Goal: Task Accomplishment & Management: Use online tool/utility

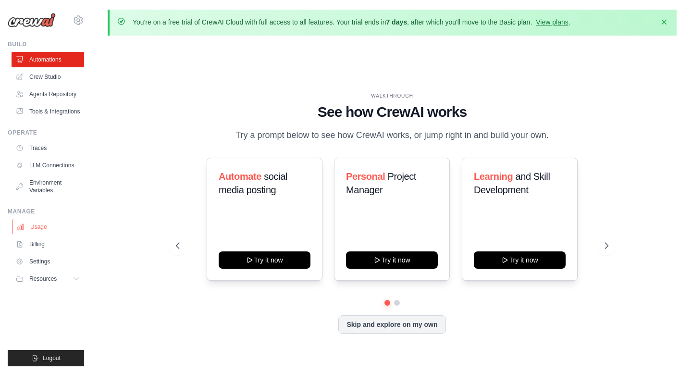
click at [43, 232] on link "Usage" at bounding box center [48, 226] width 73 height 15
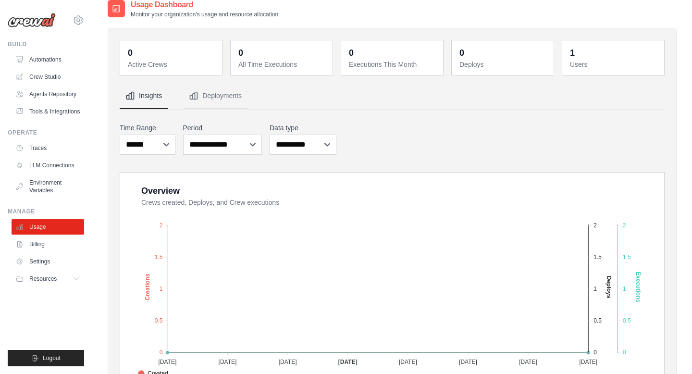
scroll to position [44, 0]
click at [230, 98] on button "Deployments" at bounding box center [215, 97] width 64 height 26
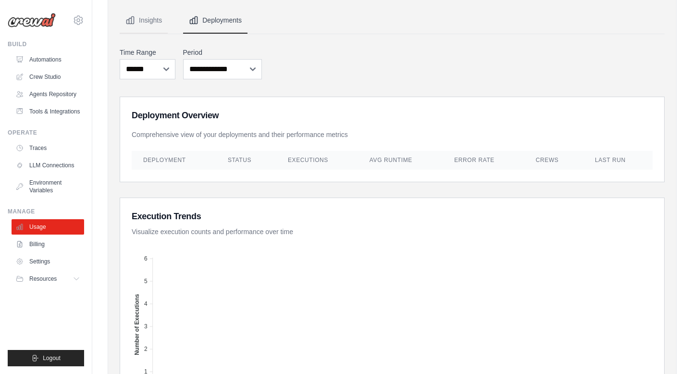
scroll to position [0, 0]
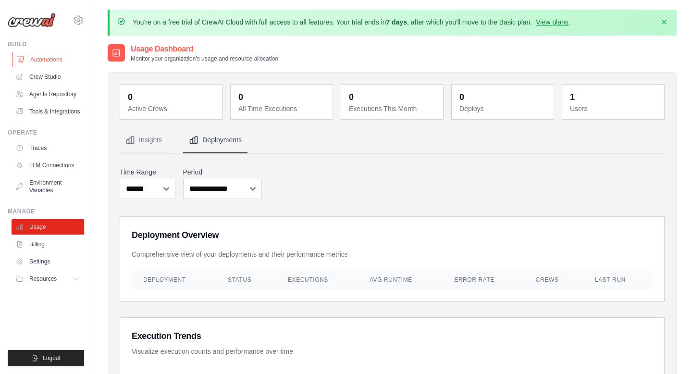
click at [50, 61] on link "Automations" at bounding box center [48, 59] width 73 height 15
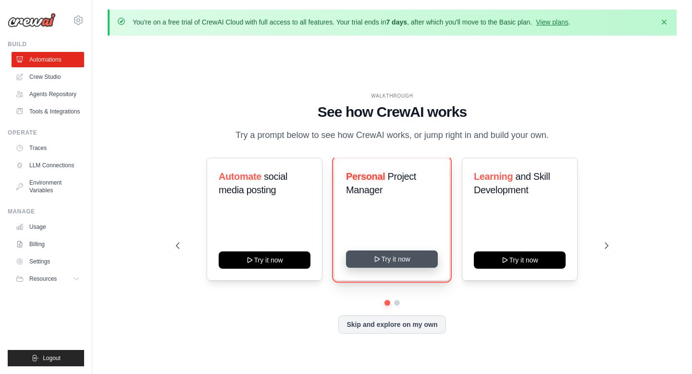
click at [396, 268] on button "Try it now" at bounding box center [392, 258] width 92 height 17
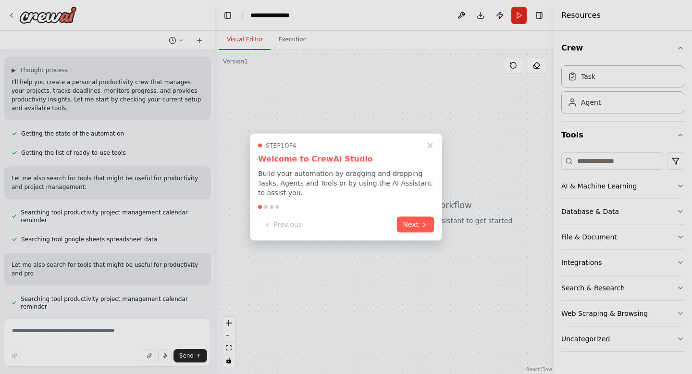
scroll to position [67, 0]
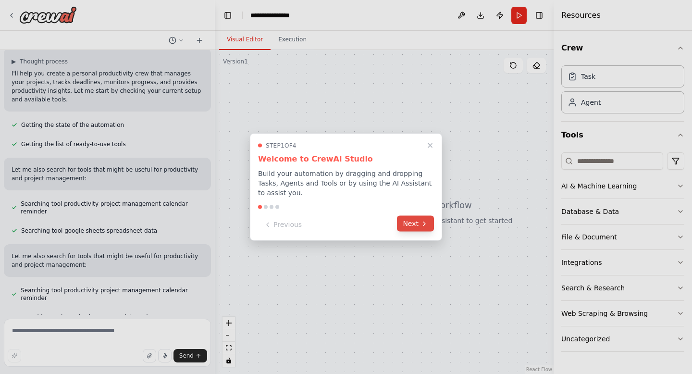
click at [415, 223] on button "Next" at bounding box center [415, 224] width 37 height 16
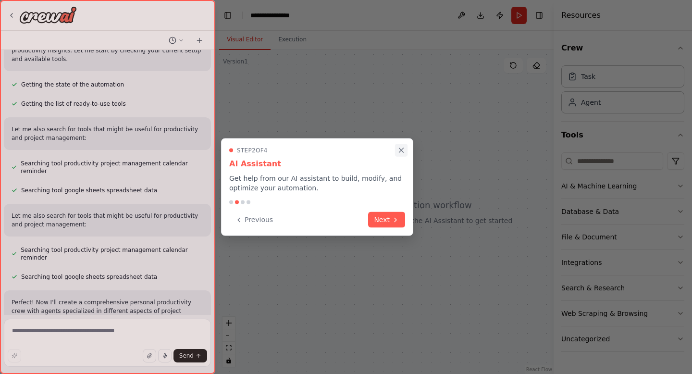
click at [398, 147] on icon "Close walkthrough" at bounding box center [401, 150] width 9 height 9
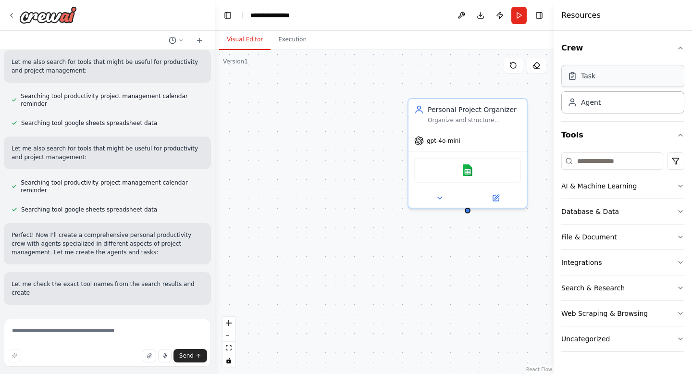
scroll to position [183, 0]
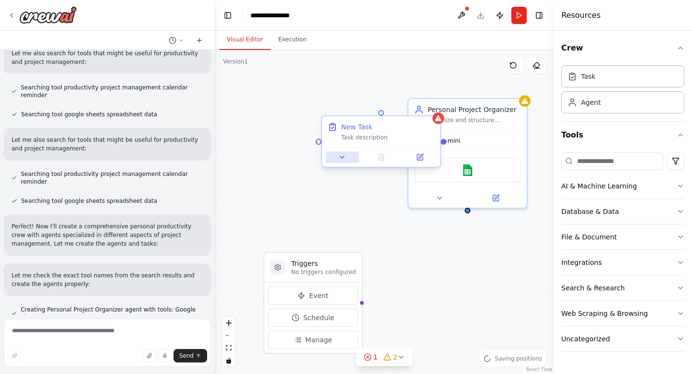
click at [341, 159] on icon at bounding box center [342, 157] width 8 height 8
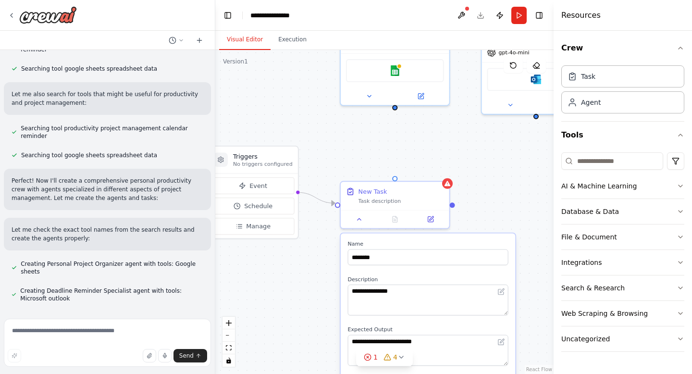
scroll to position [230, 0]
drag, startPoint x: 408, startPoint y: 249, endPoint x: 345, endPoint y: 141, distance: 125.3
click at [345, 141] on div "**********" at bounding box center [384, 212] width 338 height 324
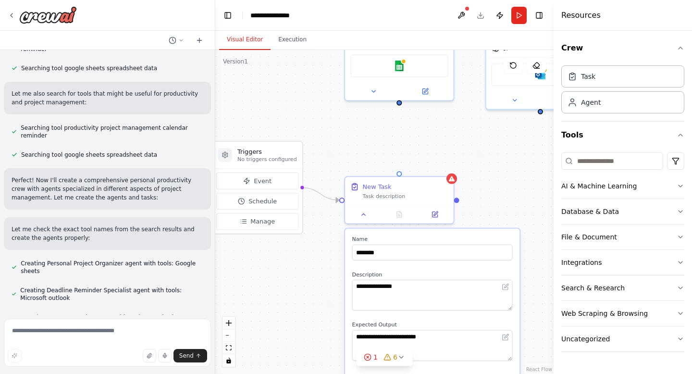
scroll to position [256, 0]
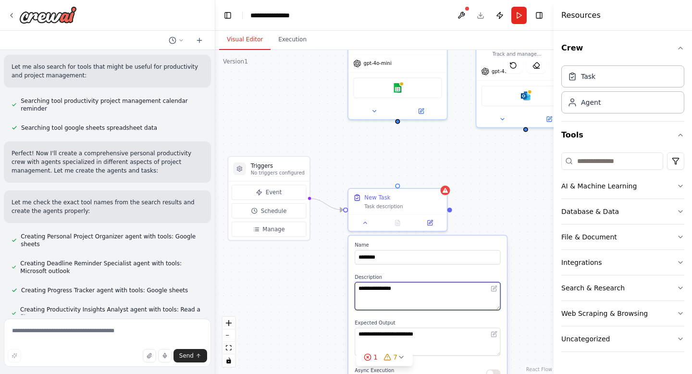
click at [407, 287] on textarea "**********" at bounding box center [427, 296] width 146 height 28
click at [430, 220] on icon at bounding box center [430, 221] width 4 height 4
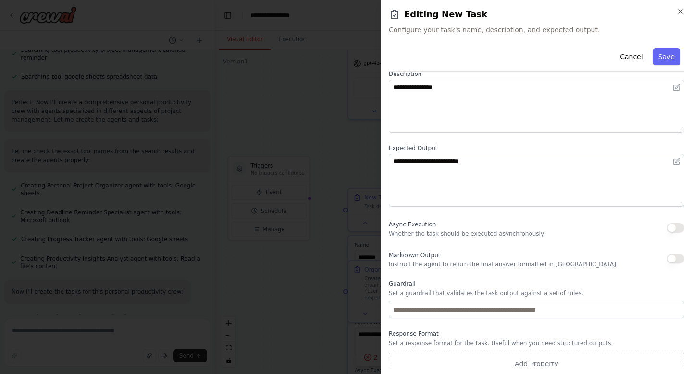
scroll to position [60, 0]
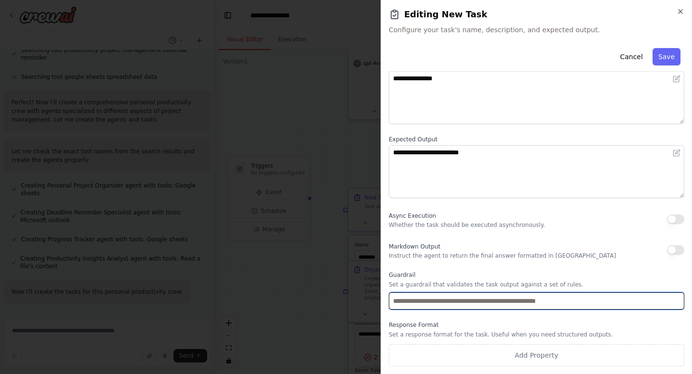
click at [411, 303] on input "text" at bounding box center [536, 300] width 295 height 17
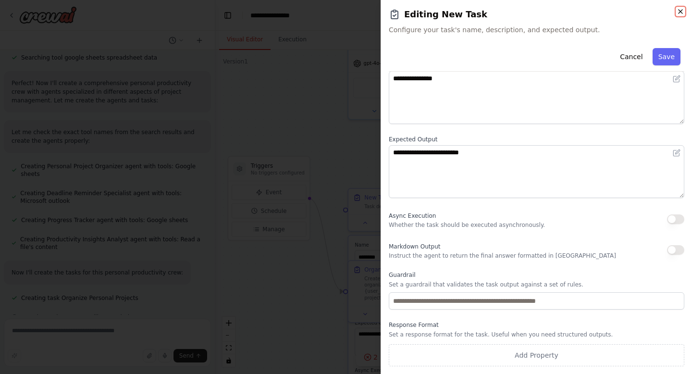
click at [679, 12] on icon "button" at bounding box center [680, 12] width 8 height 8
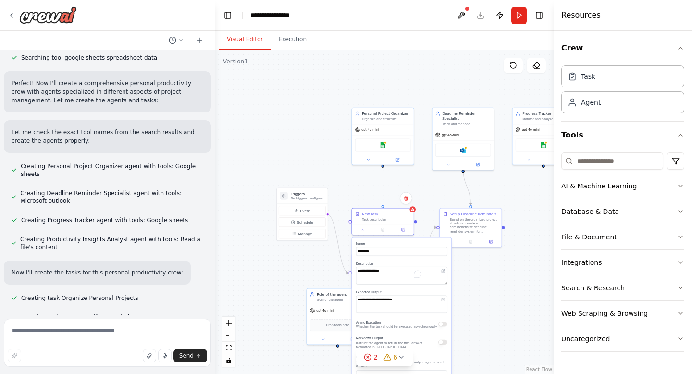
scroll to position [346, 0]
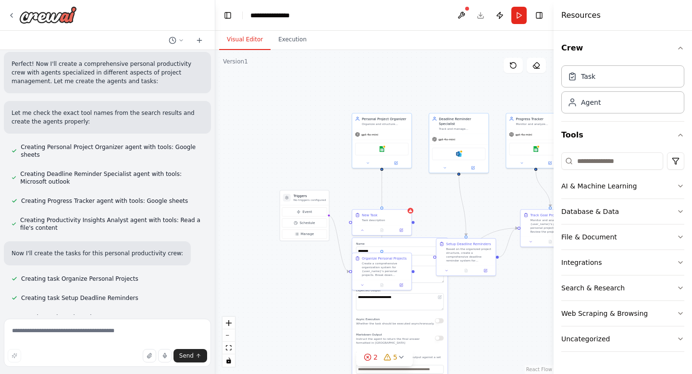
click at [461, 296] on div ".deletable-edge-delete-btn { width: 20px; height: 20px; border: 0px solid #ffff…" at bounding box center [384, 212] width 338 height 324
click at [411, 241] on div "**********" at bounding box center [399, 331] width 95 height 186
click at [403, 201] on icon at bounding box center [404, 199] width 4 height 5
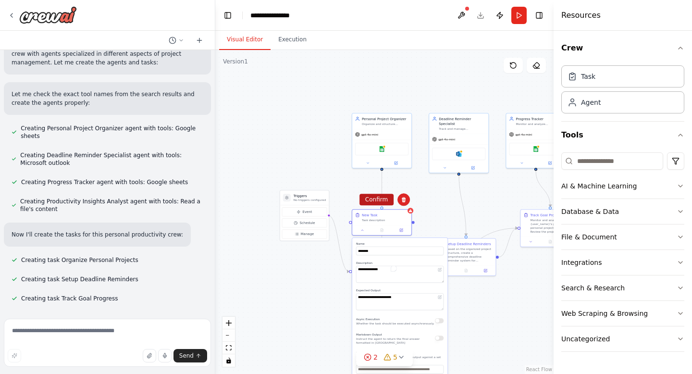
scroll to position [365, 0]
click at [401, 226] on div at bounding box center [381, 229] width 59 height 10
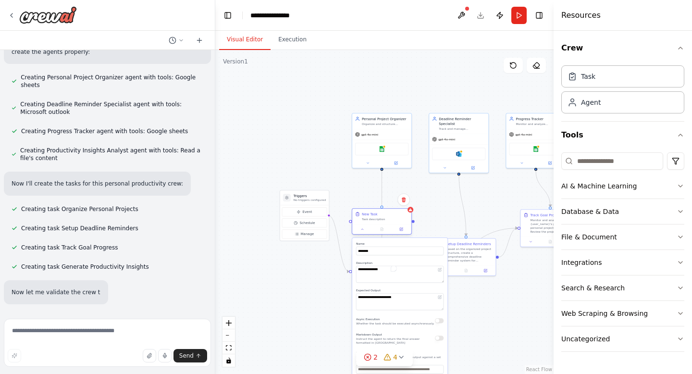
scroll to position [416, 0]
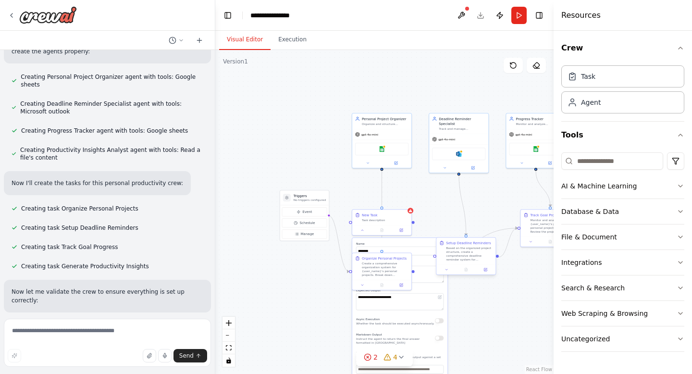
click at [459, 256] on div "Based on the organized project structure, create a comprehensive deadline remin…" at bounding box center [469, 253] width 47 height 15
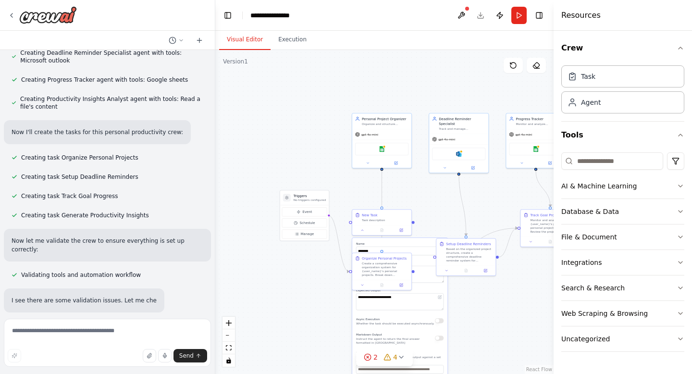
click at [488, 229] on div ".deletable-edge-delete-btn { width: 20px; height: 20px; border: 0px solid #ffff…" at bounding box center [384, 212] width 338 height 324
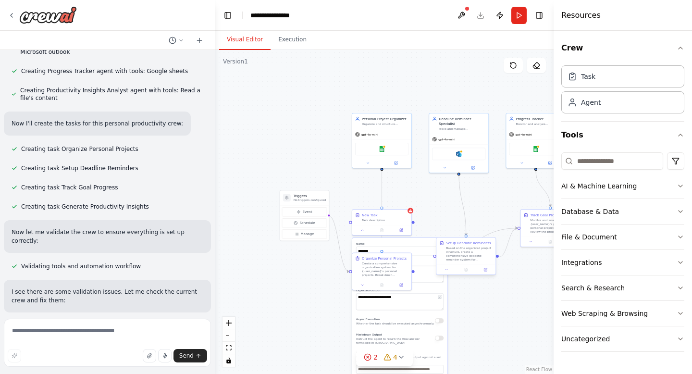
click at [481, 246] on div "Based on the organized project structure, create a comprehensive deadline remin…" at bounding box center [469, 253] width 47 height 15
click at [490, 231] on button at bounding box center [490, 228] width 12 height 12
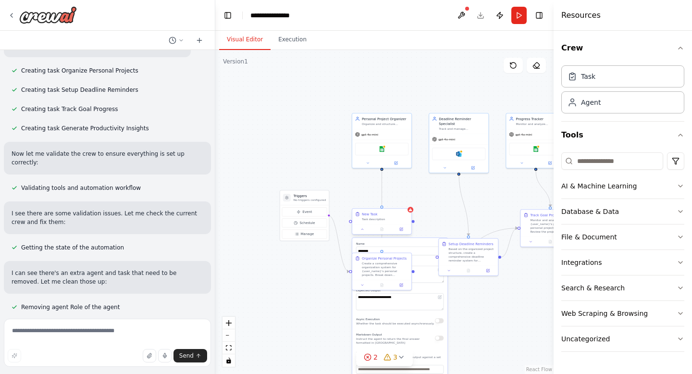
scroll to position [554, 0]
click at [399, 222] on div "New Task Task description" at bounding box center [381, 215] width 59 height 15
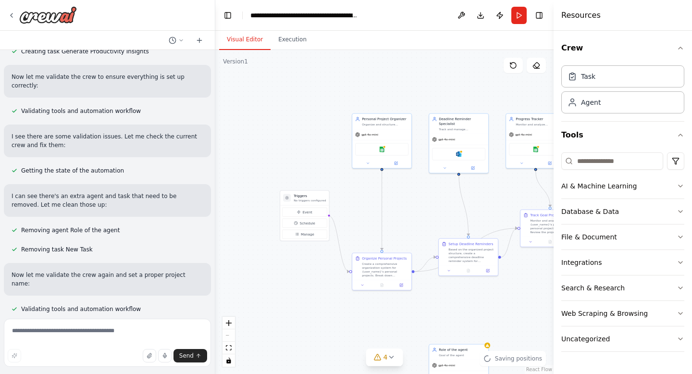
scroll to position [632, 0]
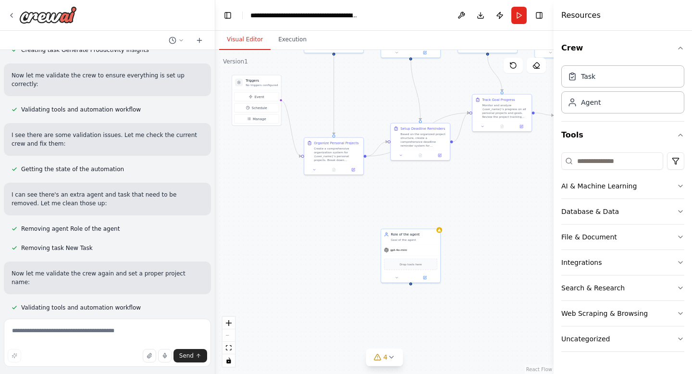
drag, startPoint x: 415, startPoint y: 315, endPoint x: 367, endPoint y: 199, distance: 125.5
click at [367, 199] on div ".deletable-edge-delete-btn { width: 20px; height: 20px; border: 0px solid #ffff…" at bounding box center [384, 212] width 338 height 324
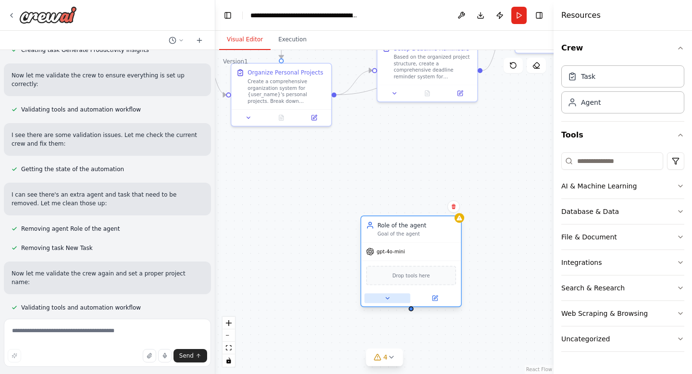
click at [389, 300] on icon at bounding box center [387, 298] width 7 height 7
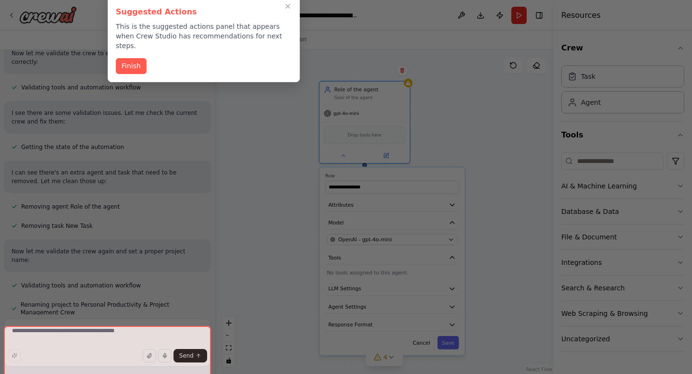
scroll to position [655, 0]
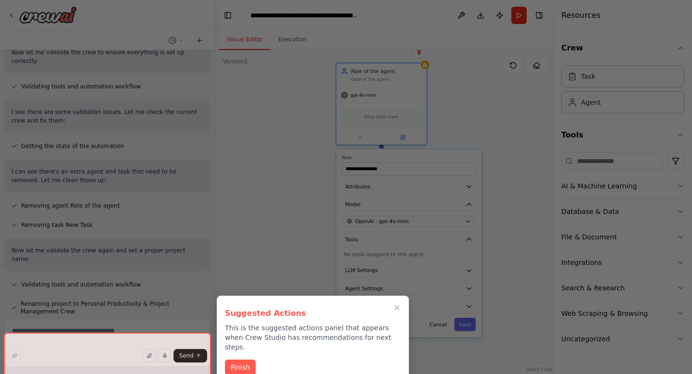
drag, startPoint x: 514, startPoint y: 259, endPoint x: 485, endPoint y: 99, distance: 162.5
click at [485, 99] on div "Create a crew that helps organize your personal projects, sets reminders for im…" at bounding box center [346, 187] width 692 height 374
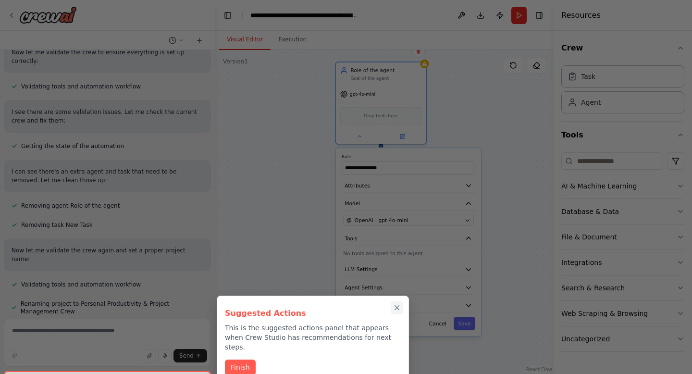
click at [395, 309] on icon "Close walkthrough" at bounding box center [396, 307] width 9 height 9
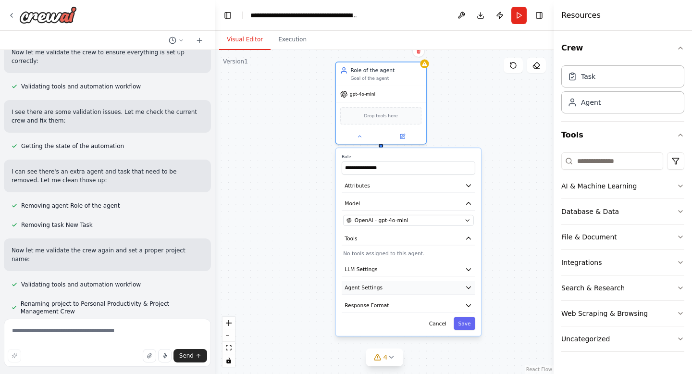
click at [403, 283] on button "Agent Settings" at bounding box center [409, 287] width 134 height 13
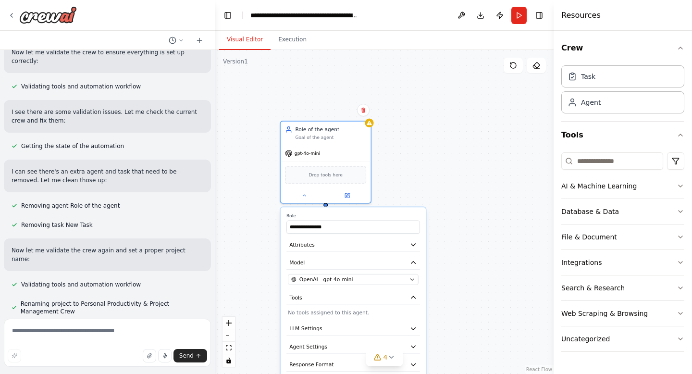
drag, startPoint x: 455, startPoint y: 113, endPoint x: 400, endPoint y: 172, distance: 80.9
click at [400, 172] on div ".deletable-edge-delete-btn { width: 20px; height: 20px; border: 0px solid #ffff…" at bounding box center [384, 212] width 338 height 324
click at [430, 18] on header "**********" at bounding box center [384, 15] width 338 height 31
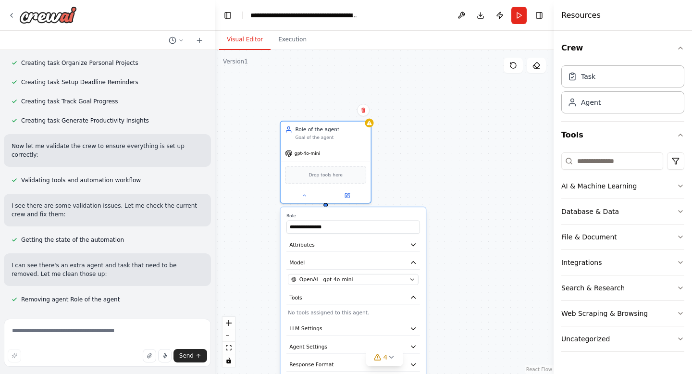
scroll to position [533, 0]
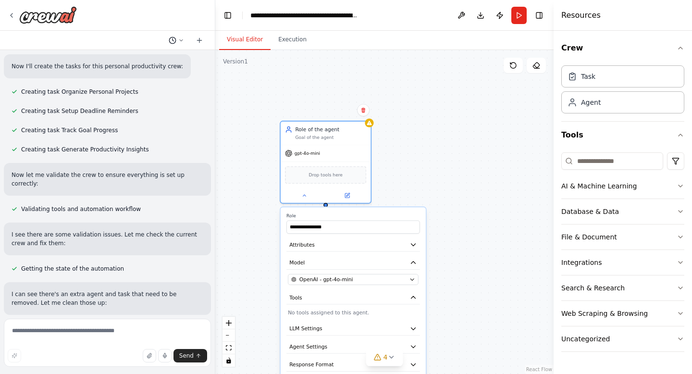
click at [182, 40] on icon at bounding box center [181, 39] width 3 height 1
click at [198, 38] on div at bounding box center [107, 187] width 215 height 374
click at [198, 38] on icon at bounding box center [199, 41] width 8 height 8
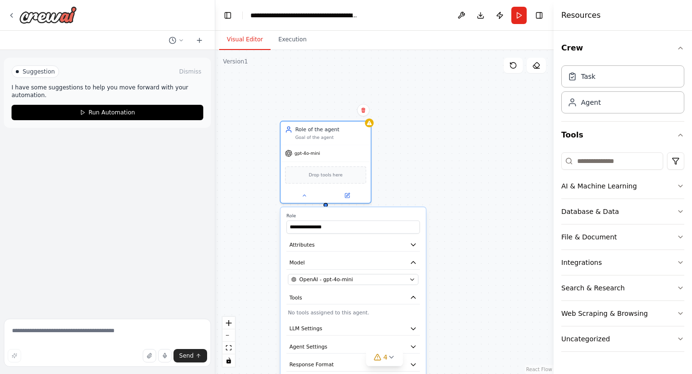
scroll to position [0, 0]
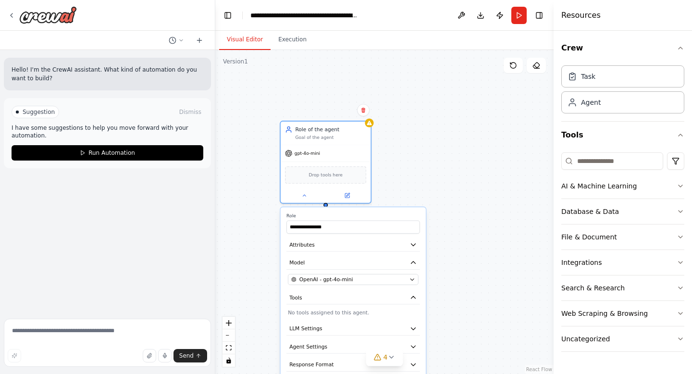
click at [651, 206] on button "Database & Data" at bounding box center [622, 211] width 123 height 25
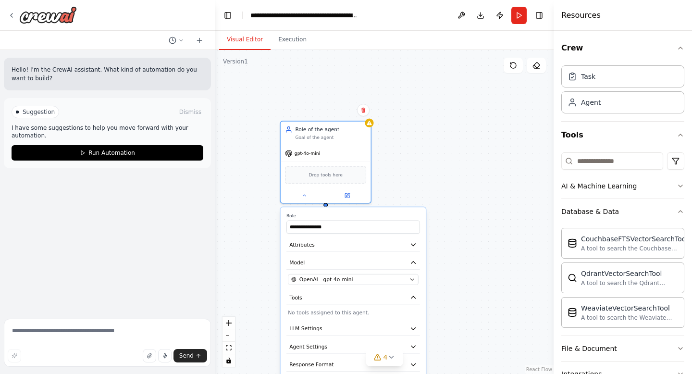
click at [652, 208] on button "Database & Data" at bounding box center [622, 211] width 123 height 25
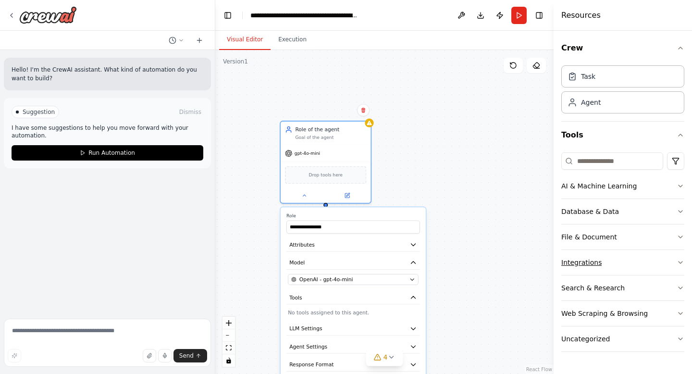
click at [632, 266] on button "Integrations" at bounding box center [622, 262] width 123 height 25
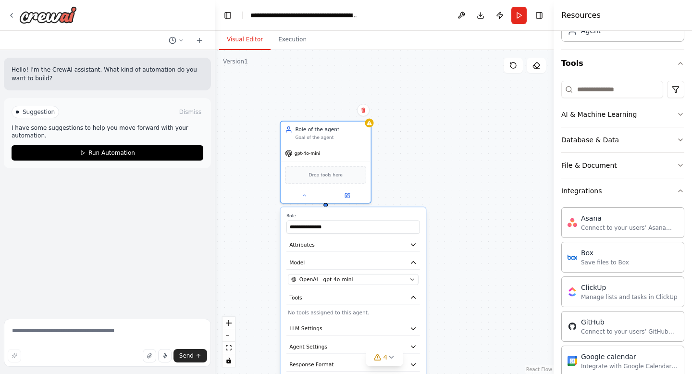
scroll to position [76, 0]
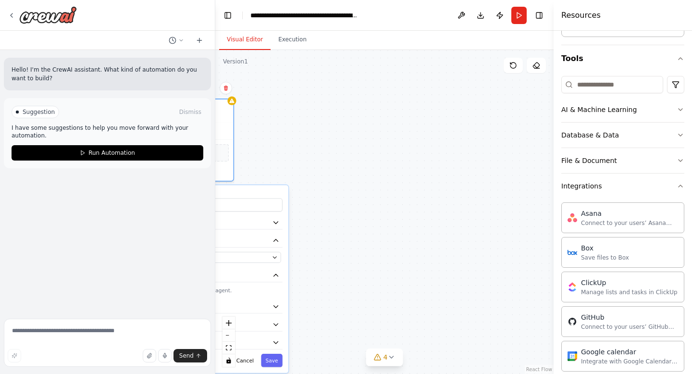
drag, startPoint x: 446, startPoint y: 200, endPoint x: 309, endPoint y: 178, distance: 139.1
click at [309, 178] on div ".deletable-edge-delete-btn { width: 20px; height: 20px; border: 0px solid #ffff…" at bounding box center [384, 212] width 338 height 324
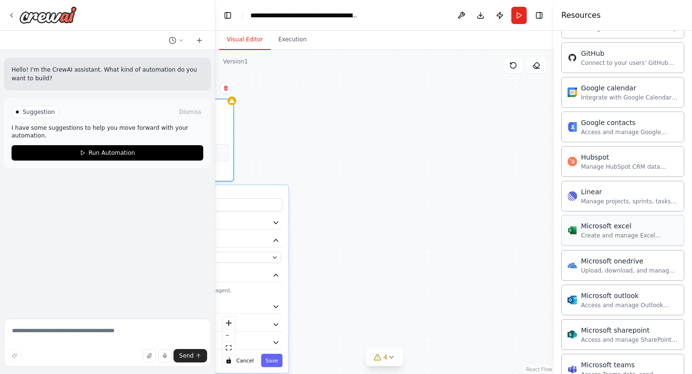
scroll to position [343, 0]
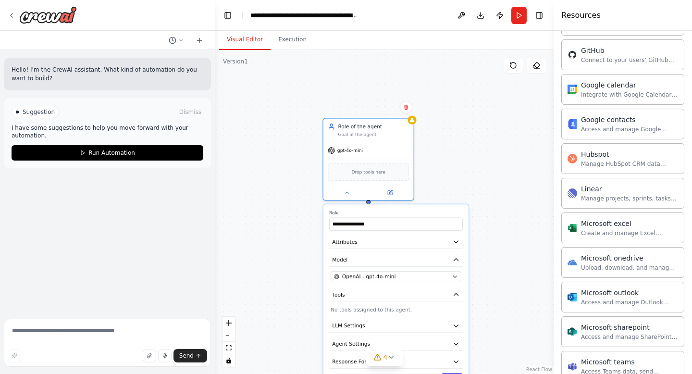
drag, startPoint x: 327, startPoint y: 148, endPoint x: 525, endPoint y: 175, distance: 199.2
click at [525, 175] on div ".deletable-edge-delete-btn { width: 20px; height: 20px; border: 0px solid #ffff…" at bounding box center [384, 212] width 338 height 324
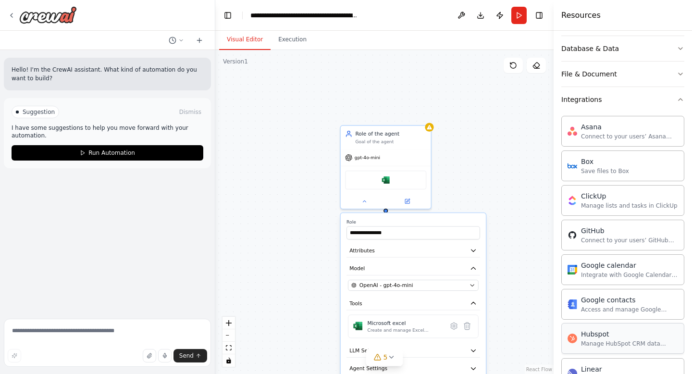
scroll to position [162, 0]
click at [384, 175] on img at bounding box center [385, 178] width 9 height 9
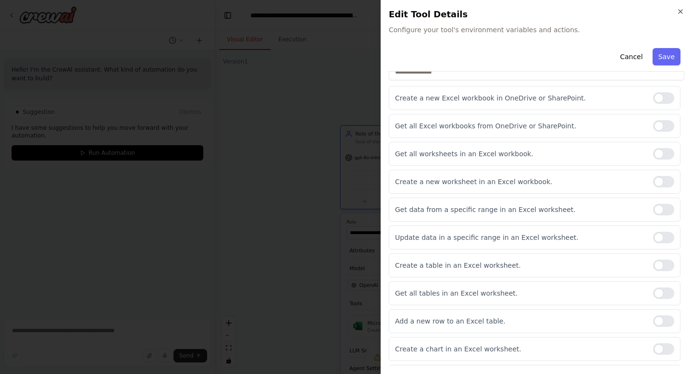
scroll to position [127, 0]
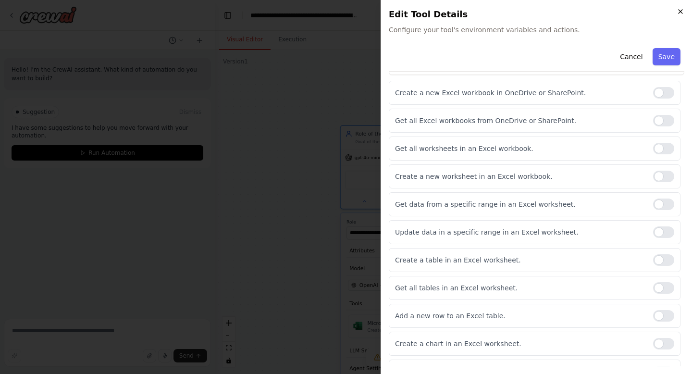
click at [682, 10] on icon "button" at bounding box center [680, 12] width 8 height 8
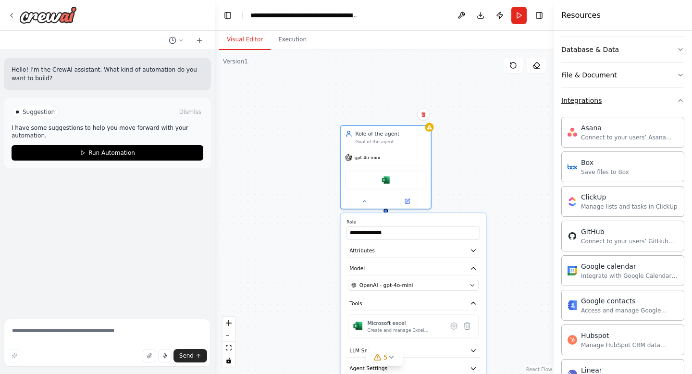
click at [638, 99] on button "Integrations" at bounding box center [622, 100] width 123 height 25
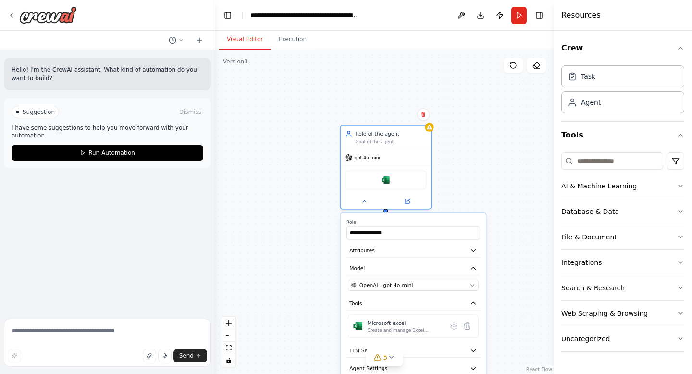
click at [651, 285] on button "Search & Research" at bounding box center [622, 287] width 123 height 25
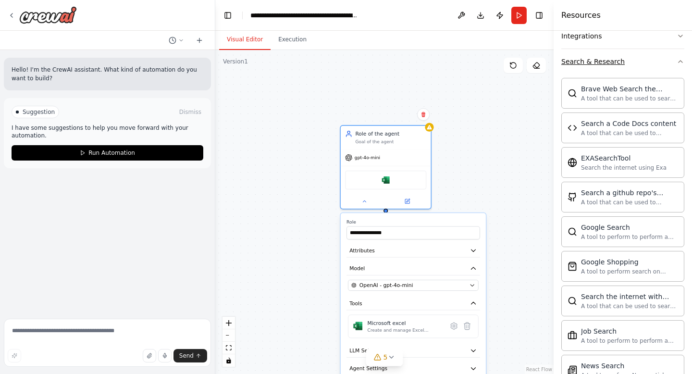
scroll to position [485, 0]
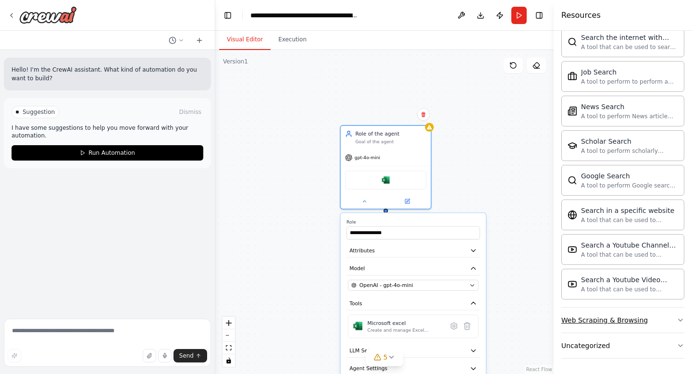
click at [657, 319] on button "Web Scraping & Browsing" at bounding box center [622, 319] width 123 height 25
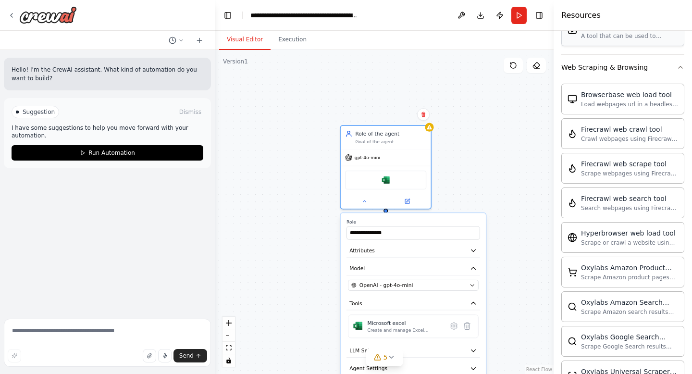
scroll to position [748, 0]
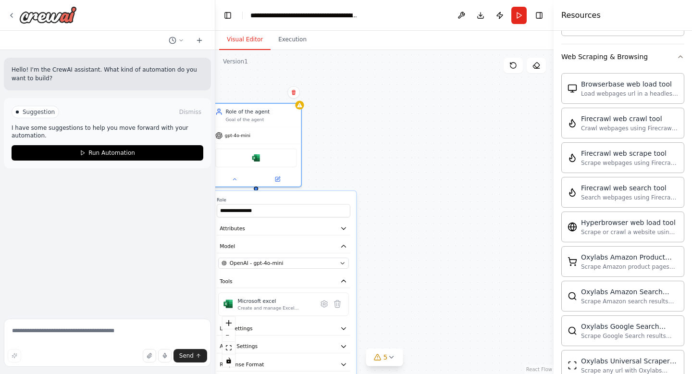
drag, startPoint x: 464, startPoint y: 188, endPoint x: 335, endPoint y: 166, distance: 131.6
click at [335, 166] on div ".deletable-edge-delete-btn { width: 20px; height: 20px; border: 0px solid #ffff…" at bounding box center [384, 212] width 338 height 324
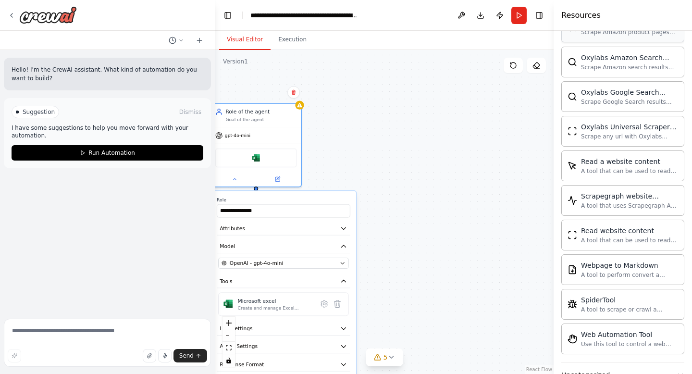
scroll to position [1012, 0]
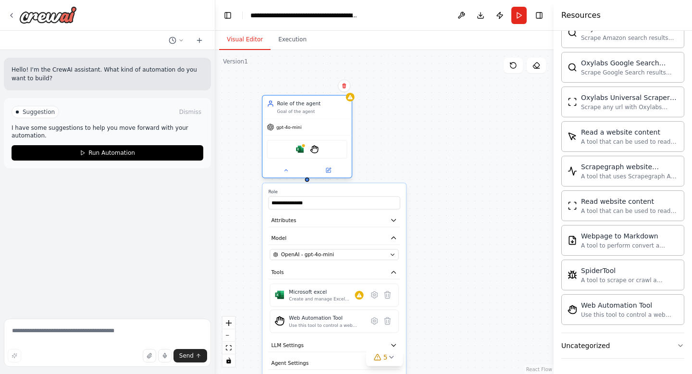
drag, startPoint x: 289, startPoint y: 159, endPoint x: 340, endPoint y: 155, distance: 51.1
click at [340, 155] on div "Microsoft excel StagehandTool" at bounding box center [307, 149] width 80 height 19
click at [318, 152] on img at bounding box center [314, 149] width 9 height 9
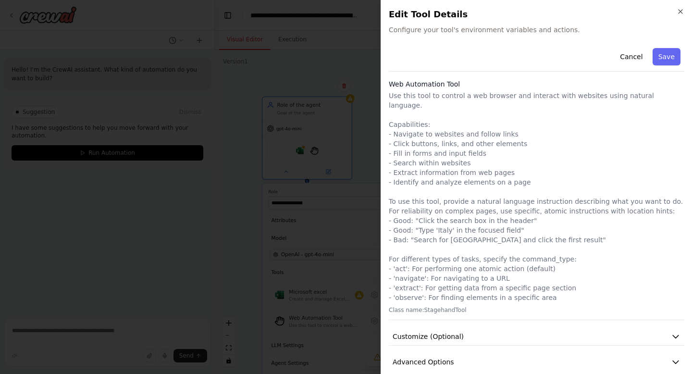
scroll to position [3, 0]
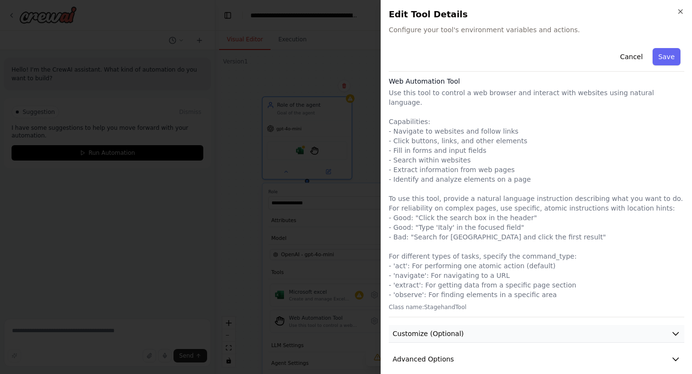
click at [496, 325] on button "Customize (Optional)" at bounding box center [536, 334] width 295 height 18
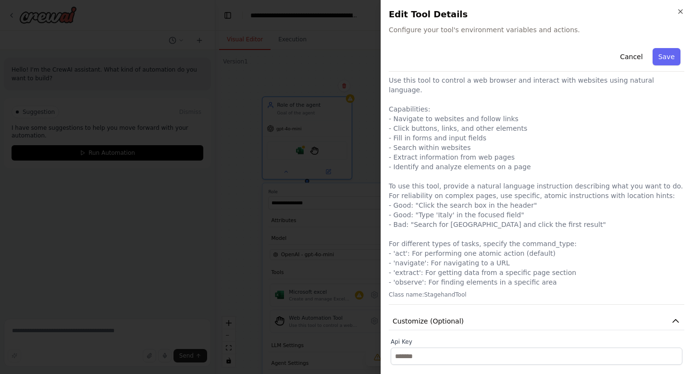
scroll to position [8, 0]
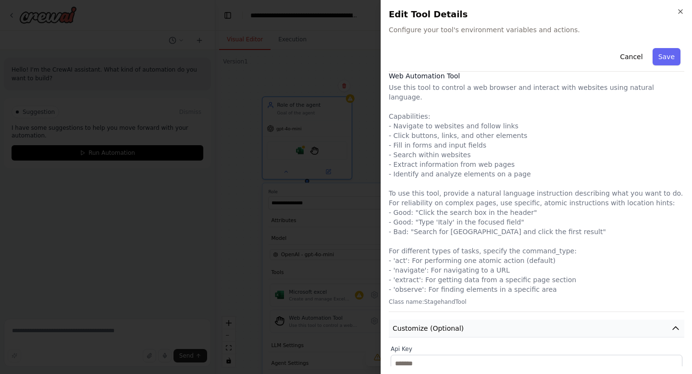
click at [500, 319] on button "Customize (Optional)" at bounding box center [536, 328] width 295 height 18
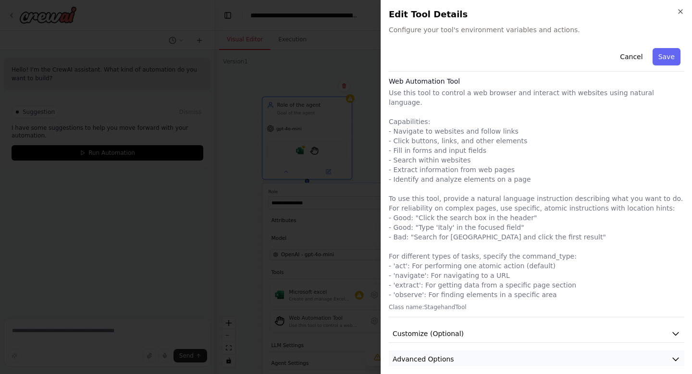
click at [502, 350] on button "Advanced Options" at bounding box center [536, 359] width 295 height 18
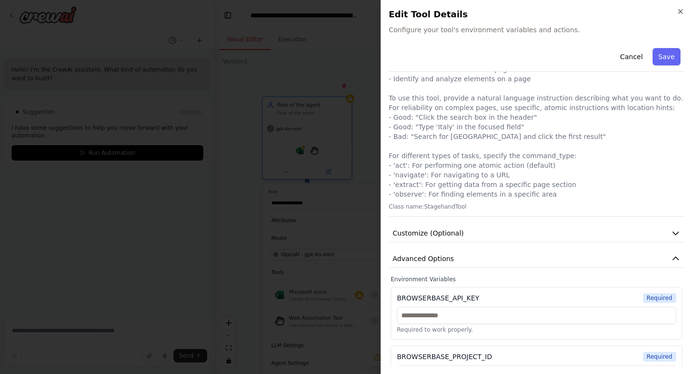
scroll to position [126, 0]
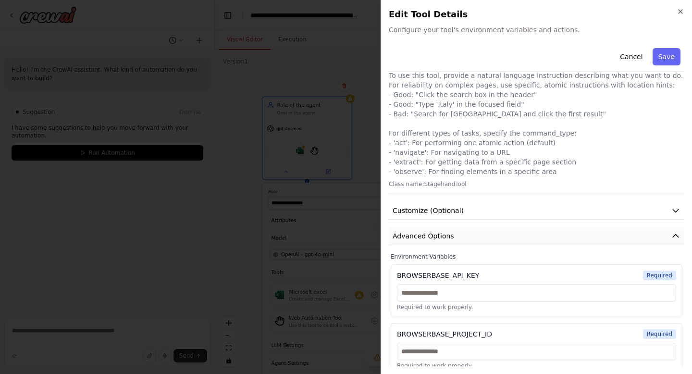
click at [673, 231] on icon "button" at bounding box center [676, 236] width 10 height 10
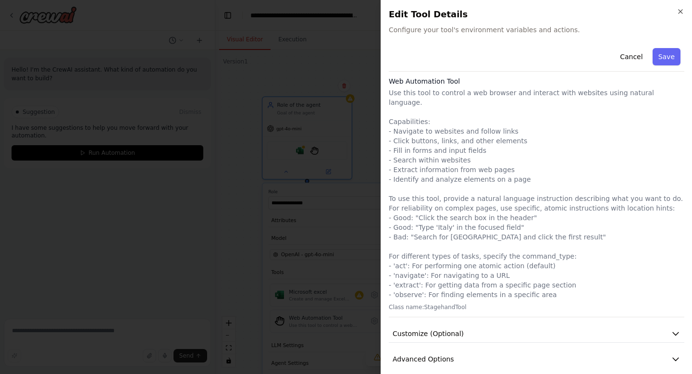
scroll to position [0, 0]
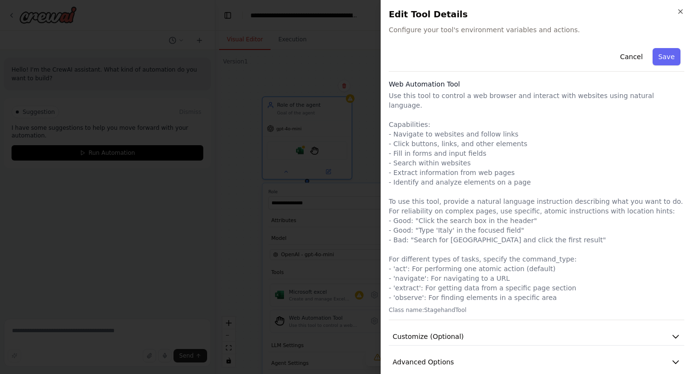
click at [500, 28] on span "Configure your tool's environment variables and actions." at bounding box center [536, 30] width 295 height 10
click at [663, 58] on button "Save" at bounding box center [666, 56] width 28 height 17
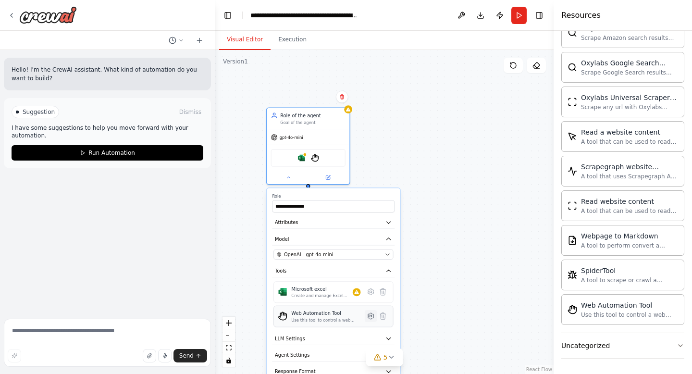
click at [372, 317] on icon at bounding box center [370, 316] width 6 height 6
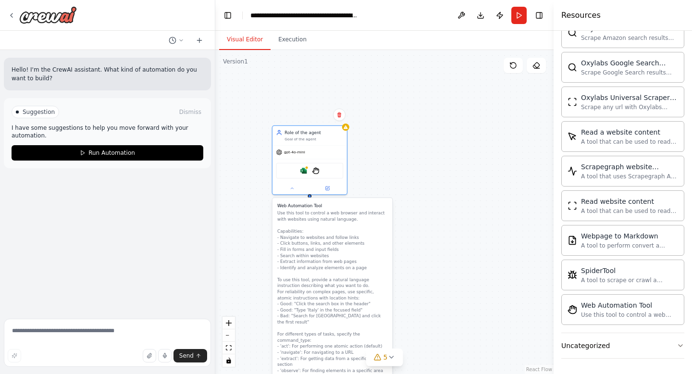
click at [304, 291] on p "Use this tool to control a web browser and interact with websites using natural…" at bounding box center [332, 291] width 110 height 163
click at [457, 256] on div ".deletable-edge-delete-btn { width: 20px; height: 20px; border: 0px solid #ffff…" at bounding box center [384, 212] width 338 height 324
click at [243, 282] on div ".deletable-edge-delete-btn { width: 20px; height: 20px; border: 0px solid #ffff…" at bounding box center [384, 212] width 338 height 324
click at [317, 171] on img at bounding box center [315, 169] width 7 height 7
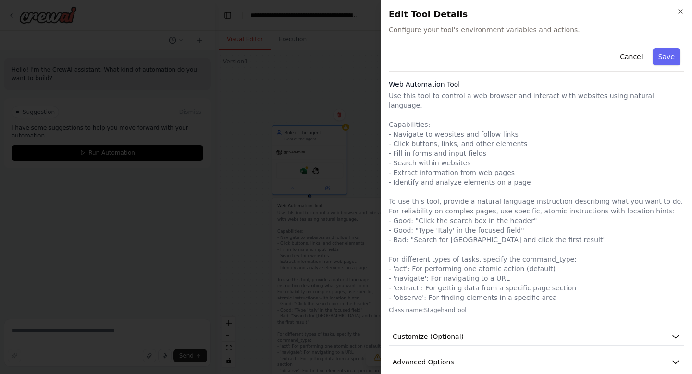
scroll to position [3, 0]
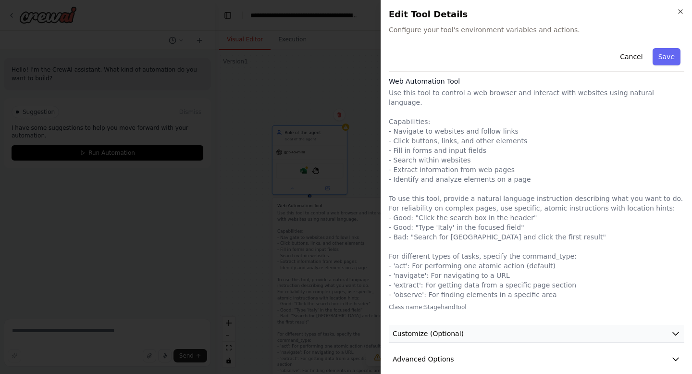
click at [488, 329] on button "Customize (Optional)" at bounding box center [536, 334] width 295 height 18
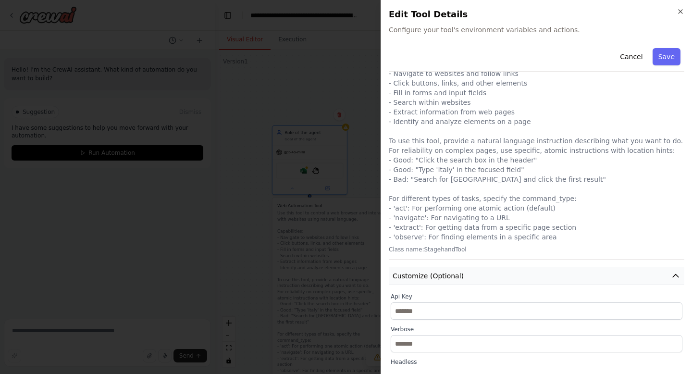
scroll to position [62, 0]
click at [683, 12] on icon "button" at bounding box center [680, 12] width 8 height 8
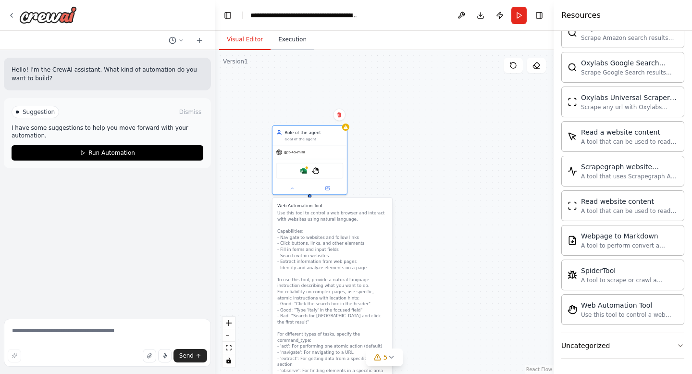
click at [293, 37] on button "Execution" at bounding box center [292, 40] width 44 height 20
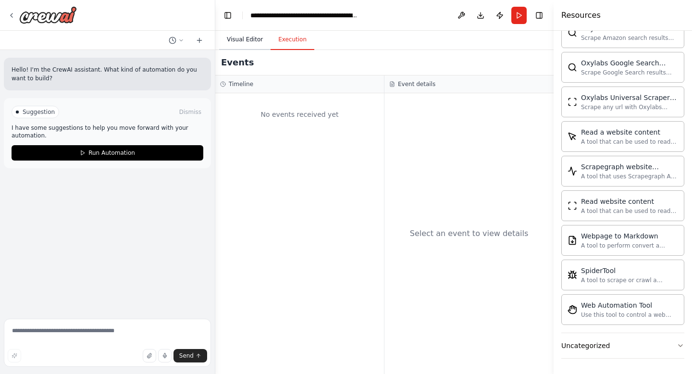
click at [247, 37] on button "Visual Editor" at bounding box center [244, 40] width 51 height 20
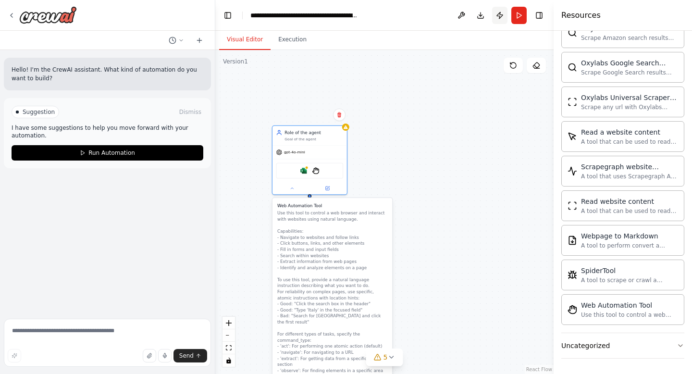
click at [500, 14] on button "Publish" at bounding box center [499, 15] width 15 height 17
click at [520, 17] on button "Run" at bounding box center [518, 15] width 15 height 17
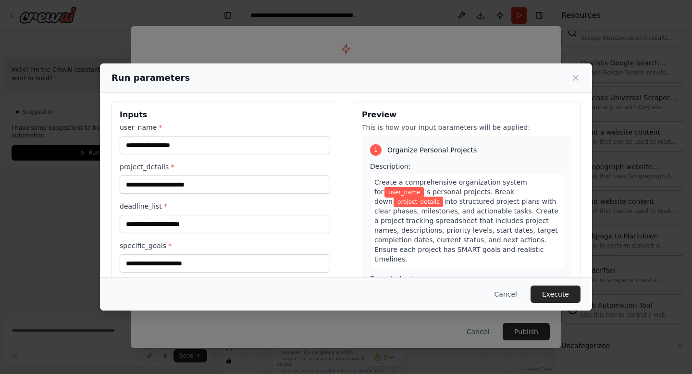
scroll to position [6, 0]
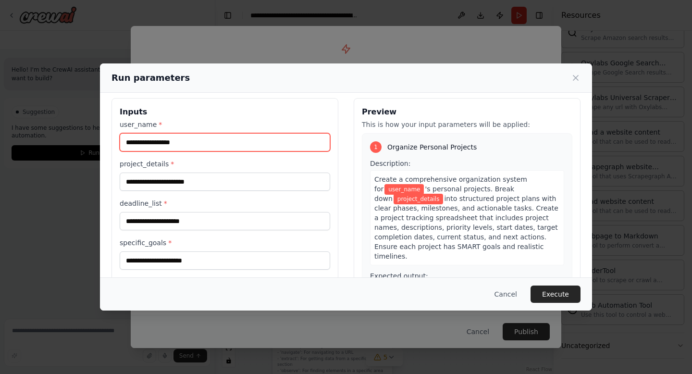
click at [224, 146] on input "user_name *" at bounding box center [225, 142] width 210 height 18
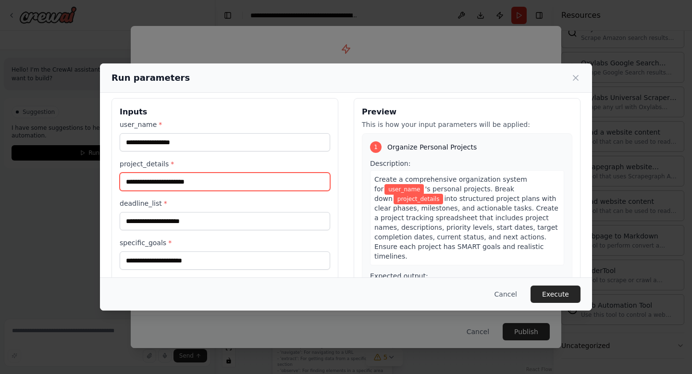
click at [214, 181] on input "project_details *" at bounding box center [225, 181] width 210 height 18
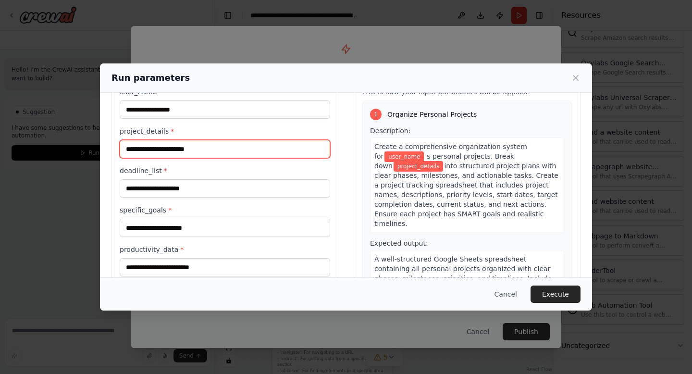
scroll to position [66, 0]
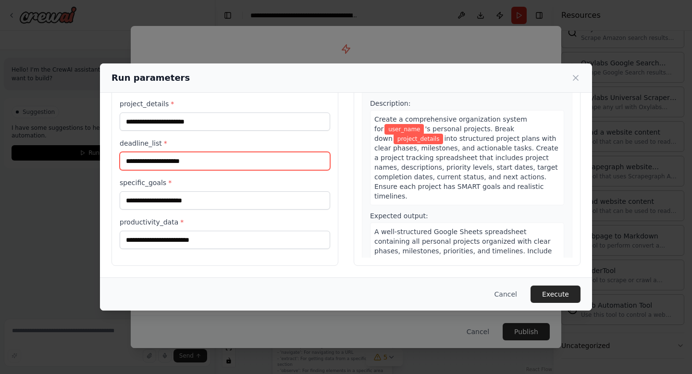
click at [198, 160] on input "deadline_list *" at bounding box center [225, 161] width 210 height 18
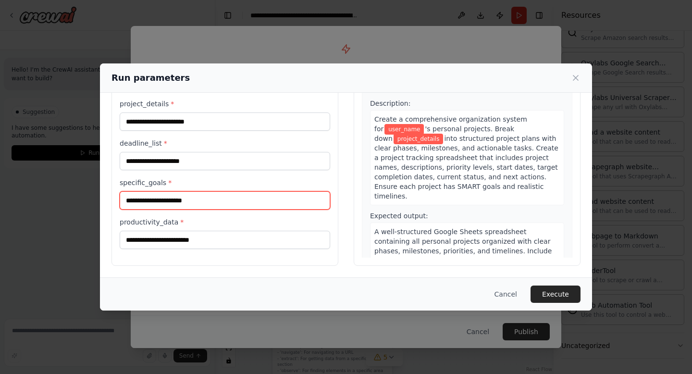
click at [184, 202] on input "specific_goals *" at bounding box center [225, 200] width 210 height 18
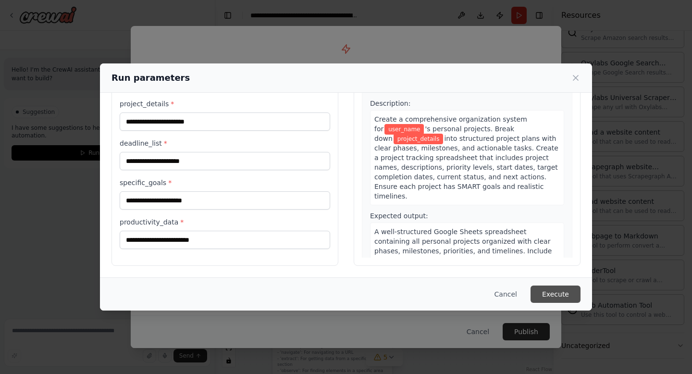
click at [560, 290] on button "Execute" at bounding box center [555, 293] width 50 height 17
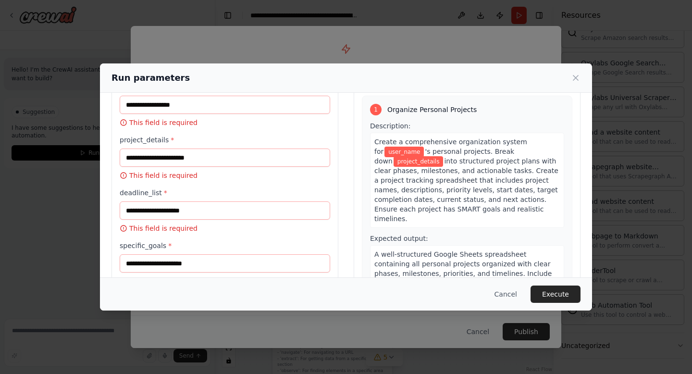
scroll to position [35, 0]
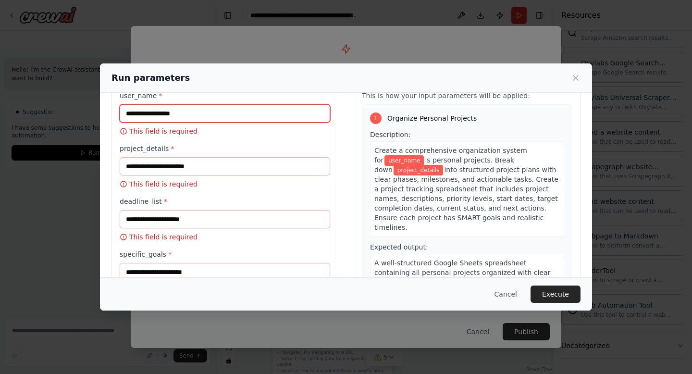
click at [186, 113] on input "user_name *" at bounding box center [225, 113] width 210 height 18
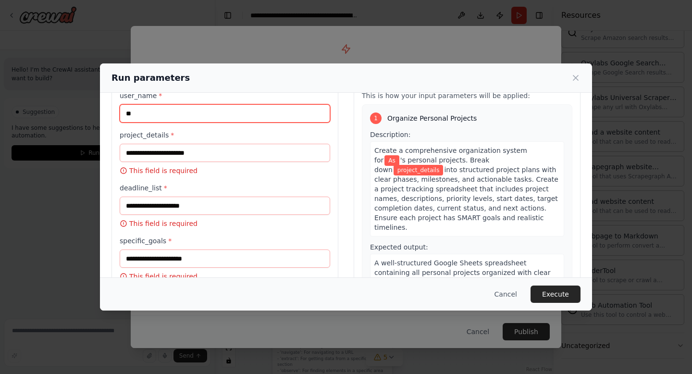
type input "**"
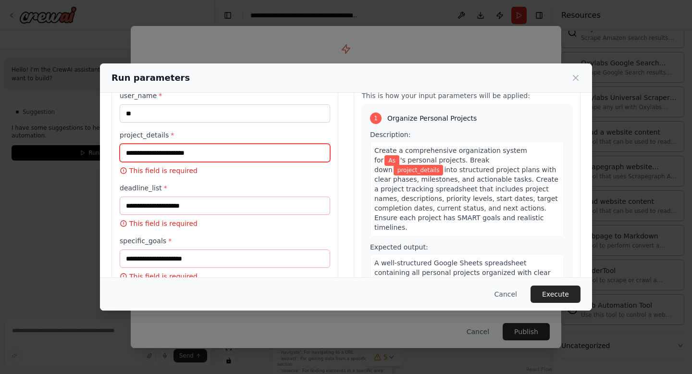
click at [182, 154] on input "project_details *" at bounding box center [225, 153] width 210 height 18
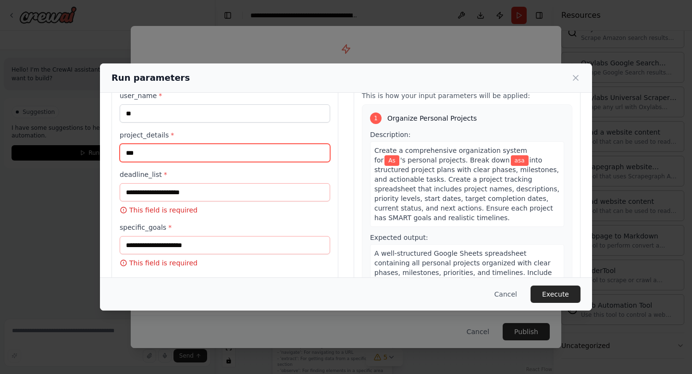
type input "***"
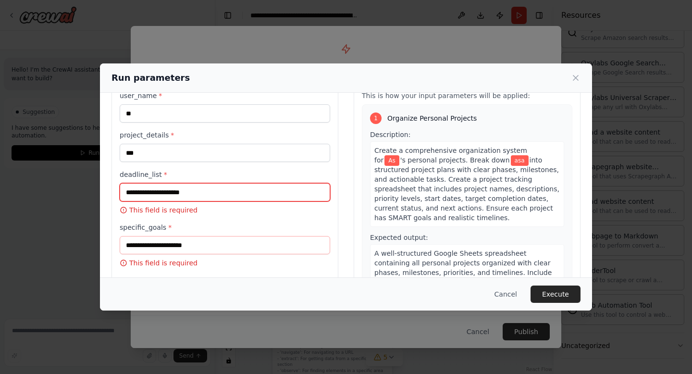
click at [194, 190] on input "deadline_list *" at bounding box center [225, 192] width 210 height 18
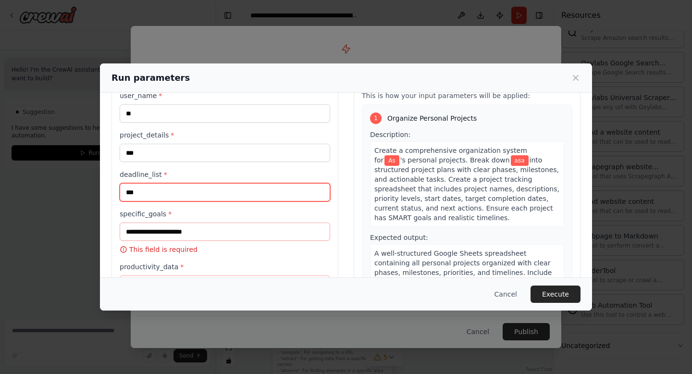
type input "***"
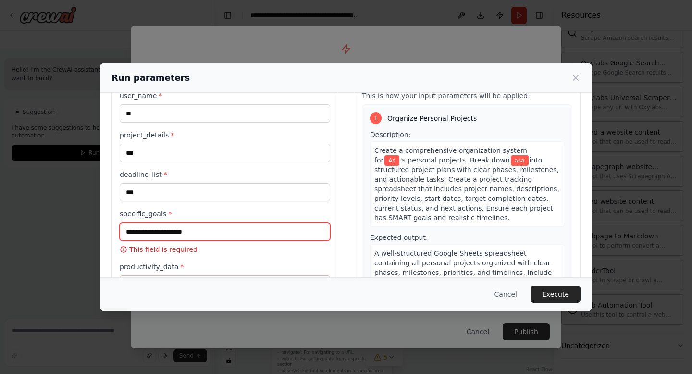
click at [194, 232] on input "specific_goals *" at bounding box center [225, 231] width 210 height 18
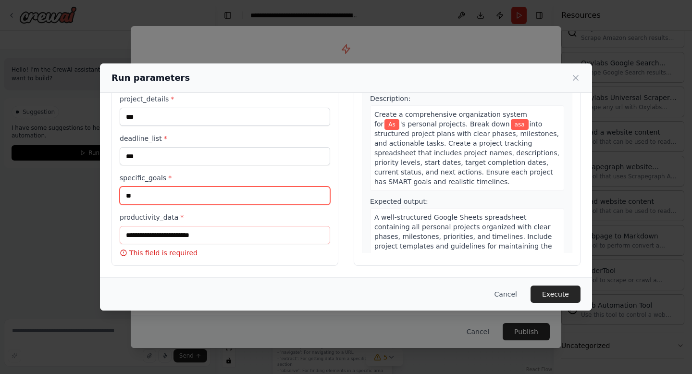
type input "**"
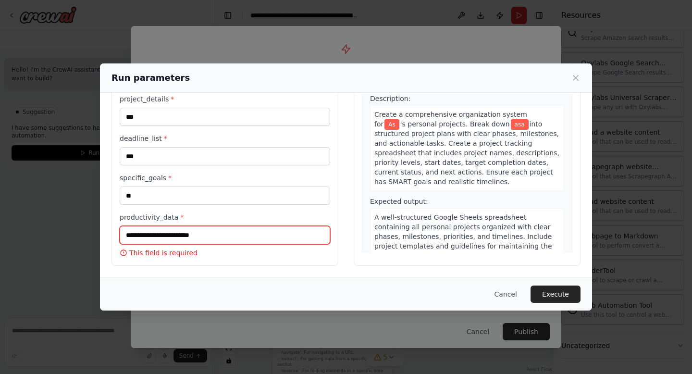
click at [191, 238] on input "productivity_data *" at bounding box center [225, 235] width 210 height 18
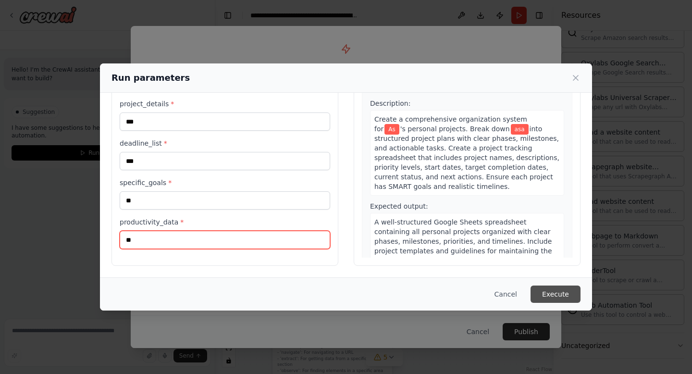
type input "**"
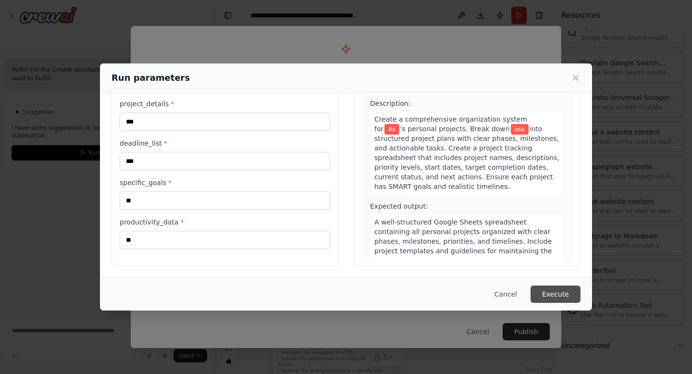
click at [545, 293] on button "Execute" at bounding box center [555, 293] width 50 height 17
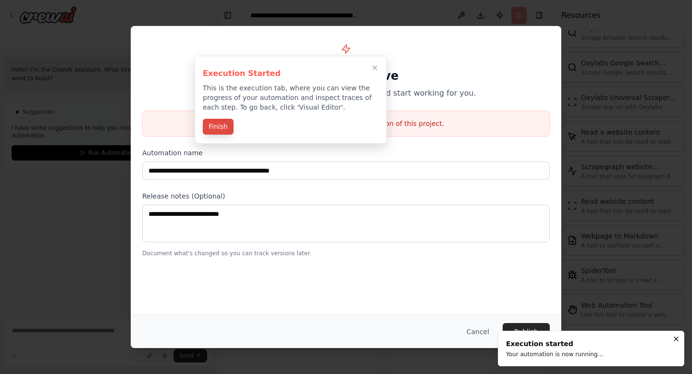
click at [218, 127] on button "Finish" at bounding box center [218, 127] width 31 height 16
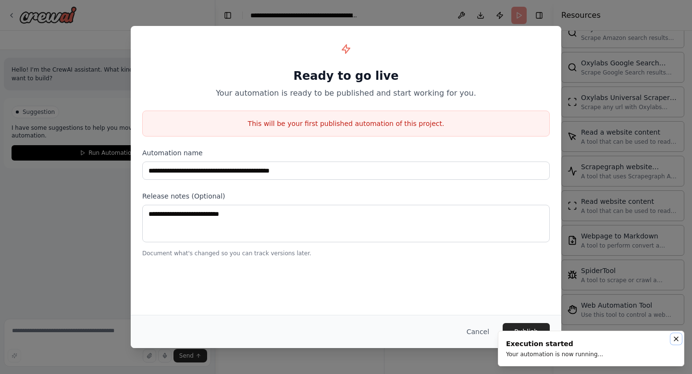
click at [677, 336] on icon "Notifications (F8)" at bounding box center [676, 339] width 8 height 8
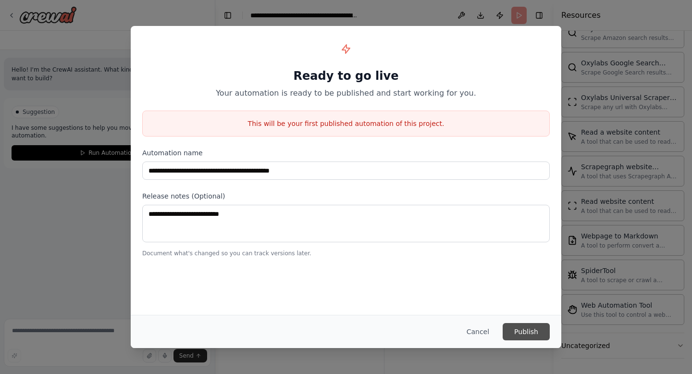
click at [527, 333] on button "Publish" at bounding box center [525, 331] width 47 height 17
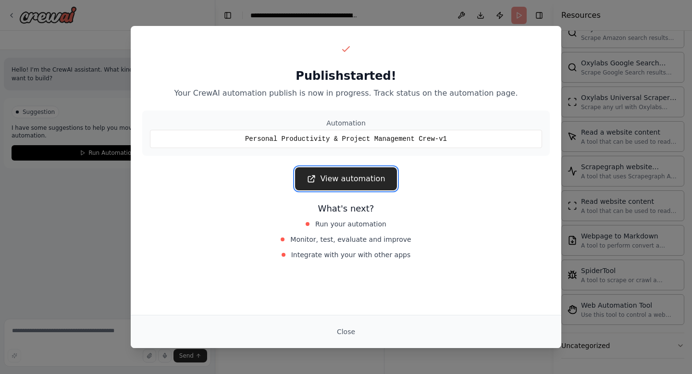
click at [352, 180] on link "View automation" at bounding box center [345, 178] width 101 height 23
click at [342, 328] on button "Close" at bounding box center [346, 331] width 34 height 17
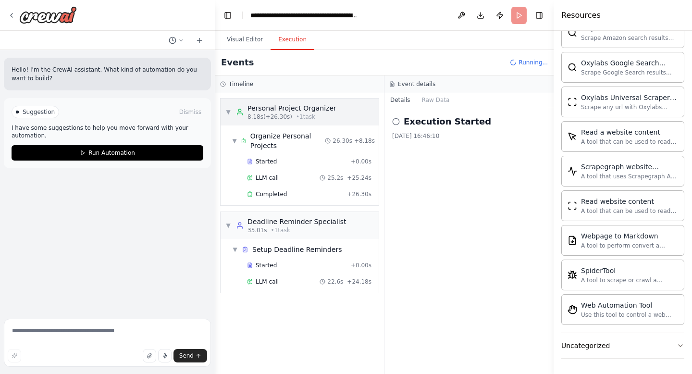
click at [229, 113] on span "▼" at bounding box center [228, 112] width 6 height 8
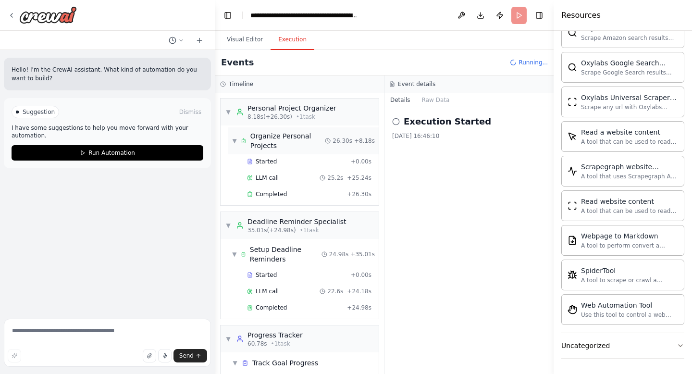
click at [234, 138] on span "▼" at bounding box center [234, 141] width 5 height 8
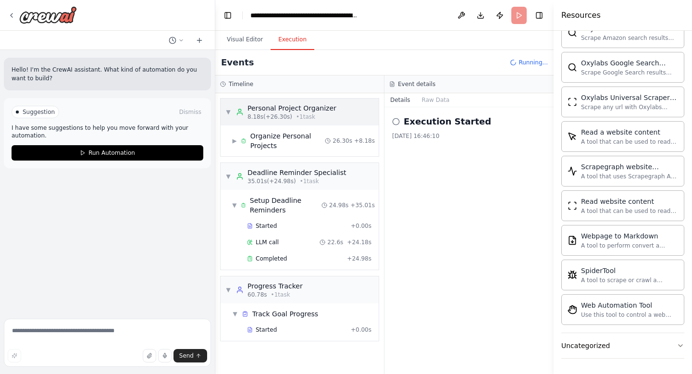
click at [228, 113] on span "▼" at bounding box center [228, 112] width 6 height 8
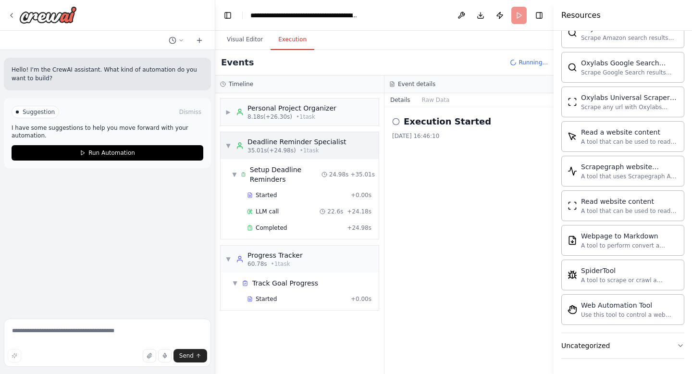
click at [228, 144] on span "▼" at bounding box center [228, 146] width 6 height 8
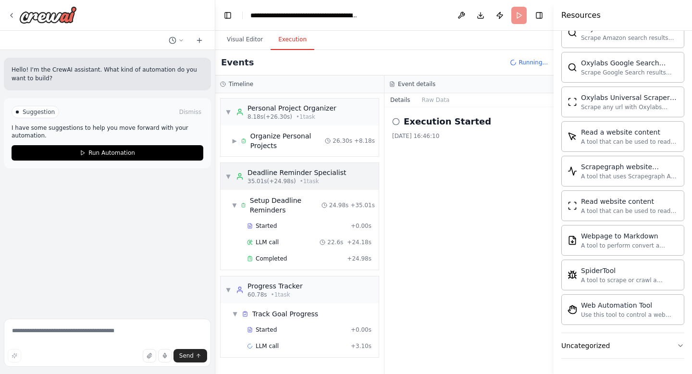
click at [229, 176] on span "▼" at bounding box center [228, 176] width 6 height 8
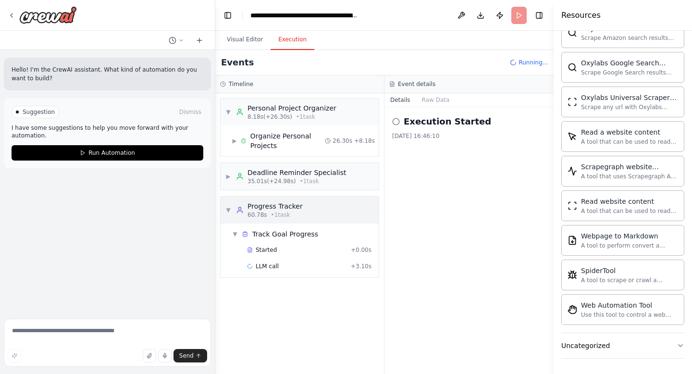
click at [231, 207] on span "▼" at bounding box center [228, 210] width 6 height 8
click at [229, 111] on span "▼" at bounding box center [228, 112] width 6 height 8
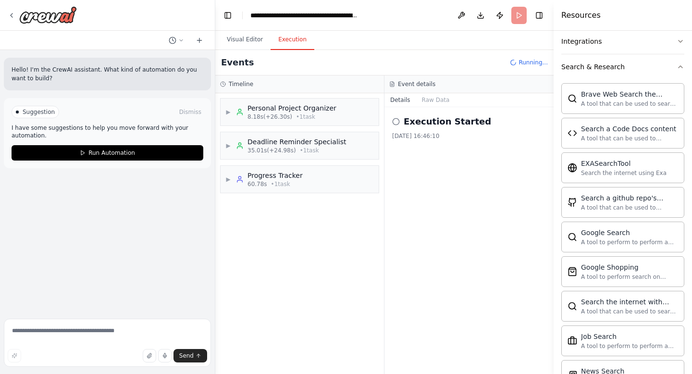
scroll to position [0, 0]
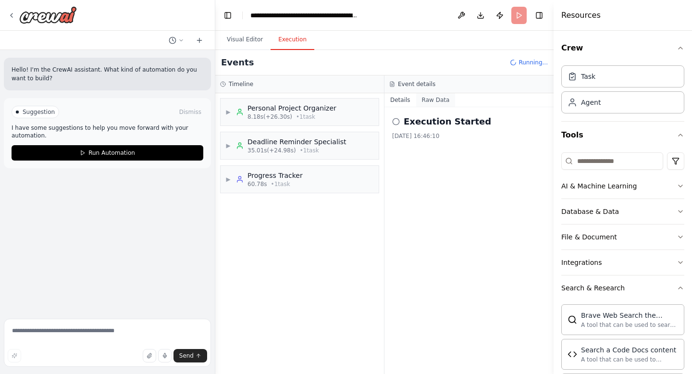
click at [435, 101] on button "Raw Data" at bounding box center [435, 99] width 39 height 13
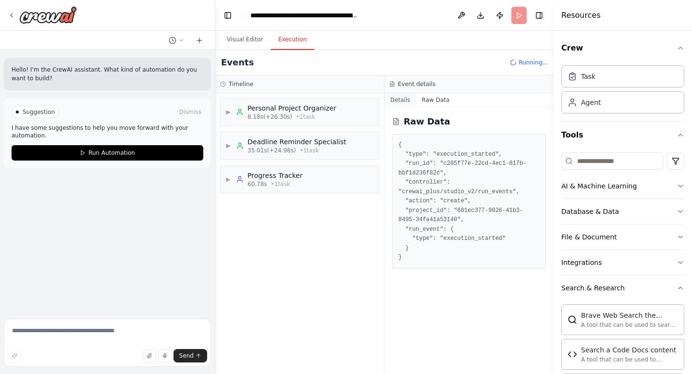
click at [400, 102] on button "Details" at bounding box center [400, 99] width 32 height 13
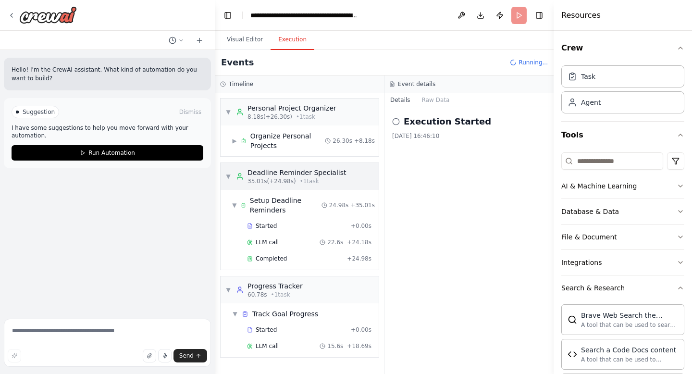
click at [230, 177] on span "▼" at bounding box center [228, 176] width 6 height 8
click at [228, 111] on span "▼" at bounding box center [228, 112] width 6 height 8
click at [226, 109] on span "▼" at bounding box center [228, 112] width 6 height 8
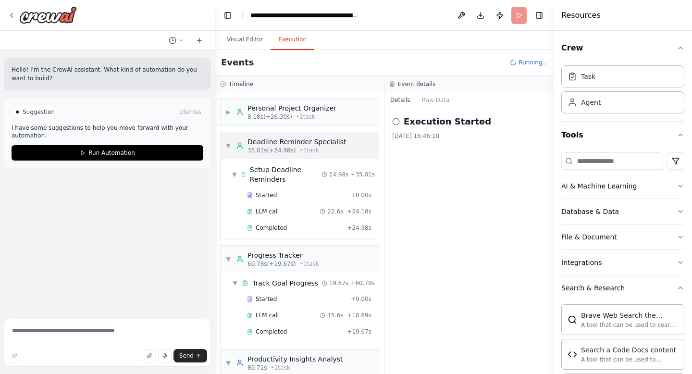
click at [229, 145] on span "▼" at bounding box center [228, 146] width 6 height 8
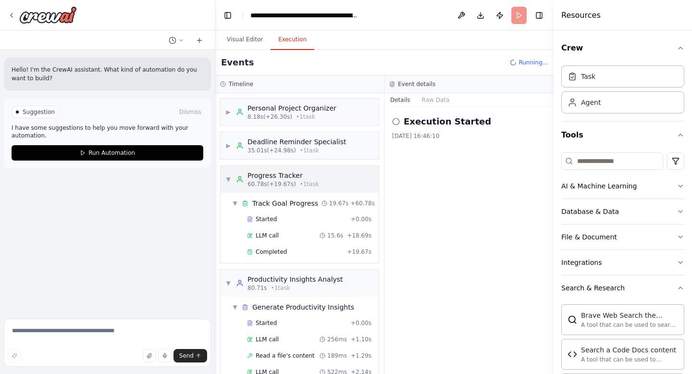
click at [229, 175] on span "▼" at bounding box center [228, 179] width 6 height 8
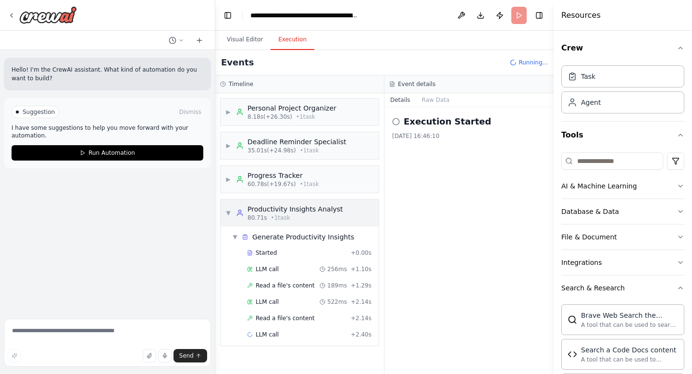
click at [230, 211] on span "▼" at bounding box center [228, 213] width 6 height 8
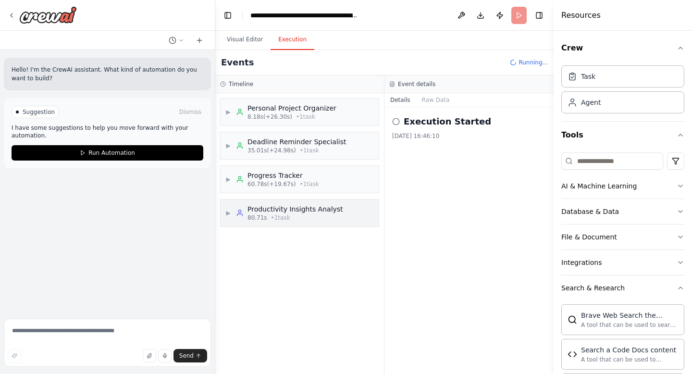
click at [230, 211] on span "▶" at bounding box center [228, 213] width 6 height 8
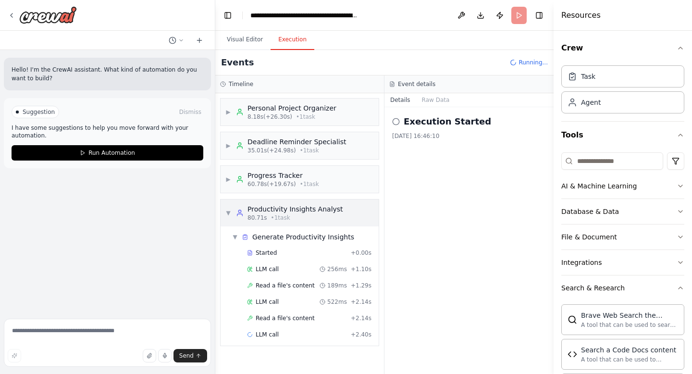
click at [226, 210] on span "▼" at bounding box center [228, 213] width 6 height 8
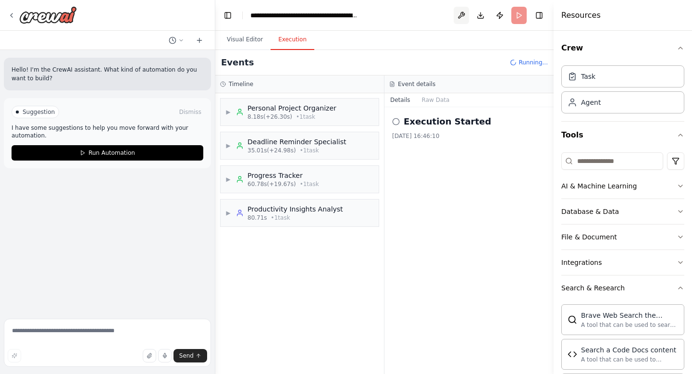
click at [464, 15] on button at bounding box center [460, 15] width 15 height 17
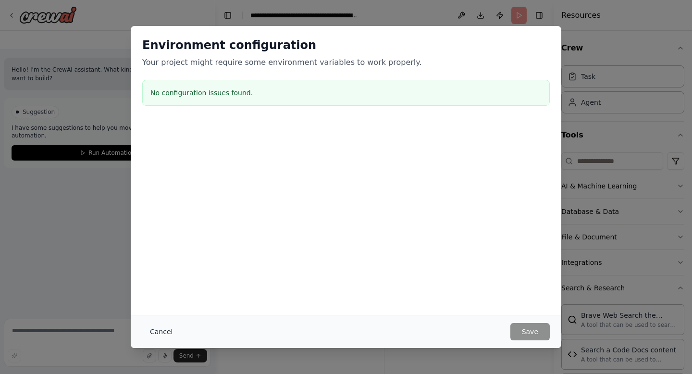
click at [152, 332] on button "Cancel" at bounding box center [161, 331] width 38 height 17
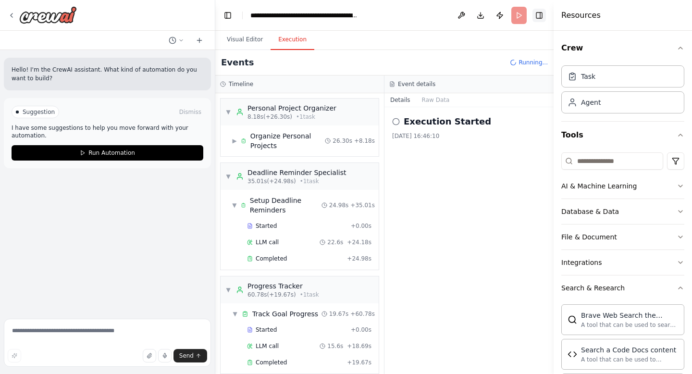
click at [541, 20] on button "Toggle Right Sidebar" at bounding box center [538, 15] width 13 height 13
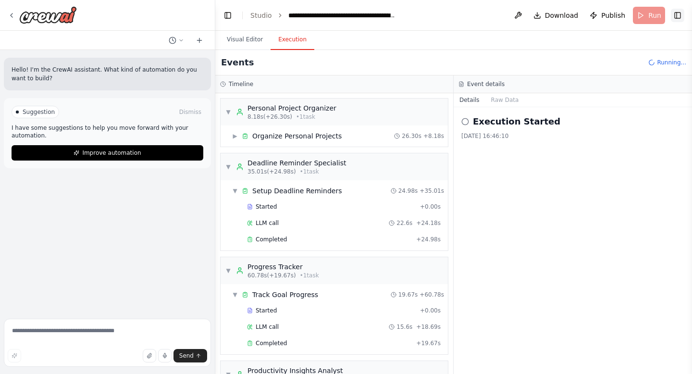
click at [680, 15] on button "Toggle Right Sidebar" at bounding box center [677, 15] width 13 height 13
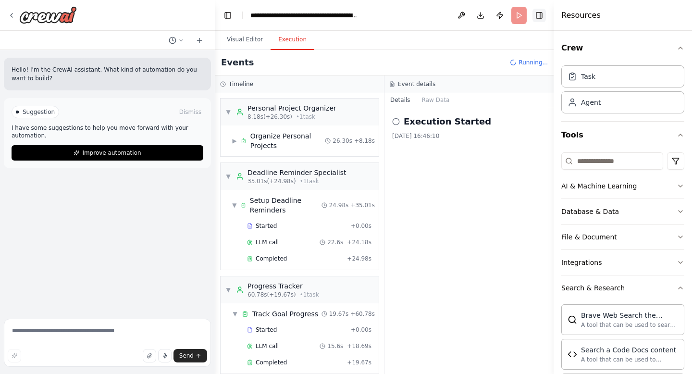
click at [542, 17] on button "Toggle Right Sidebar" at bounding box center [538, 15] width 13 height 13
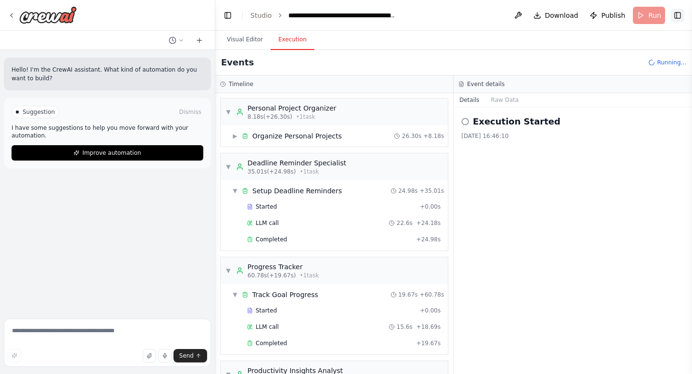
click at [680, 13] on button "Toggle Right Sidebar" at bounding box center [677, 15] width 13 height 13
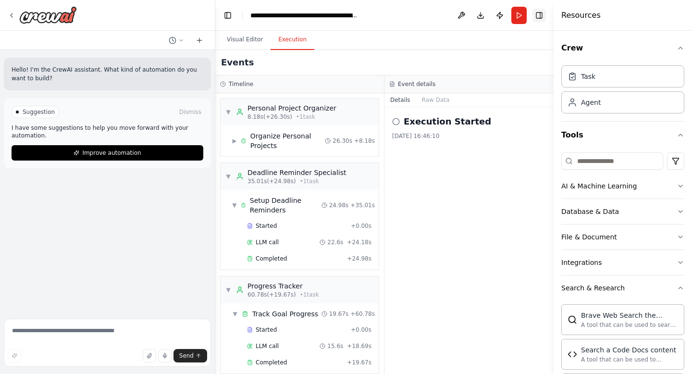
click at [540, 15] on button "Toggle Right Sidebar" at bounding box center [538, 15] width 13 height 13
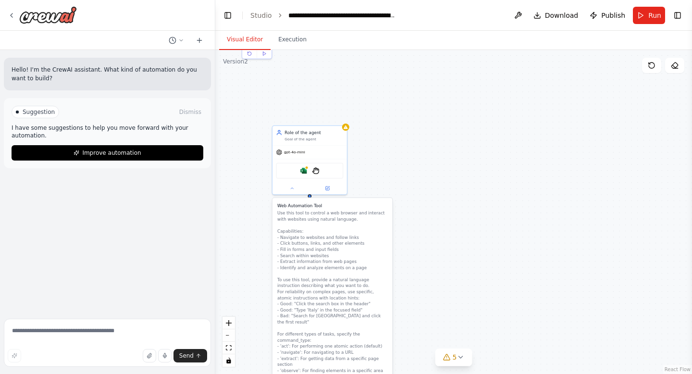
click at [246, 36] on button "Visual Editor" at bounding box center [244, 40] width 51 height 20
click at [263, 12] on link "Studio" at bounding box center [261, 16] width 22 height 8
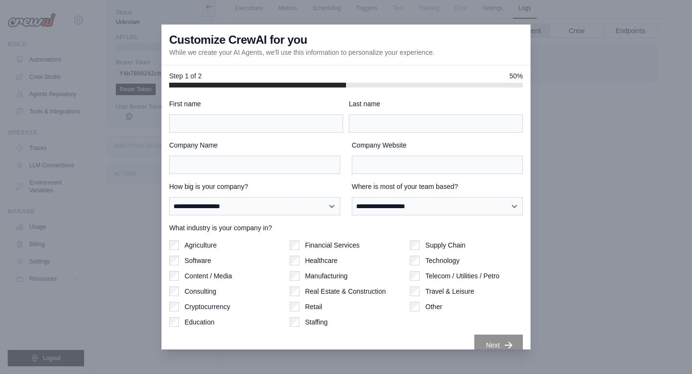
click at [616, 155] on div at bounding box center [346, 187] width 692 height 374
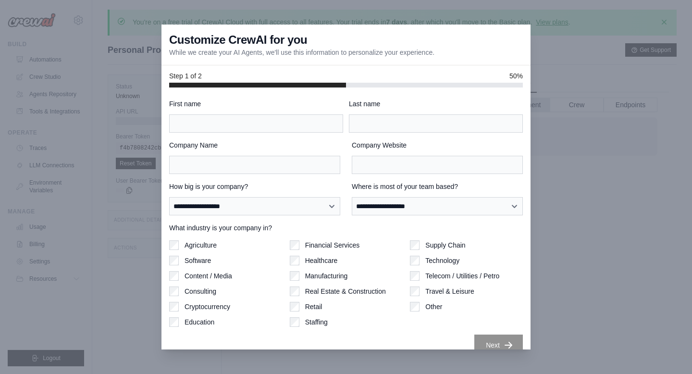
scroll to position [14, 0]
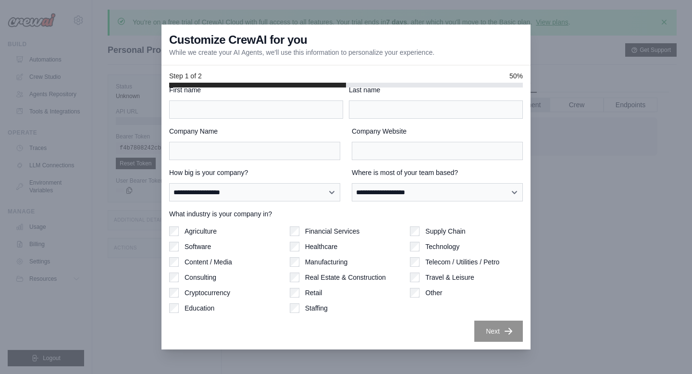
click at [366, 125] on div "**********" at bounding box center [346, 213] width 354 height 256
click at [107, 158] on div at bounding box center [346, 187] width 692 height 374
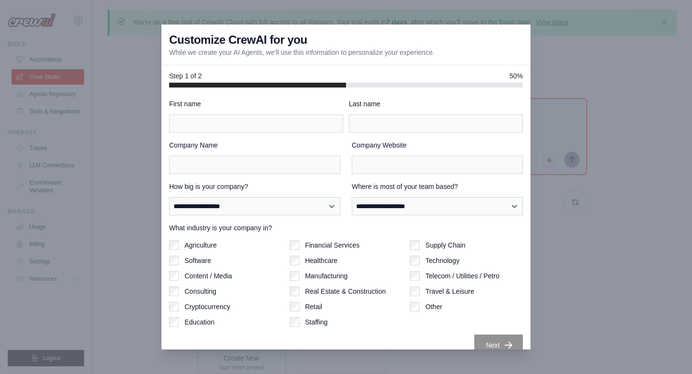
click at [127, 118] on div at bounding box center [346, 187] width 692 height 374
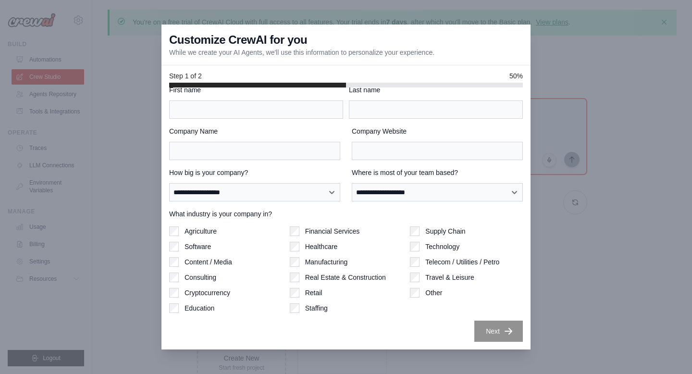
click at [586, 246] on div at bounding box center [346, 187] width 692 height 374
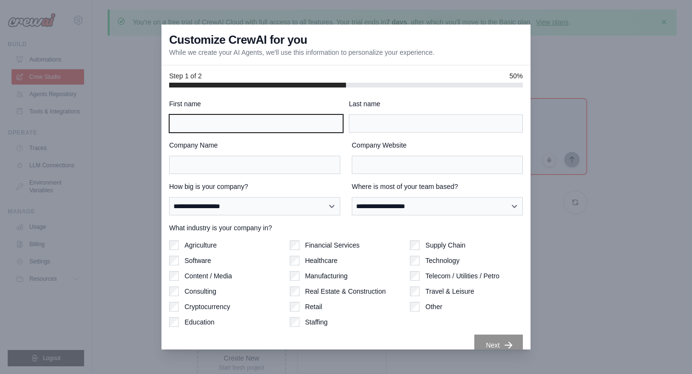
click at [277, 125] on input "First name" at bounding box center [256, 123] width 174 height 18
type input "******"
type input "********"
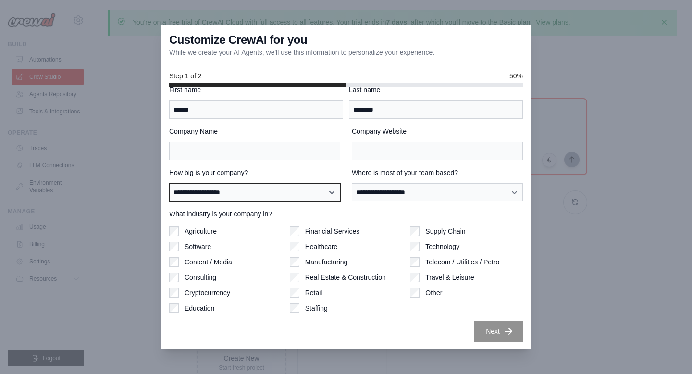
click at [242, 191] on select "**********" at bounding box center [254, 192] width 171 height 18
select select "**********"
click at [169, 183] on select "**********" at bounding box center [254, 192] width 171 height 18
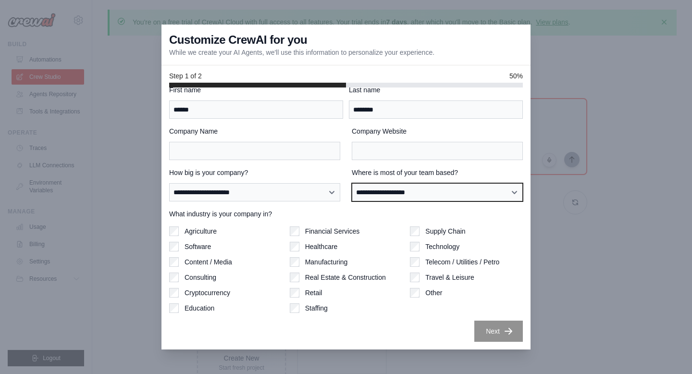
click at [436, 188] on select "**********" at bounding box center [437, 192] width 171 height 18
select select "**********"
click at [352, 183] on select "**********" at bounding box center [437, 192] width 171 height 18
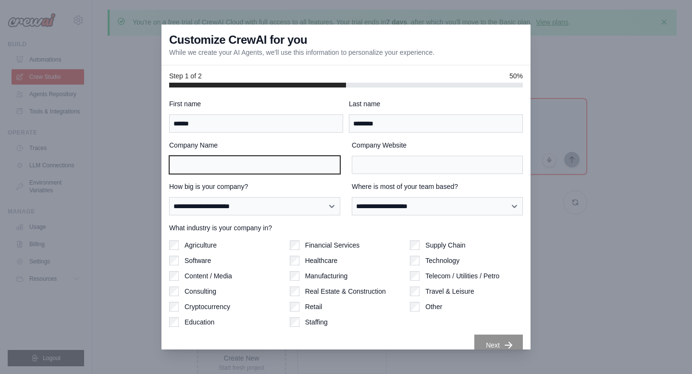
click at [277, 165] on input "Company Name" at bounding box center [254, 165] width 171 height 18
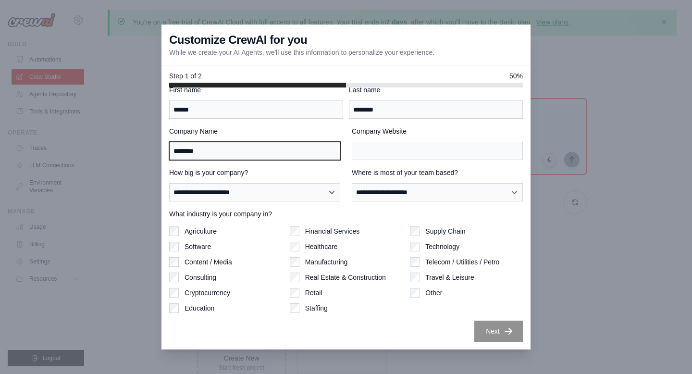
type input "********"
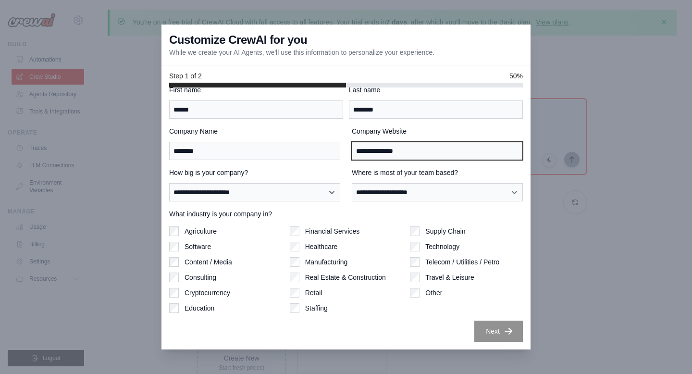
type input "**********"
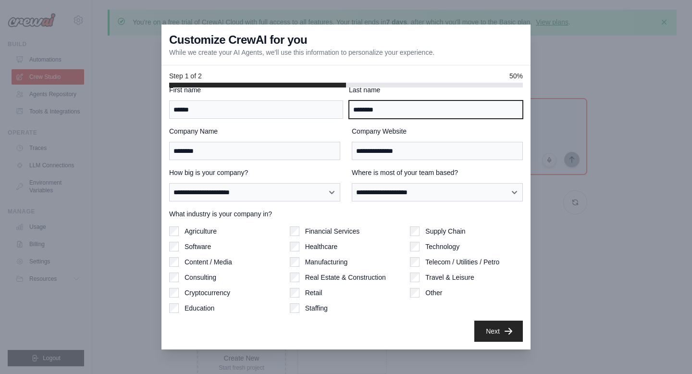
click at [416, 109] on input "********" at bounding box center [436, 109] width 174 height 18
type input "********"
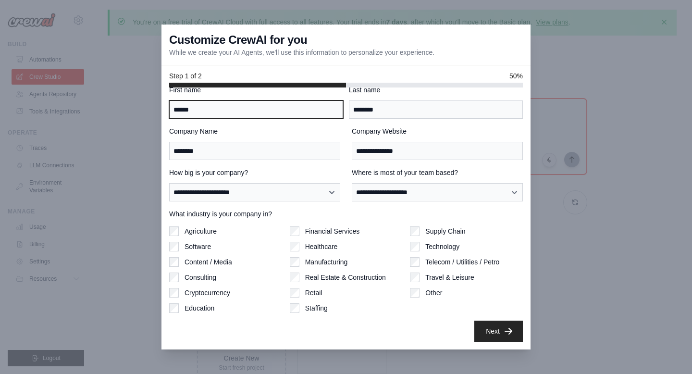
click at [230, 115] on input "******" at bounding box center [256, 109] width 174 height 18
type input "******"
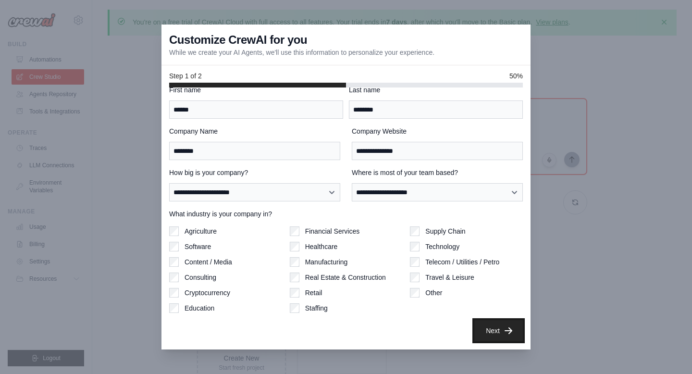
click at [498, 331] on button "Next" at bounding box center [498, 330] width 49 height 21
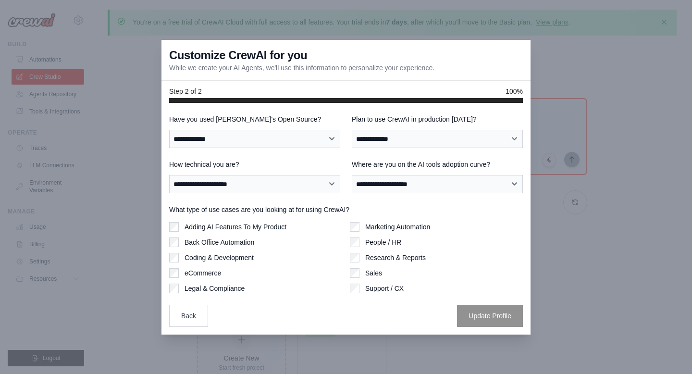
scroll to position [0, 0]
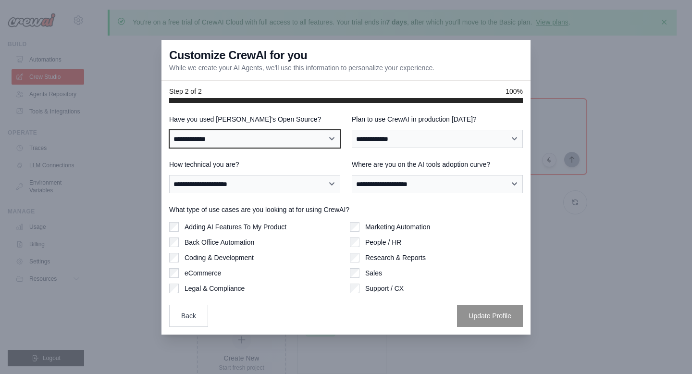
click at [274, 140] on select "**********" at bounding box center [254, 139] width 171 height 18
select select "**"
click at [169, 130] on select "**********" at bounding box center [254, 139] width 171 height 18
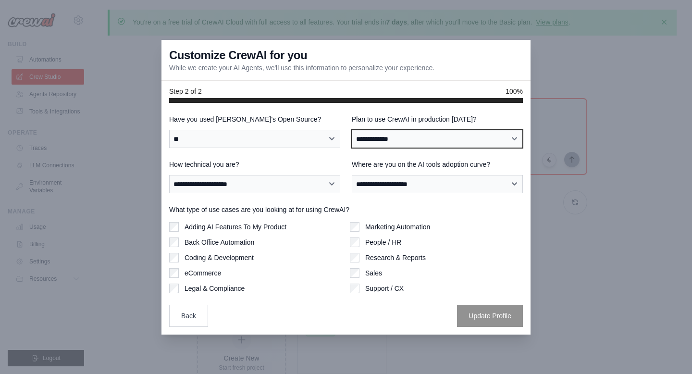
click at [409, 139] on select "**********" at bounding box center [437, 139] width 171 height 18
select select "****"
click at [352, 130] on select "**********" at bounding box center [437, 139] width 171 height 18
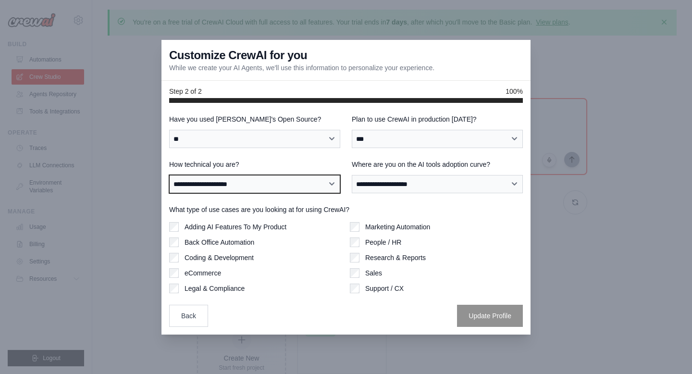
click at [290, 185] on select "**********" at bounding box center [254, 184] width 171 height 18
select select "**********"
click at [169, 175] on select "**********" at bounding box center [254, 184] width 171 height 18
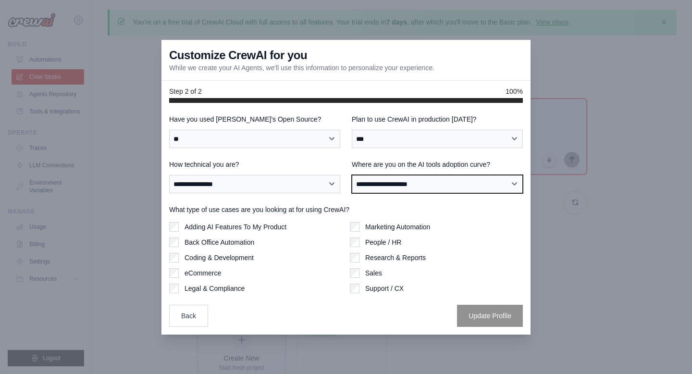
click at [452, 187] on select "**********" at bounding box center [437, 184] width 171 height 18
select select "**********"
click at [352, 175] on select "**********" at bounding box center [437, 184] width 171 height 18
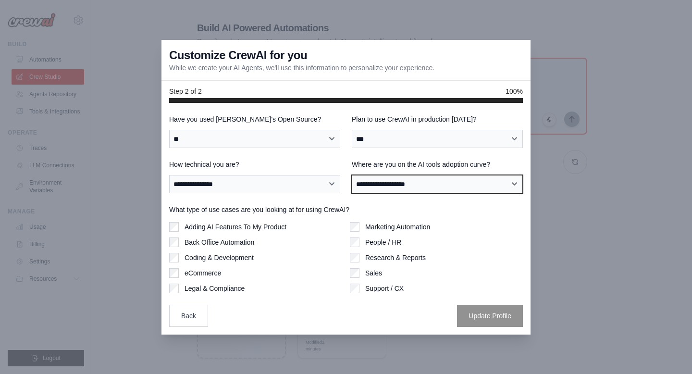
scroll to position [52, 0]
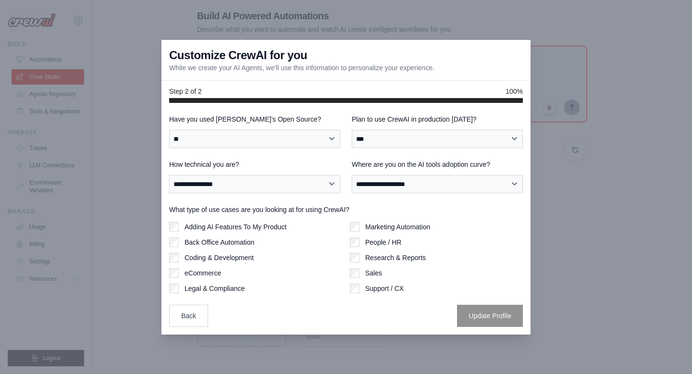
click at [214, 229] on label "Adding AI Features To My Product" at bounding box center [235, 227] width 102 height 10
click at [211, 241] on label "Back Office Automation" at bounding box center [219, 242] width 70 height 10
click at [476, 318] on button "Update Profile" at bounding box center [490, 315] width 66 height 22
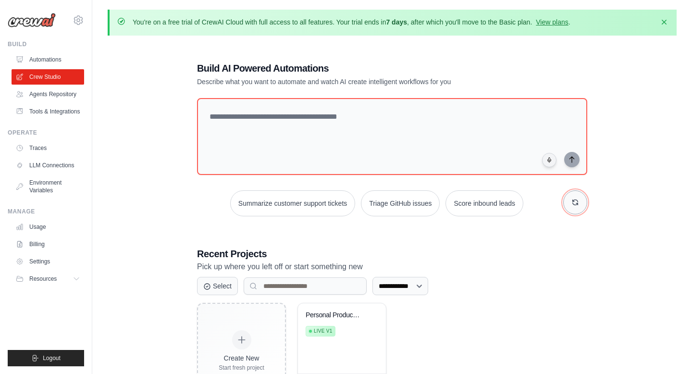
click at [577, 203] on icon "button" at bounding box center [575, 202] width 8 height 8
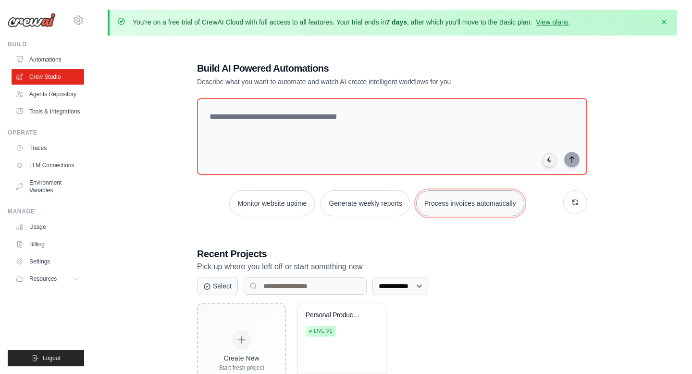
click at [470, 206] on button "Process invoices automatically" at bounding box center [470, 203] width 108 height 26
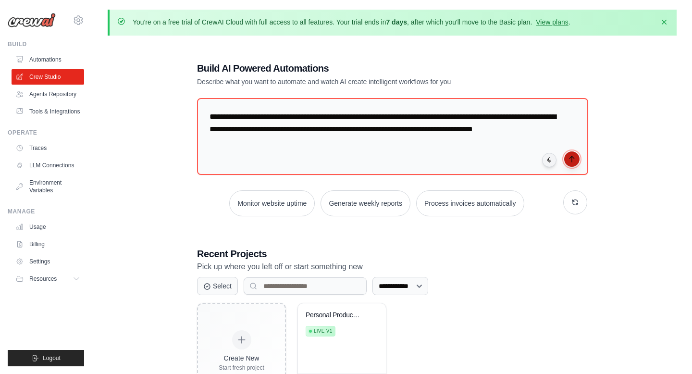
click at [573, 159] on icon "submit" at bounding box center [572, 159] width 8 height 8
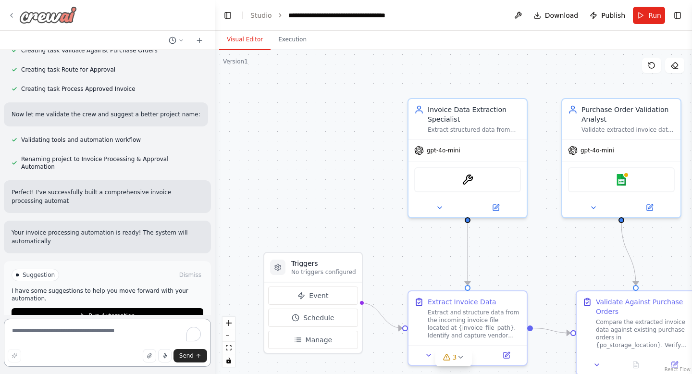
scroll to position [709, 0]
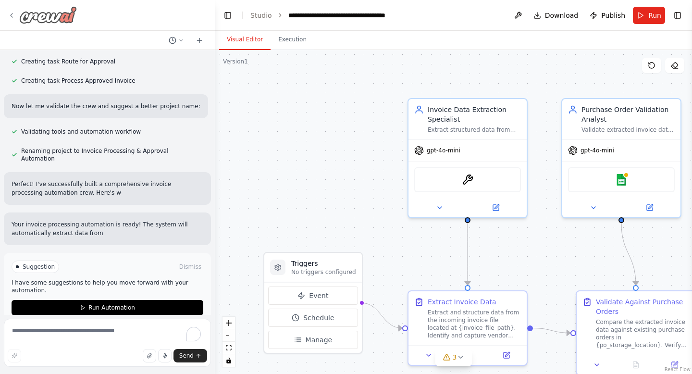
click at [8, 10] on div at bounding box center [42, 14] width 69 height 17
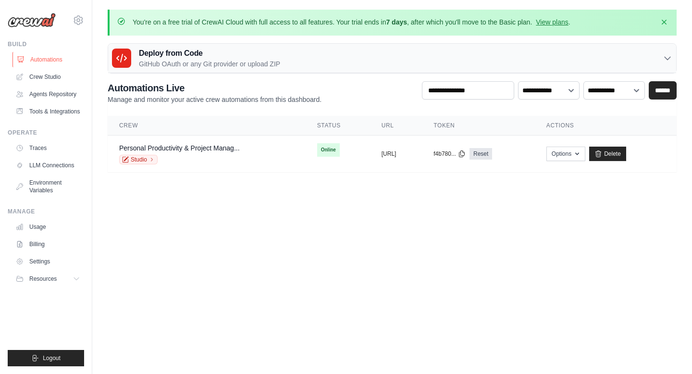
click at [43, 56] on link "Automations" at bounding box center [48, 59] width 73 height 15
click at [45, 94] on link "Agents Repository" at bounding box center [48, 93] width 73 height 15
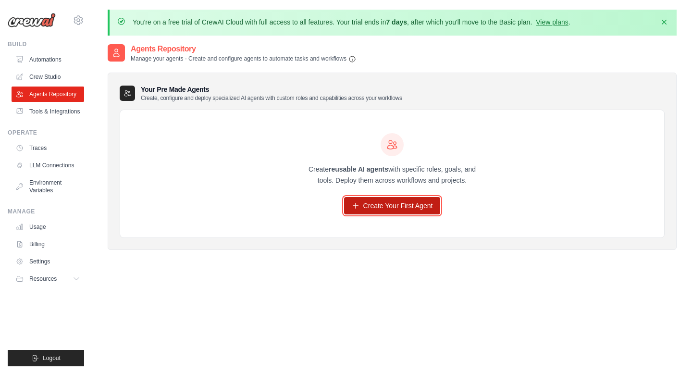
click at [383, 203] on link "Create Your First Agent" at bounding box center [392, 205] width 97 height 17
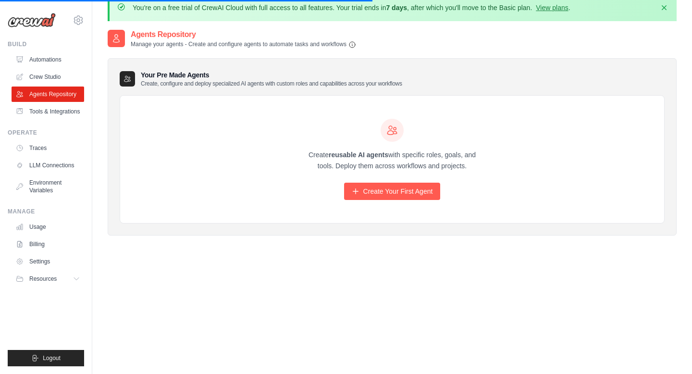
scroll to position [12, 0]
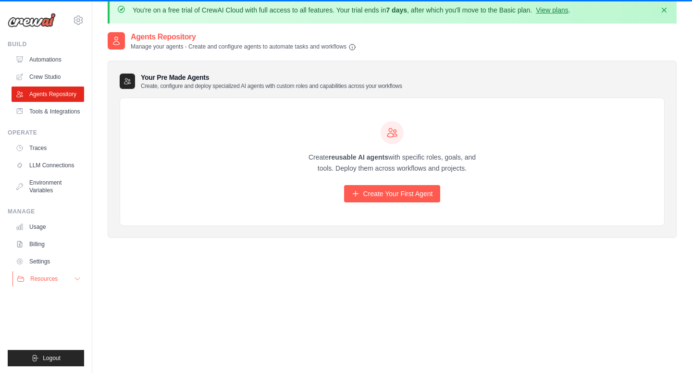
click at [78, 282] on icon at bounding box center [77, 279] width 8 height 8
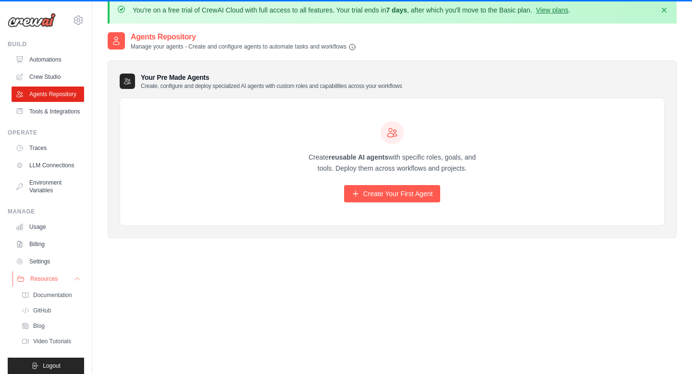
click at [78, 282] on icon at bounding box center [77, 279] width 8 height 8
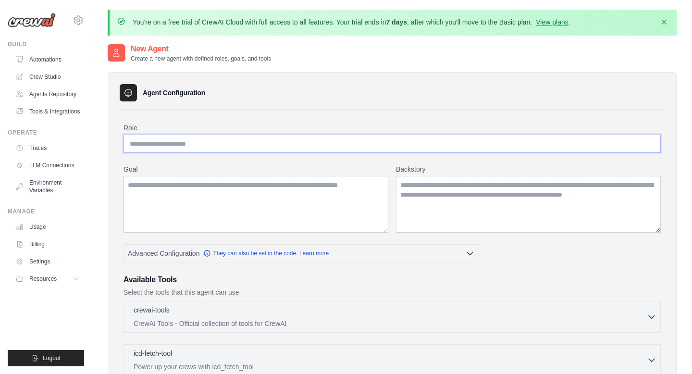
click at [232, 143] on input "Role" at bounding box center [391, 143] width 537 height 18
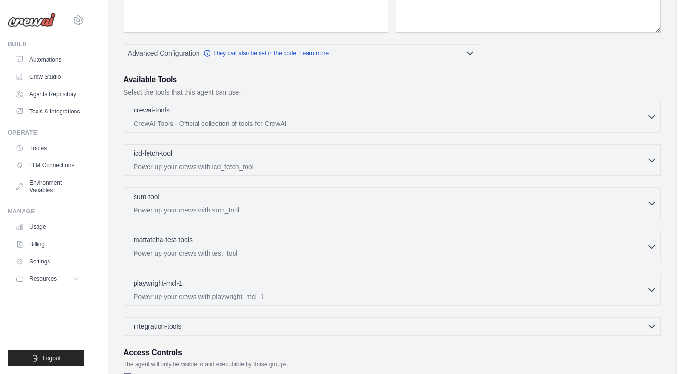
scroll to position [197, 0]
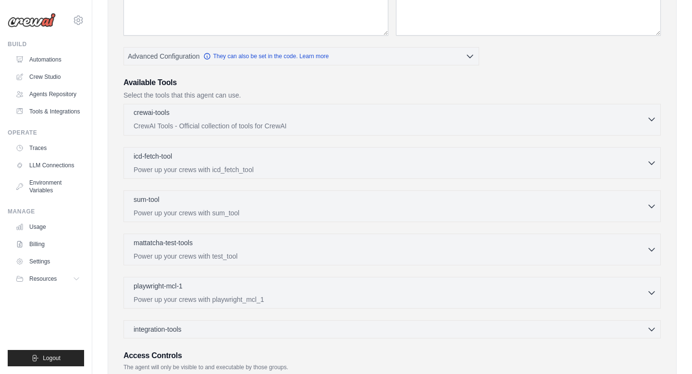
click at [414, 110] on div "crewai-tools 0 selected" at bounding box center [390, 114] width 513 height 12
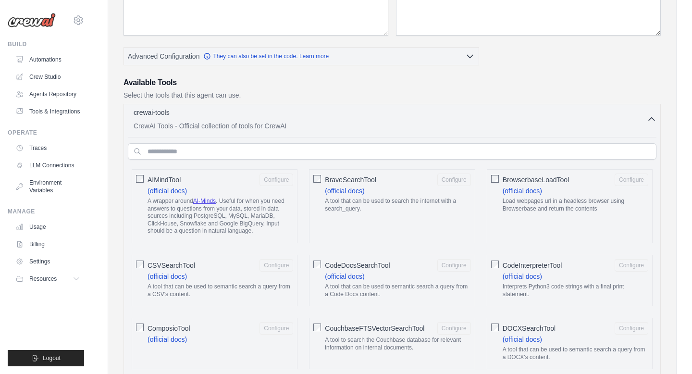
click at [414, 110] on div "crewai-tools 0 selected" at bounding box center [390, 114] width 513 height 12
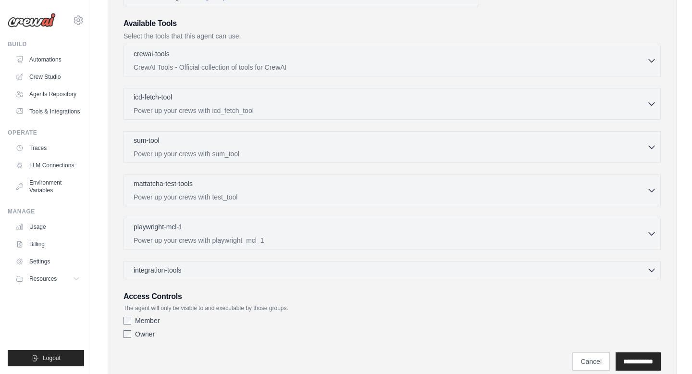
scroll to position [271, 0]
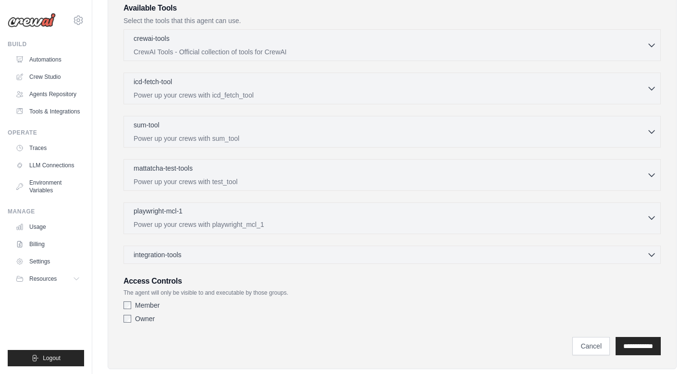
click at [354, 212] on div "playwright-mcl-1 0 selected" at bounding box center [390, 212] width 513 height 12
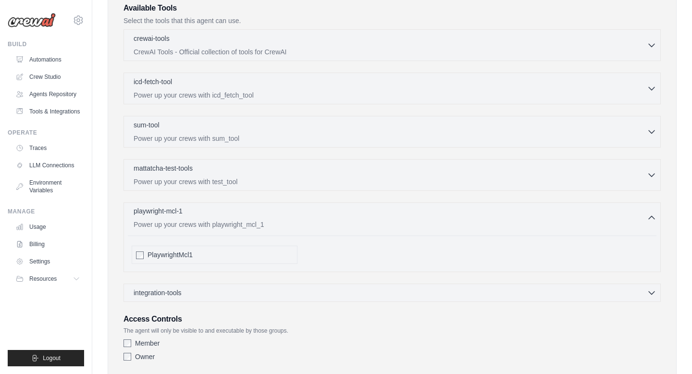
click at [354, 212] on div "playwright-mcl-1 0 selected" at bounding box center [390, 212] width 513 height 12
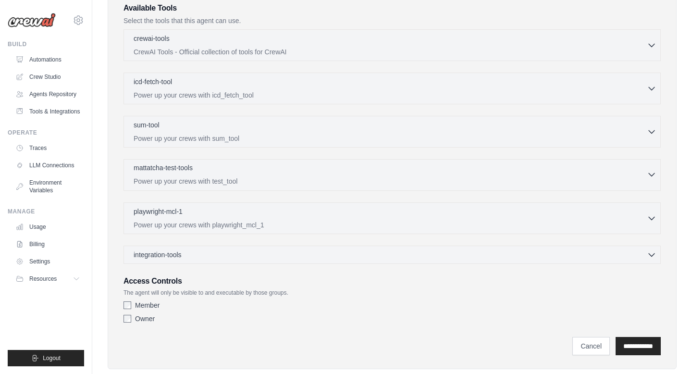
click at [341, 179] on p "Power up your crews with test_tool" at bounding box center [390, 181] width 513 height 10
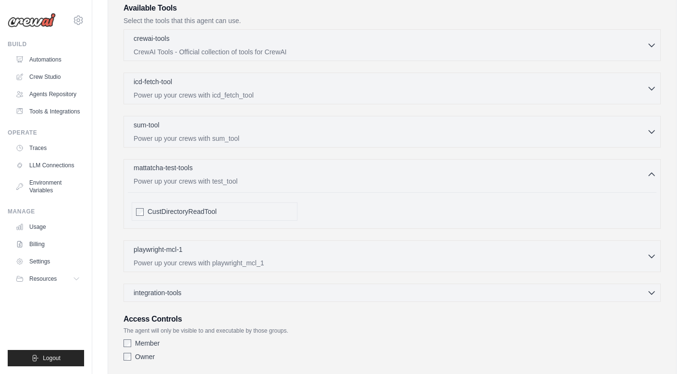
click at [341, 179] on p "Power up your crews with test_tool" at bounding box center [390, 181] width 513 height 10
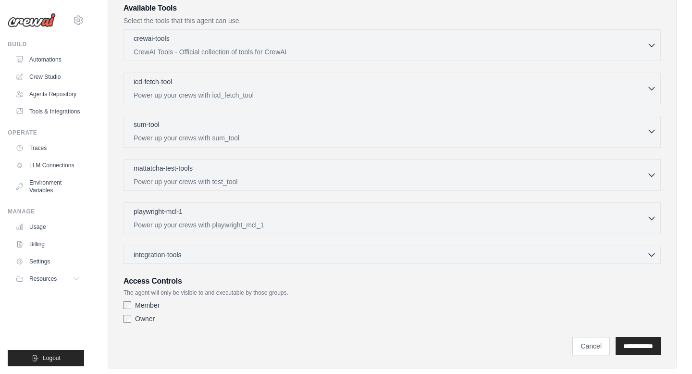
click at [326, 134] on p "Power up your crews with sum_tool" at bounding box center [390, 138] width 513 height 10
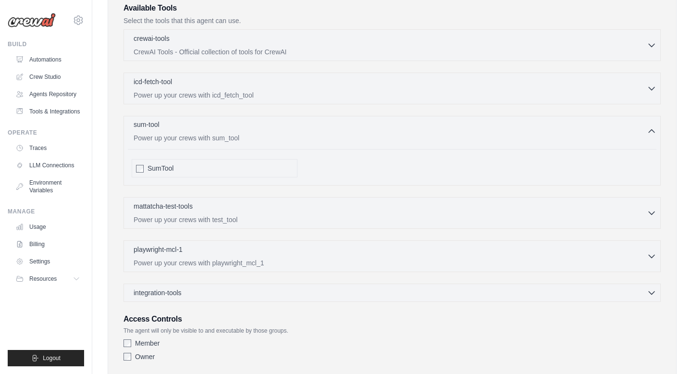
click at [326, 134] on p "Power up your crews with sum_tool" at bounding box center [390, 138] width 513 height 10
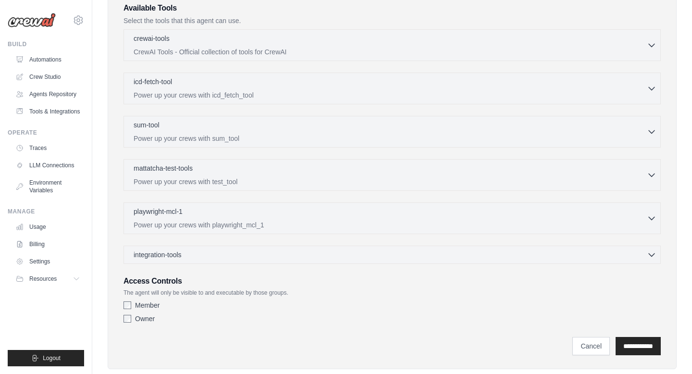
click at [315, 99] on div "icd-fetch-tool 0 selected Power up your crews with icd_fetch_tool IcdFetchTool" at bounding box center [391, 89] width 537 height 32
click at [310, 86] on div "icd-fetch-tool 0 selected" at bounding box center [390, 82] width 513 height 12
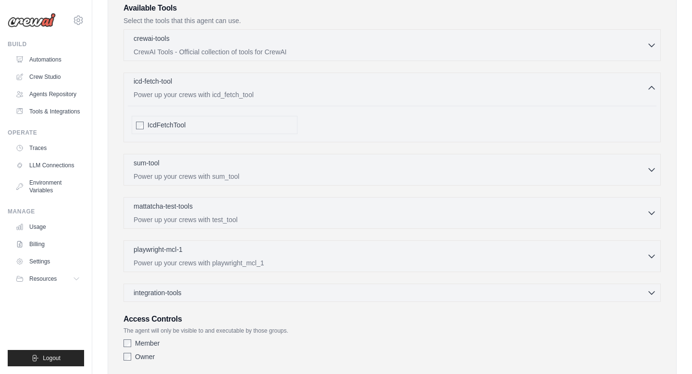
click at [310, 86] on div "icd-fetch-tool 0 selected" at bounding box center [390, 82] width 513 height 12
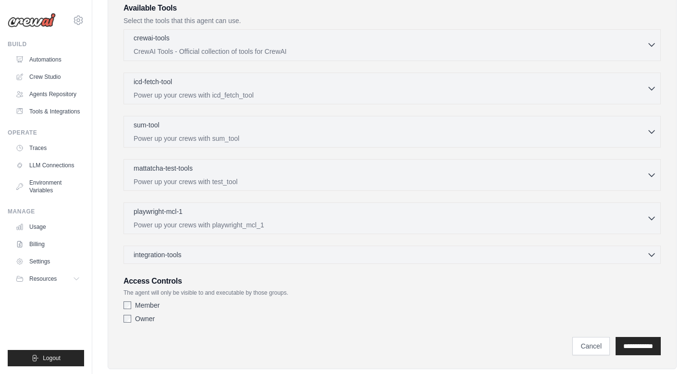
click at [305, 45] on div "crewai-tools 0 selected CrewAI Tools - Official collection of tools for CrewAI" at bounding box center [390, 44] width 513 height 23
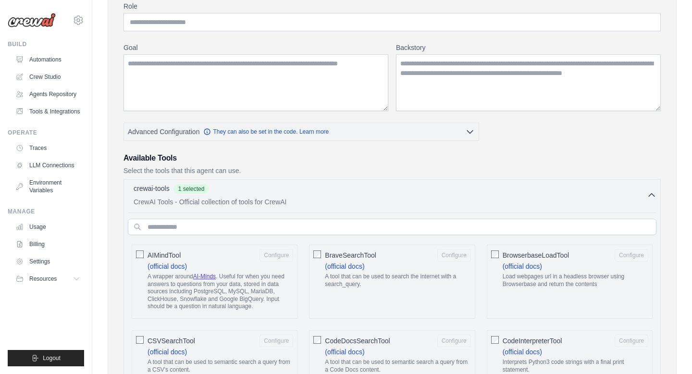
scroll to position [0, 0]
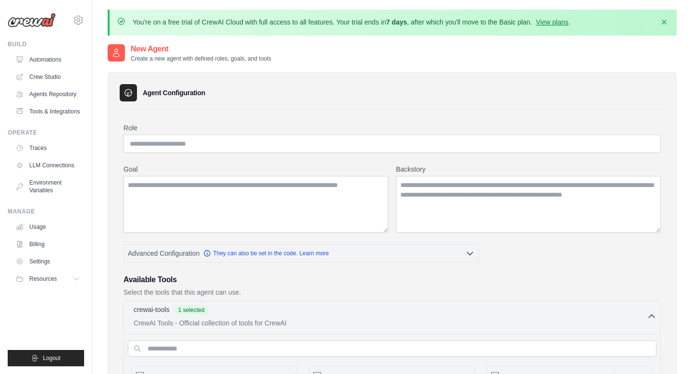
click at [651, 316] on icon "button" at bounding box center [652, 316] width 10 height 10
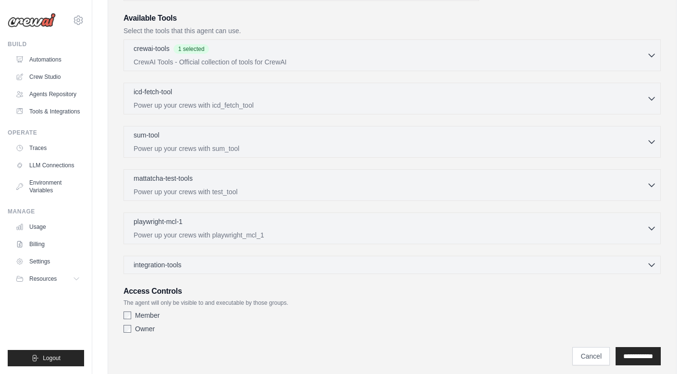
scroll to position [291, 0]
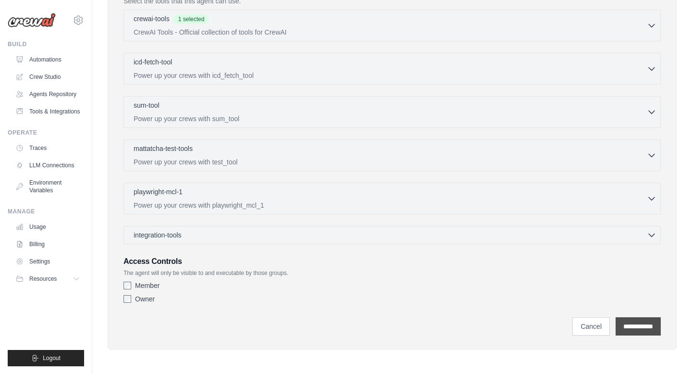
click at [624, 324] on input "**********" at bounding box center [637, 326] width 45 height 18
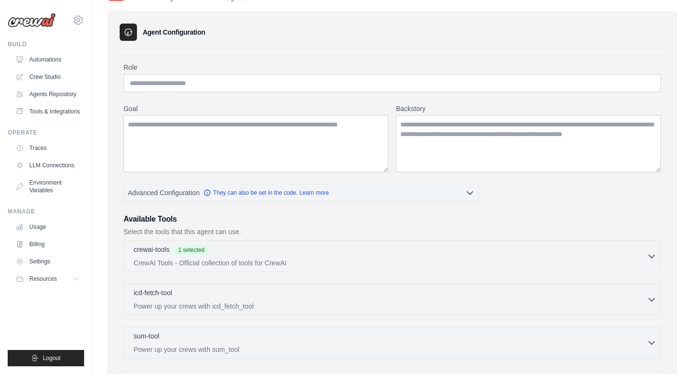
scroll to position [0, 0]
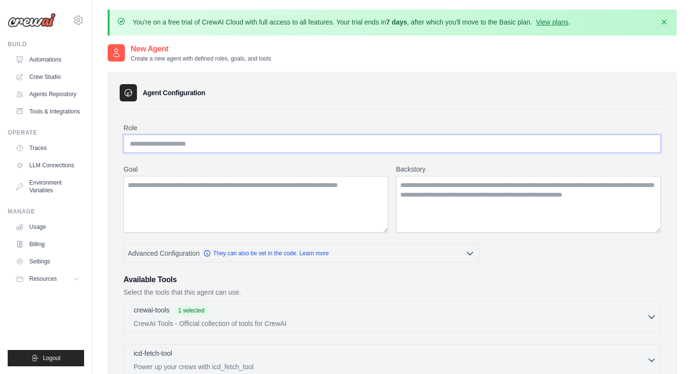
click at [177, 146] on input "Role" at bounding box center [391, 143] width 537 height 18
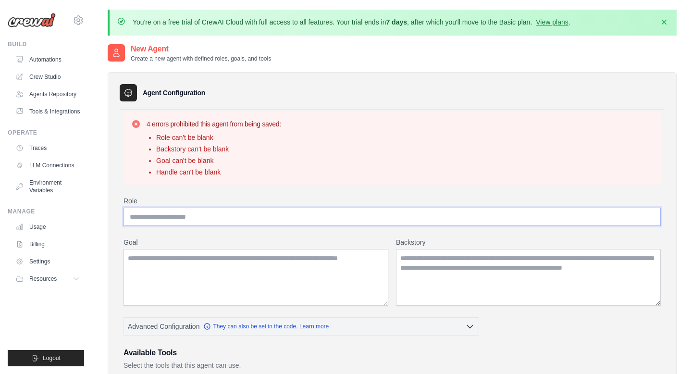
click at [165, 214] on input "Role" at bounding box center [391, 216] width 537 height 18
type input "*"
type input "**********"
click at [163, 268] on textarea "Goal" at bounding box center [255, 277] width 265 height 57
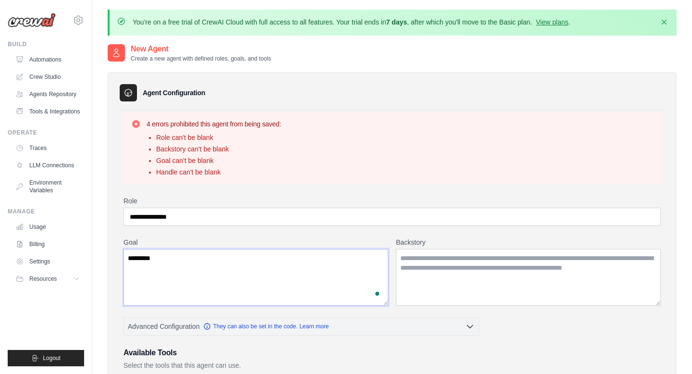
type textarea "*********"
click at [415, 253] on textarea "Backstory" at bounding box center [528, 277] width 265 height 57
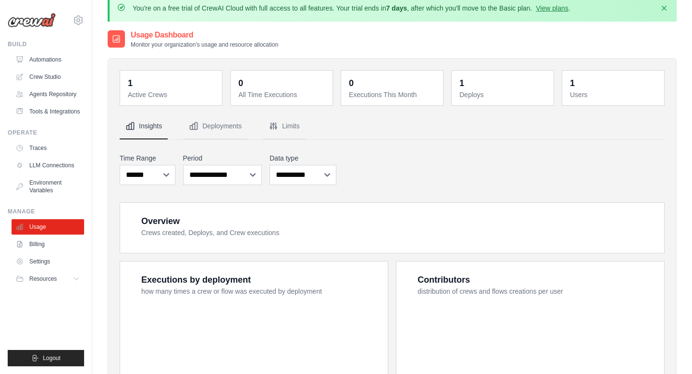
scroll to position [14, 0]
click at [296, 124] on button "Limits" at bounding box center [284, 126] width 43 height 26
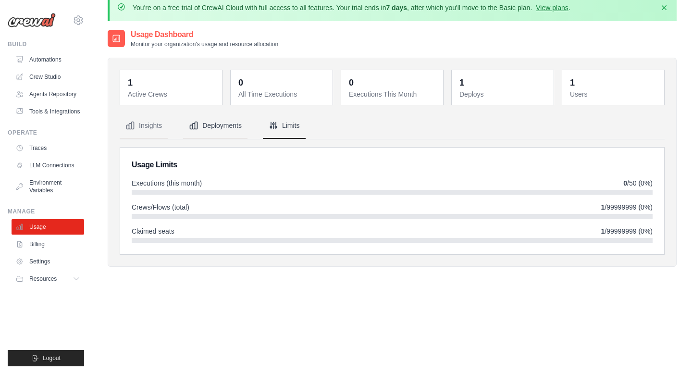
click at [229, 122] on button "Deployments" at bounding box center [215, 126] width 64 height 26
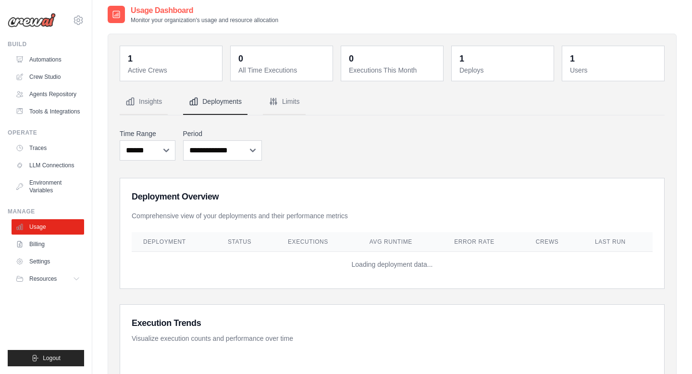
scroll to position [0, 0]
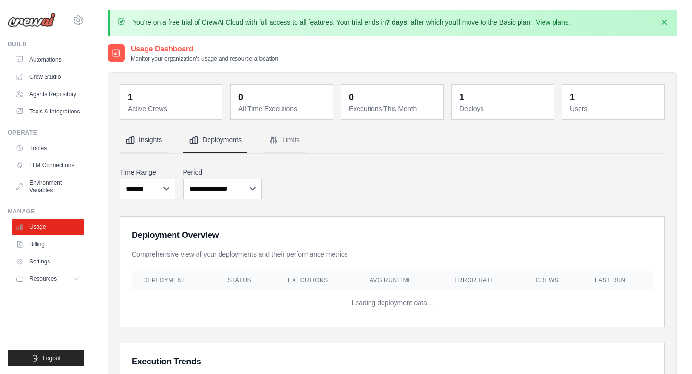
click at [153, 138] on button "Insights" at bounding box center [144, 140] width 48 height 26
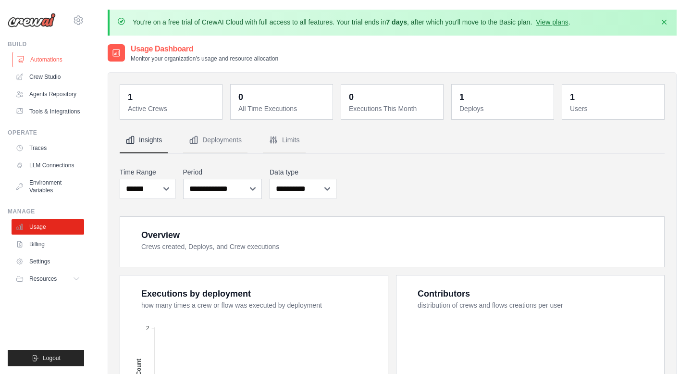
click at [45, 64] on link "Automations" at bounding box center [48, 59] width 73 height 15
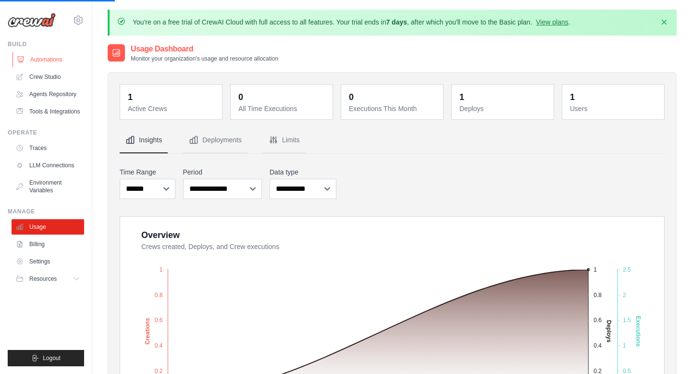
click at [50, 57] on link "Automations" at bounding box center [48, 59] width 73 height 15
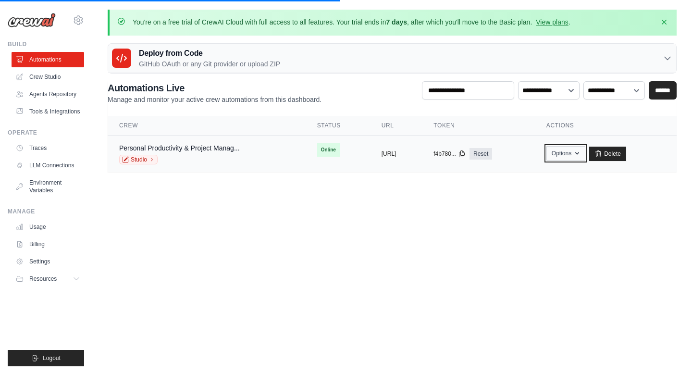
click at [583, 154] on button "Options" at bounding box center [565, 153] width 39 height 14
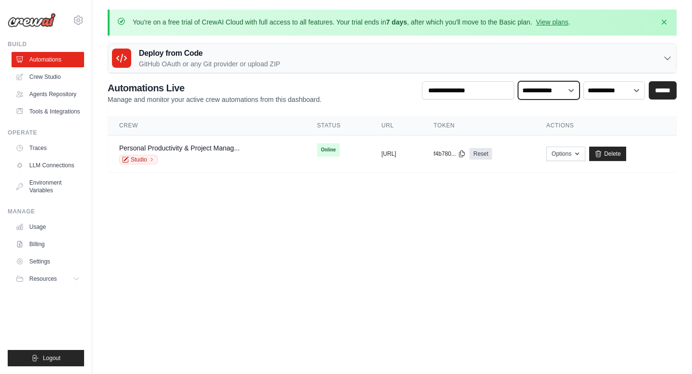
click at [560, 94] on select "**********" at bounding box center [548, 90] width 61 height 18
click at [518, 81] on select "**********" at bounding box center [548, 90] width 61 height 18
click at [609, 86] on select "**********" at bounding box center [613, 90] width 61 height 18
click at [583, 81] on select "**********" at bounding box center [613, 90] width 61 height 18
click at [609, 86] on select "**********" at bounding box center [613, 90] width 61 height 18
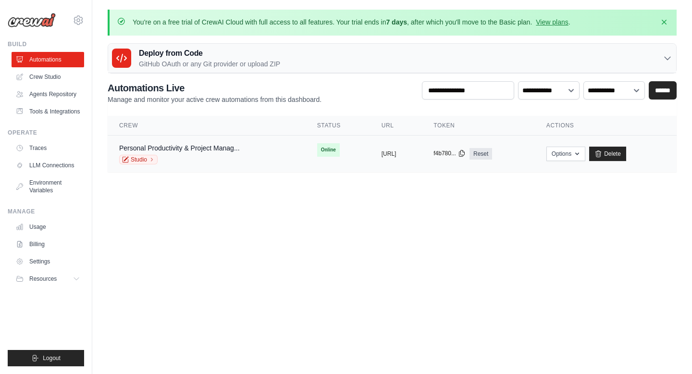
click at [465, 153] on button "f4b780..." at bounding box center [449, 153] width 32 height 8
click at [492, 153] on link "Reset" at bounding box center [480, 154] width 23 height 12
click at [585, 148] on button "Options" at bounding box center [565, 153] width 39 height 14
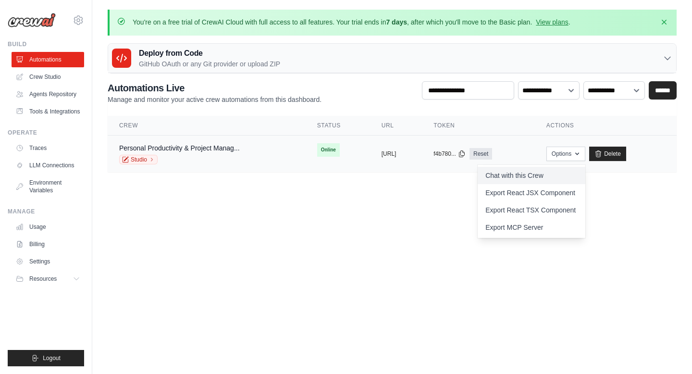
click at [536, 175] on link "Chat with this Crew" at bounding box center [531, 175] width 108 height 17
click at [313, 236] on body "[EMAIL_ADDRESS][DOMAIN_NAME] Settings Build Automations" at bounding box center [346, 187] width 692 height 374
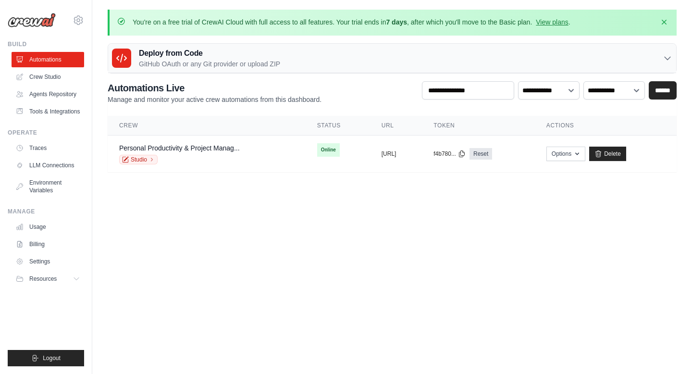
click at [197, 58] on h3 "Deploy from Code" at bounding box center [209, 54] width 141 height 12
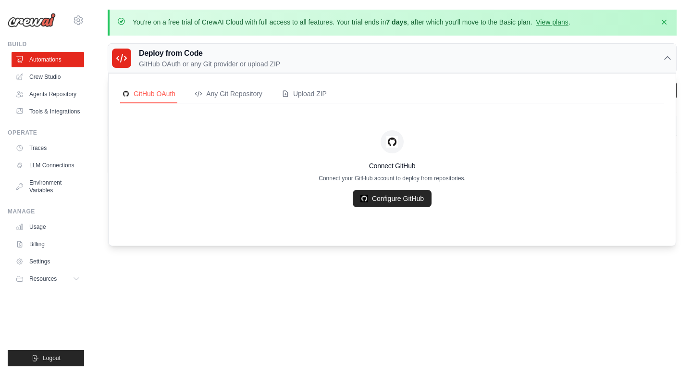
click at [197, 58] on h3 "Deploy from Code" at bounding box center [209, 54] width 141 height 12
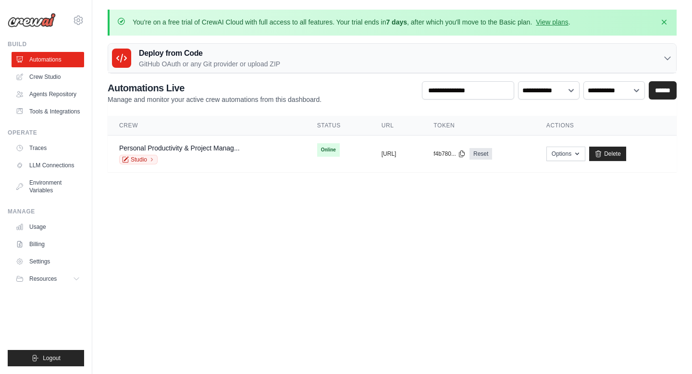
click at [265, 60] on p "GitHub OAuth or any Git provider or upload ZIP" at bounding box center [209, 64] width 141 height 10
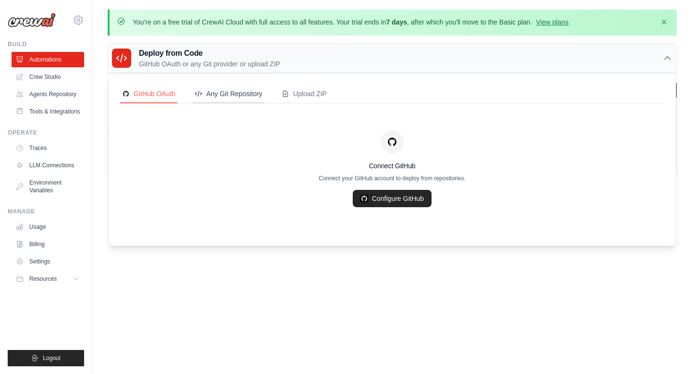
click at [238, 96] on div "Any Git Repository" at bounding box center [229, 94] width 68 height 10
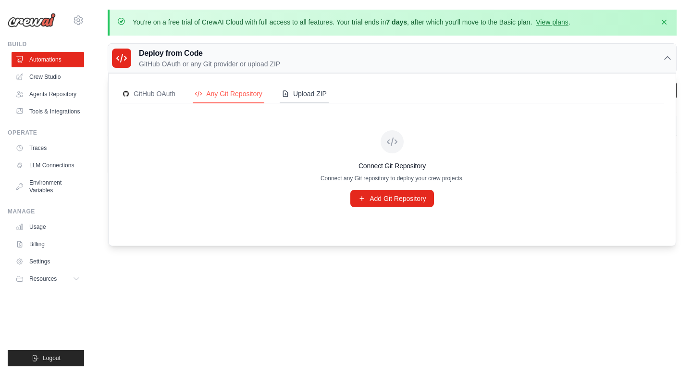
click at [327, 97] on div "Upload ZIP" at bounding box center [303, 94] width 45 height 10
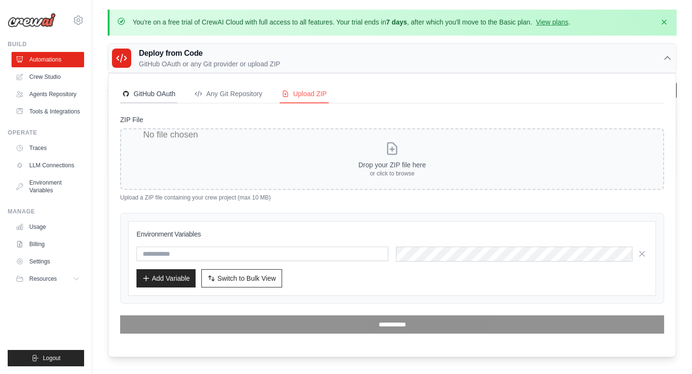
click at [160, 91] on div "GitHub OAuth" at bounding box center [148, 94] width 53 height 10
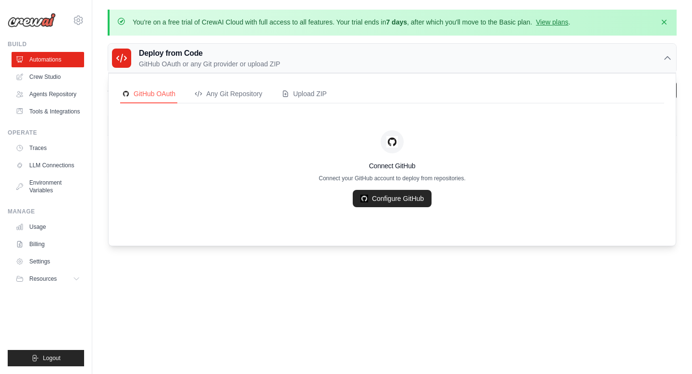
click at [437, 46] on div "Deploy from Code GitHub OAuth or any Git provider or upload ZIP" at bounding box center [392, 58] width 568 height 29
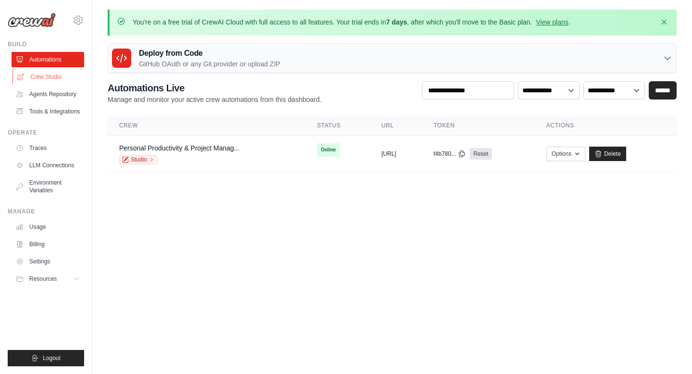
click at [54, 78] on link "Crew Studio" at bounding box center [48, 76] width 73 height 15
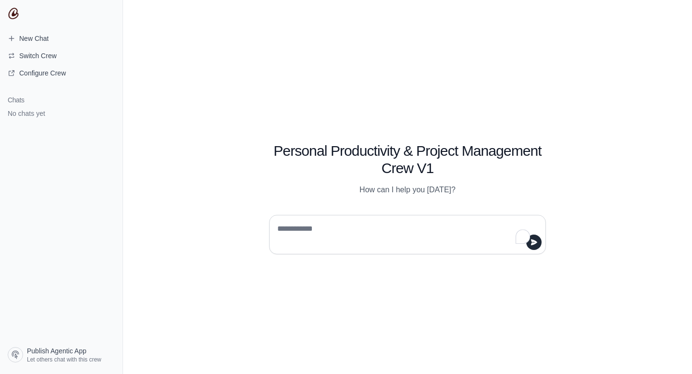
click at [396, 233] on textarea at bounding box center [404, 234] width 258 height 27
type textarea "**"
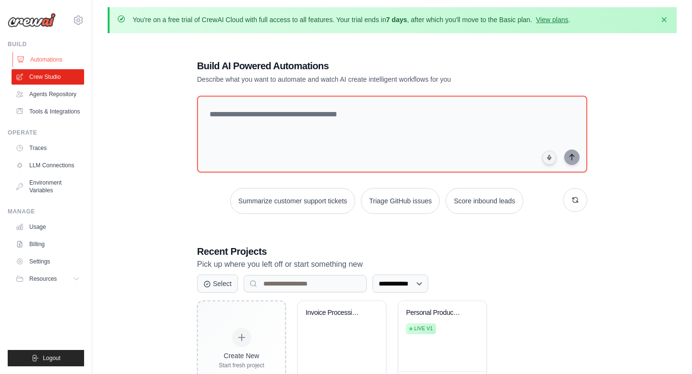
click at [50, 63] on link "Automations" at bounding box center [48, 59] width 73 height 15
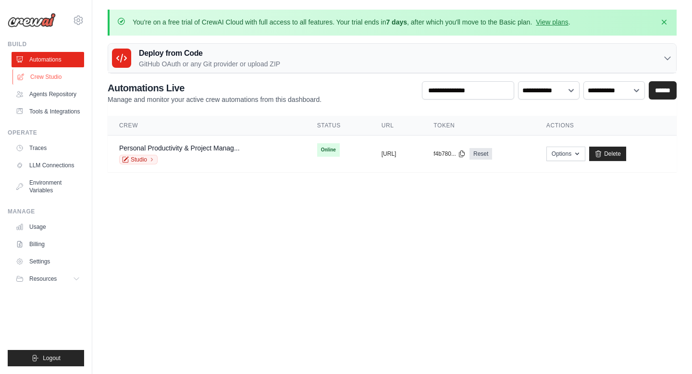
click at [50, 81] on link "Crew Studio" at bounding box center [48, 76] width 73 height 15
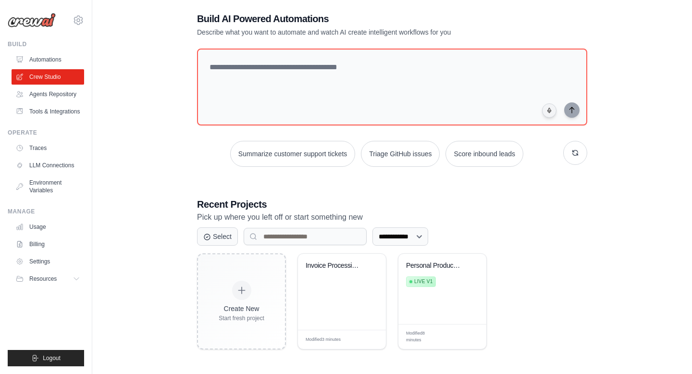
scroll to position [52, 0]
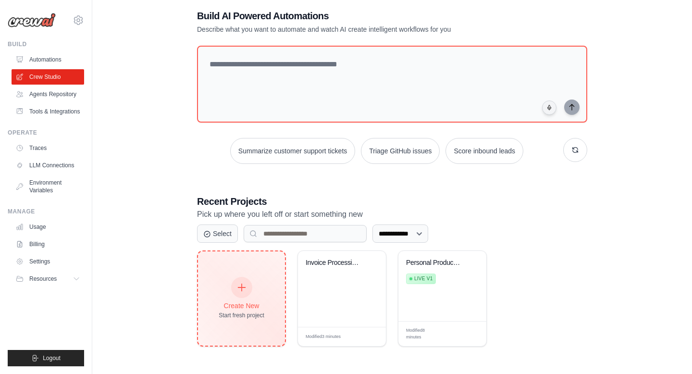
click at [249, 287] on div at bounding box center [241, 287] width 21 height 21
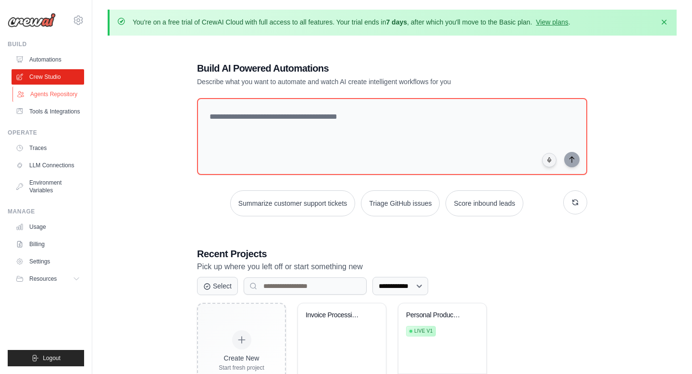
click at [61, 93] on link "Agents Repository" at bounding box center [48, 93] width 73 height 15
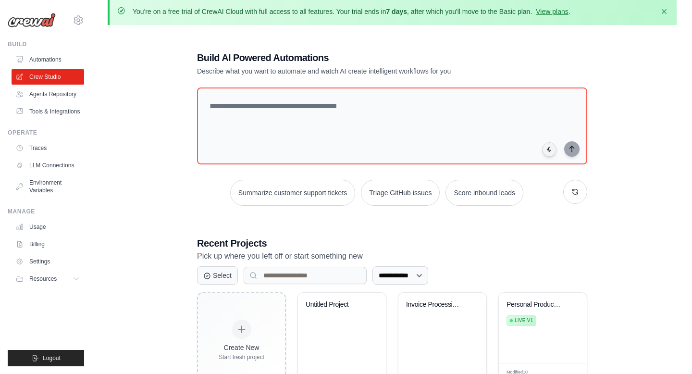
scroll to position [14, 0]
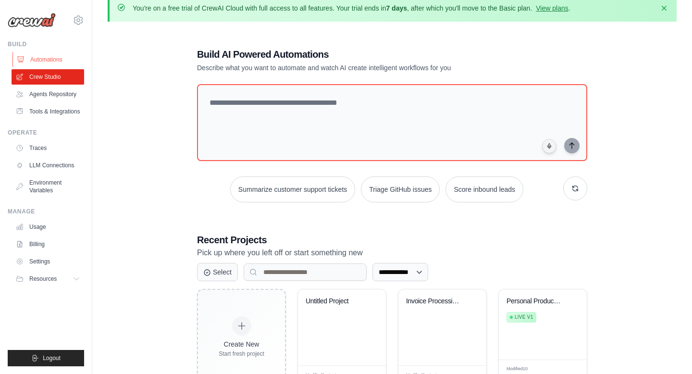
click at [63, 60] on link "Automations" at bounding box center [48, 59] width 73 height 15
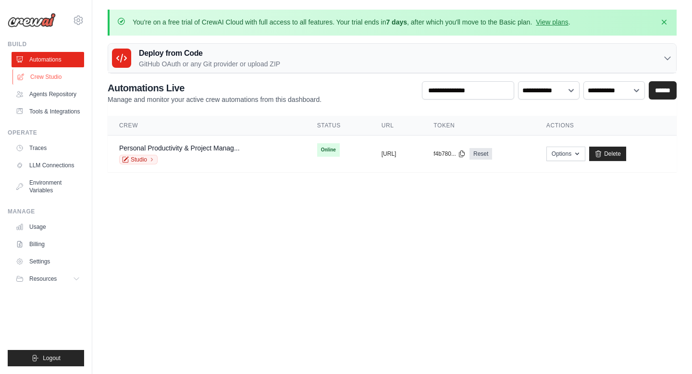
click at [51, 80] on link "Crew Studio" at bounding box center [48, 76] width 73 height 15
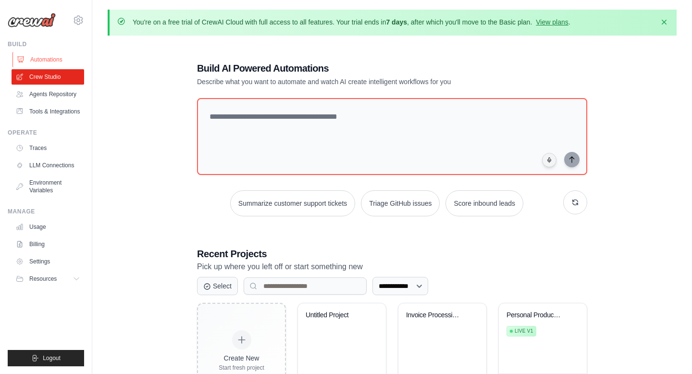
click at [54, 58] on link "Automations" at bounding box center [48, 59] width 73 height 15
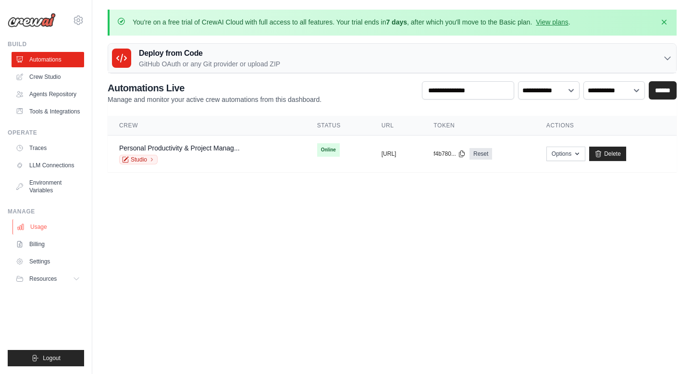
click at [49, 234] on link "Usage" at bounding box center [48, 226] width 73 height 15
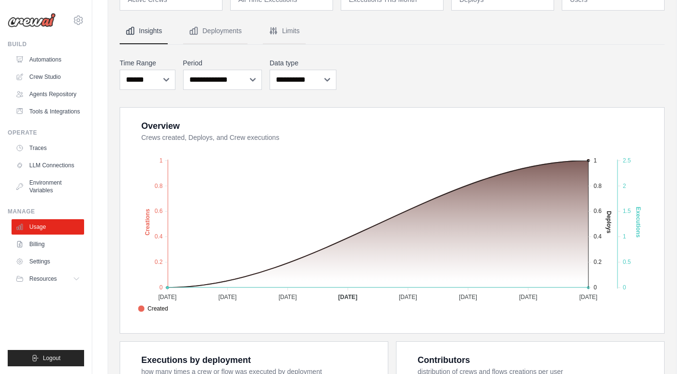
scroll to position [153, 0]
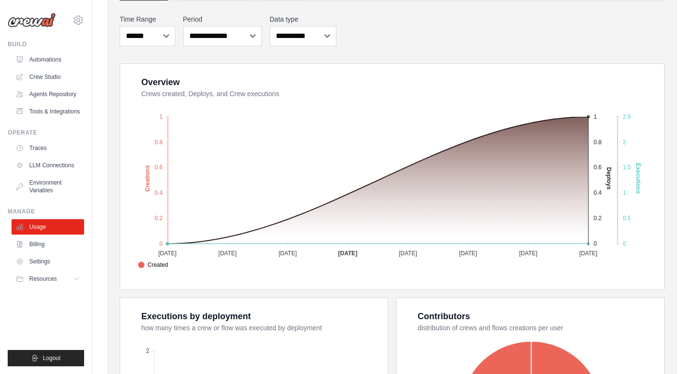
click at [529, 245] on foreignobject "Created Deploys Executions" at bounding box center [393, 186] width 519 height 168
click at [528, 243] on foreignobject "Created Deploys Executions" at bounding box center [393, 186] width 519 height 168
click at [465, 243] on foreignobject "Created Deploys Executions" at bounding box center [393, 186] width 519 height 168
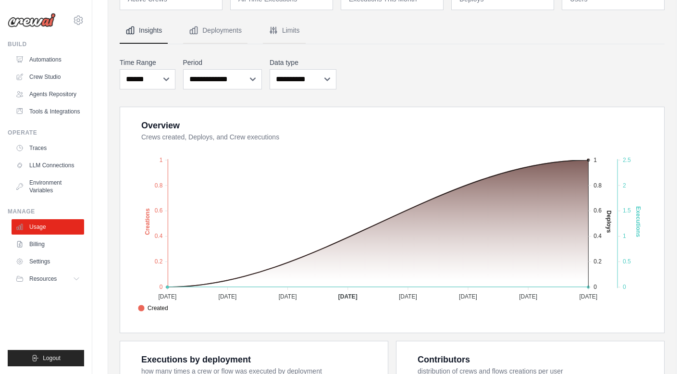
scroll to position [0, 0]
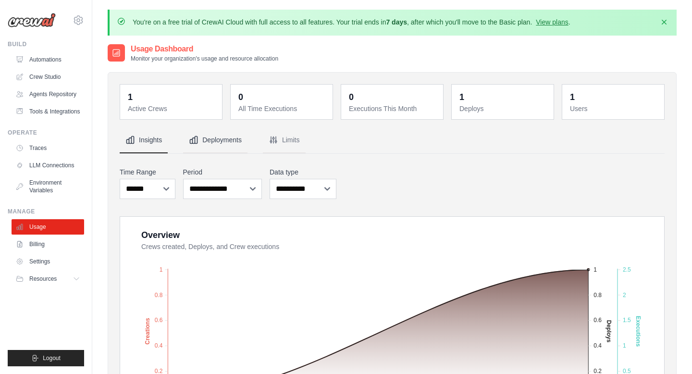
click at [230, 135] on button "Deployments" at bounding box center [215, 140] width 64 height 26
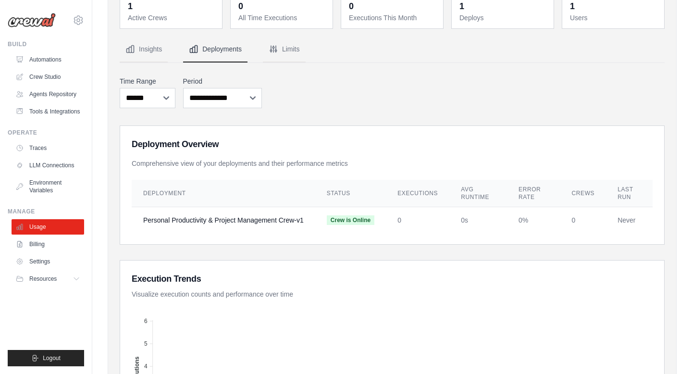
scroll to position [92, 0]
click at [42, 151] on link "Traces" at bounding box center [48, 147] width 73 height 15
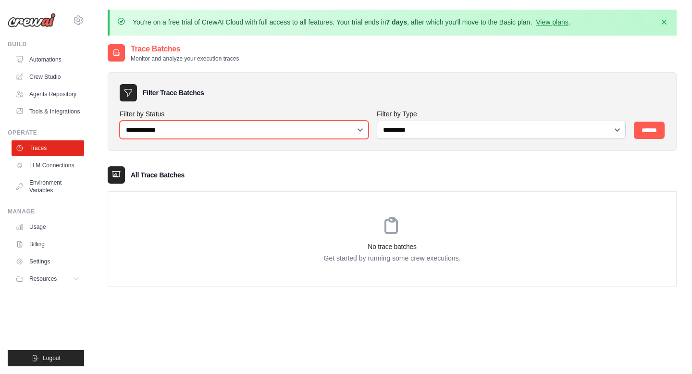
click at [148, 123] on select "**********" at bounding box center [244, 130] width 249 height 18
select select "*********"
click at [120, 121] on select "**********" at bounding box center [244, 130] width 249 height 18
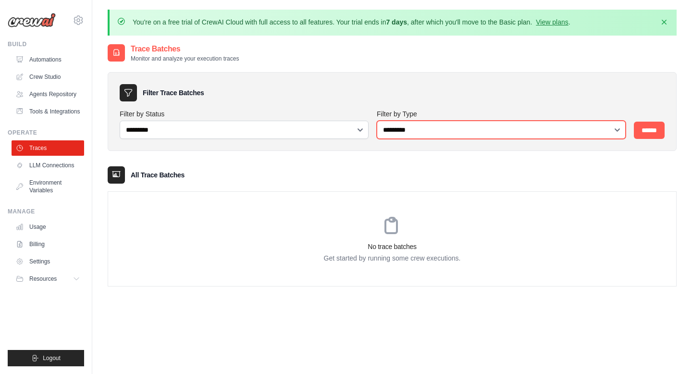
click at [418, 128] on select "**********" at bounding box center [501, 130] width 249 height 18
click at [377, 121] on select "**********" at bounding box center [501, 130] width 249 height 18
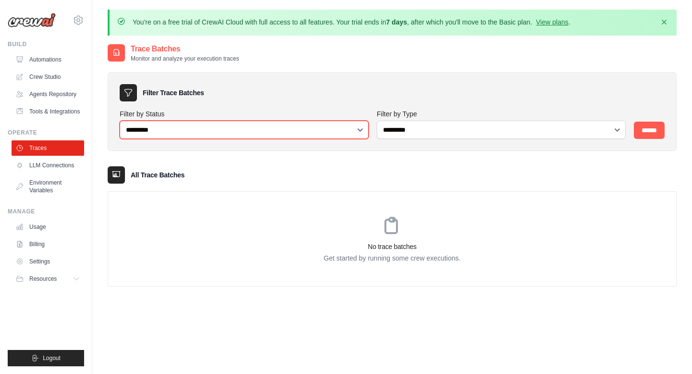
click at [311, 129] on select "**********" at bounding box center [244, 130] width 249 height 18
select select
click at [120, 121] on select "**********" at bounding box center [244, 130] width 249 height 18
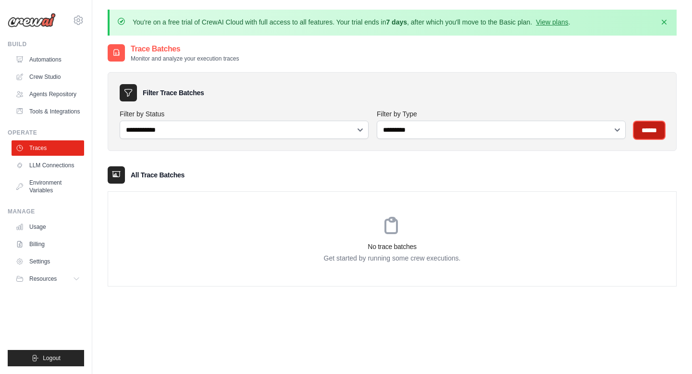
click at [645, 129] on input "******" at bounding box center [649, 130] width 31 height 17
click at [515, 134] on form "**********" at bounding box center [392, 124] width 545 height 30
click at [52, 171] on link "LLM Connections" at bounding box center [48, 165] width 73 height 15
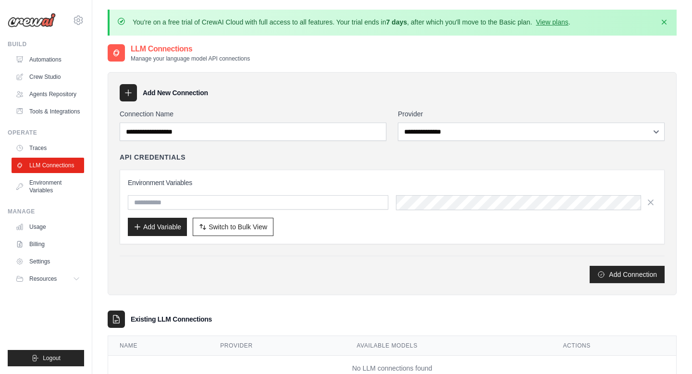
click at [462, 121] on div "**********" at bounding box center [531, 125] width 267 height 32
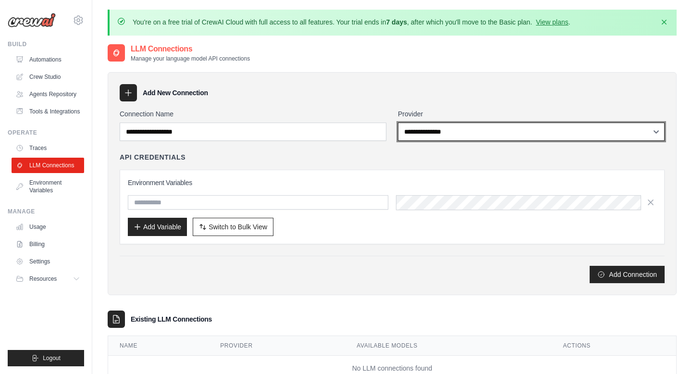
click at [456, 137] on select "**********" at bounding box center [531, 131] width 267 height 18
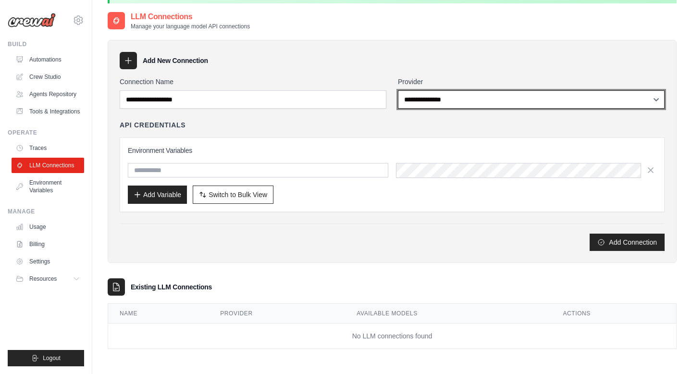
scroll to position [52, 0]
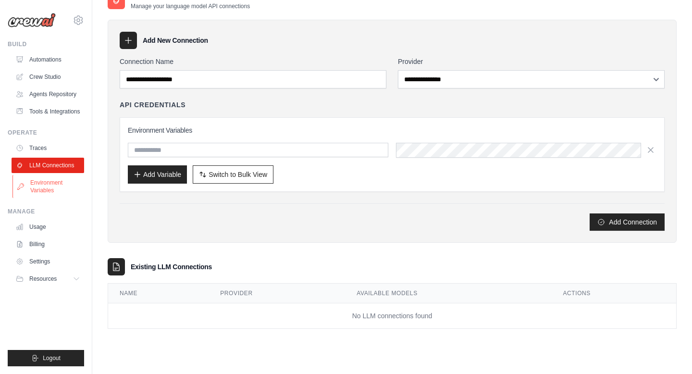
click at [46, 194] on link "Environment Variables" at bounding box center [48, 186] width 73 height 23
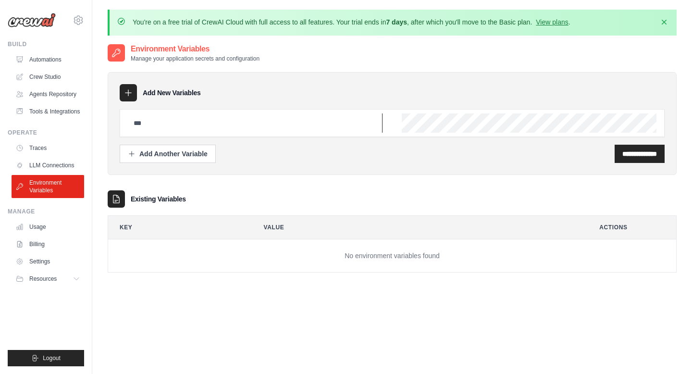
click at [147, 124] on input "text" at bounding box center [255, 122] width 255 height 19
click at [156, 149] on div "Add Another Variable" at bounding box center [168, 153] width 80 height 10
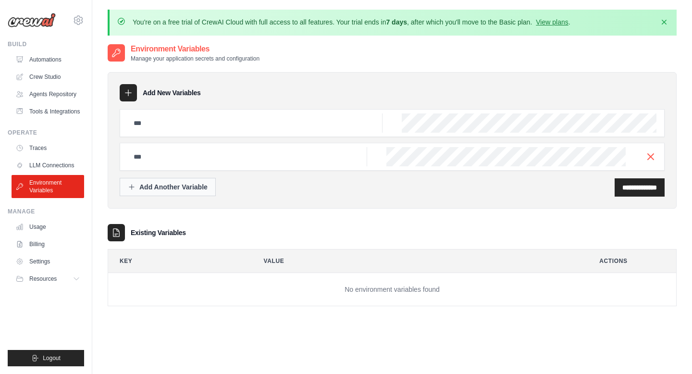
click at [155, 188] on div "Add Another Variable" at bounding box center [168, 187] width 80 height 10
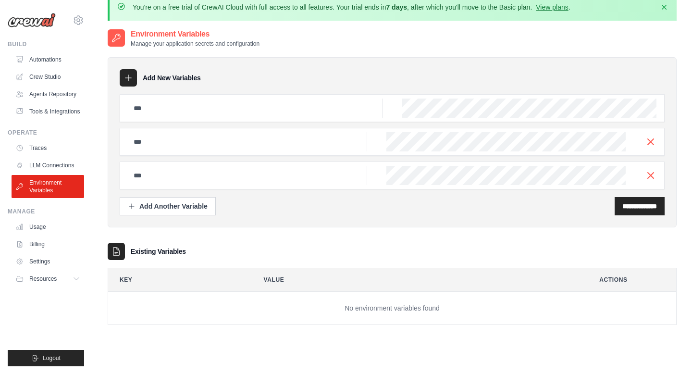
scroll to position [26, 0]
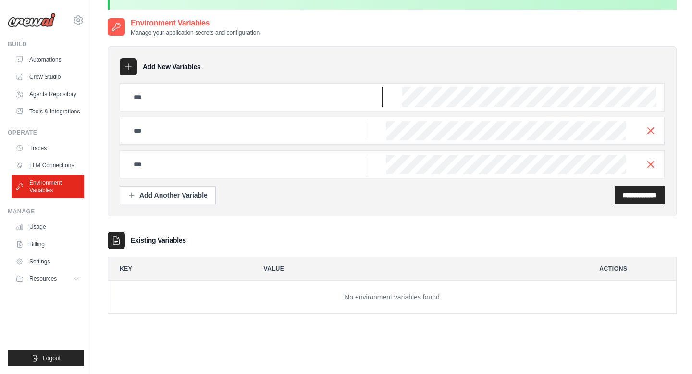
click at [247, 96] on input "text" at bounding box center [255, 96] width 255 height 19
type input "**"
click at [622, 190] on input "**********" at bounding box center [639, 195] width 35 height 10
click at [653, 133] on icon "button" at bounding box center [651, 130] width 12 height 12
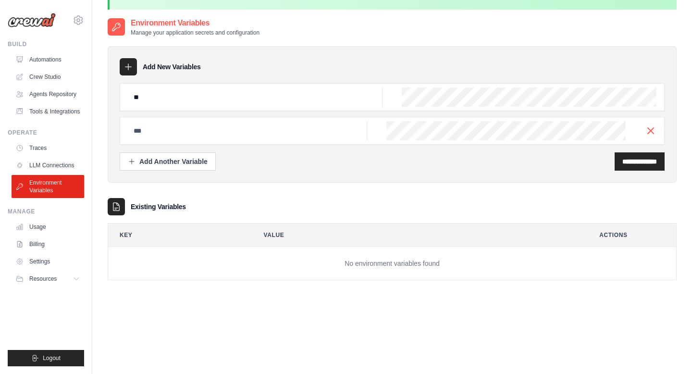
click at [653, 133] on icon "button" at bounding box center [651, 131] width 12 height 12
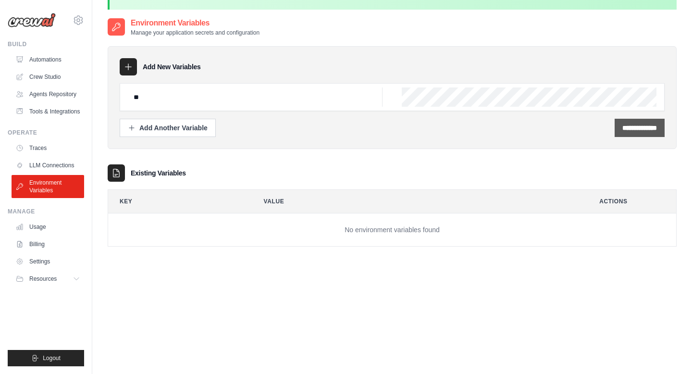
click at [635, 127] on input "**********" at bounding box center [639, 128] width 35 height 10
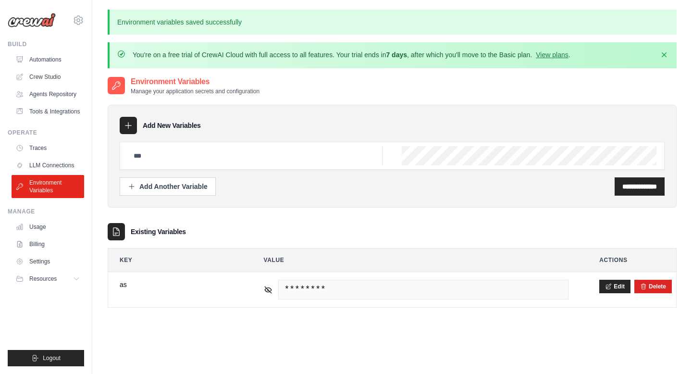
scroll to position [14, 0]
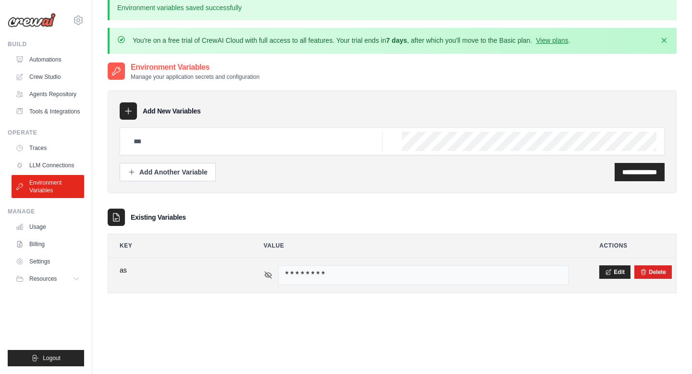
click at [268, 275] on icon at bounding box center [268, 274] width 9 height 9
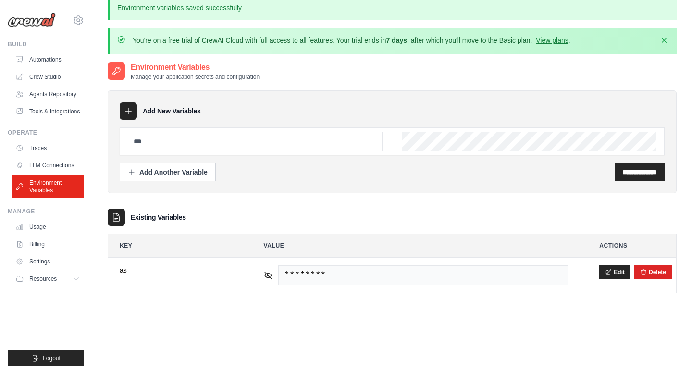
scroll to position [0, 0]
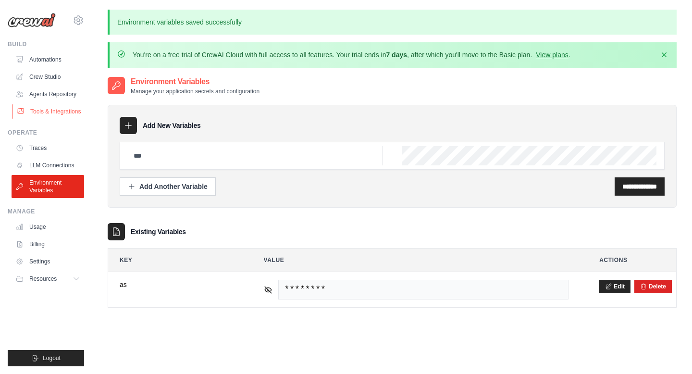
click at [44, 112] on link "Tools & Integrations" at bounding box center [48, 111] width 73 height 15
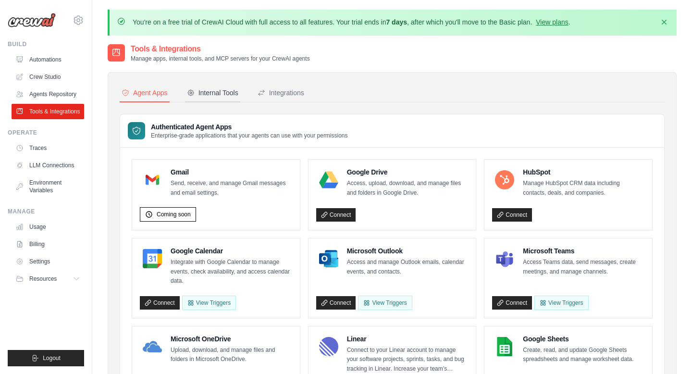
click at [224, 95] on div "Internal Tools" at bounding box center [212, 93] width 51 height 10
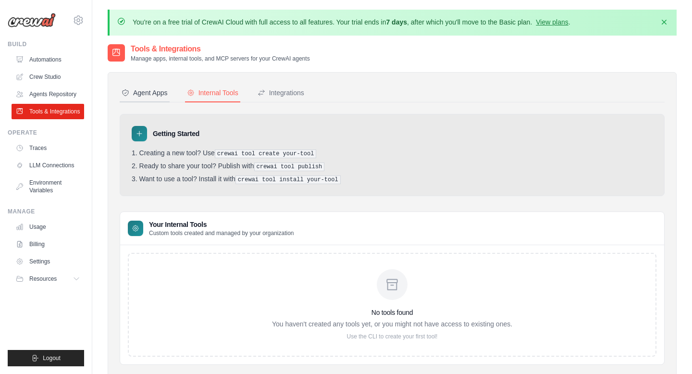
click at [143, 92] on div "Agent Apps" at bounding box center [145, 93] width 46 height 10
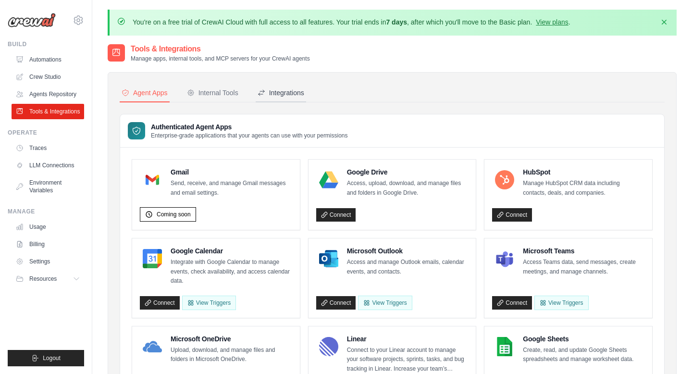
click at [276, 95] on div "Integrations" at bounding box center [280, 93] width 47 height 10
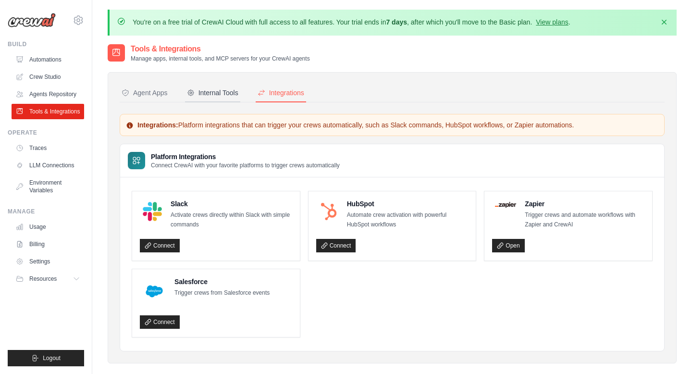
click at [238, 94] on div "Internal Tools" at bounding box center [212, 93] width 51 height 10
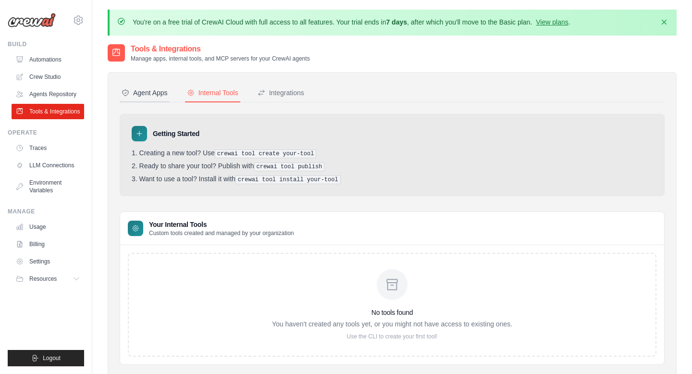
click at [154, 97] on button "Agent Apps" at bounding box center [145, 93] width 50 height 18
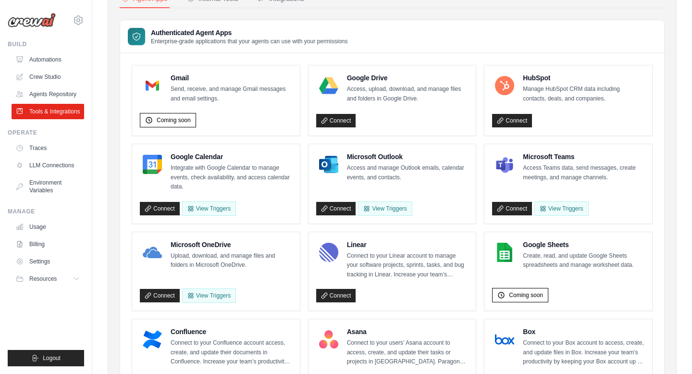
scroll to position [93, 0]
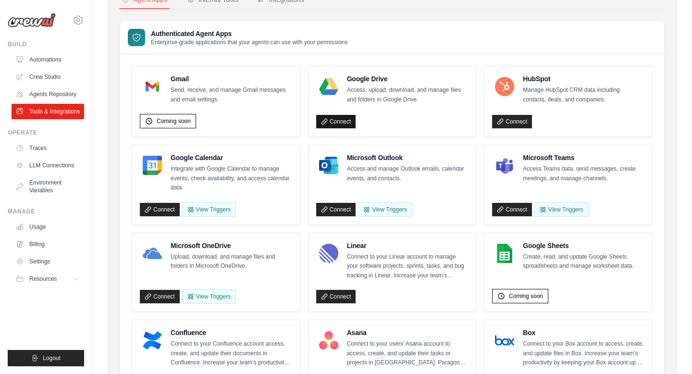
click at [341, 120] on link "Connect" at bounding box center [336, 121] width 40 height 13
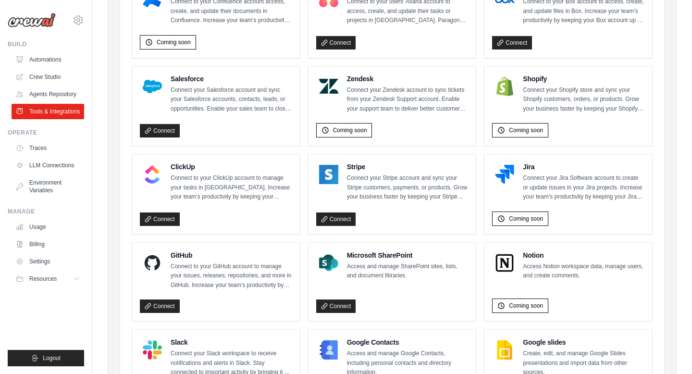
scroll to position [460, 0]
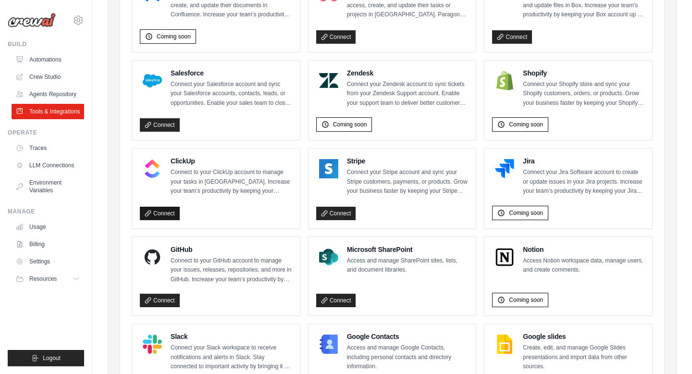
click at [157, 215] on link "Connect" at bounding box center [160, 213] width 40 height 13
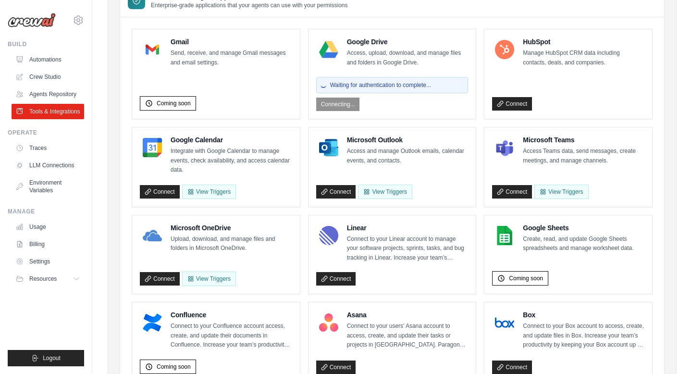
scroll to position [0, 0]
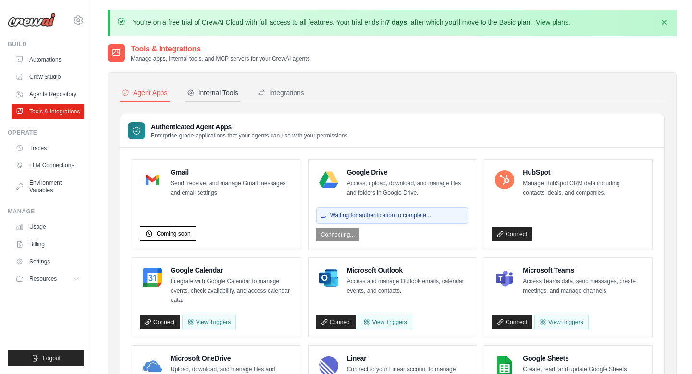
click at [219, 91] on div "Internal Tools" at bounding box center [212, 93] width 51 height 10
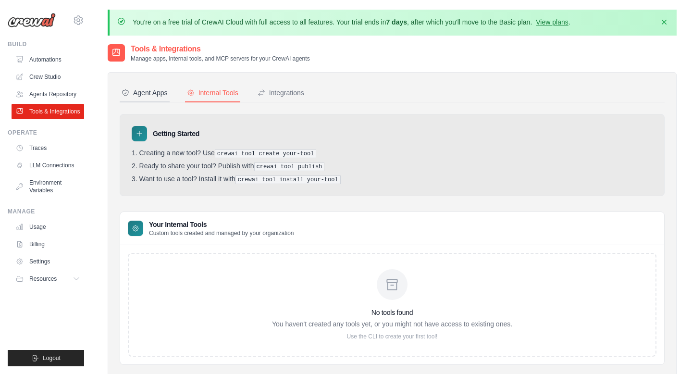
click at [149, 92] on div "Agent Apps" at bounding box center [145, 93] width 46 height 10
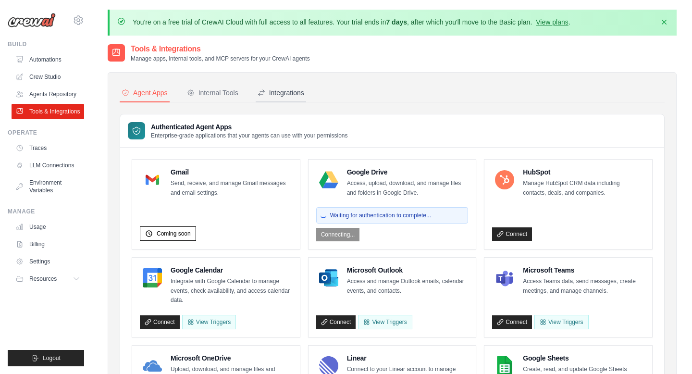
click at [304, 95] on div "Integrations" at bounding box center [280, 93] width 47 height 10
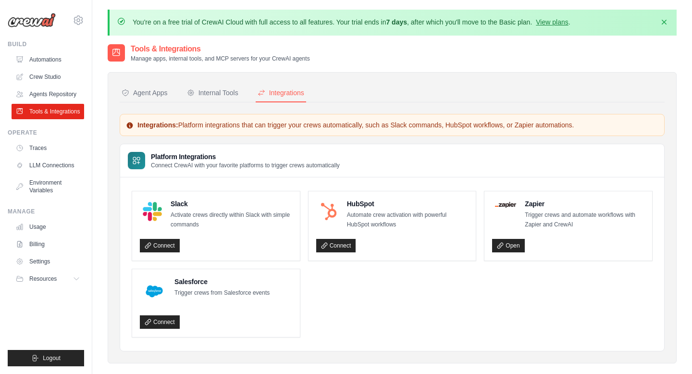
click at [225, 216] on p "Activate crews directly within Slack with simple commands" at bounding box center [232, 219] width 122 height 19
click at [160, 242] on link "Connect" at bounding box center [160, 245] width 40 height 13
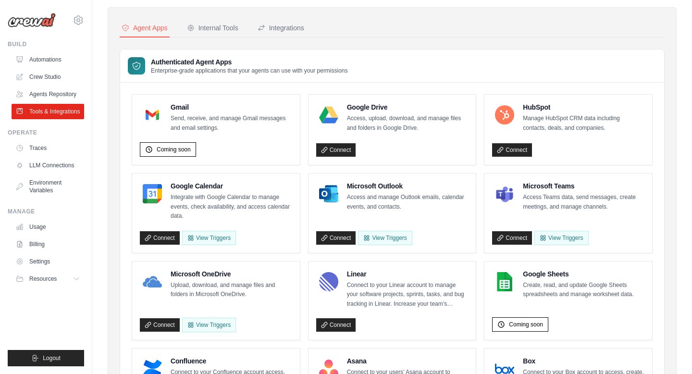
scroll to position [67, 0]
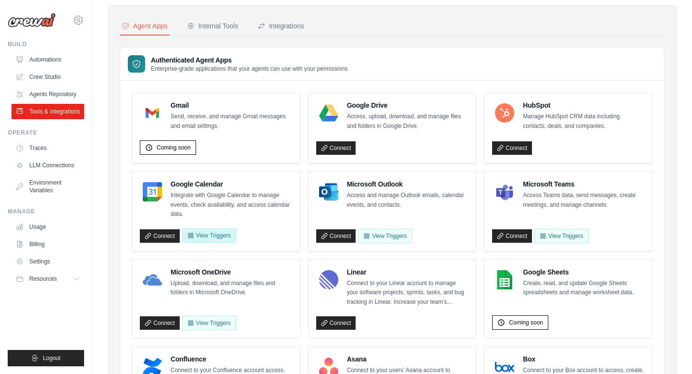
click at [223, 232] on button "View Triggers" at bounding box center [209, 235] width 54 height 14
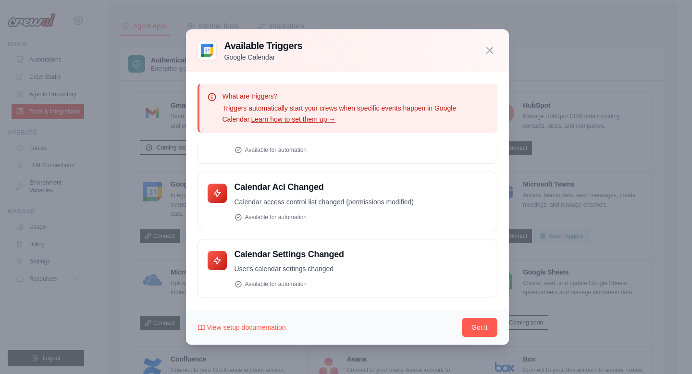
scroll to position [0, 0]
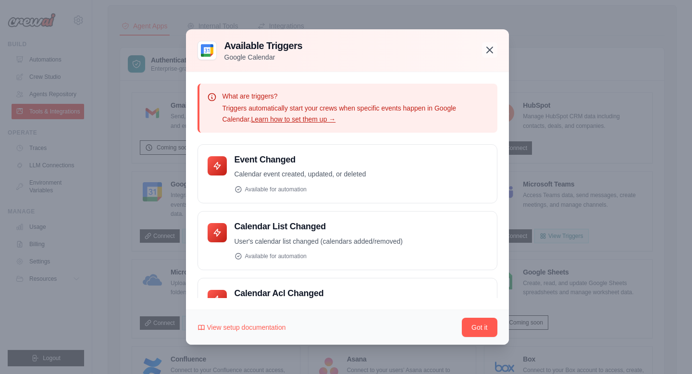
click at [490, 55] on icon "button" at bounding box center [490, 50] width 12 height 12
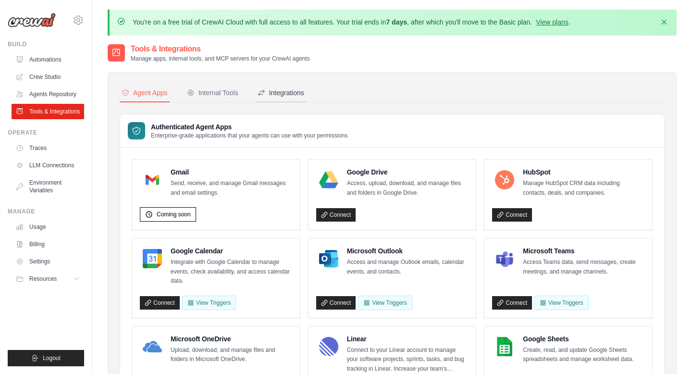
click at [281, 92] on div "Integrations" at bounding box center [280, 93] width 47 height 10
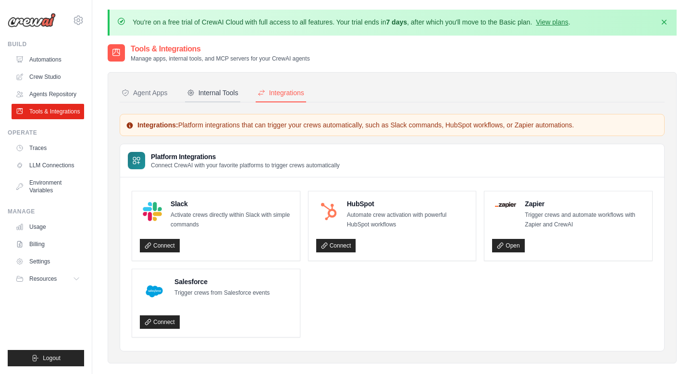
click at [226, 93] on div "Internal Tools" at bounding box center [212, 93] width 51 height 10
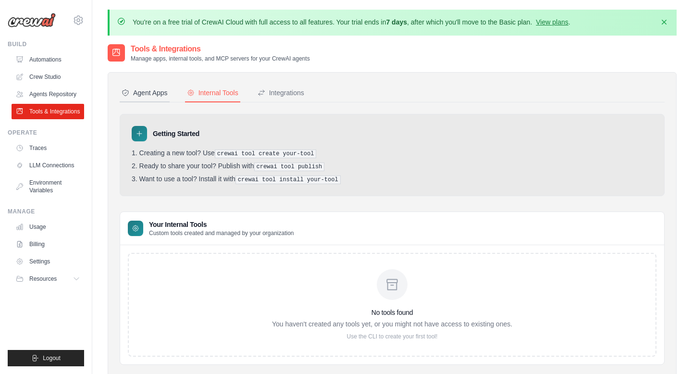
click at [152, 88] on div "Agent Apps" at bounding box center [145, 93] width 46 height 10
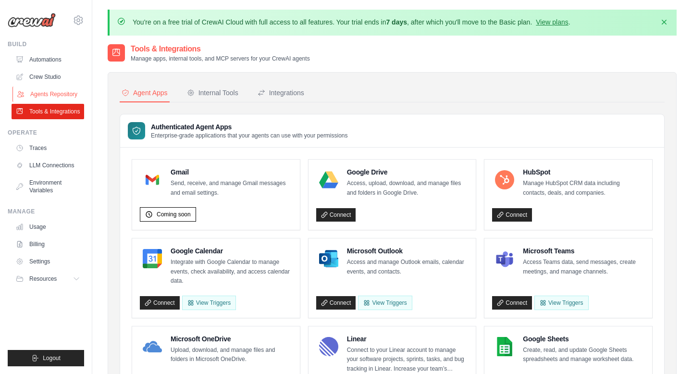
click at [44, 87] on link "Agents Repository" at bounding box center [48, 93] width 73 height 15
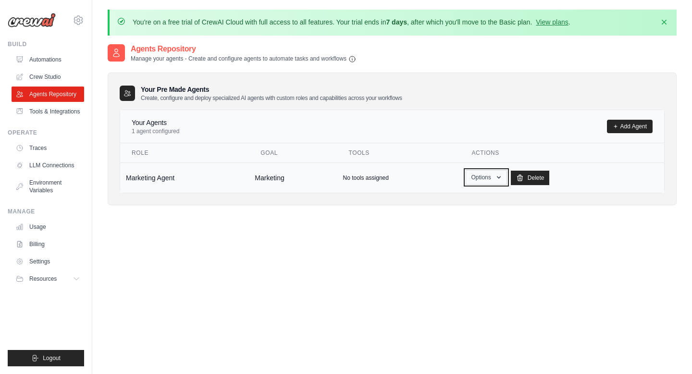
click at [488, 176] on button "Options" at bounding box center [485, 177] width 41 height 14
click at [467, 197] on link "Show" at bounding box center [472, 199] width 69 height 17
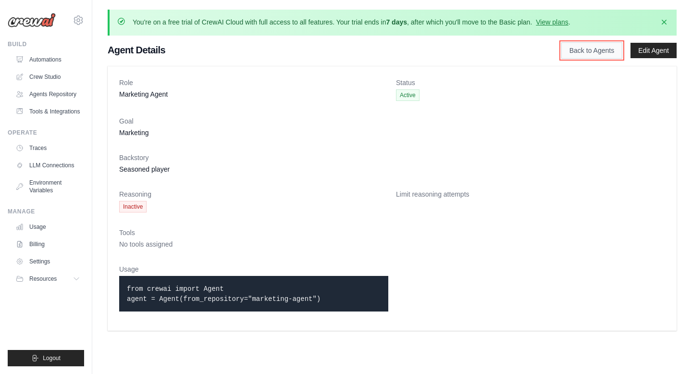
click at [574, 49] on link "Back to Agents" at bounding box center [591, 50] width 61 height 16
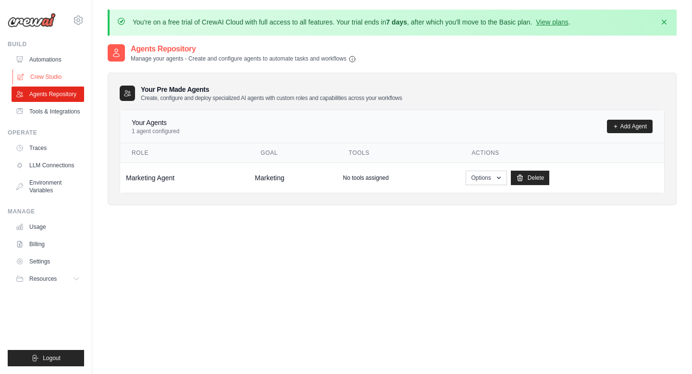
click at [43, 73] on link "Crew Studio" at bounding box center [48, 76] width 73 height 15
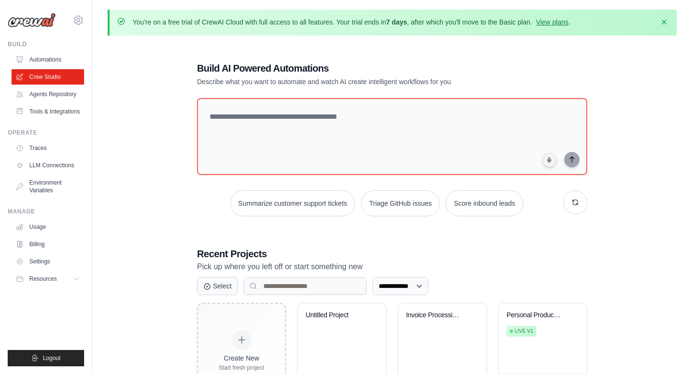
scroll to position [52, 0]
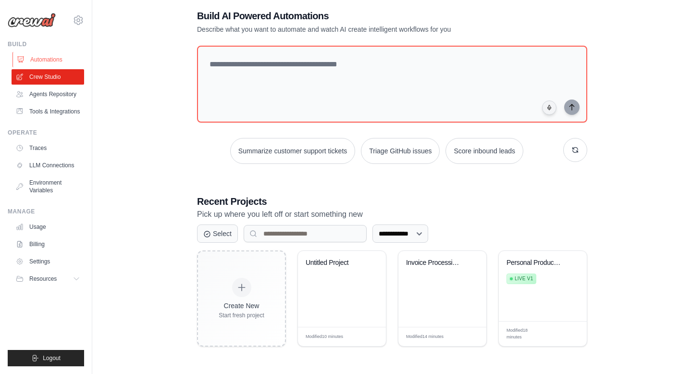
click at [46, 59] on link "Automations" at bounding box center [48, 59] width 73 height 15
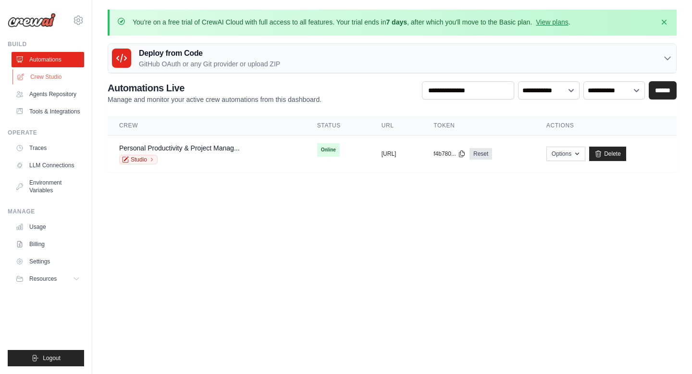
click at [45, 77] on link "Crew Studio" at bounding box center [48, 76] width 73 height 15
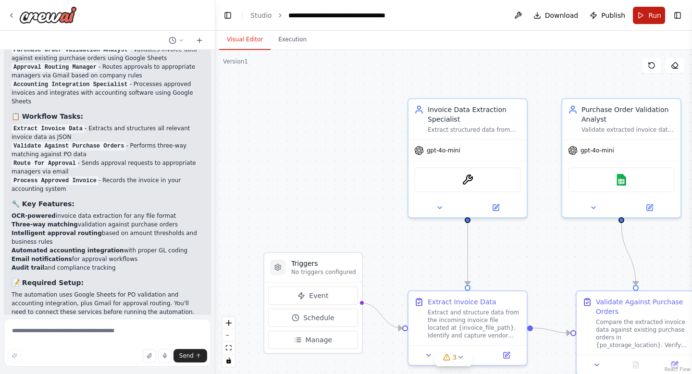
click at [651, 12] on span "Run" at bounding box center [654, 16] width 13 height 10
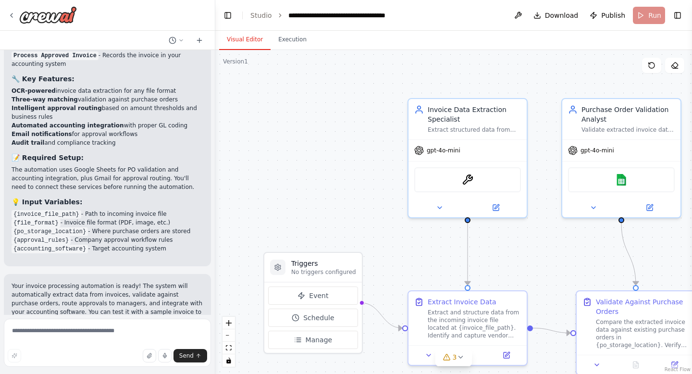
scroll to position [952, 0]
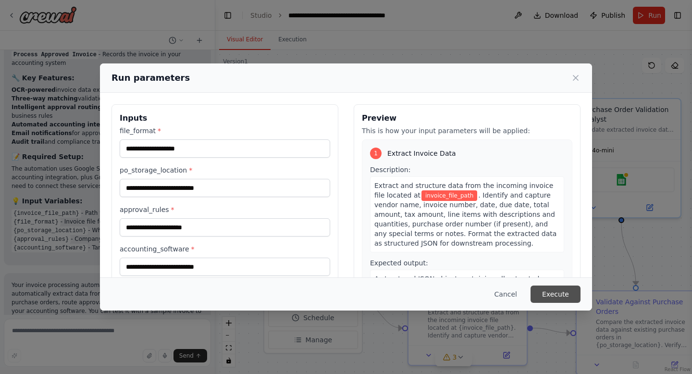
click at [557, 294] on button "Execute" at bounding box center [555, 293] width 50 height 17
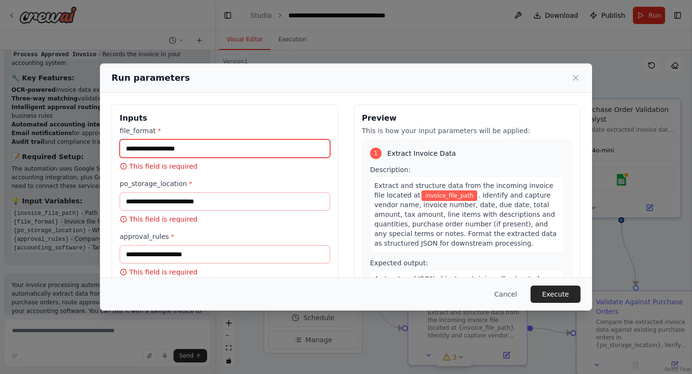
click at [207, 149] on input "file_format *" at bounding box center [225, 148] width 210 height 18
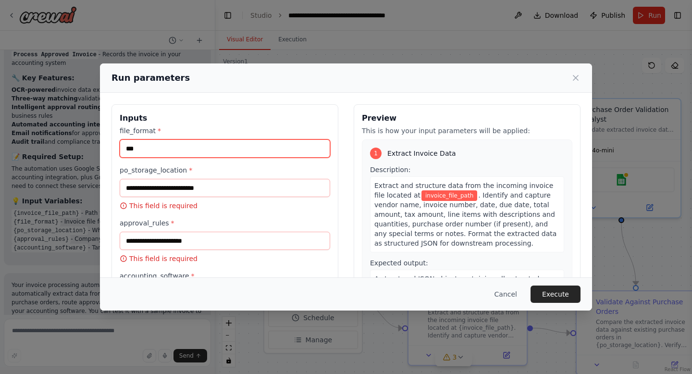
type input "***"
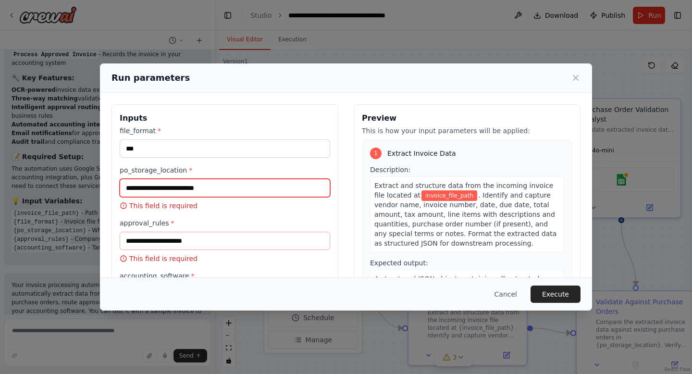
click at [192, 183] on input "po_storage_location *" at bounding box center [225, 188] width 210 height 18
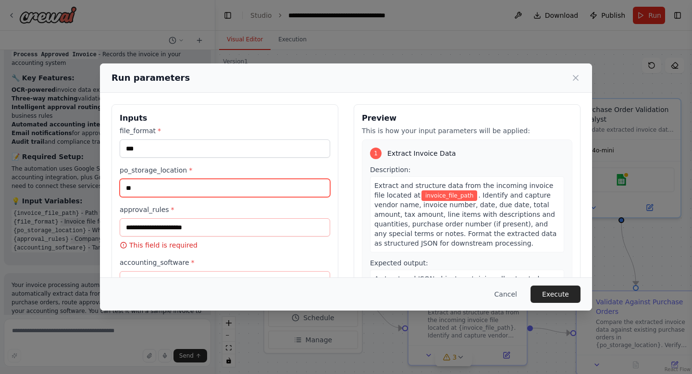
type input "**"
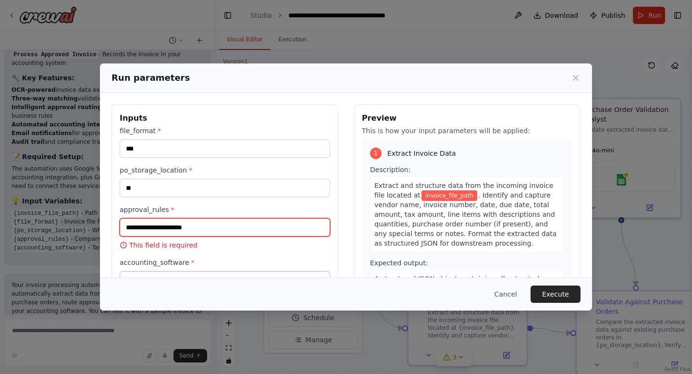
click at [181, 226] on input "approval_rules *" at bounding box center [225, 227] width 210 height 18
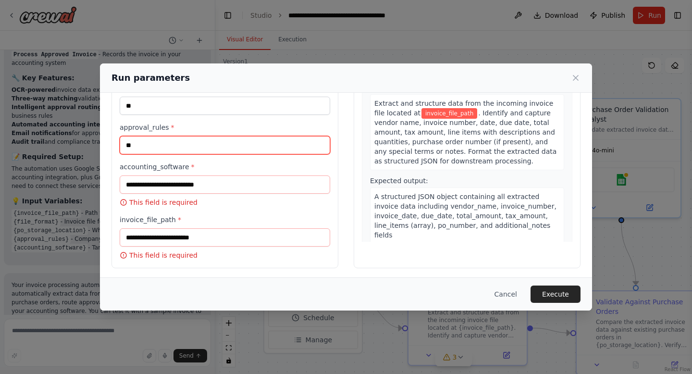
type input "**"
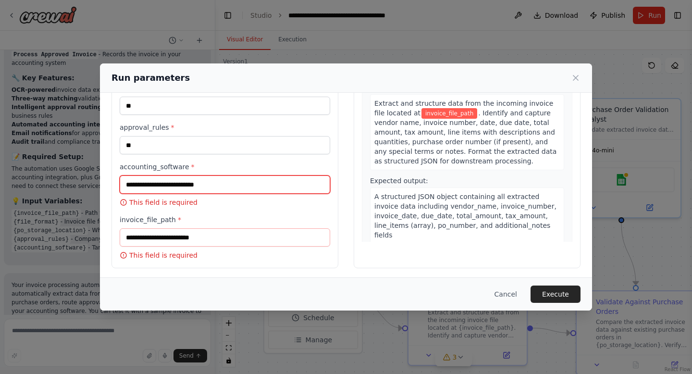
click at [184, 183] on input "accounting_software *" at bounding box center [225, 184] width 210 height 18
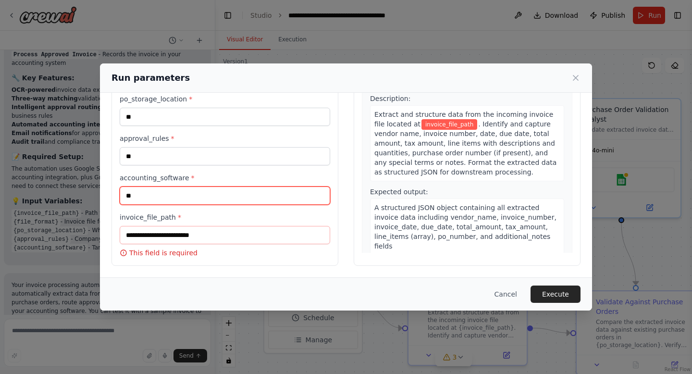
type input "**"
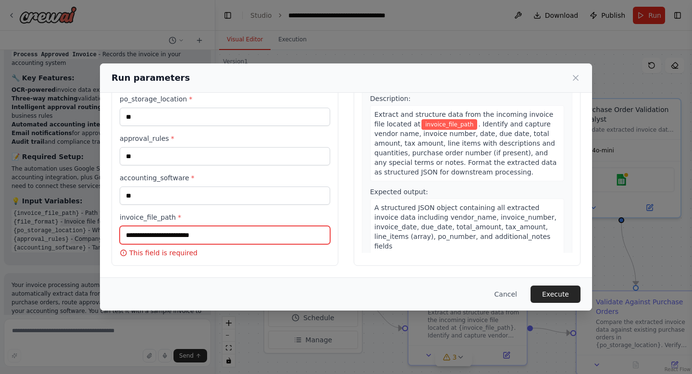
click at [178, 231] on input "invoice_file_path *" at bounding box center [225, 235] width 210 height 18
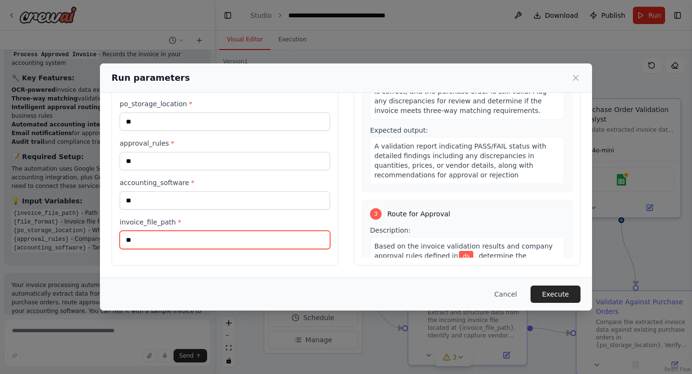
scroll to position [0, 0]
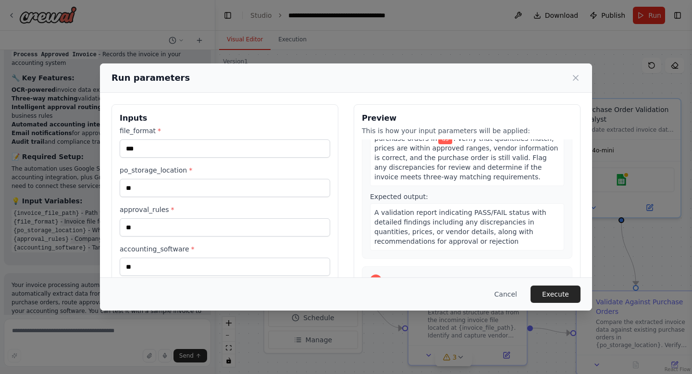
type input "**"
click at [551, 294] on button "Execute" at bounding box center [555, 293] width 50 height 17
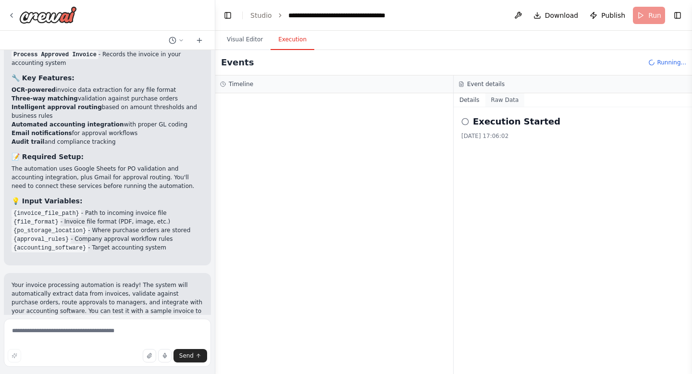
click at [504, 102] on button "Raw Data" at bounding box center [504, 99] width 39 height 13
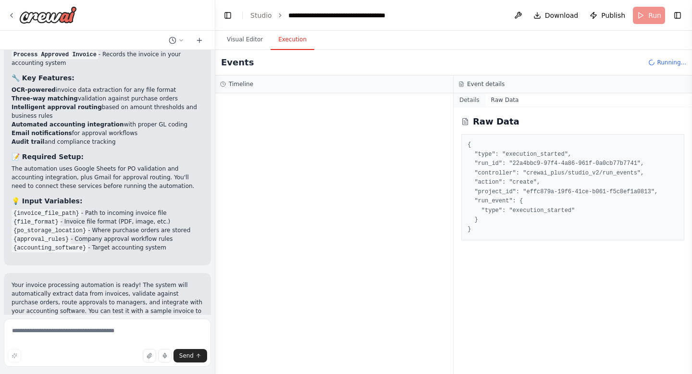
click at [467, 98] on button "Details" at bounding box center [469, 99] width 32 height 13
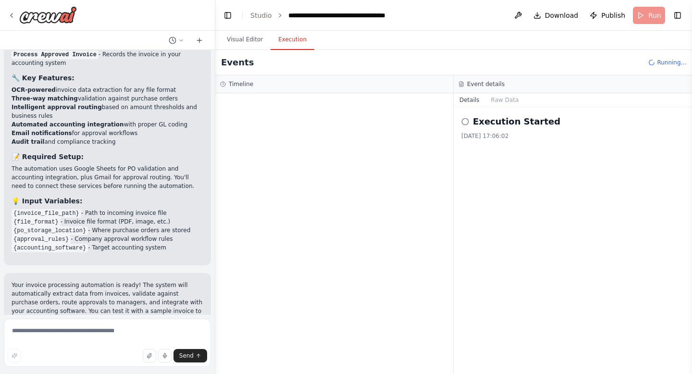
click at [248, 82] on h3 "Timeline" at bounding box center [241, 84] width 24 height 8
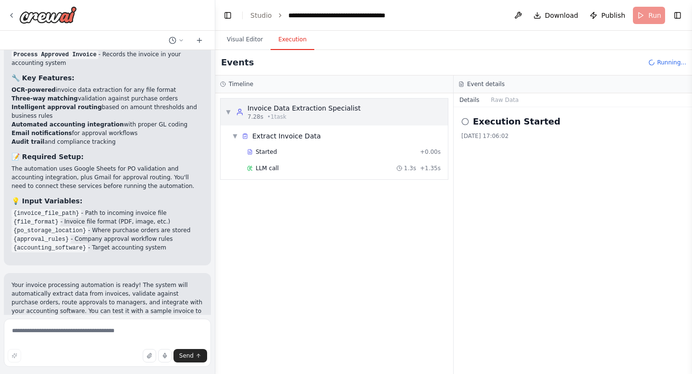
click at [227, 113] on span "▼" at bounding box center [228, 112] width 6 height 8
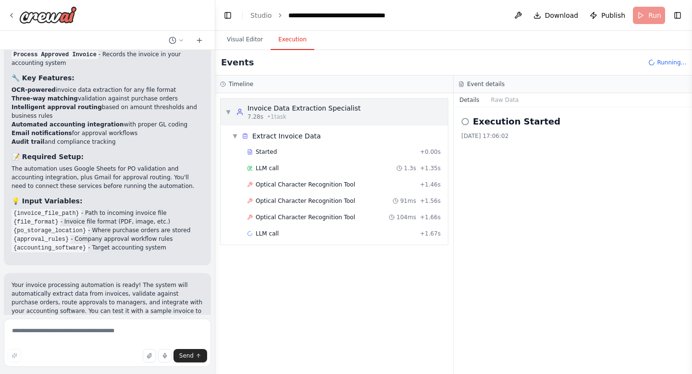
click at [227, 113] on span "▼" at bounding box center [228, 112] width 6 height 8
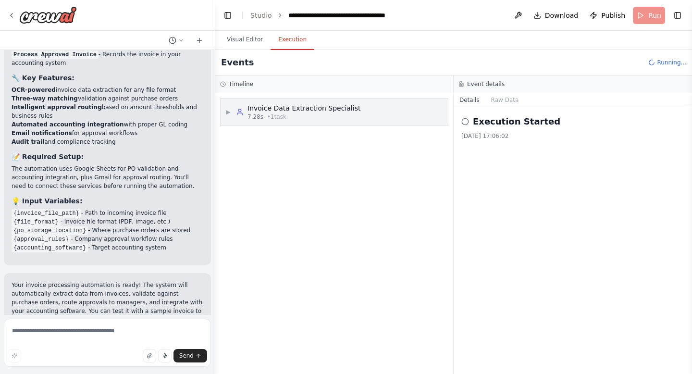
click at [227, 113] on span "▶" at bounding box center [228, 112] width 6 height 8
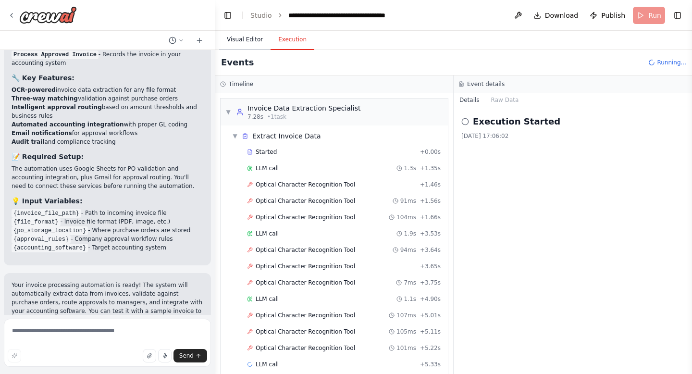
click at [247, 42] on button "Visual Editor" at bounding box center [244, 40] width 51 height 20
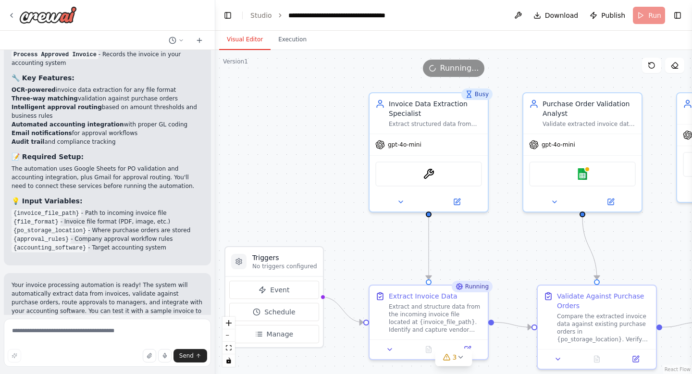
drag, startPoint x: 296, startPoint y: 198, endPoint x: 257, endPoint y: 193, distance: 39.3
click at [257, 193] on div ".deletable-edge-delete-btn { width: 20px; height: 20px; border: 0px solid #ffff…" at bounding box center [453, 212] width 476 height 324
click at [298, 42] on button "Execution" at bounding box center [292, 40] width 44 height 20
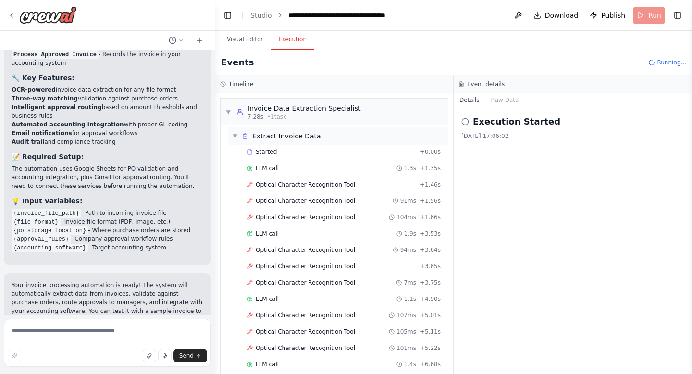
click at [233, 136] on span "▼" at bounding box center [235, 136] width 6 height 8
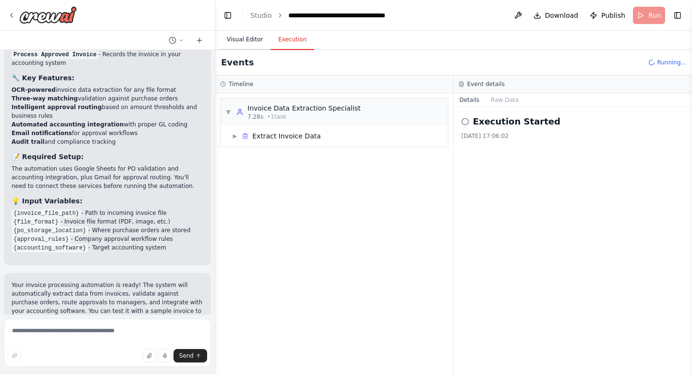
click at [250, 36] on button "Visual Editor" at bounding box center [244, 40] width 51 height 20
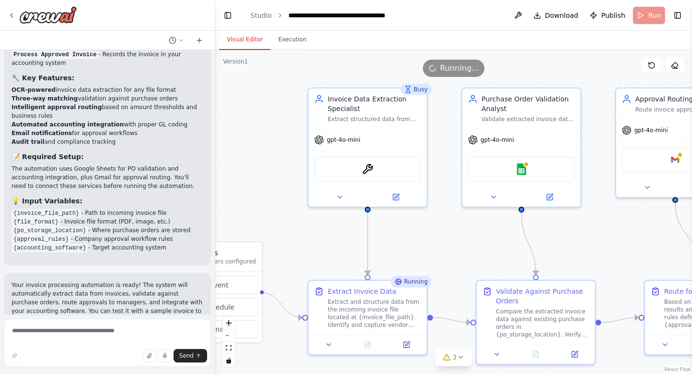
drag, startPoint x: 295, startPoint y: 111, endPoint x: 234, endPoint y: 107, distance: 60.7
click at [234, 107] on div ".deletable-edge-delete-btn { width: 20px; height: 20px; border: 0px solid #ffff…" at bounding box center [453, 212] width 476 height 324
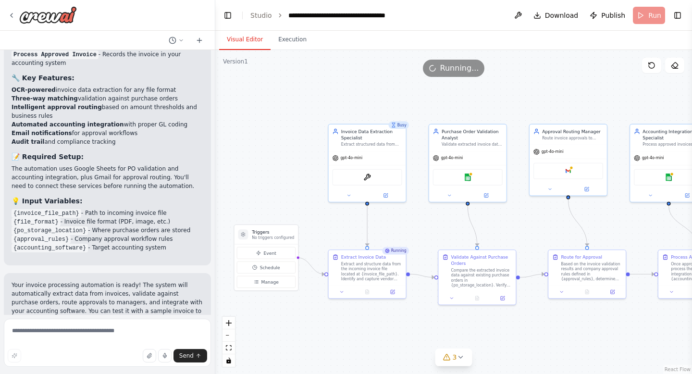
drag, startPoint x: 466, startPoint y: 213, endPoint x: 430, endPoint y: 212, distance: 36.1
click at [430, 212] on div ".deletable-edge-delete-btn { width: 20px; height: 20px; border: 0px solid #ffff…" at bounding box center [453, 212] width 476 height 324
click at [457, 354] on icon at bounding box center [460, 357] width 8 height 8
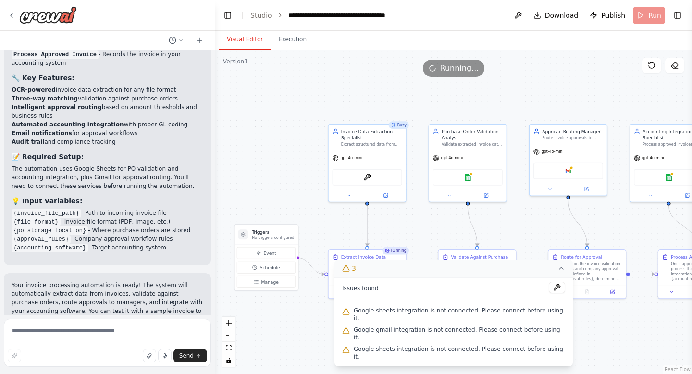
click at [557, 272] on icon at bounding box center [561, 268] width 8 height 8
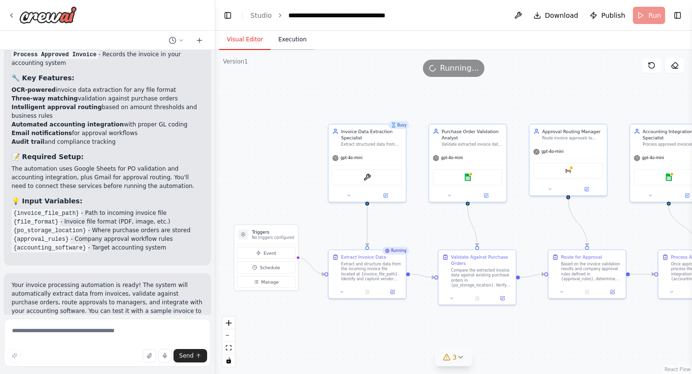
click at [294, 47] on button "Execution" at bounding box center [292, 40] width 44 height 20
click at [252, 40] on button "Visual Editor" at bounding box center [244, 40] width 51 height 20
click at [296, 41] on button "Execution" at bounding box center [292, 40] width 44 height 20
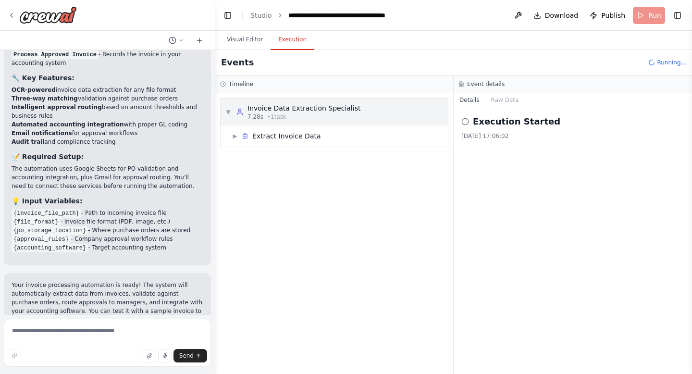
click at [230, 110] on span "▼" at bounding box center [228, 112] width 6 height 8
click at [230, 110] on span "▶" at bounding box center [228, 112] width 6 height 8
click at [236, 135] on span "▶" at bounding box center [235, 136] width 6 height 8
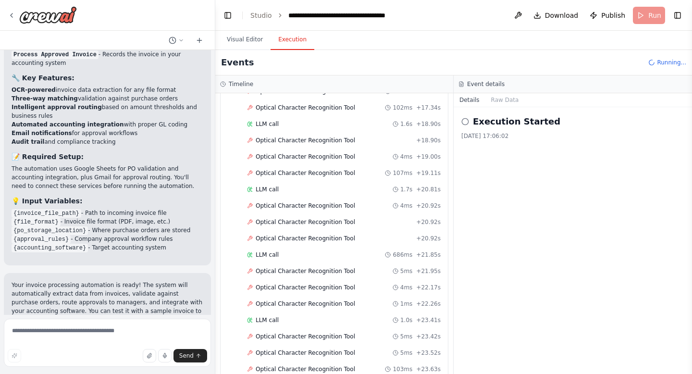
scroll to position [754, 0]
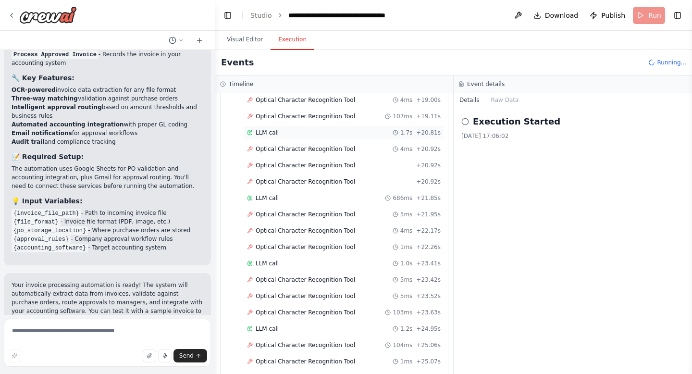
click at [279, 135] on div "LLM call 1.7s + 20.81s" at bounding box center [344, 133] width 194 height 8
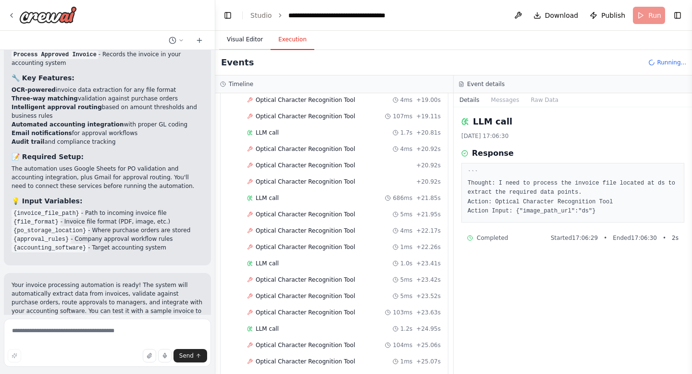
click at [245, 41] on button "Visual Editor" at bounding box center [244, 40] width 51 height 20
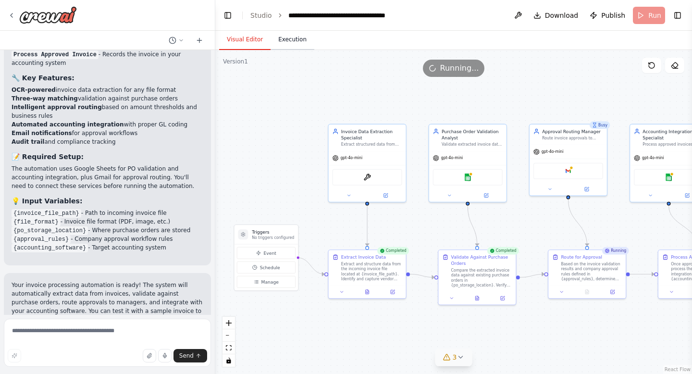
click at [294, 43] on button "Execution" at bounding box center [292, 40] width 44 height 20
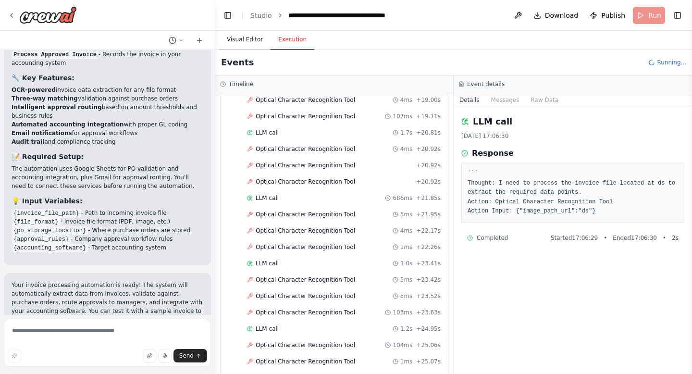
click at [256, 45] on button "Visual Editor" at bounding box center [244, 40] width 51 height 20
click at [283, 43] on button "Execution" at bounding box center [292, 40] width 44 height 20
click at [228, 12] on button "Toggle Left Sidebar" at bounding box center [227, 15] width 13 height 13
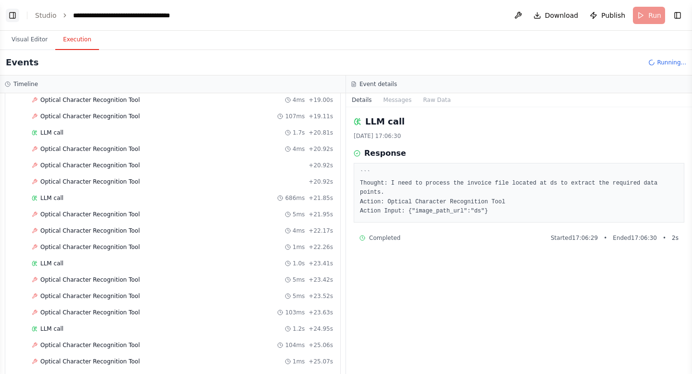
click at [12, 12] on button "Toggle Left Sidebar" at bounding box center [12, 15] width 13 height 13
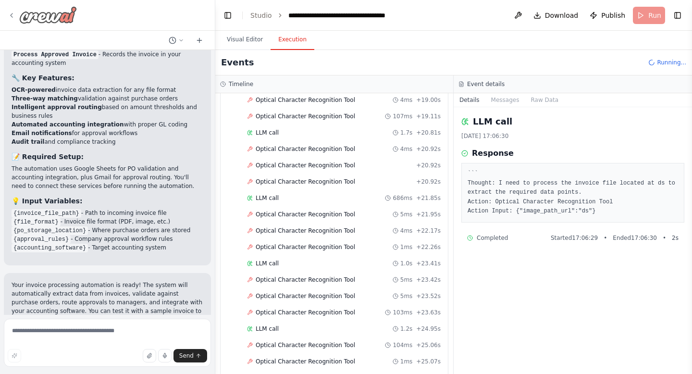
click at [9, 12] on icon at bounding box center [12, 16] width 8 height 8
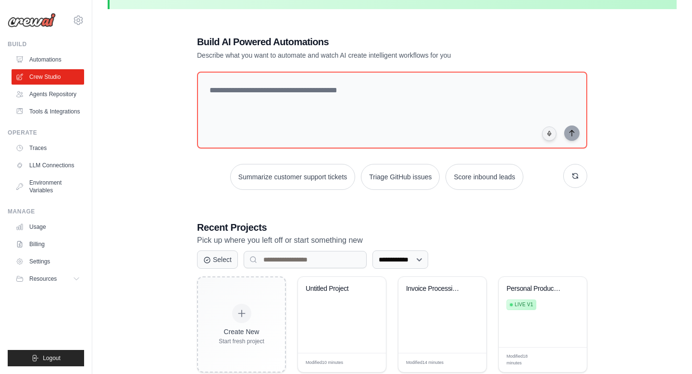
scroll to position [52, 0]
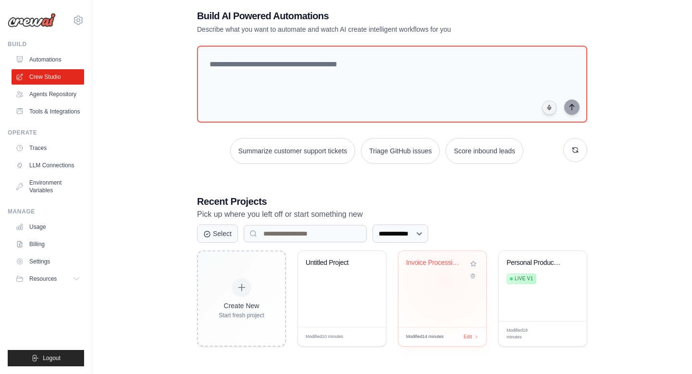
click at [445, 280] on div "Invoice Processing & Approval Autom..." at bounding box center [442, 289] width 88 height 76
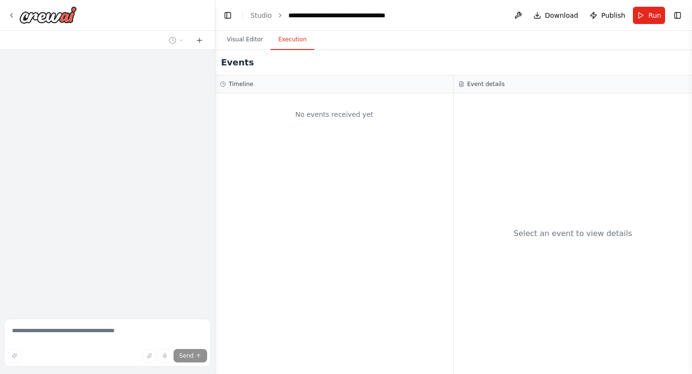
click at [290, 36] on button "Execution" at bounding box center [292, 40] width 44 height 20
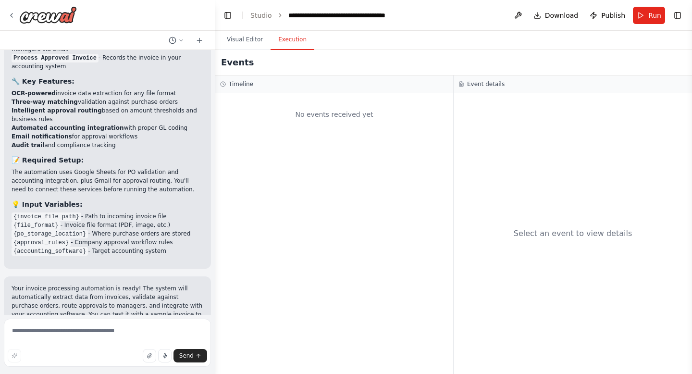
scroll to position [952, 0]
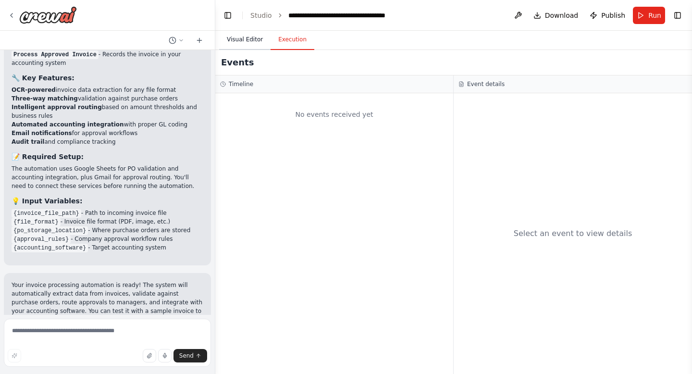
click at [243, 35] on button "Visual Editor" at bounding box center [244, 40] width 51 height 20
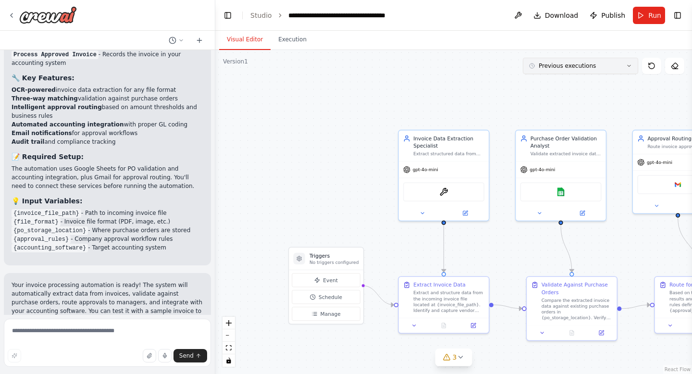
click at [580, 68] on span "Previous executions" at bounding box center [566, 66] width 57 height 8
click at [573, 86] on div "1m ago" at bounding box center [586, 84] width 96 height 8
click at [606, 66] on button "2m ago" at bounding box center [580, 66] width 115 height 16
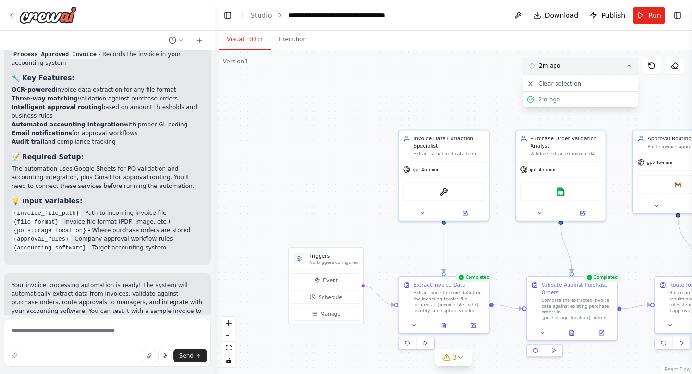
click at [606, 66] on button "2m ago" at bounding box center [580, 66] width 115 height 16
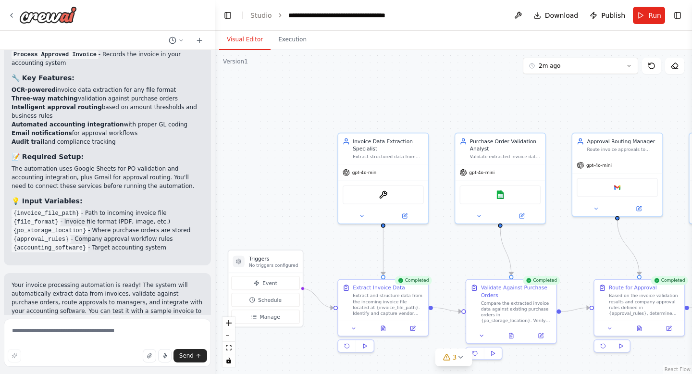
drag, startPoint x: 471, startPoint y: 97, endPoint x: 410, endPoint y: 97, distance: 61.0
click at [410, 98] on div ".deletable-edge-delete-btn { width: 20px; height: 20px; border: 0px solid #ffff…" at bounding box center [453, 212] width 476 height 324
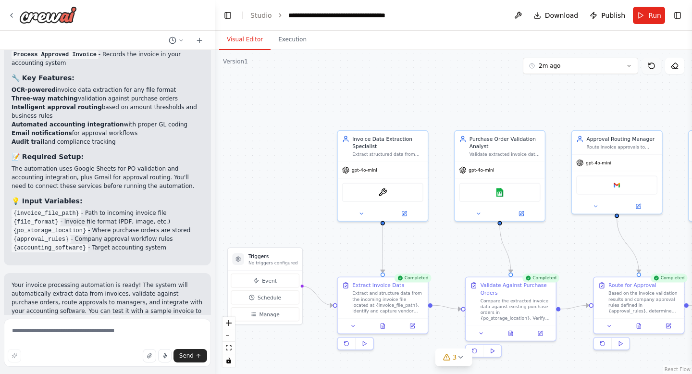
click at [650, 68] on icon at bounding box center [651, 66] width 6 height 6
click at [608, 63] on button "2m ago" at bounding box center [580, 66] width 115 height 16
click at [588, 99] on div "2m ago" at bounding box center [586, 100] width 96 height 8
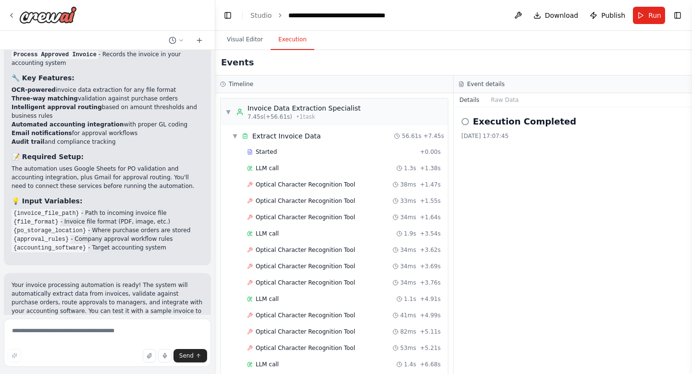
click at [288, 39] on button "Execution" at bounding box center [292, 40] width 44 height 20
click at [229, 110] on span "▼" at bounding box center [228, 112] width 6 height 8
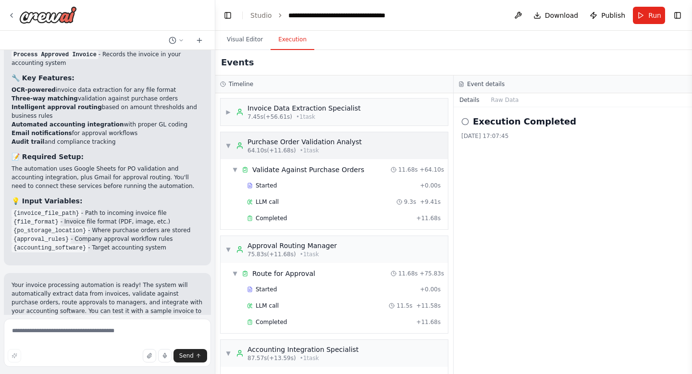
click at [227, 146] on span "▼" at bounding box center [228, 146] width 6 height 8
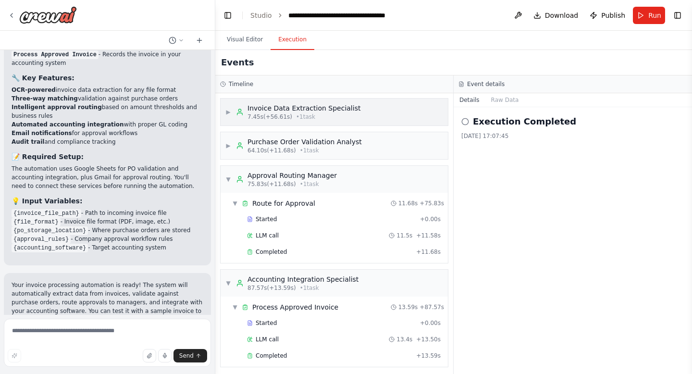
click at [227, 111] on span "▶" at bounding box center [228, 112] width 6 height 8
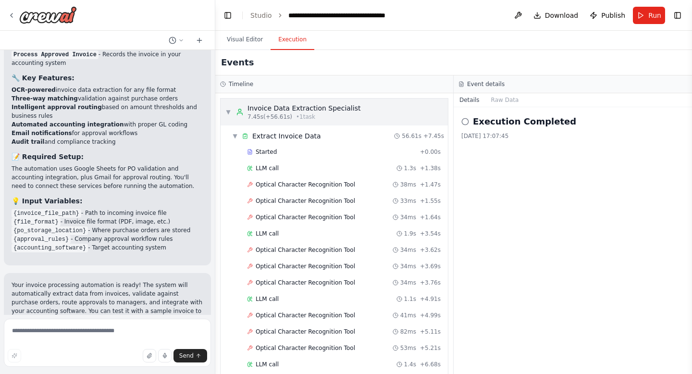
click at [227, 111] on span "▼" at bounding box center [228, 112] width 6 height 8
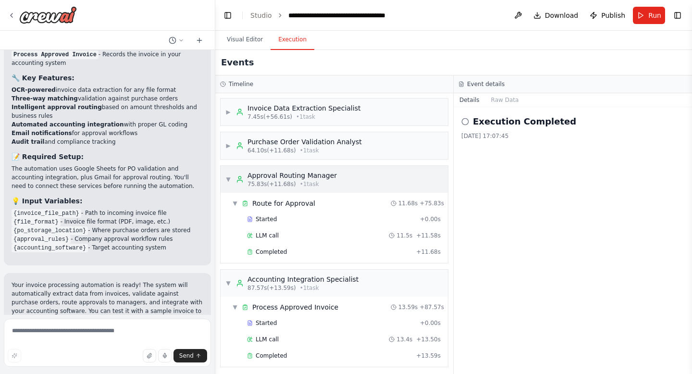
click at [231, 179] on div "▼ Approval Routing Manager 75.83s (+11.68s) • 1 task" at bounding box center [280, 179] width 111 height 17
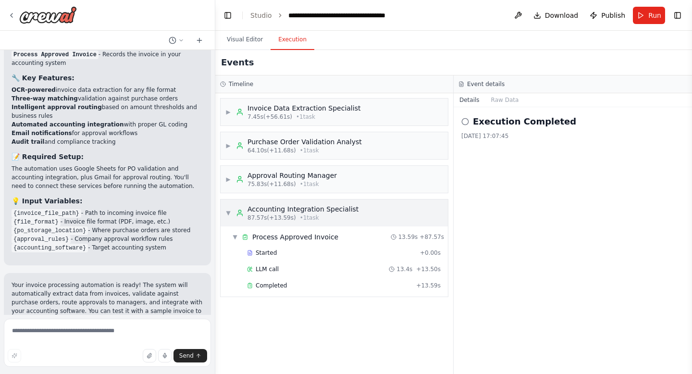
click at [229, 214] on span "▼" at bounding box center [228, 213] width 6 height 8
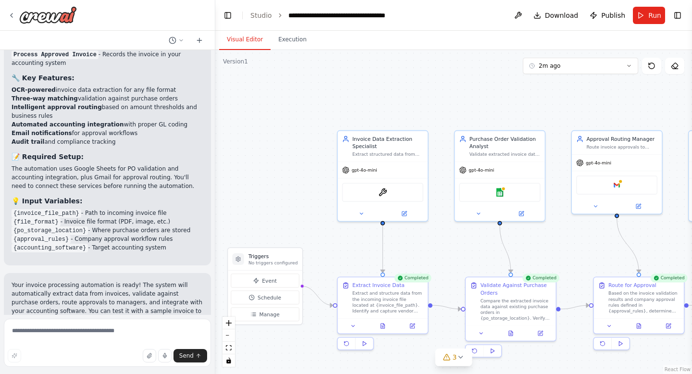
click at [246, 37] on button "Visual Editor" at bounding box center [244, 40] width 51 height 20
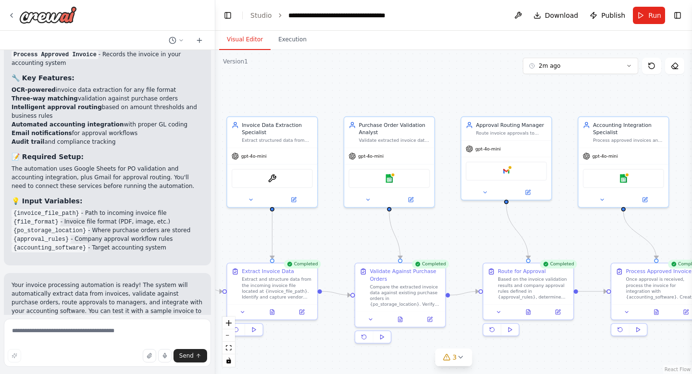
drag, startPoint x: 444, startPoint y: 252, endPoint x: 367, endPoint y: 229, distance: 80.8
click at [367, 229] on div ".deletable-edge-delete-btn { width: 20px; height: 20px; border: 0px solid #ffff…" at bounding box center [453, 212] width 476 height 324
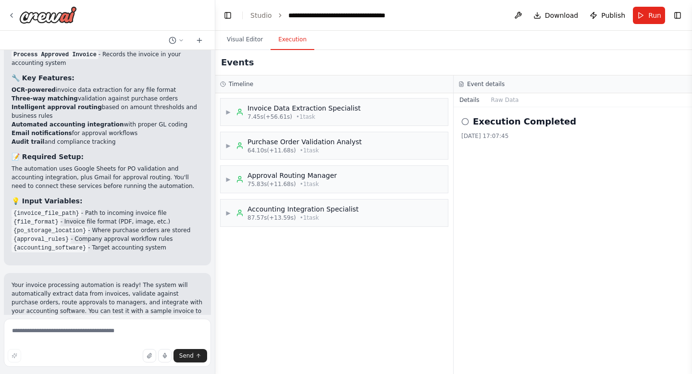
click at [288, 42] on button "Execution" at bounding box center [292, 40] width 44 height 20
click at [231, 110] on div "▶ Invoice Data Extraction Specialist 7.45s (+56.61s) • 1 task" at bounding box center [292, 111] width 135 height 17
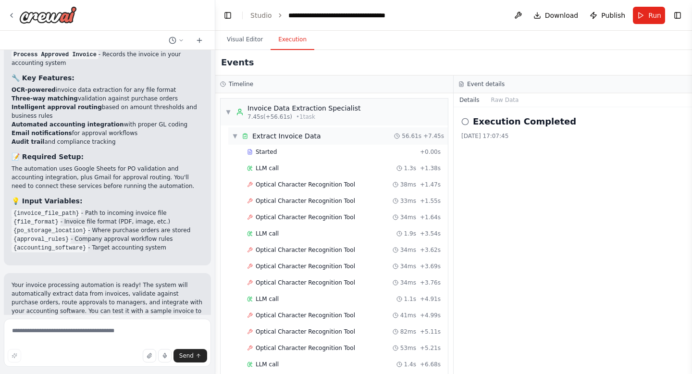
click at [235, 138] on span "▼" at bounding box center [235, 136] width 6 height 8
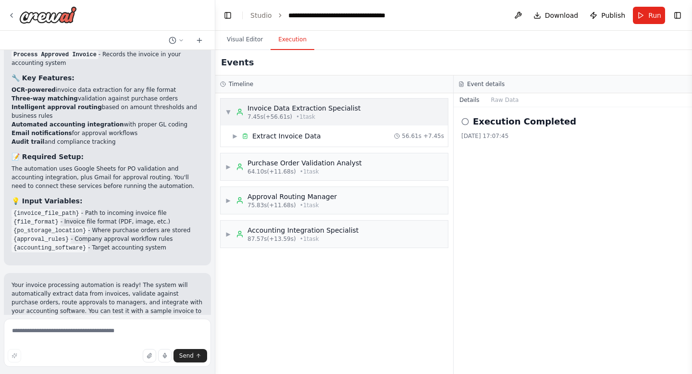
click at [227, 113] on span "▼" at bounding box center [228, 112] width 6 height 8
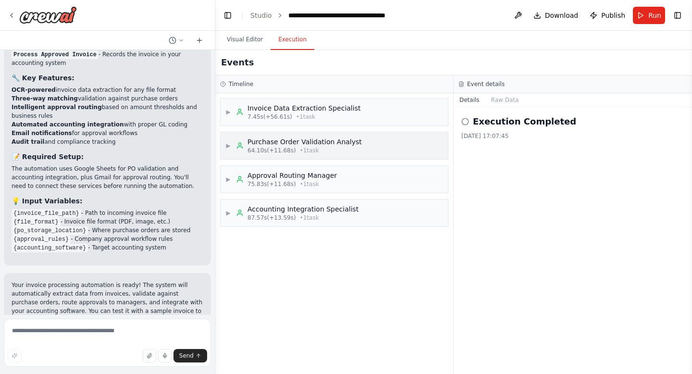
click at [232, 146] on div "▶ Purchase Order Validation Analyst 64.10s (+11.68s) • 1 task" at bounding box center [293, 145] width 136 height 17
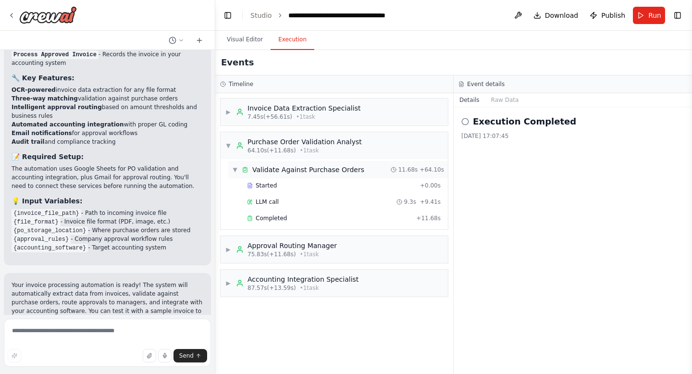
click at [237, 168] on span "▼" at bounding box center [235, 170] width 6 height 8
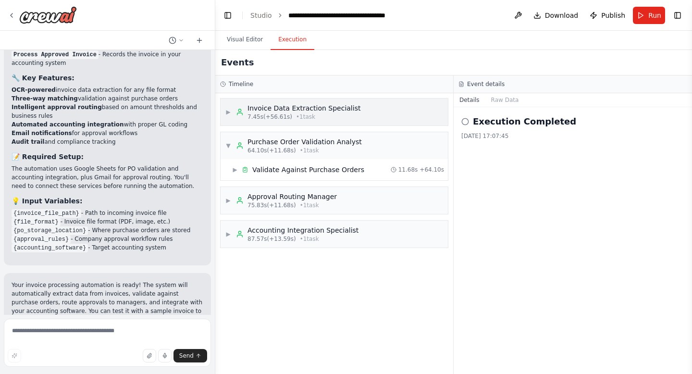
click at [229, 113] on span "▶" at bounding box center [228, 112] width 6 height 8
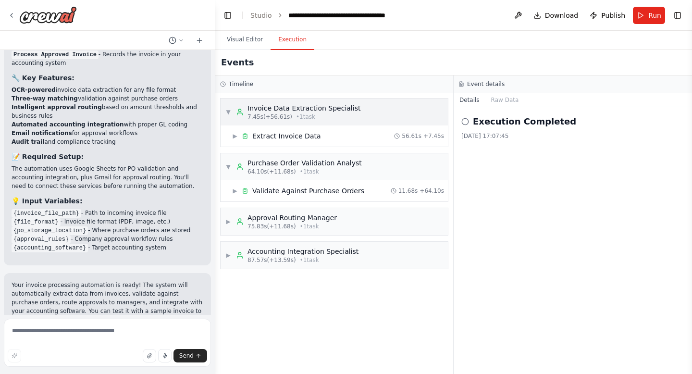
click at [229, 113] on span "▼" at bounding box center [228, 112] width 6 height 8
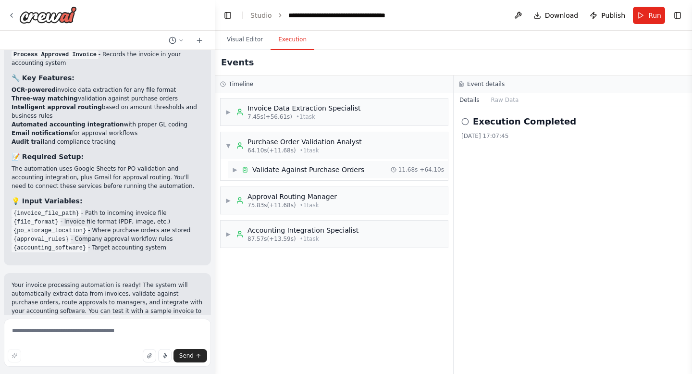
click at [234, 169] on span "▶" at bounding box center [235, 170] width 6 height 8
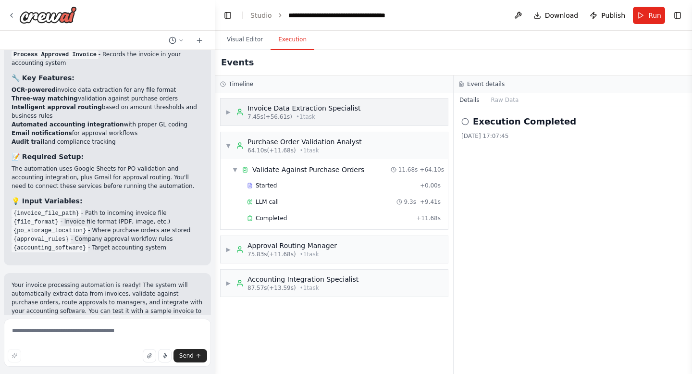
click at [228, 108] on span "▶" at bounding box center [228, 112] width 6 height 8
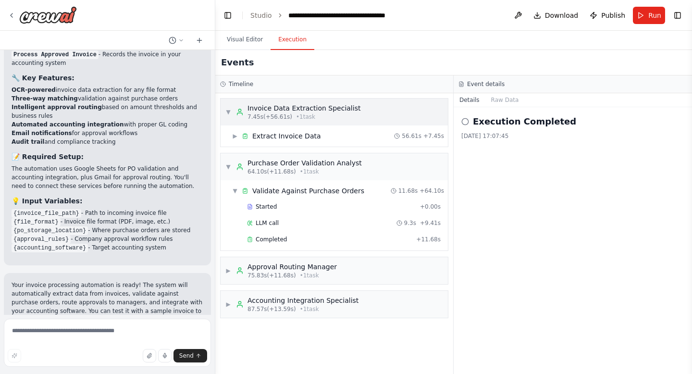
click at [228, 108] on span "▼" at bounding box center [228, 112] width 6 height 8
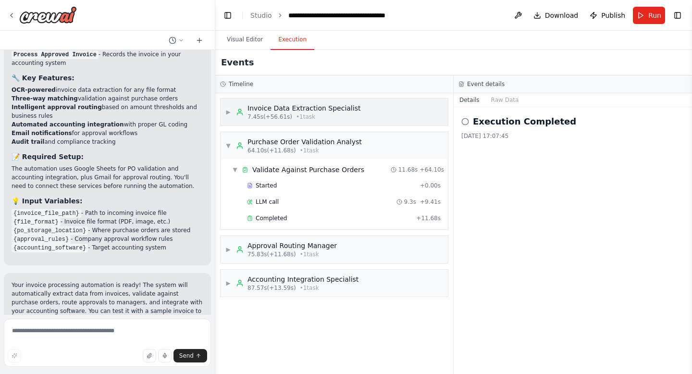
click at [228, 111] on span "▶" at bounding box center [228, 112] width 6 height 8
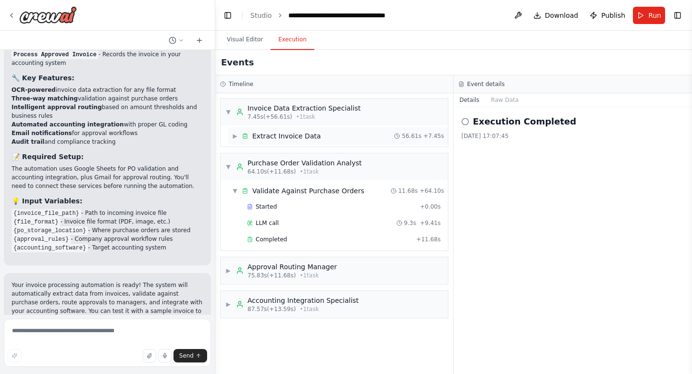
click at [235, 136] on span "▶" at bounding box center [235, 136] width 6 height 8
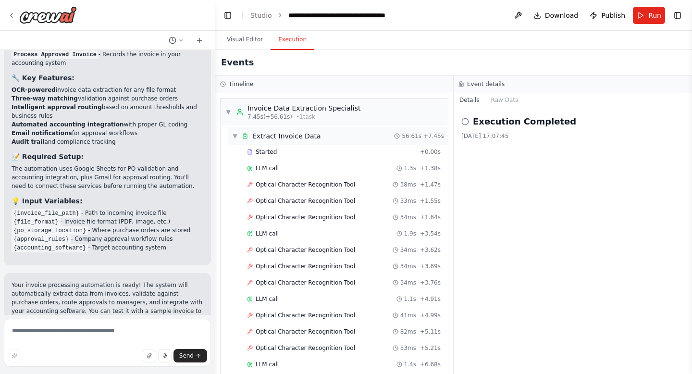
click at [235, 136] on span "▼" at bounding box center [235, 136] width 6 height 8
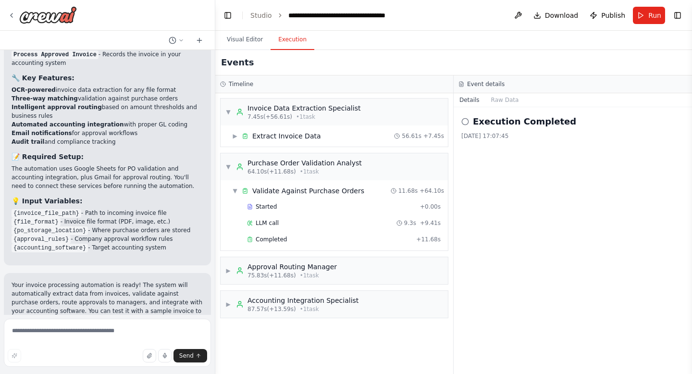
click at [294, 37] on button "Execution" at bounding box center [292, 40] width 44 height 20
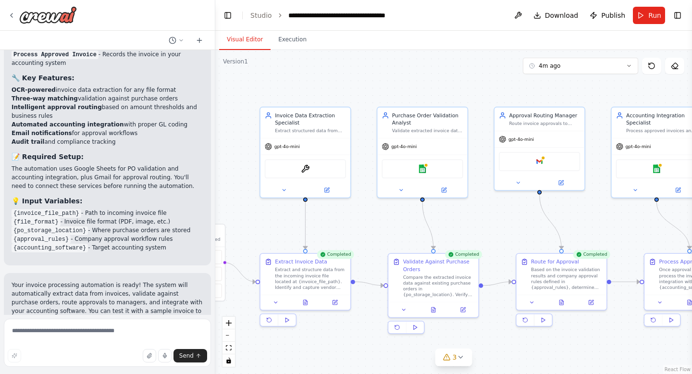
click at [245, 41] on button "Visual Editor" at bounding box center [244, 40] width 51 height 20
click at [645, 18] on button "Run" at bounding box center [649, 15] width 32 height 17
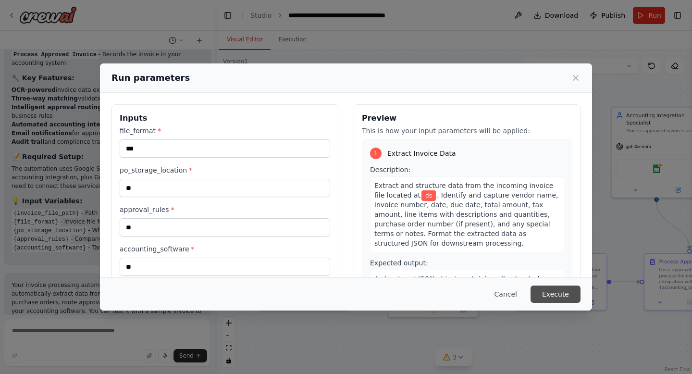
click at [560, 297] on button "Execute" at bounding box center [555, 293] width 50 height 17
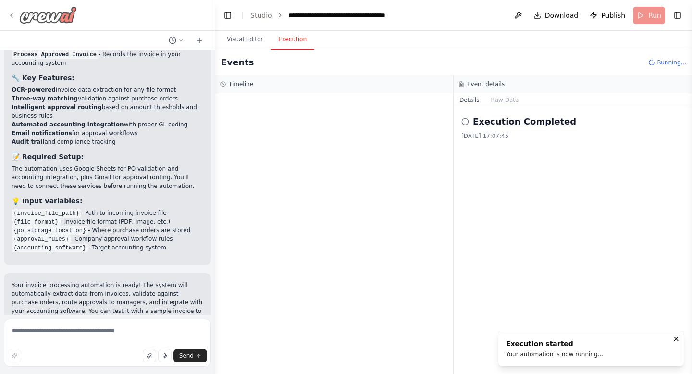
click at [11, 16] on icon at bounding box center [12, 15] width 2 height 4
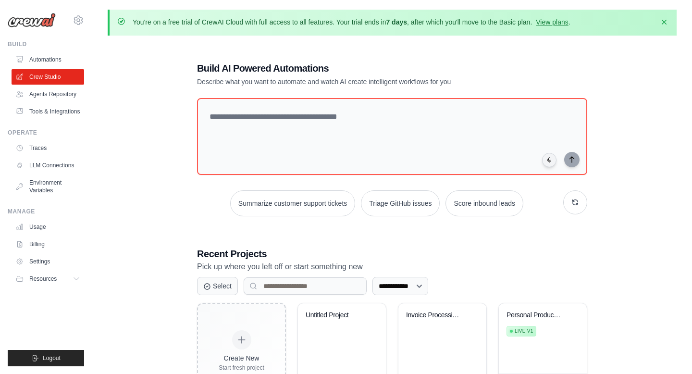
scroll to position [52, 0]
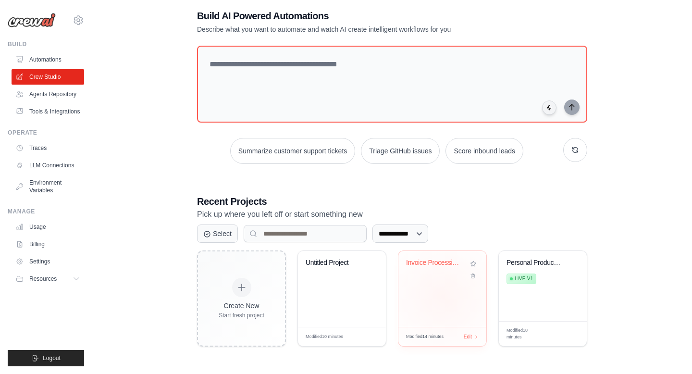
click at [443, 296] on div "Invoice Processing & Approval Autom..." at bounding box center [442, 289] width 88 height 76
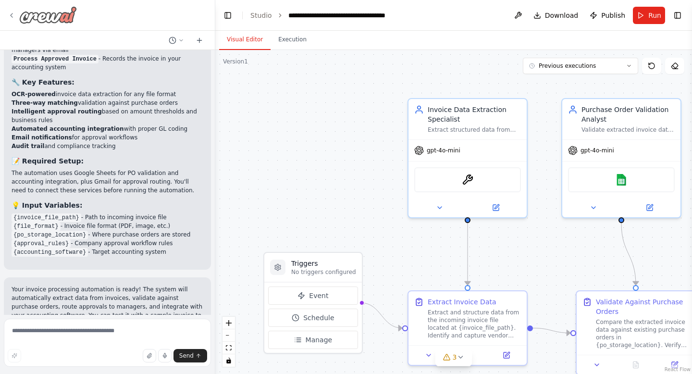
scroll to position [952, 0]
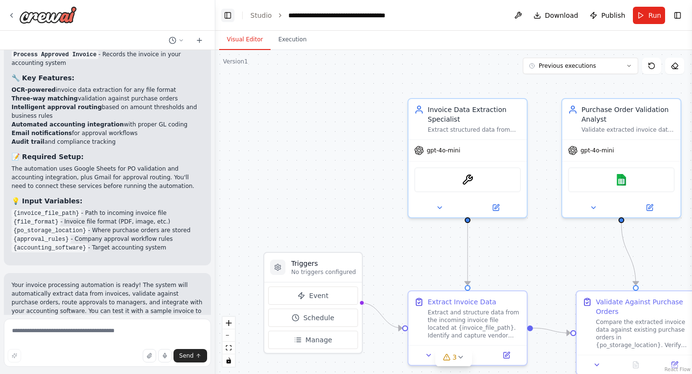
click at [230, 19] on button "Toggle Left Sidebar" at bounding box center [227, 15] width 13 height 13
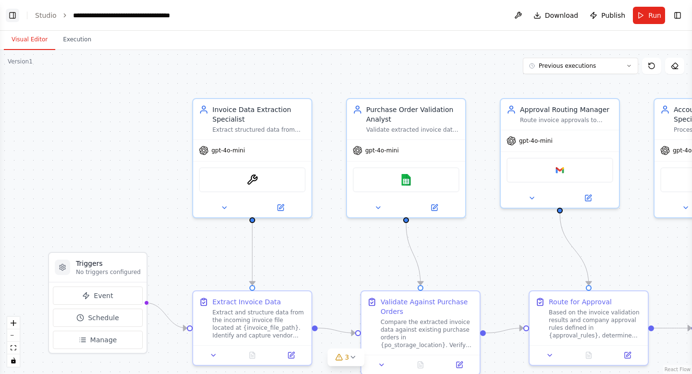
click at [16, 18] on button "Toggle Left Sidebar" at bounding box center [12, 15] width 13 height 13
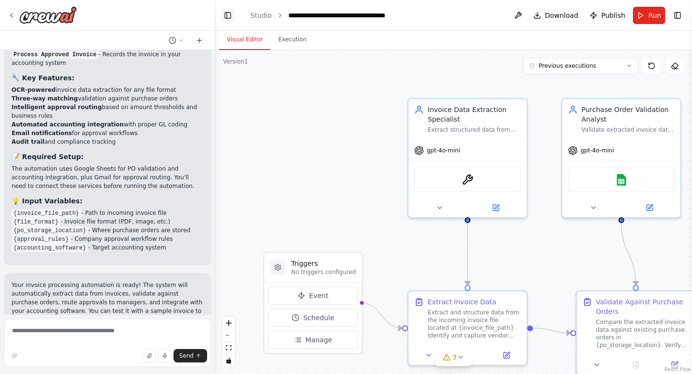
click at [226, 18] on button "Toggle Left Sidebar" at bounding box center [227, 15] width 13 height 13
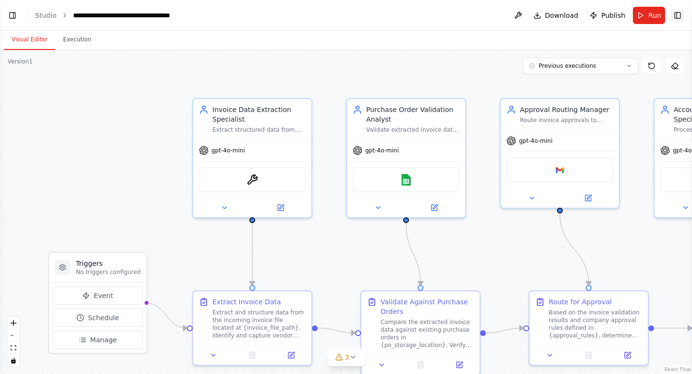
click at [675, 16] on button "Toggle Right Sidebar" at bounding box center [677, 15] width 13 height 13
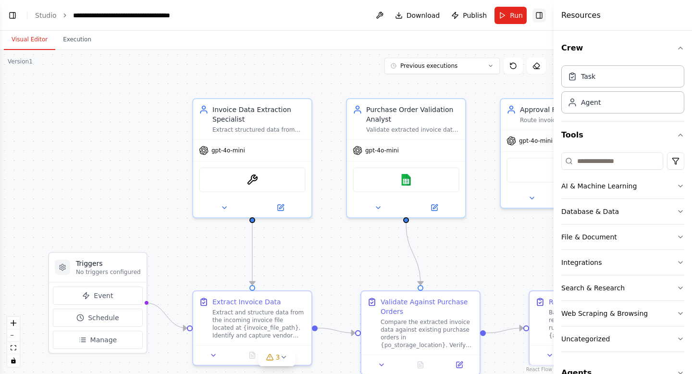
click at [541, 16] on button "Toggle Right Sidebar" at bounding box center [538, 15] width 13 height 13
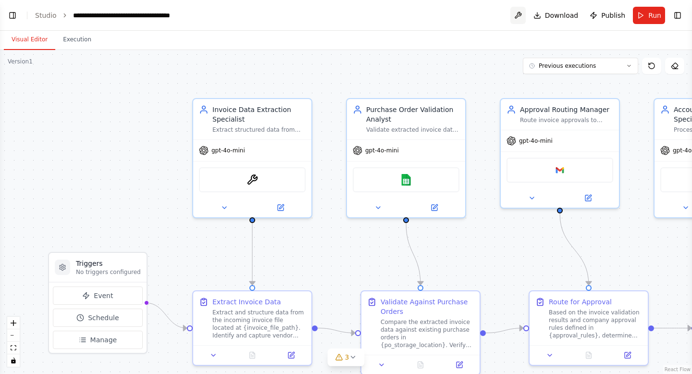
click at [519, 15] on button at bounding box center [517, 15] width 15 height 17
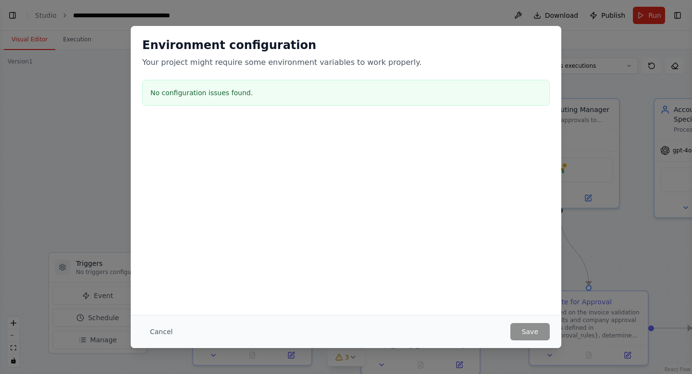
click at [489, 12] on div "Environment configuration Your project might require some environment variables…" at bounding box center [346, 187] width 692 height 374
click at [582, 216] on div "Environment configuration Your project might require some environment variables…" at bounding box center [346, 187] width 692 height 374
click at [442, 9] on div "Environment configuration Your project might require some environment variables…" at bounding box center [346, 187] width 692 height 374
click at [155, 332] on button "Cancel" at bounding box center [161, 331] width 38 height 17
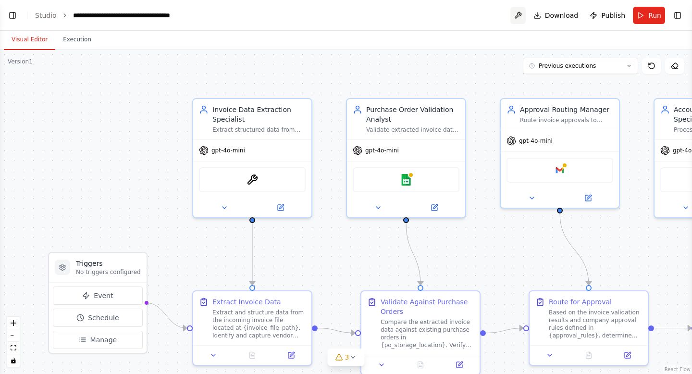
click at [522, 15] on button at bounding box center [517, 15] width 15 height 17
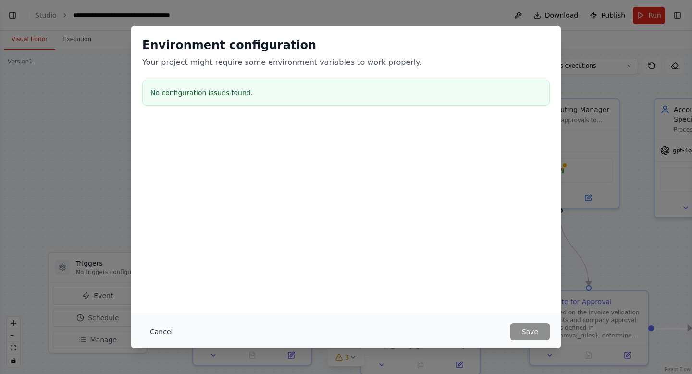
click at [159, 328] on button "Cancel" at bounding box center [161, 331] width 38 height 17
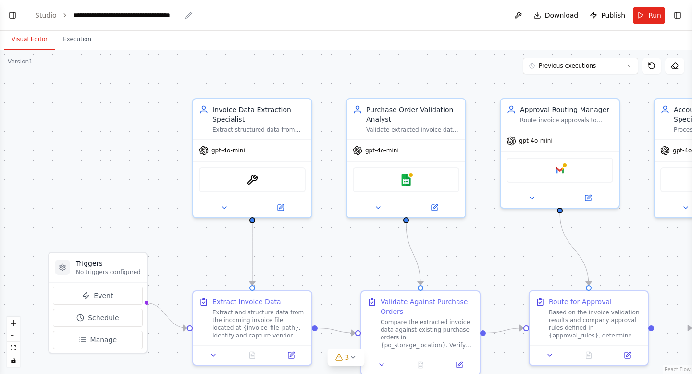
click at [186, 16] on icon "breadcrumb" at bounding box center [189, 16] width 8 height 8
click at [239, 15] on header "**********" at bounding box center [346, 15] width 692 height 31
click at [165, 15] on div "**********" at bounding box center [127, 16] width 108 height 10
click at [165, 15] on div "**********" at bounding box center [140, 16] width 134 height 10
click at [191, 16] on div "**********" at bounding box center [140, 16] width 134 height 10
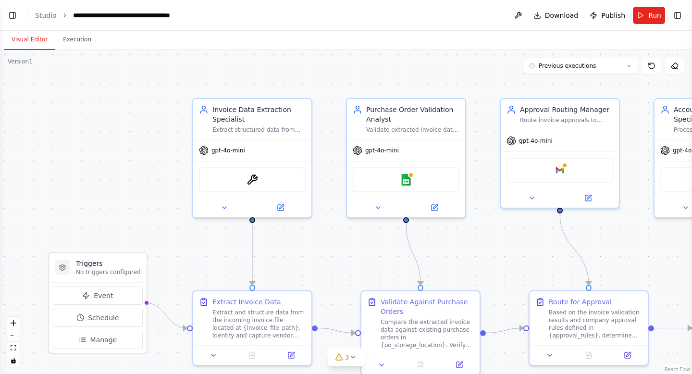
click at [205, 16] on div "**********" at bounding box center [140, 16] width 134 height 10
click at [10, 18] on button "Toggle Left Sidebar" at bounding box center [12, 15] width 13 height 13
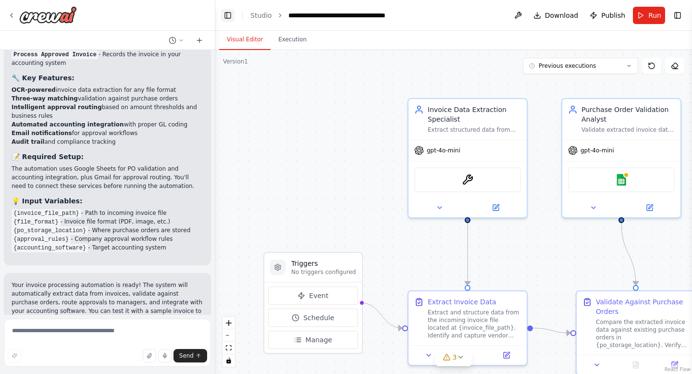
click at [230, 17] on button "Toggle Left Sidebar" at bounding box center [227, 15] width 13 height 13
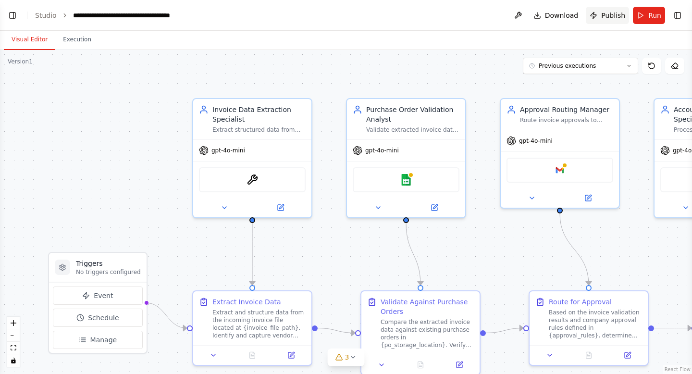
click at [609, 15] on span "Publish" at bounding box center [613, 16] width 24 height 10
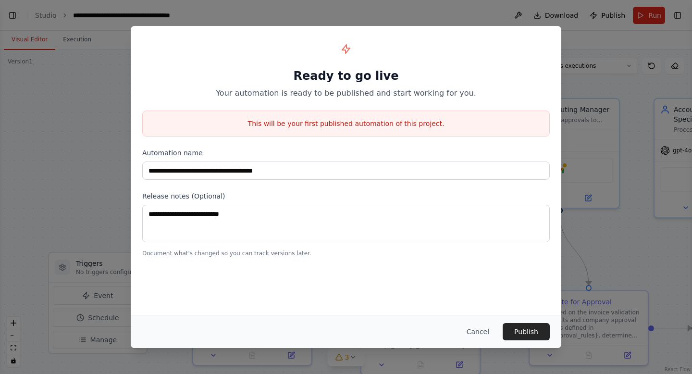
scroll to position [1030, 0]
click at [523, 333] on button "Publish" at bounding box center [525, 331] width 47 height 17
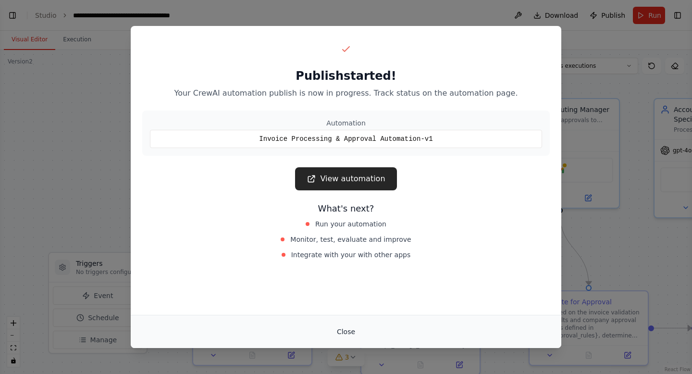
click at [347, 331] on button "Close" at bounding box center [346, 331] width 34 height 17
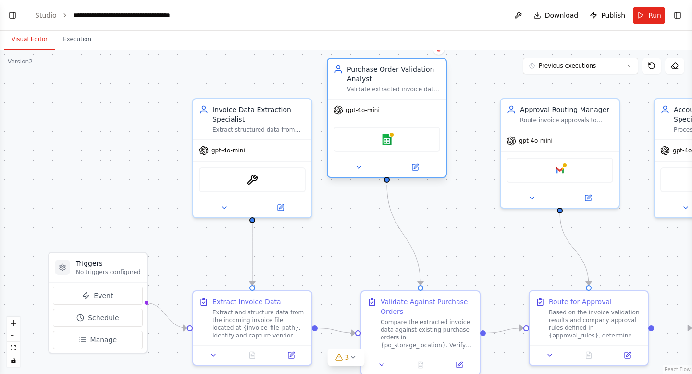
drag, startPoint x: 365, startPoint y: 132, endPoint x: 346, endPoint y: 98, distance: 38.9
click at [346, 98] on div "Purchase Order Validation Analyst Validate extracted invoice data against exist…" at bounding box center [387, 79] width 118 height 40
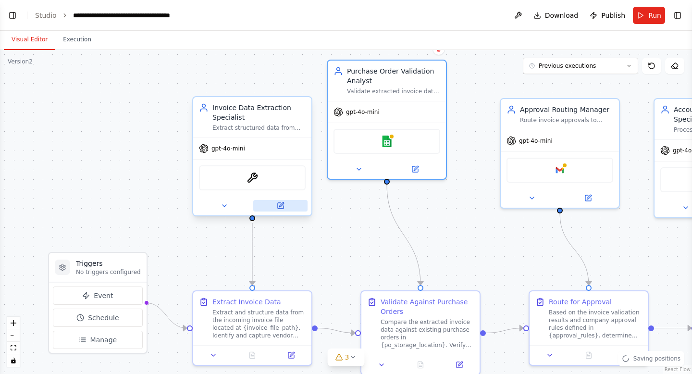
click at [281, 207] on icon at bounding box center [281, 206] width 6 height 6
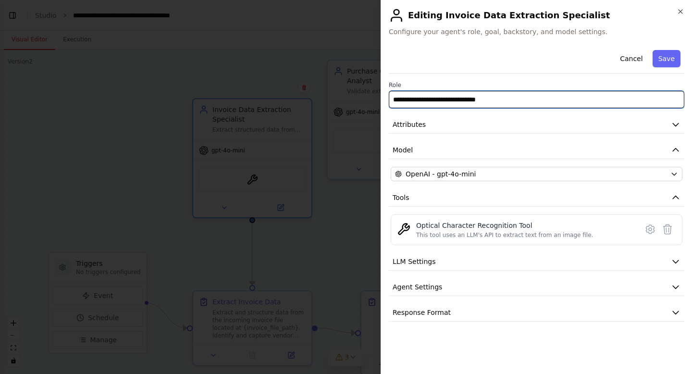
click at [508, 99] on input "**********" at bounding box center [536, 99] width 295 height 17
type input "**********"
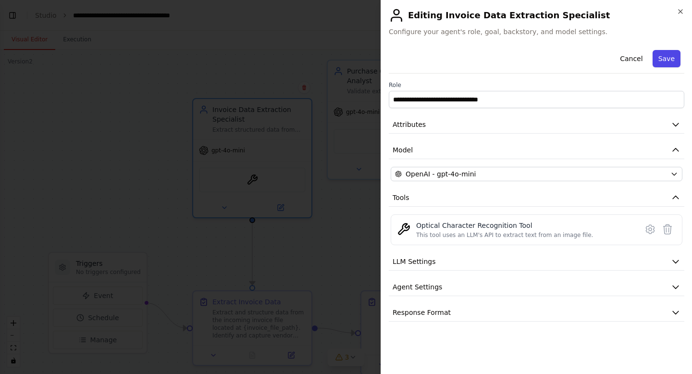
click at [662, 58] on button "Save" at bounding box center [666, 58] width 28 height 17
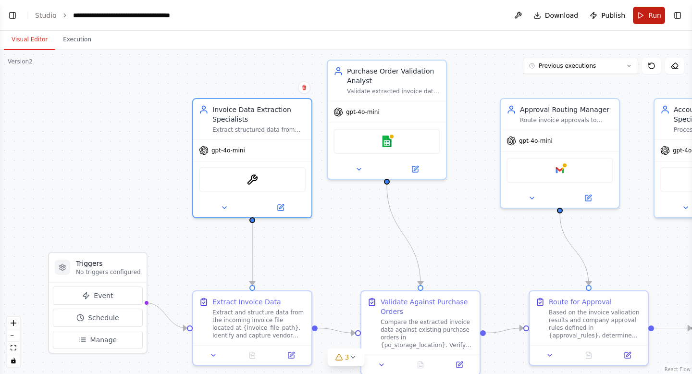
click at [644, 13] on button "Run" at bounding box center [649, 15] width 32 height 17
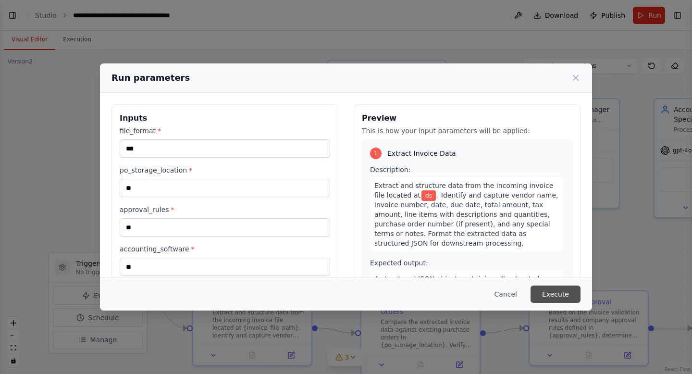
click at [546, 289] on button "Execute" at bounding box center [555, 293] width 50 height 17
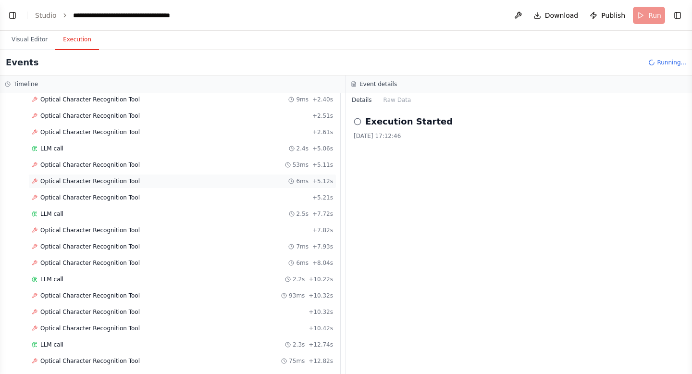
scroll to position [0, 0]
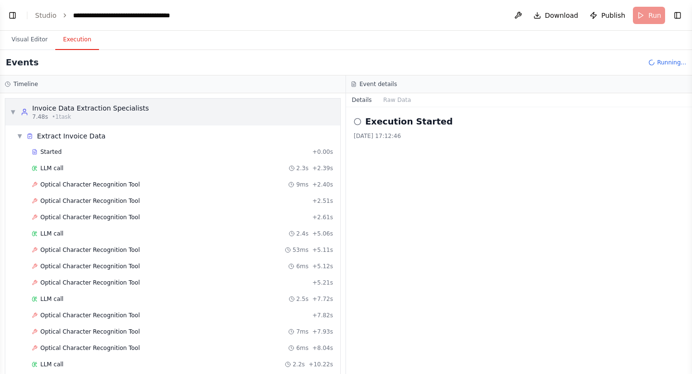
click at [14, 110] on span "▼" at bounding box center [13, 112] width 6 height 8
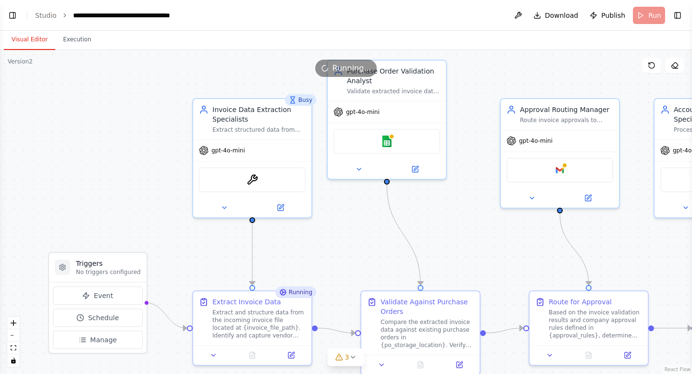
click at [31, 35] on button "Visual Editor" at bounding box center [29, 40] width 51 height 20
drag, startPoint x: 8, startPoint y: 61, endPoint x: 43, endPoint y: 63, distance: 35.6
click at [43, 63] on div "Version 2 Show Tools Hide Agents .deletable-edge-delete-btn { width: 20px; heig…" at bounding box center [346, 212] width 692 height 324
click at [654, 65] on icon at bounding box center [651, 65] width 6 height 6
click at [652, 71] on button at bounding box center [651, 65] width 19 height 15
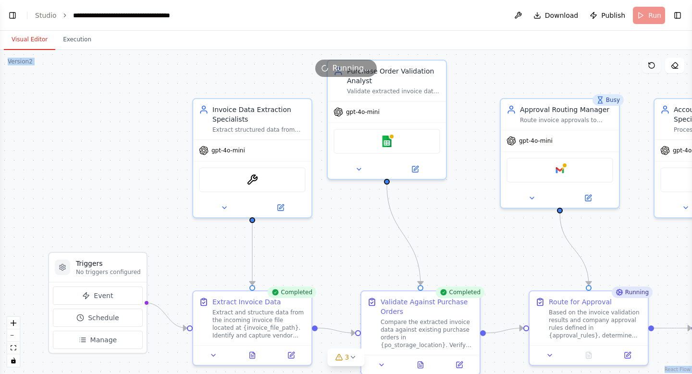
click at [649, 61] on button at bounding box center [651, 65] width 19 height 15
click at [611, 15] on span "Publish" at bounding box center [613, 16] width 24 height 10
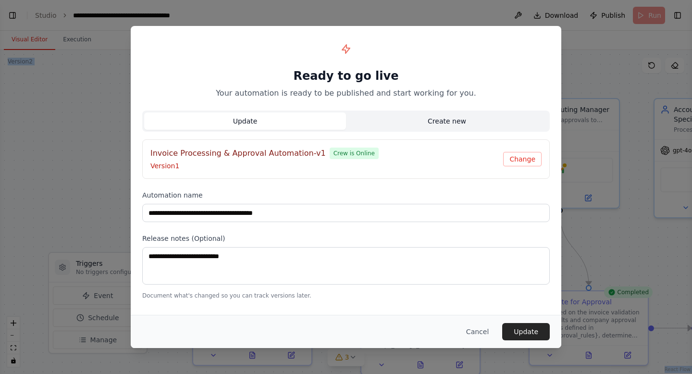
click at [418, 124] on button "Create new" at bounding box center [447, 120] width 202 height 17
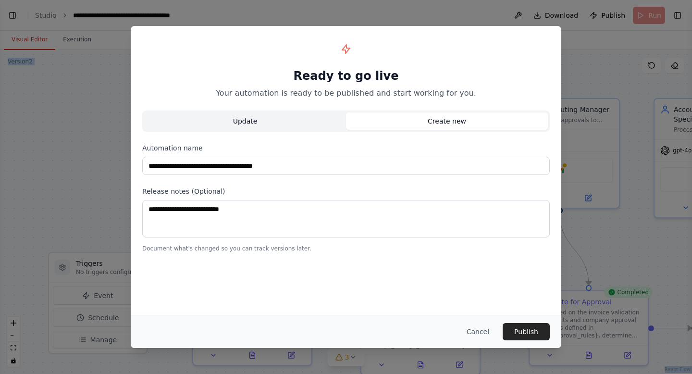
click at [308, 119] on button "Update" at bounding box center [245, 120] width 202 height 17
type input "**********"
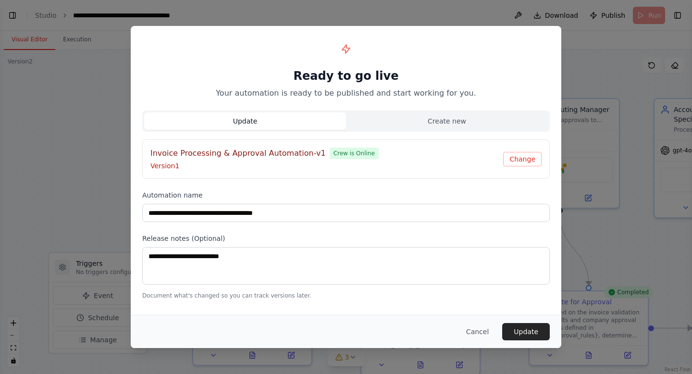
click at [387, 12] on div "**********" at bounding box center [346, 187] width 692 height 374
click at [481, 331] on button "Cancel" at bounding box center [477, 331] width 38 height 17
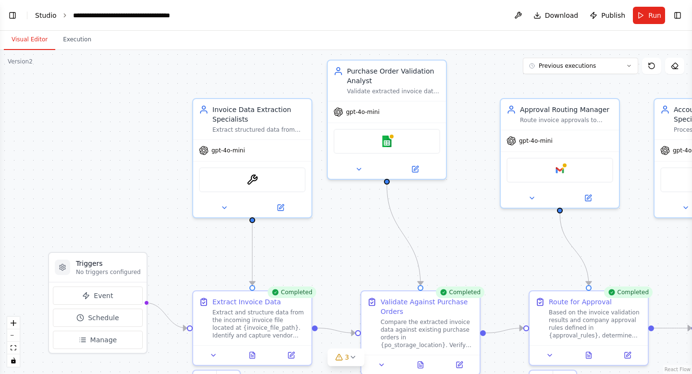
click at [45, 13] on link "Studio" at bounding box center [46, 16] width 22 height 8
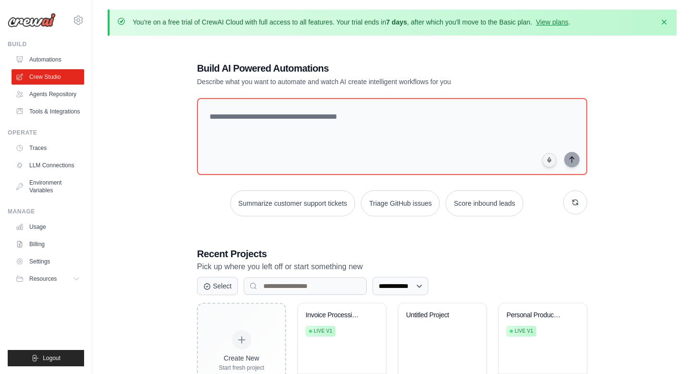
scroll to position [52, 0]
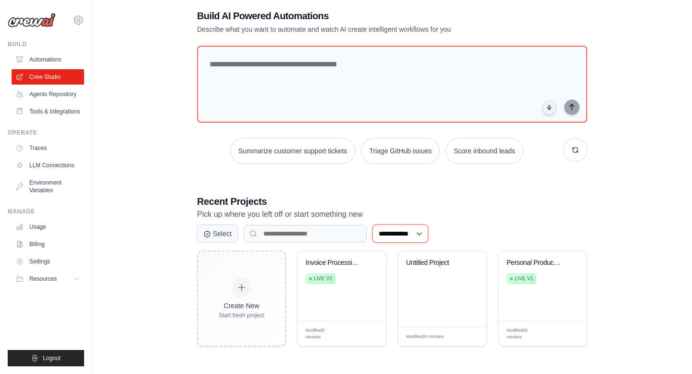
click at [400, 236] on select "**********" at bounding box center [400, 233] width 56 height 18
click at [48, 55] on link "Automations" at bounding box center [48, 59] width 73 height 15
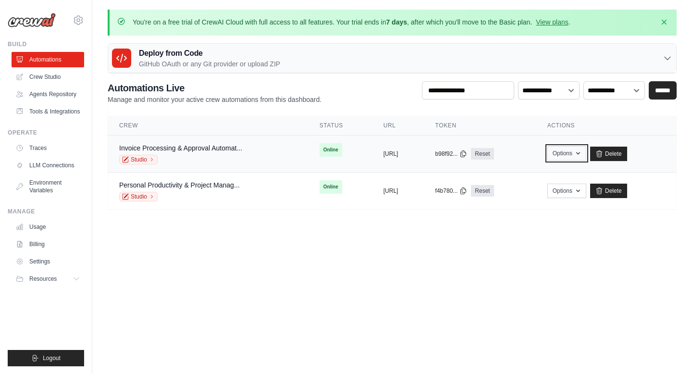
click at [586, 152] on button "Options" at bounding box center [566, 153] width 39 height 14
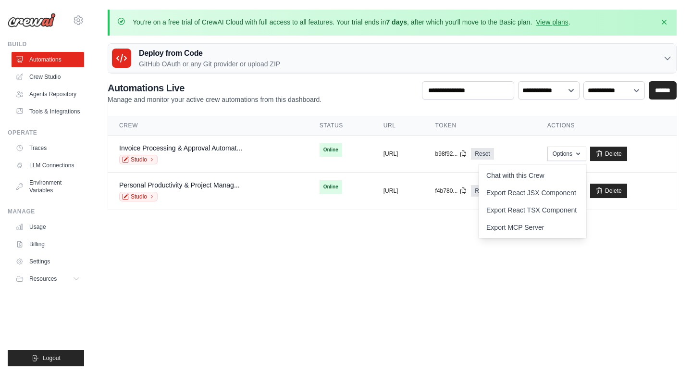
click at [370, 230] on body "[EMAIL_ADDRESS][DOMAIN_NAME] Settings Build Automations" at bounding box center [346, 187] width 692 height 374
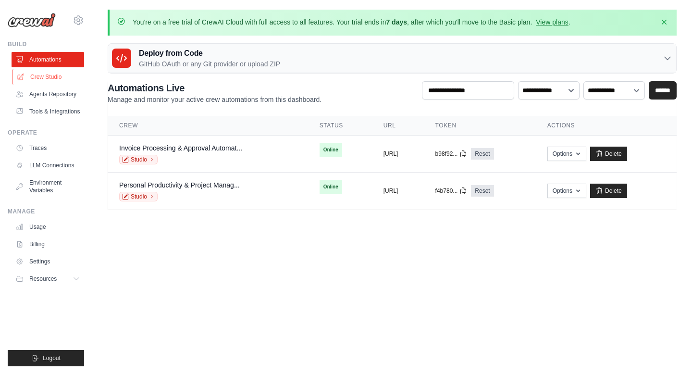
click at [49, 71] on link "Crew Studio" at bounding box center [48, 76] width 73 height 15
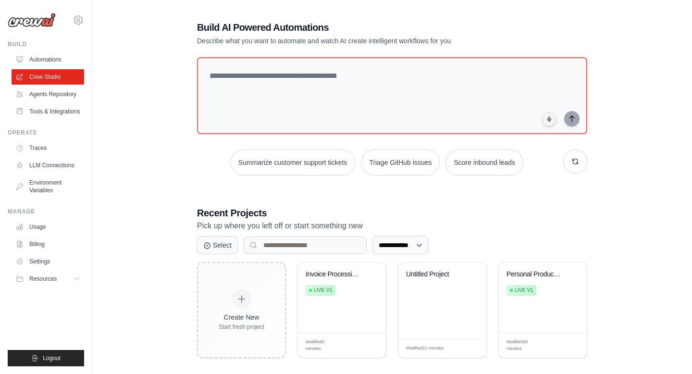
scroll to position [52, 0]
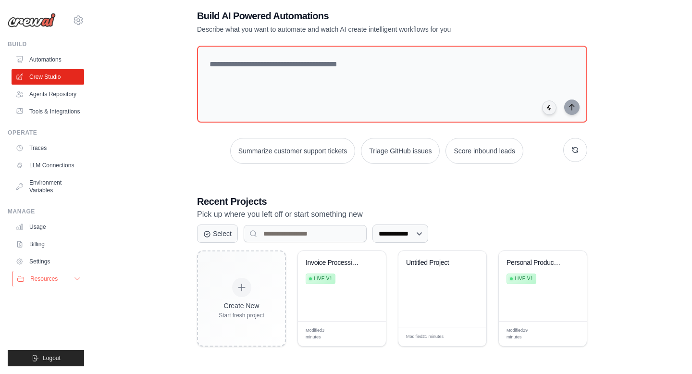
click at [56, 282] on span "Resources" at bounding box center [43, 279] width 27 height 8
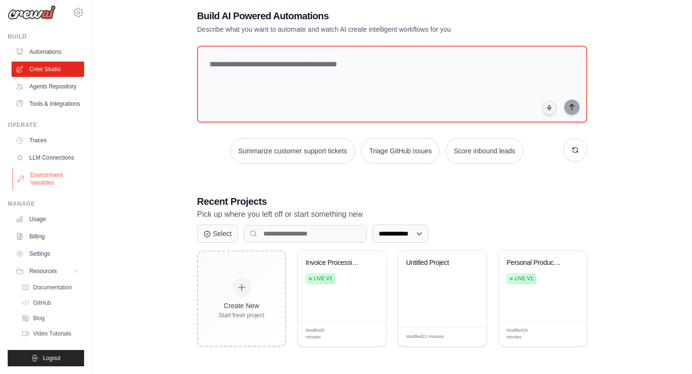
scroll to position [0, 0]
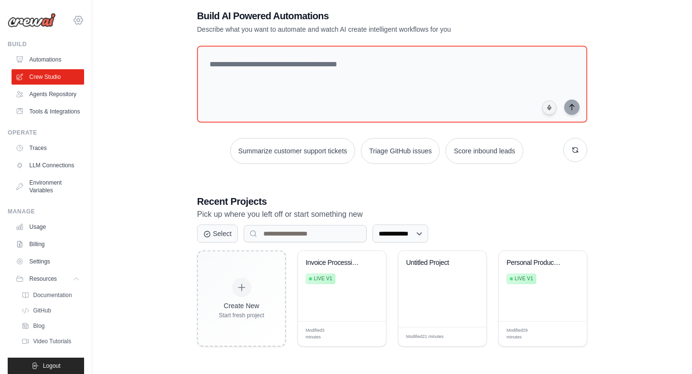
click at [78, 22] on icon at bounding box center [79, 20] width 12 height 12
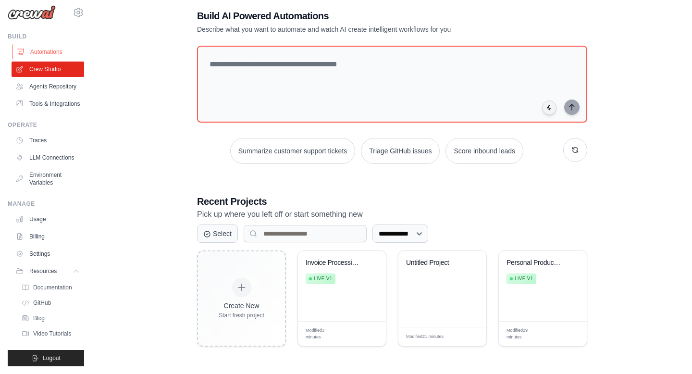
click at [59, 48] on link "Automations" at bounding box center [48, 51] width 73 height 15
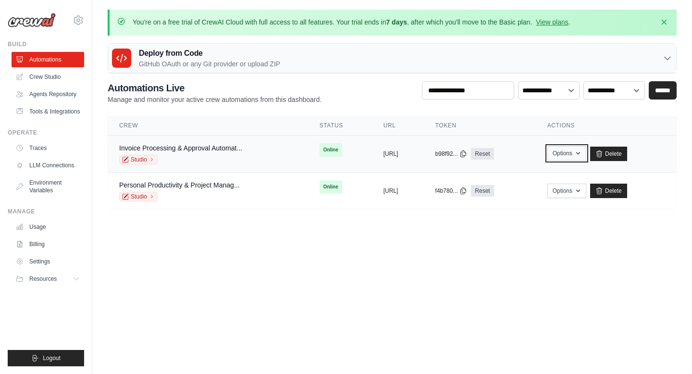
click at [586, 155] on button "Options" at bounding box center [566, 153] width 39 height 14
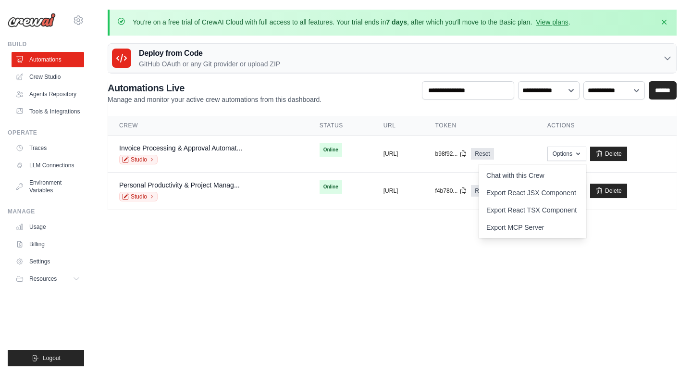
click at [416, 224] on main "You're on a free trial of CrewAI Cloud with full access to all features. Your t…" at bounding box center [391, 115] width 599 height 230
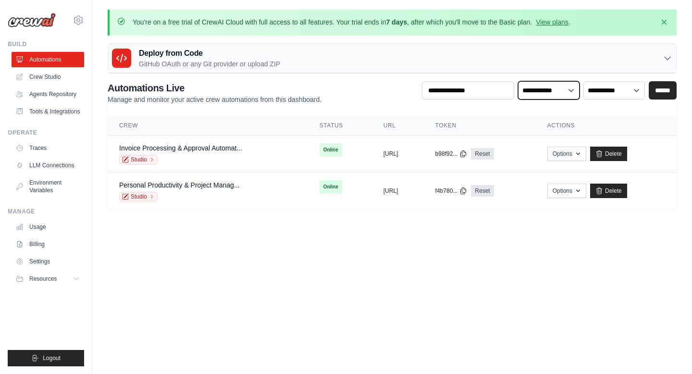
click at [565, 92] on select "**********" at bounding box center [548, 90] width 61 height 18
click at [518, 81] on select "**********" at bounding box center [548, 90] width 61 height 18
click at [613, 87] on select "**********" at bounding box center [613, 90] width 61 height 18
click at [583, 81] on select "**********" at bounding box center [613, 90] width 61 height 18
click at [437, 90] on input "text" at bounding box center [468, 90] width 92 height 18
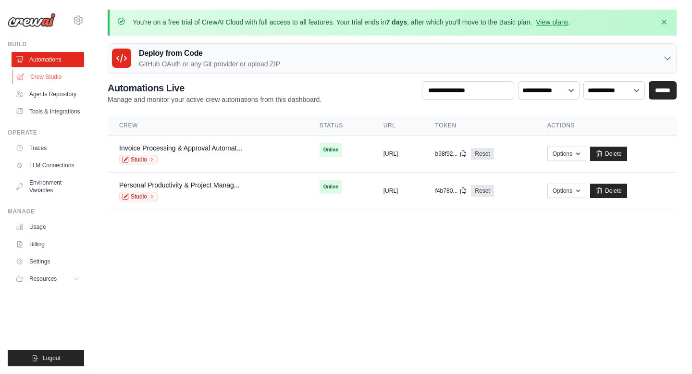
click at [48, 77] on link "Crew Studio" at bounding box center [48, 76] width 73 height 15
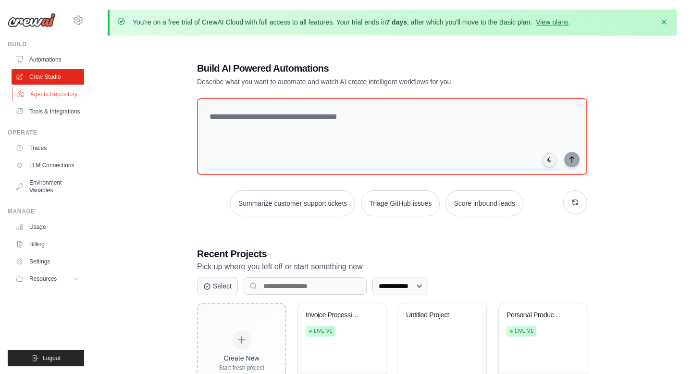
click at [51, 93] on link "Agents Repository" at bounding box center [48, 93] width 73 height 15
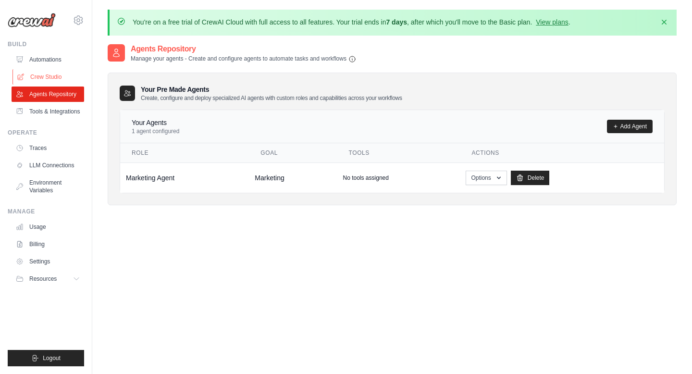
click at [51, 77] on link "Crew Studio" at bounding box center [48, 76] width 73 height 15
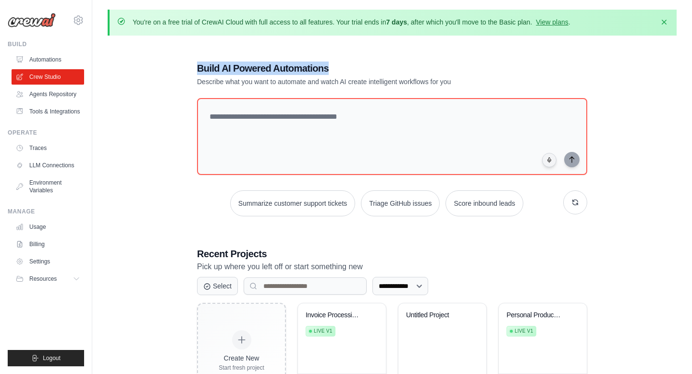
drag, startPoint x: 198, startPoint y: 68, endPoint x: 330, endPoint y: 71, distance: 132.6
click at [330, 71] on h1 "Build AI Powered Automations" at bounding box center [358, 67] width 323 height 13
click at [665, 21] on icon "button" at bounding box center [664, 22] width 10 height 10
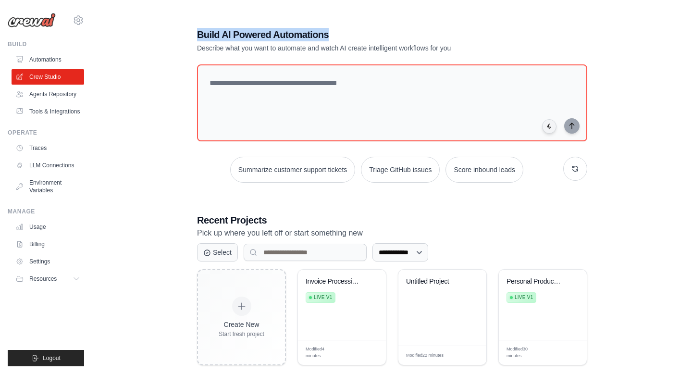
click at [524, 41] on div "Build AI Powered Automations Describe what you want to automate and watch AI cr…" at bounding box center [392, 40] width 390 height 25
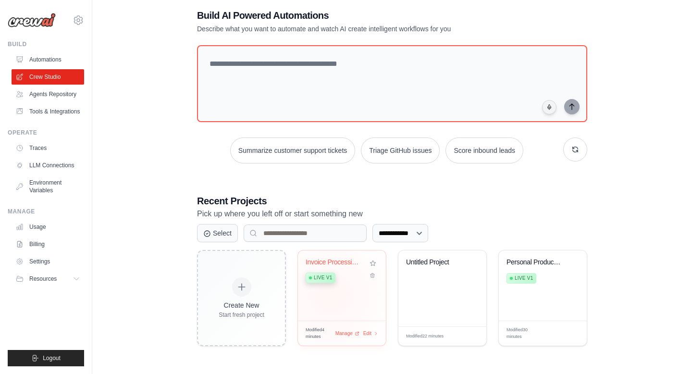
click at [331, 295] on div "Invoice Processing & Approval Autom... Live v1" at bounding box center [342, 285] width 88 height 70
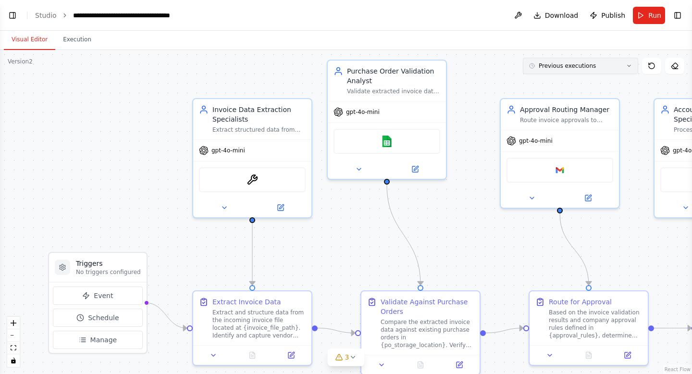
click at [553, 73] on button "Previous executions" at bounding box center [580, 66] width 115 height 16
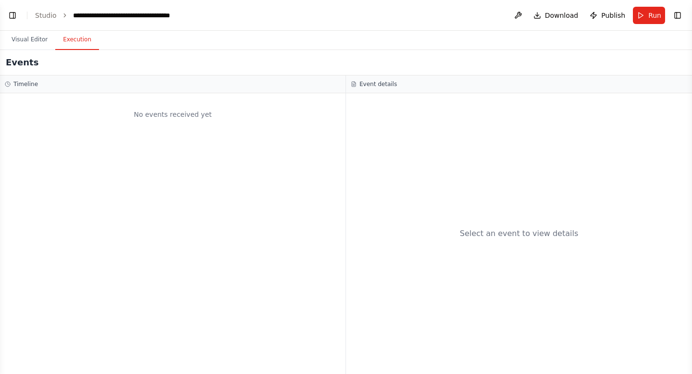
click at [80, 37] on button "Execution" at bounding box center [77, 40] width 44 height 20
click at [32, 38] on button "Visual Editor" at bounding box center [29, 40] width 51 height 20
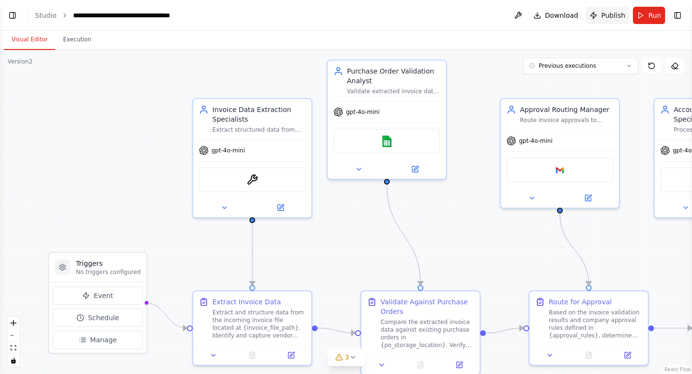
click at [614, 14] on span "Publish" at bounding box center [613, 16] width 24 height 10
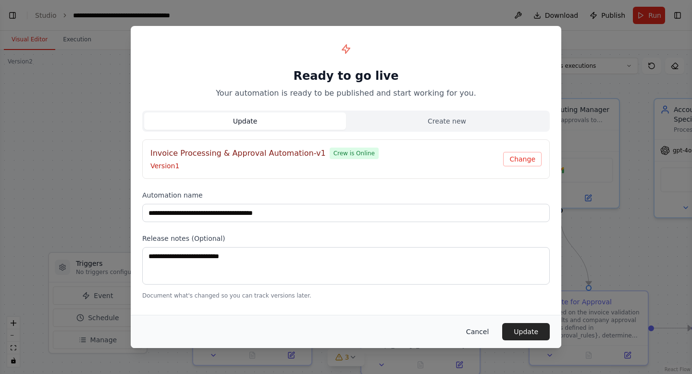
click at [484, 328] on button "Cancel" at bounding box center [477, 331] width 38 height 17
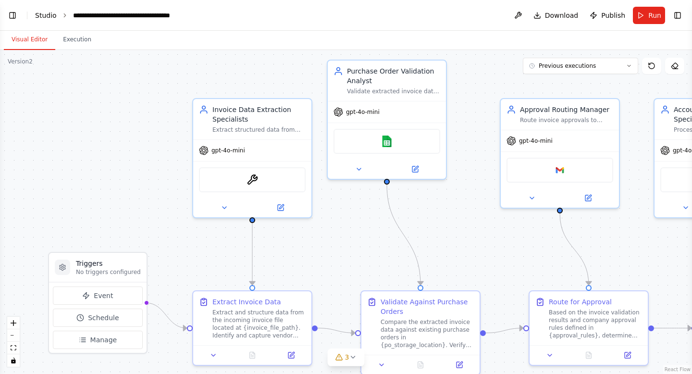
click at [52, 14] on link "Studio" at bounding box center [46, 16] width 22 height 8
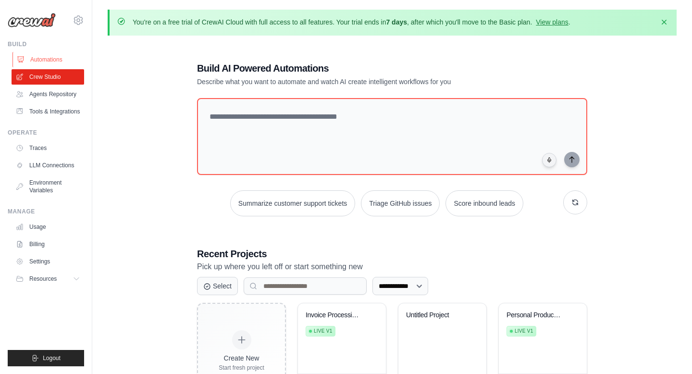
click at [43, 59] on link "Automations" at bounding box center [48, 59] width 73 height 15
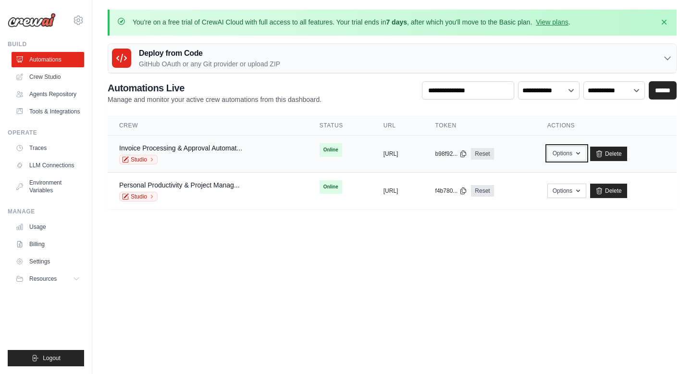
click at [586, 160] on div "Options Chat with this Crew Export React JSX Component Export React TSX Compone…" at bounding box center [566, 153] width 39 height 14
click at [586, 153] on button "Options" at bounding box center [566, 153] width 39 height 14
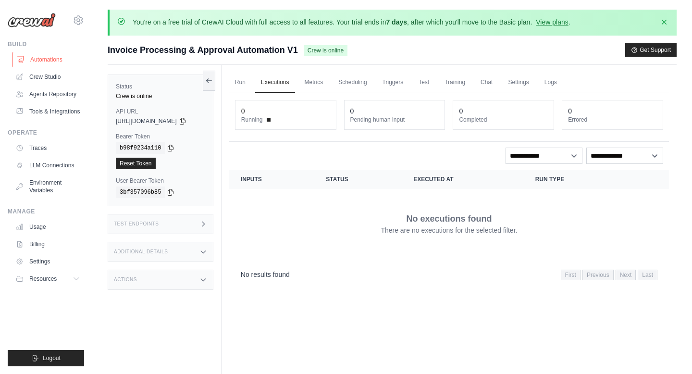
click at [44, 65] on link "Automations" at bounding box center [48, 59] width 73 height 15
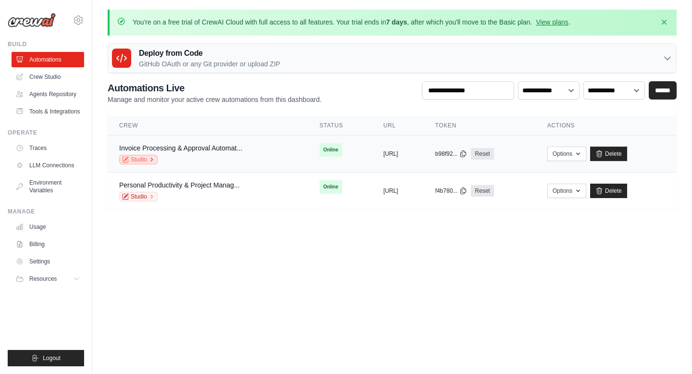
click at [142, 158] on link "Studio" at bounding box center [138, 160] width 38 height 10
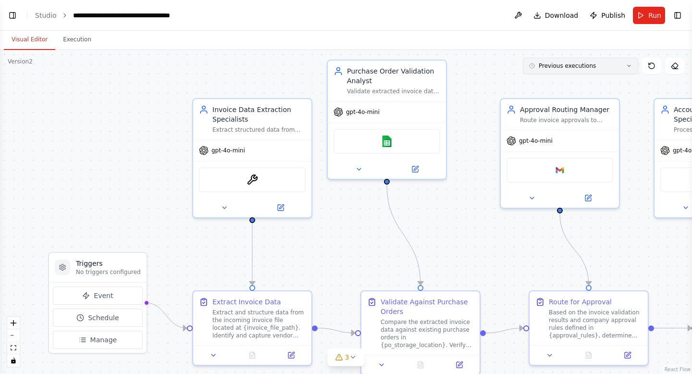
scroll to position [952, 0]
click at [24, 63] on div "Version 2" at bounding box center [20, 62] width 25 height 8
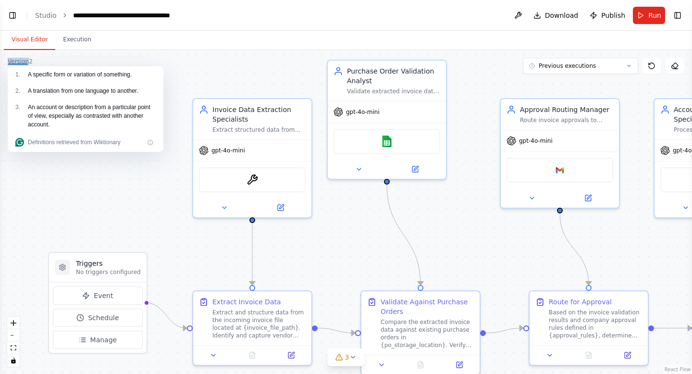
click at [495, 67] on div ".deletable-edge-delete-btn { width: 20px; height: 20px; border: 0px solid #ffff…" at bounding box center [346, 212] width 692 height 324
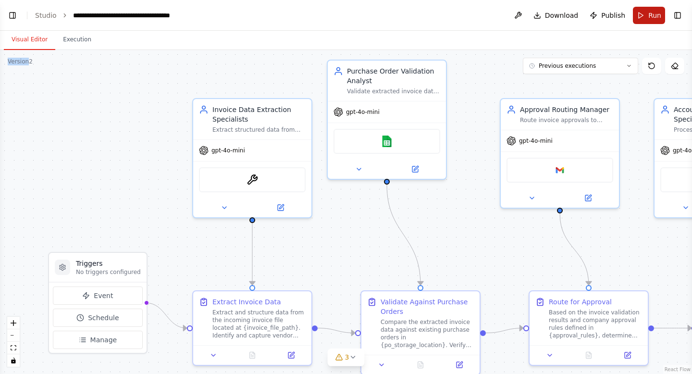
click at [648, 18] on span "Run" at bounding box center [654, 16] width 13 height 10
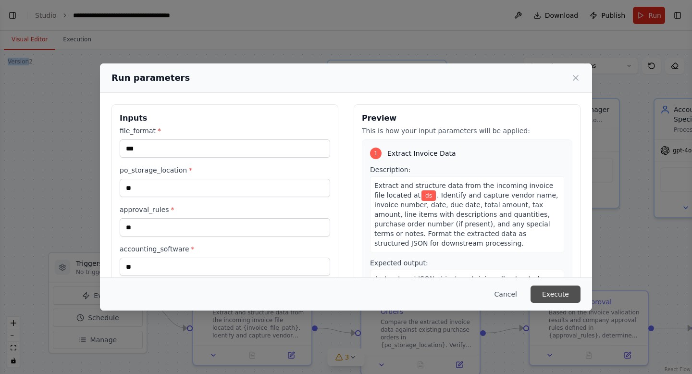
click at [549, 292] on button "Execute" at bounding box center [555, 293] width 50 height 17
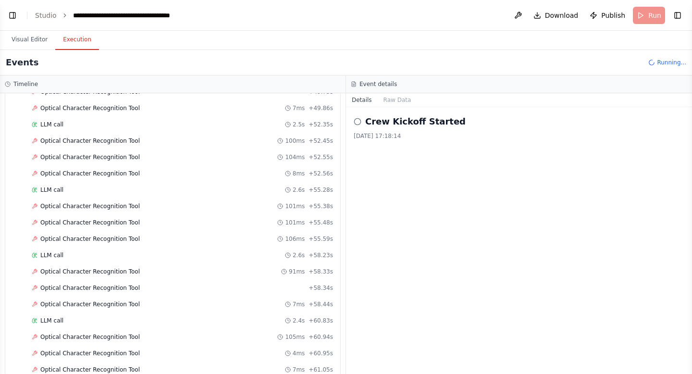
scroll to position [1254, 0]
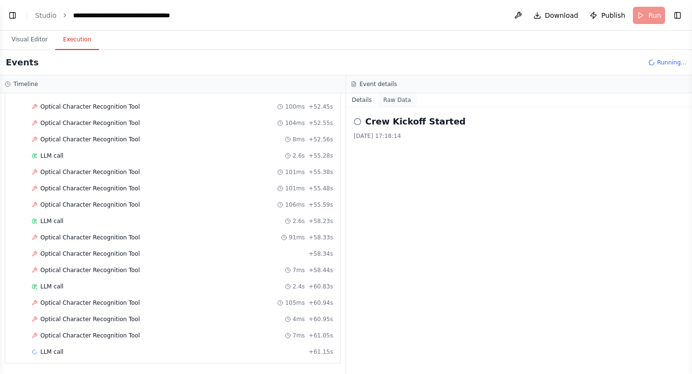
click at [394, 98] on button "Raw Data" at bounding box center [397, 99] width 39 height 13
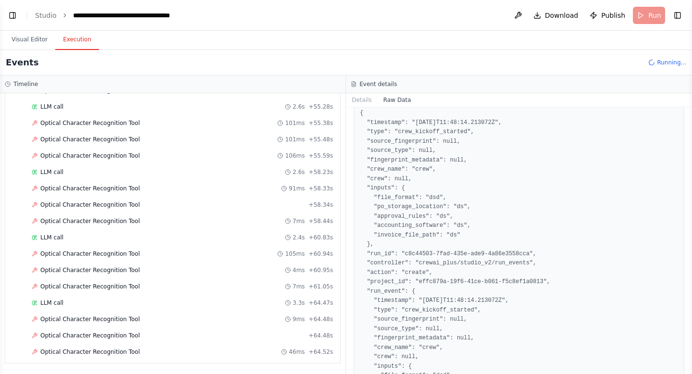
scroll to position [0, 0]
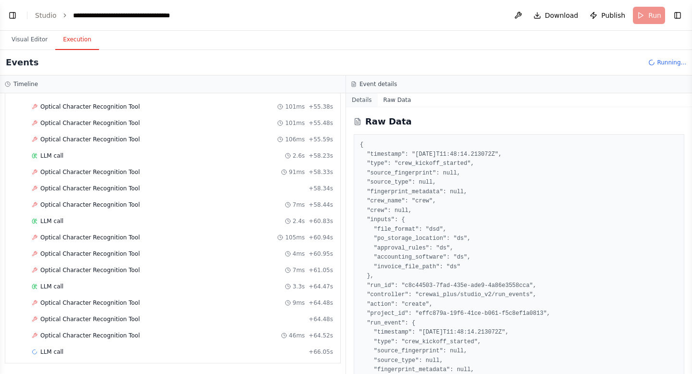
click at [363, 98] on button "Details" at bounding box center [362, 99] width 32 height 13
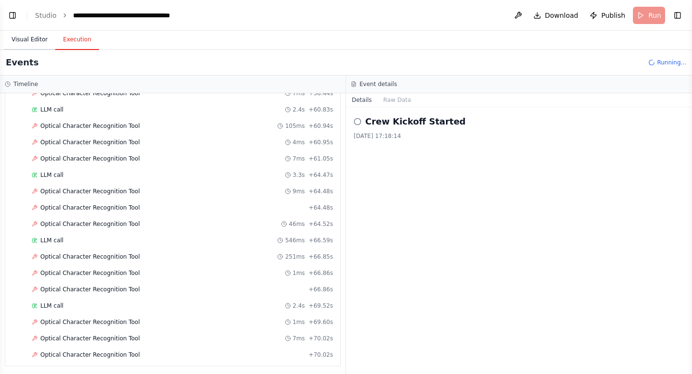
scroll to position [1433, 0]
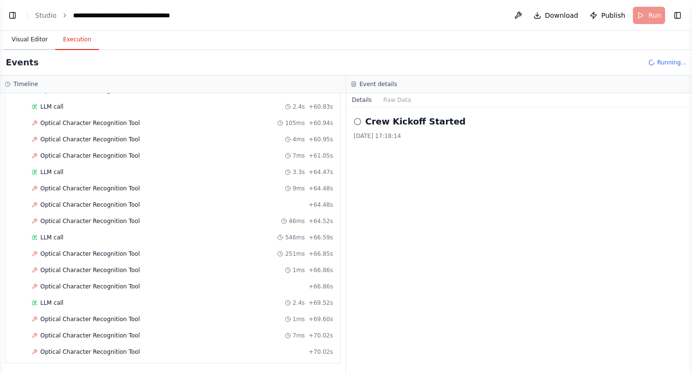
click at [22, 38] on button "Visual Editor" at bounding box center [29, 40] width 51 height 20
click at [76, 39] on button "Execution" at bounding box center [77, 40] width 44 height 20
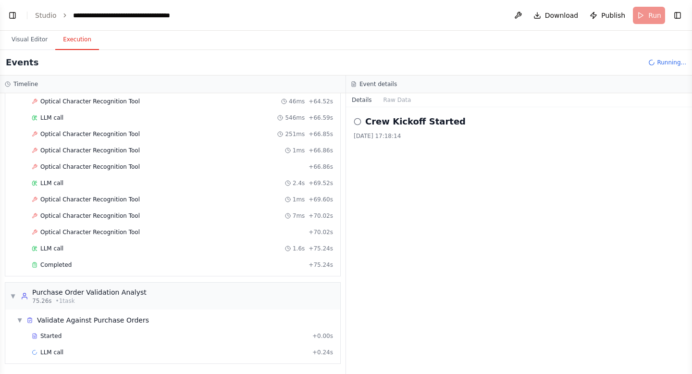
scroll to position [1553, 0]
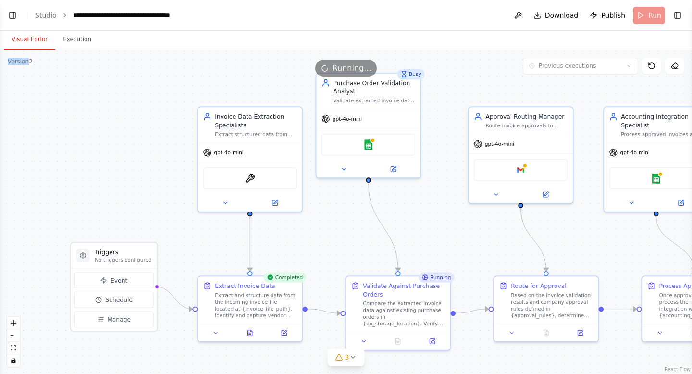
click at [24, 38] on button "Visual Editor" at bounding box center [29, 40] width 51 height 20
click at [650, 67] on icon at bounding box center [651, 66] width 8 height 8
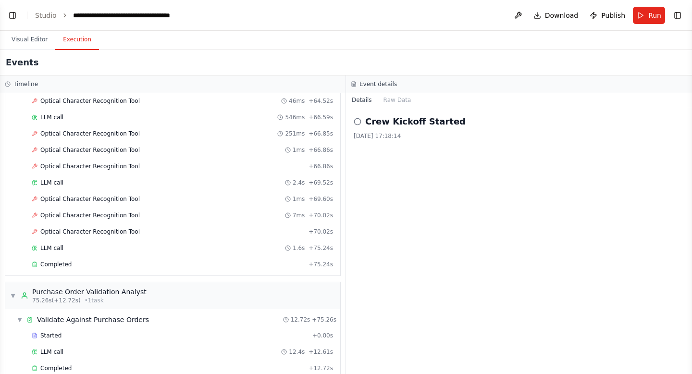
click at [76, 41] on button "Execution" at bounding box center [77, 40] width 44 height 20
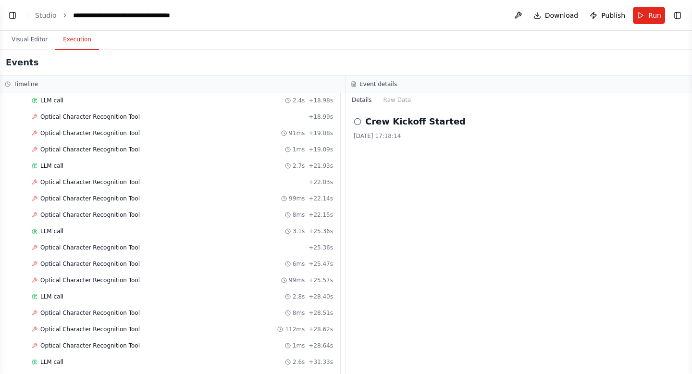
scroll to position [0, 0]
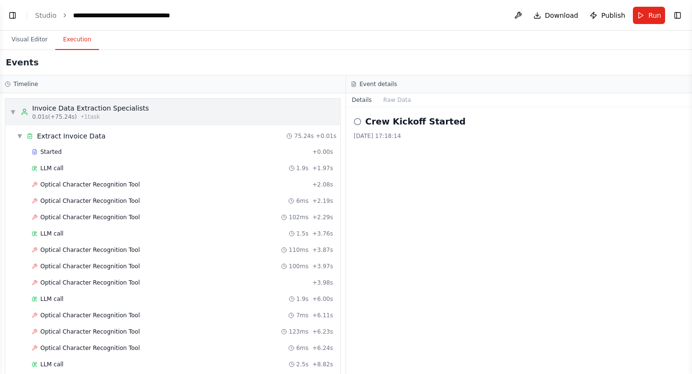
click at [12, 106] on div "▼ Invoice Data Extraction Specialists 0.01s (+75.24s) • 1 task" at bounding box center [79, 111] width 139 height 17
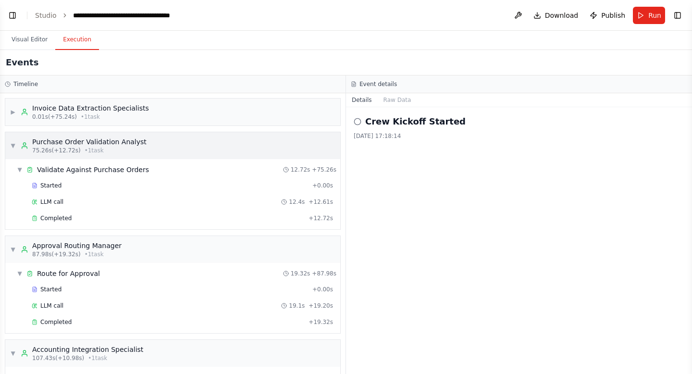
click at [15, 145] on span "▼" at bounding box center [13, 146] width 6 height 8
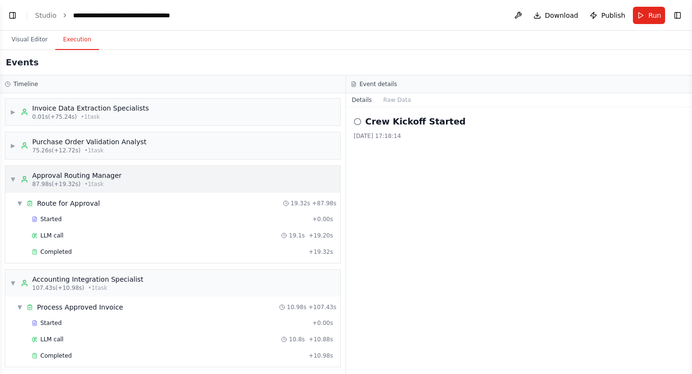
click at [16, 180] on div "▼ Approval Routing Manager 87.98s (+19.32s) • 1 task" at bounding box center [65, 179] width 111 height 17
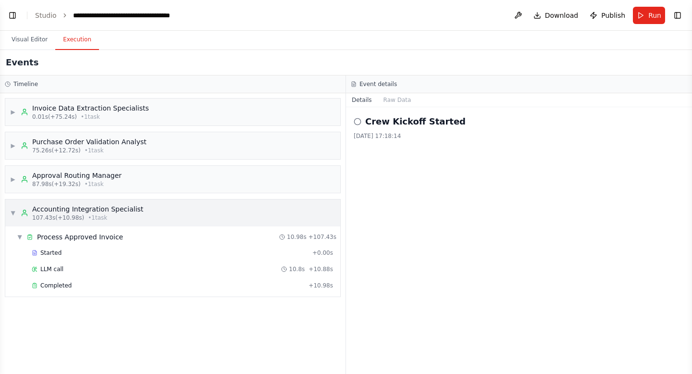
click at [15, 210] on span "▼" at bounding box center [13, 213] width 6 height 8
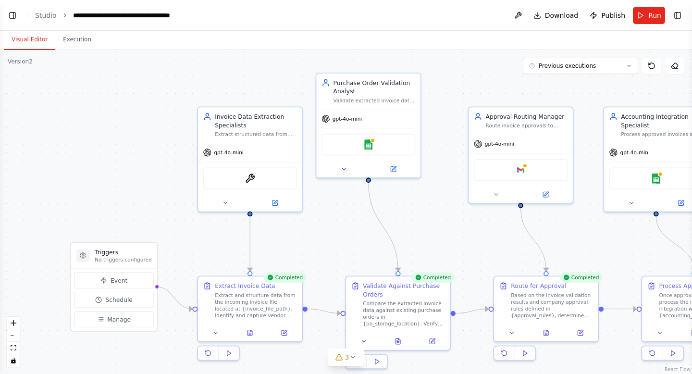
click at [32, 39] on button "Visual Editor" at bounding box center [29, 40] width 51 height 20
click at [581, 71] on button "Previous executions" at bounding box center [580, 66] width 115 height 16
click at [574, 87] on div "2m ago" at bounding box center [586, 84] width 96 height 8
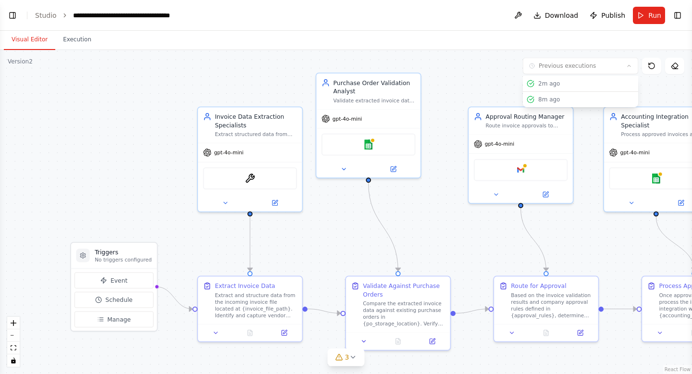
click at [500, 62] on div ".deletable-edge-delete-btn { width: 20px; height: 20px; border: 0px solid #ffff…" at bounding box center [346, 212] width 692 height 324
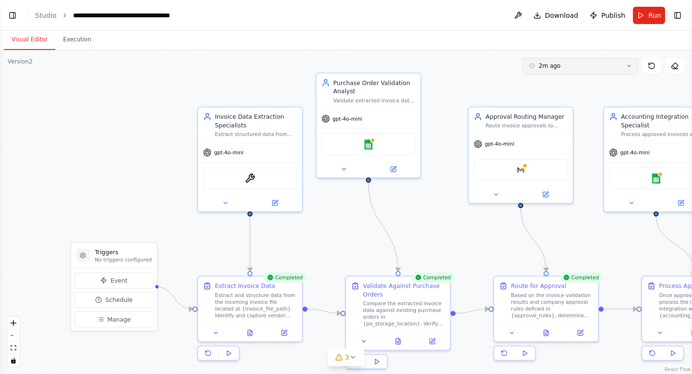
click at [623, 65] on button "2m ago" at bounding box center [580, 66] width 115 height 16
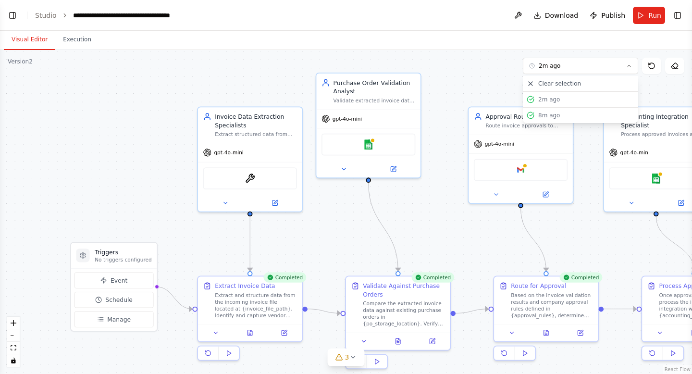
click at [485, 72] on div ".deletable-edge-delete-btn { width: 20px; height: 20px; border: 0px solid #ffff…" at bounding box center [346, 212] width 692 height 324
click at [553, 62] on span "2m ago" at bounding box center [549, 66] width 22 height 8
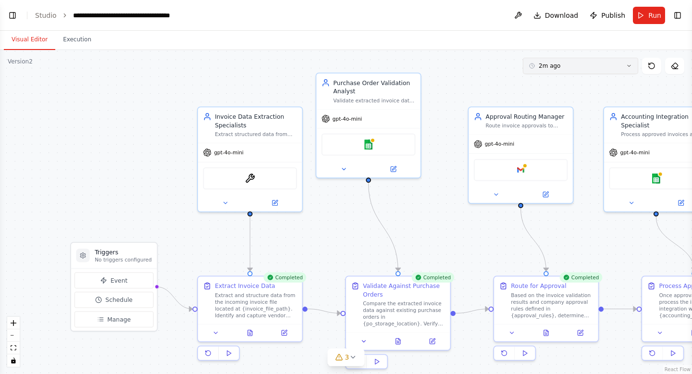
click at [536, 71] on button "2m ago" at bounding box center [580, 66] width 115 height 16
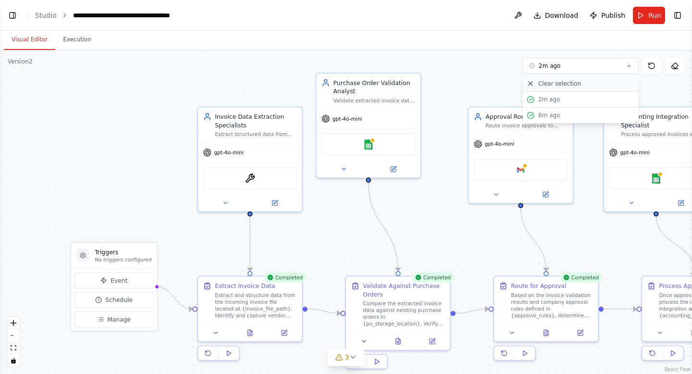
click at [541, 84] on span "Clear selection" at bounding box center [559, 84] width 43 height 8
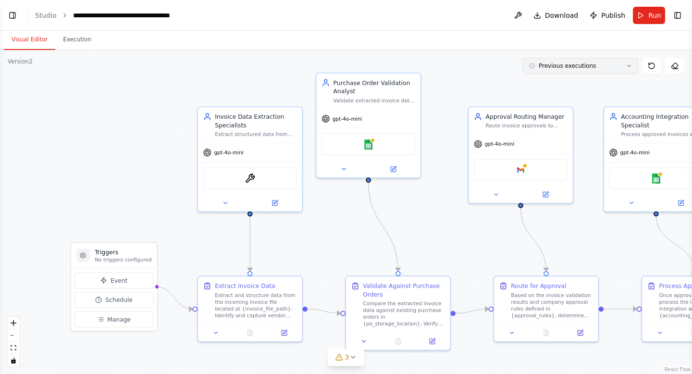
click at [574, 64] on span "Previous executions" at bounding box center [566, 66] width 57 height 8
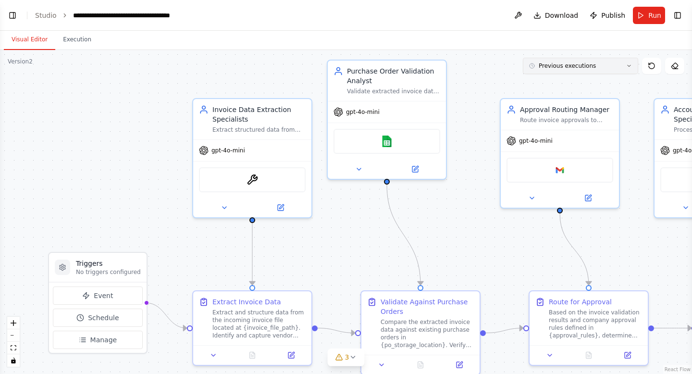
click at [612, 71] on button "Previous executions" at bounding box center [580, 66] width 115 height 16
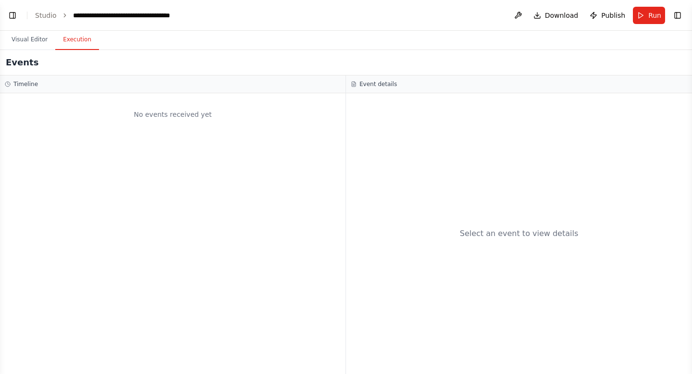
click at [70, 43] on button "Execution" at bounding box center [77, 40] width 44 height 20
click at [29, 40] on button "Visual Editor" at bounding box center [29, 40] width 51 height 20
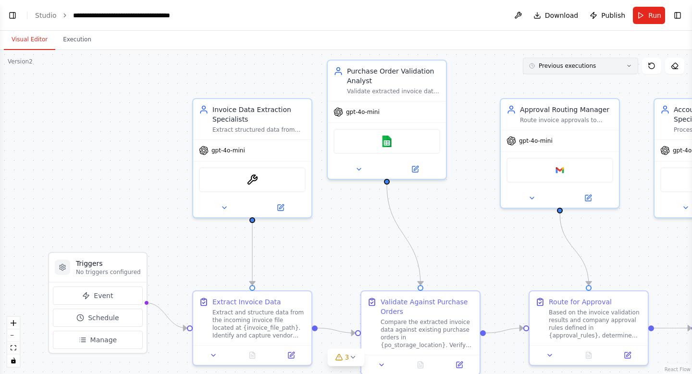
click at [593, 68] on button "Previous executions" at bounding box center [580, 66] width 115 height 16
click at [576, 101] on div "8m ago" at bounding box center [586, 100] width 96 height 8
click at [556, 99] on div "8m ago" at bounding box center [586, 100] width 96 height 8
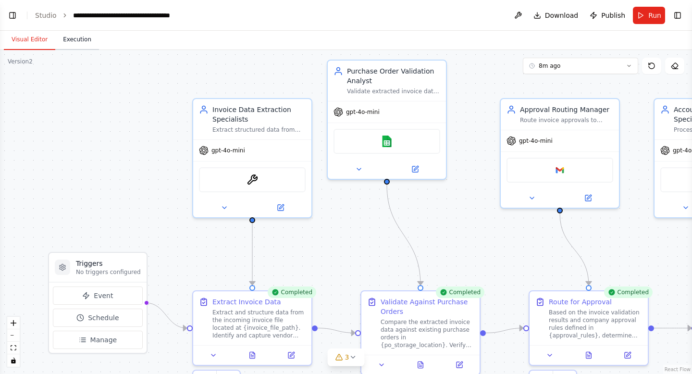
click at [79, 40] on button "Execution" at bounding box center [77, 40] width 44 height 20
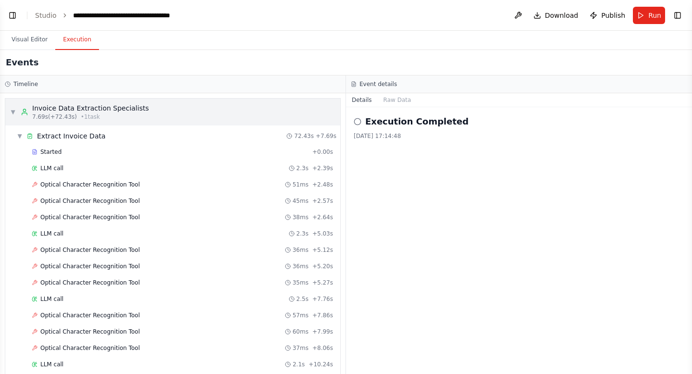
click at [14, 109] on span "▼" at bounding box center [13, 112] width 6 height 8
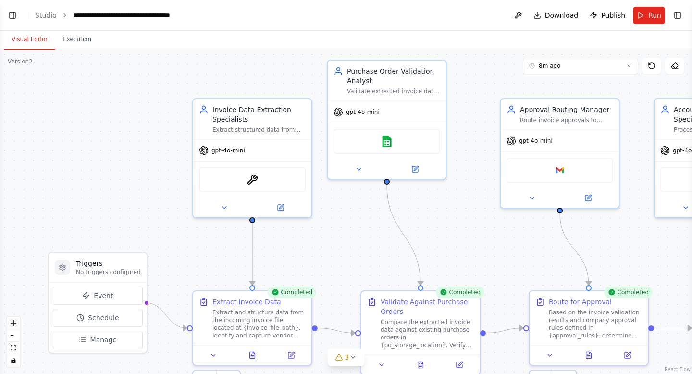
click at [26, 44] on button "Visual Editor" at bounding box center [29, 40] width 51 height 20
click at [564, 66] on button "8m ago" at bounding box center [580, 66] width 115 height 16
click at [560, 83] on span "Clear selection" at bounding box center [559, 84] width 43 height 8
click at [559, 71] on button "Previous executions" at bounding box center [580, 66] width 115 height 16
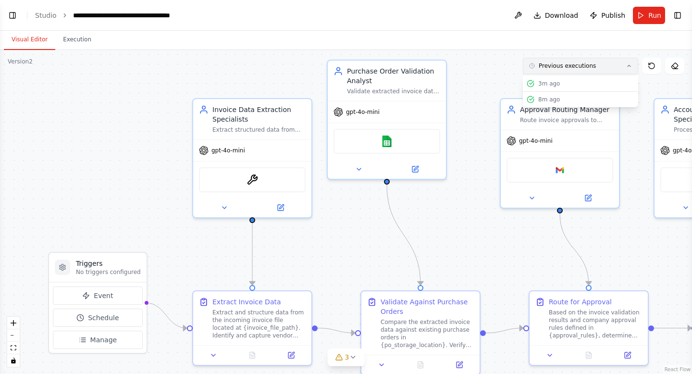
click at [545, 70] on button "Previous executions" at bounding box center [580, 66] width 115 height 16
click at [564, 66] on span "Previous executions" at bounding box center [566, 66] width 57 height 8
click at [558, 82] on div "3m ago" at bounding box center [586, 84] width 96 height 8
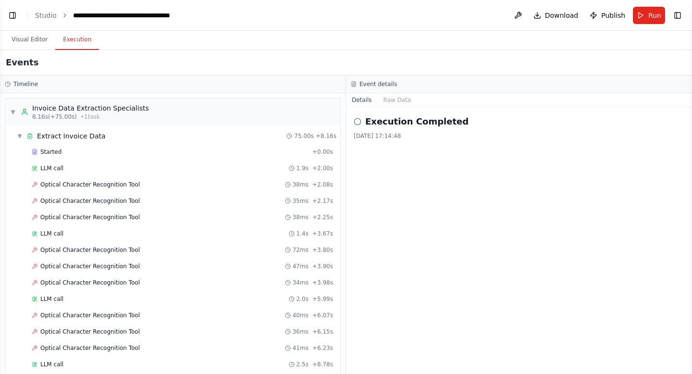
click at [67, 37] on button "Execution" at bounding box center [77, 40] width 44 height 20
click at [20, 133] on span "▼" at bounding box center [20, 136] width 6 height 8
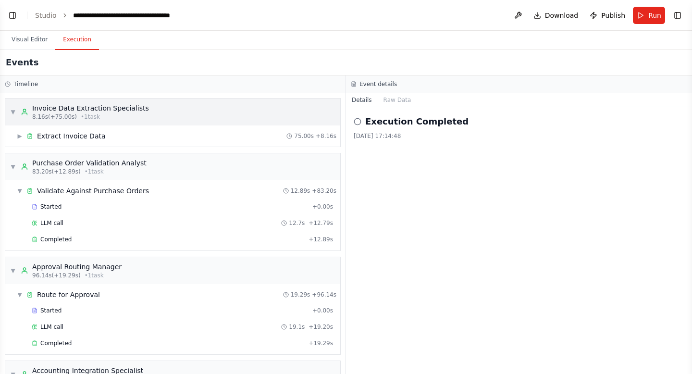
click at [11, 111] on span "▼" at bounding box center [13, 112] width 6 height 8
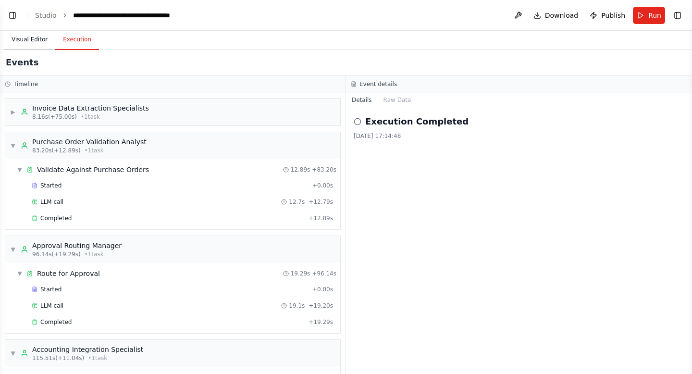
click at [26, 35] on button "Visual Editor" at bounding box center [29, 40] width 51 height 20
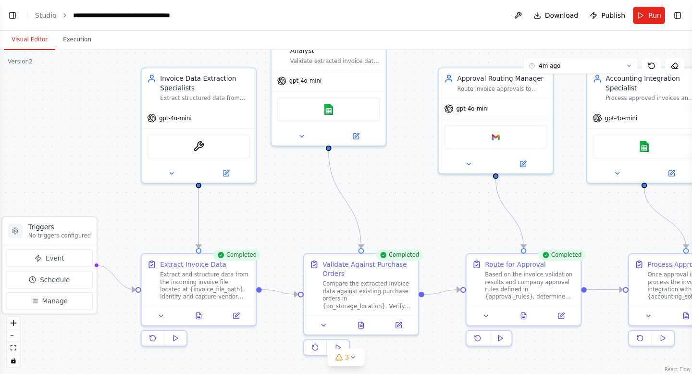
drag, startPoint x: 376, startPoint y: 245, endPoint x: 326, endPoint y: 210, distance: 60.8
click at [326, 210] on div ".deletable-edge-delete-btn { width: 20px; height: 20px; border: 0px solid #ffff…" at bounding box center [346, 212] width 692 height 324
click at [344, 299] on div "Compare the extracted invoice data against existing purchase orders in {po_stor…" at bounding box center [367, 293] width 90 height 30
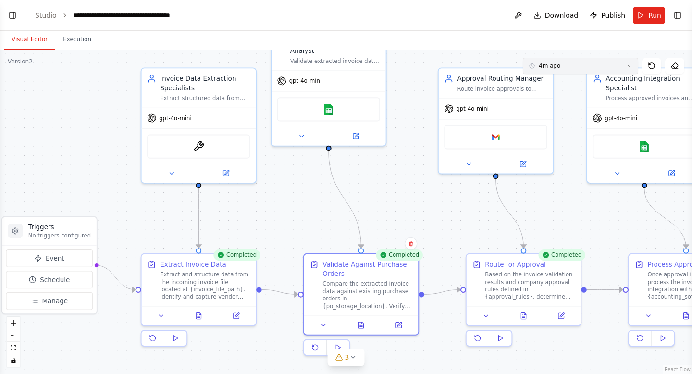
click at [549, 69] on span "4m ago" at bounding box center [549, 66] width 22 height 8
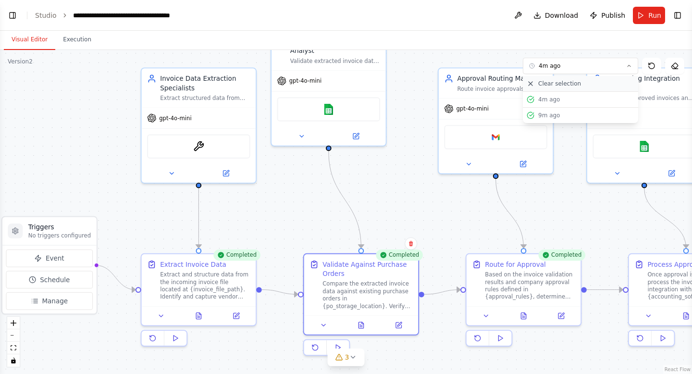
click at [549, 83] on span "Clear selection" at bounding box center [559, 84] width 43 height 8
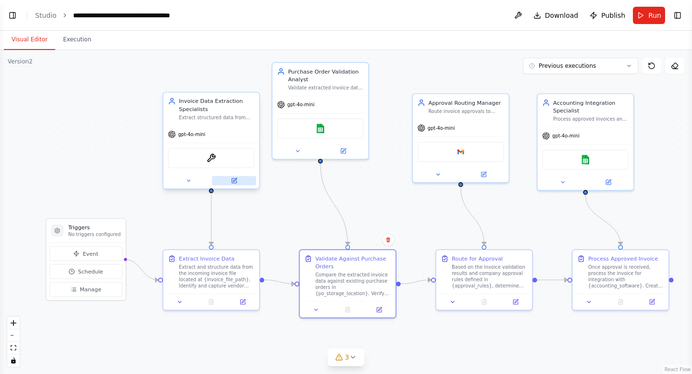
click at [234, 181] on icon at bounding box center [234, 180] width 5 height 5
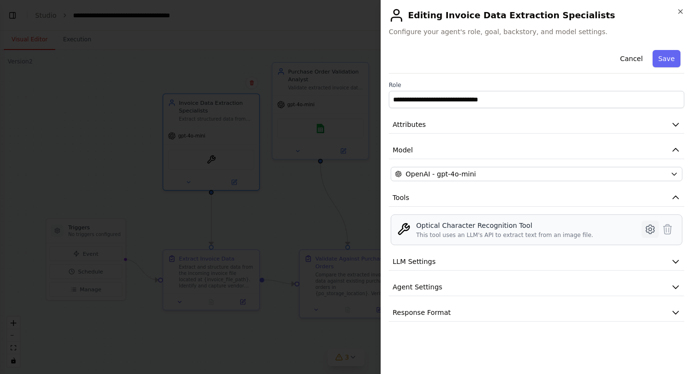
click at [650, 228] on icon at bounding box center [649, 229] width 3 height 3
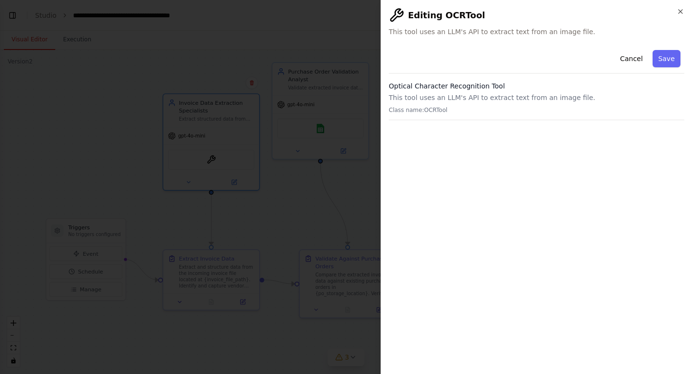
click at [485, 92] on div "Optical Character Recognition Tool This tool uses an LLM's API to extract text …" at bounding box center [536, 100] width 295 height 39
click at [679, 11] on icon "button" at bounding box center [680, 12] width 8 height 8
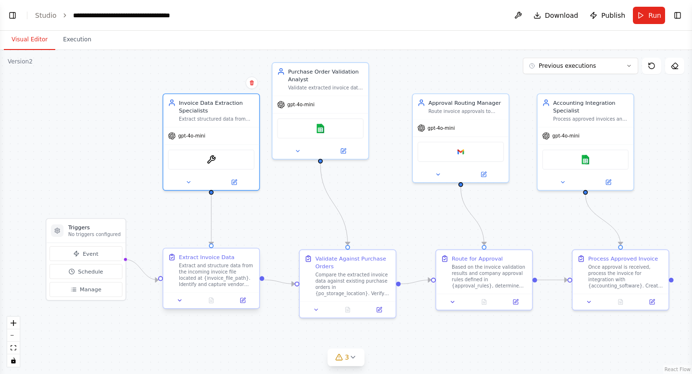
click at [210, 278] on div "Extract and structure data from the incoming invoice file located at {invoice_f…" at bounding box center [216, 274] width 75 height 25
click at [244, 304] on button at bounding box center [242, 299] width 27 height 9
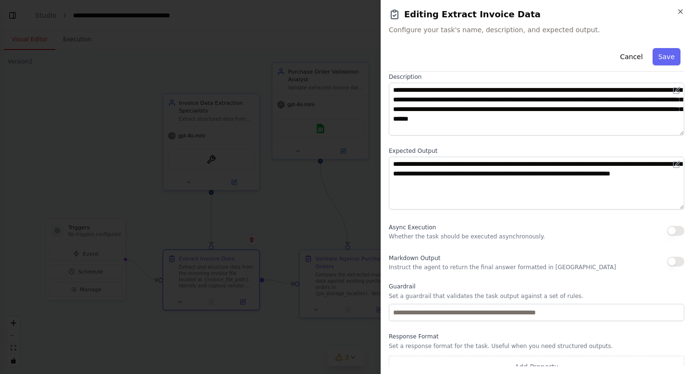
scroll to position [60, 0]
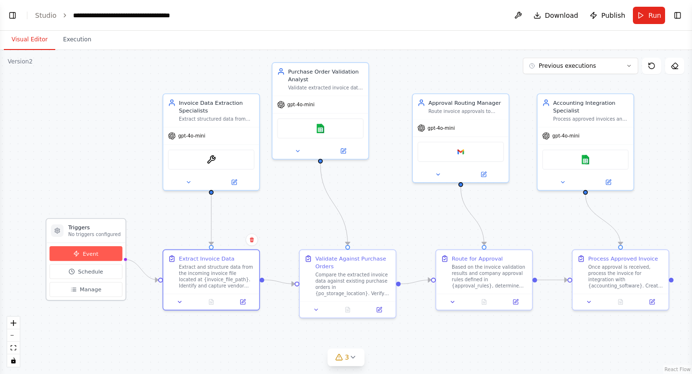
click at [93, 256] on span "Event" at bounding box center [91, 253] width 16 height 8
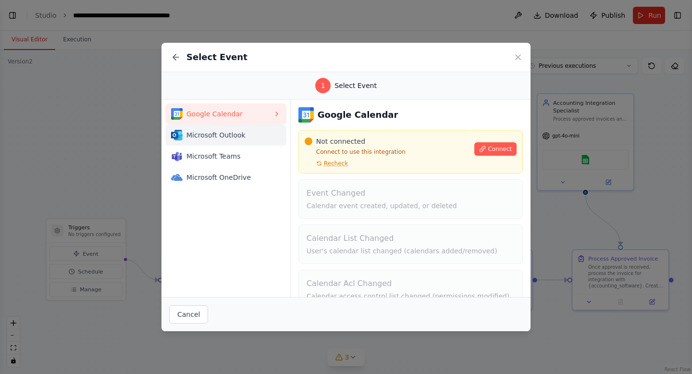
click at [220, 139] on span "Microsoft Outlook" at bounding box center [229, 135] width 86 height 10
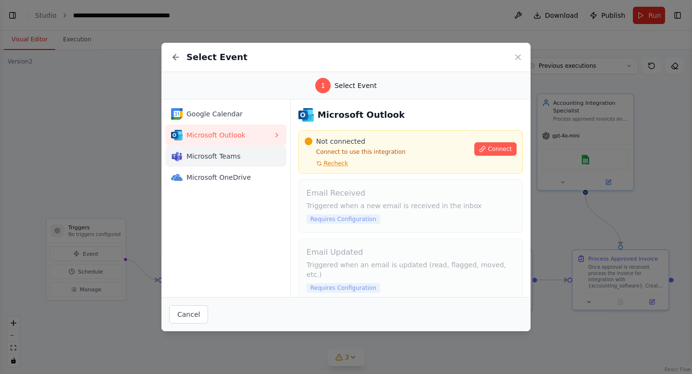
click at [219, 159] on span "Microsoft Teams" at bounding box center [229, 156] width 86 height 10
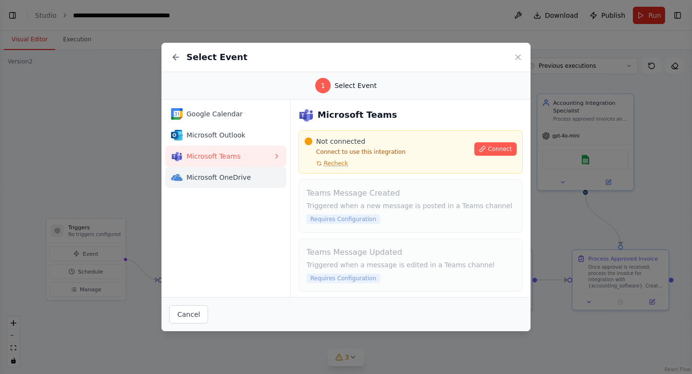
click at [219, 172] on span "Microsoft OneDrive" at bounding box center [229, 177] width 86 height 10
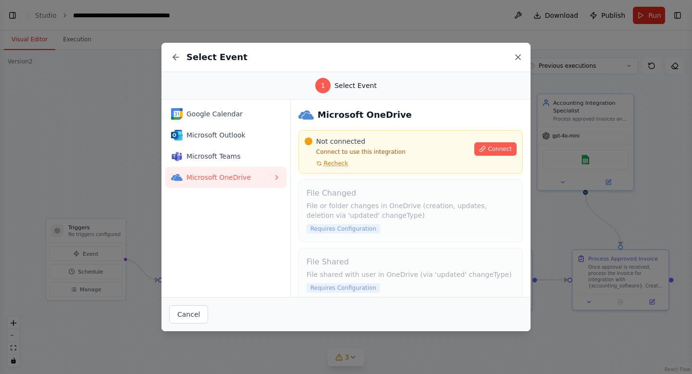
click at [517, 57] on icon at bounding box center [517, 57] width 5 height 5
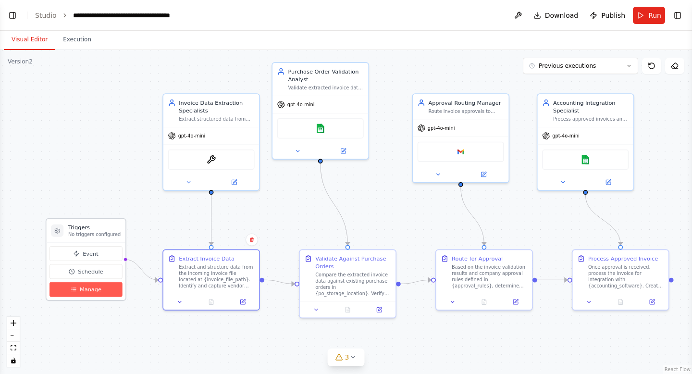
click at [81, 286] on span "Manage" at bounding box center [91, 289] width 22 height 8
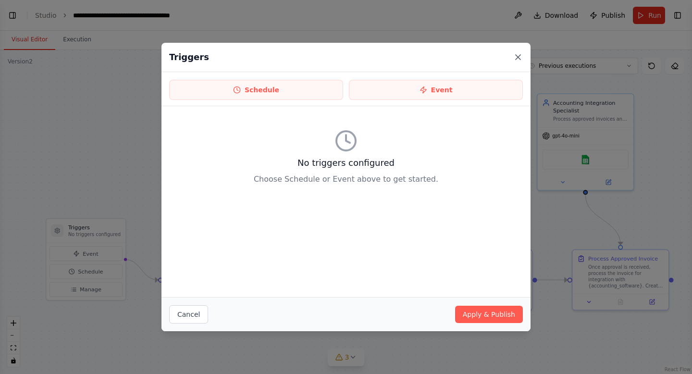
click at [515, 56] on icon at bounding box center [518, 57] width 10 height 10
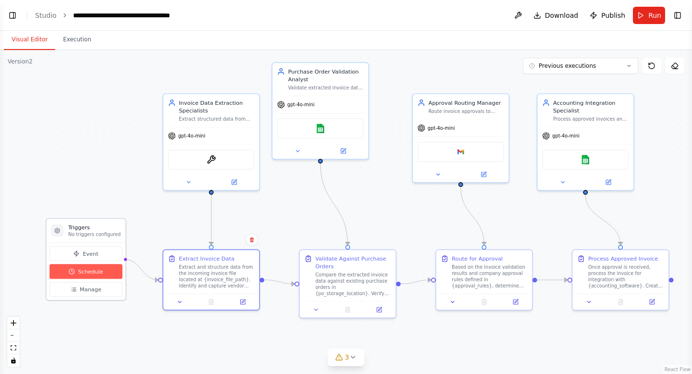
click at [95, 272] on span "Schedule" at bounding box center [90, 272] width 25 height 8
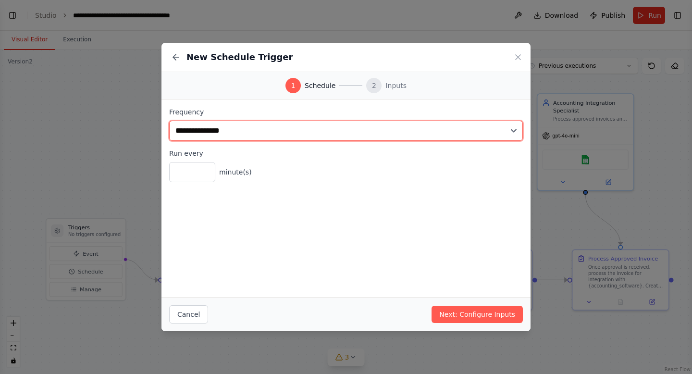
click at [262, 127] on select "**********" at bounding box center [346, 131] width 354 height 20
click at [169, 121] on select "**********" at bounding box center [346, 131] width 354 height 20
click at [381, 133] on select "**********" at bounding box center [346, 131] width 354 height 20
click at [169, 121] on select "**********" at bounding box center [346, 131] width 354 height 20
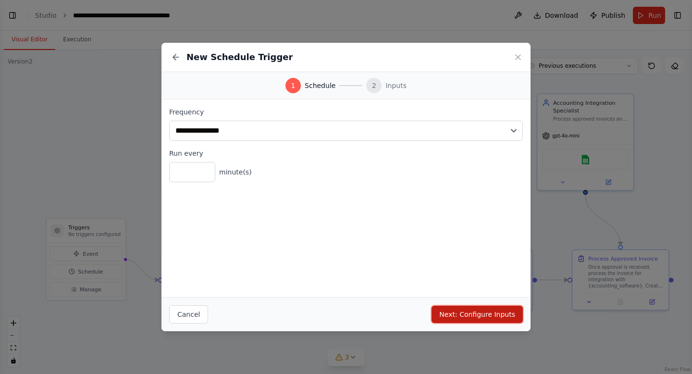
click at [464, 317] on button "Next: Configure Inputs" at bounding box center [476, 313] width 91 height 17
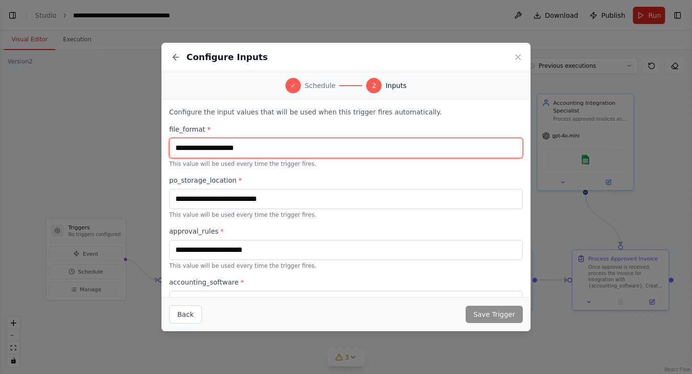
click at [325, 146] on input "text" at bounding box center [346, 148] width 354 height 20
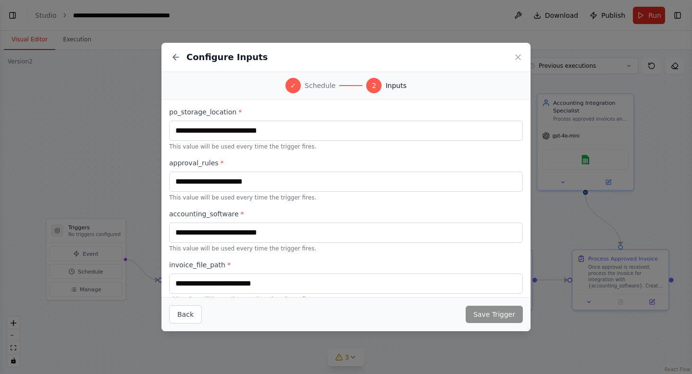
scroll to position [82, 0]
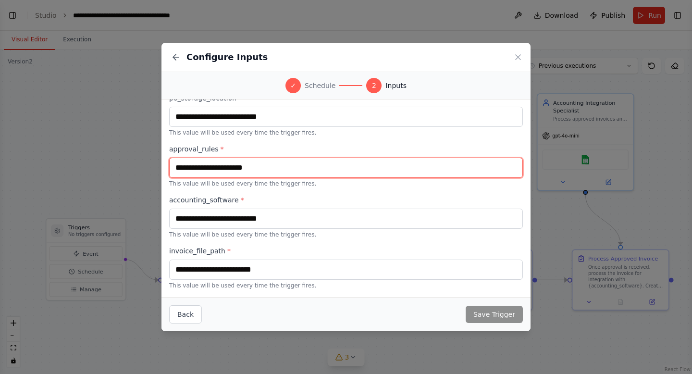
click at [252, 171] on input "text" at bounding box center [346, 168] width 354 height 20
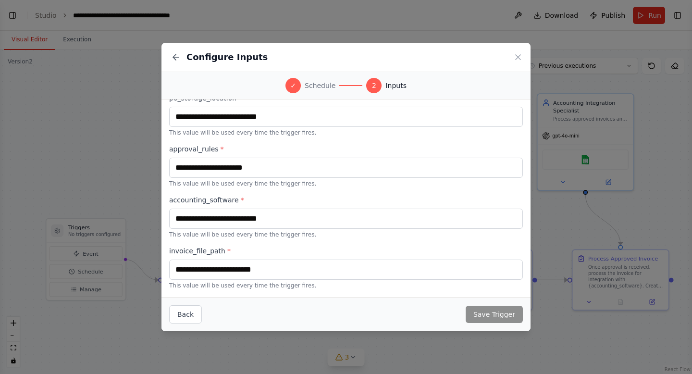
click at [252, 187] on p "This value will be used every time the trigger fires." at bounding box center [346, 184] width 354 height 8
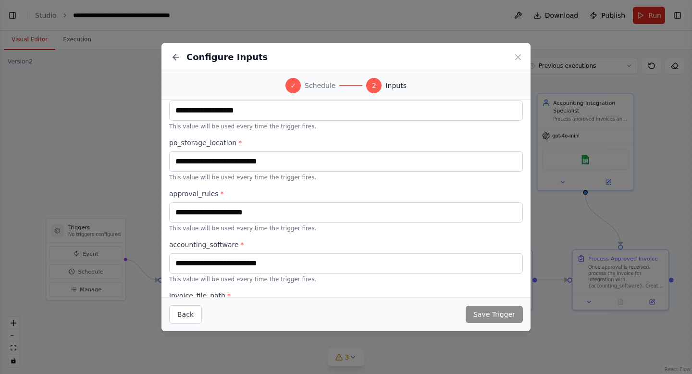
scroll to position [0, 0]
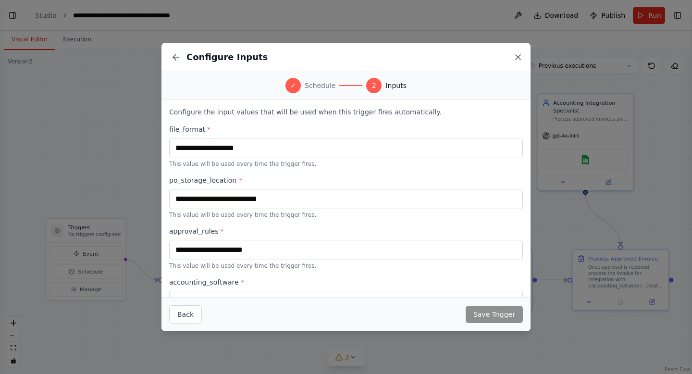
click at [519, 61] on icon at bounding box center [518, 57] width 10 height 10
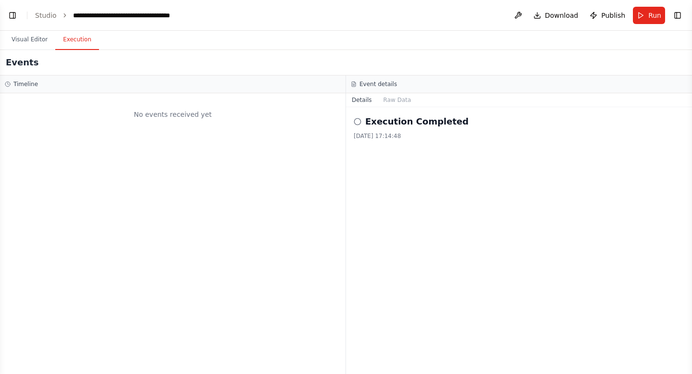
click at [78, 39] on button "Execution" at bounding box center [77, 40] width 44 height 20
click at [37, 41] on button "Visual Editor" at bounding box center [29, 40] width 51 height 20
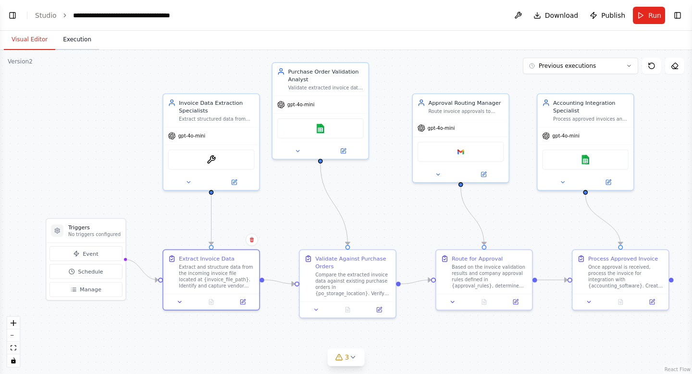
click at [87, 40] on button "Execution" at bounding box center [77, 40] width 44 height 20
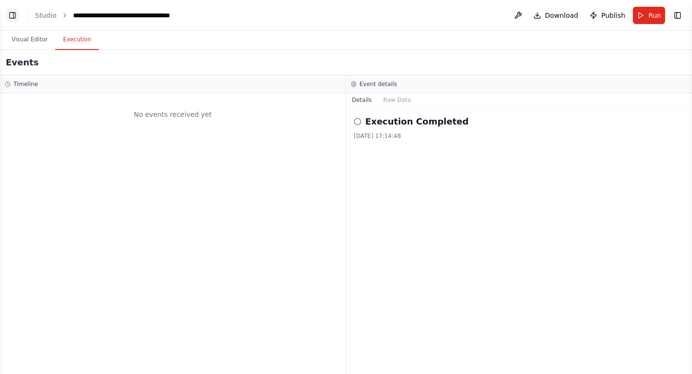
click at [14, 14] on button "Toggle Left Sidebar" at bounding box center [12, 15] width 13 height 13
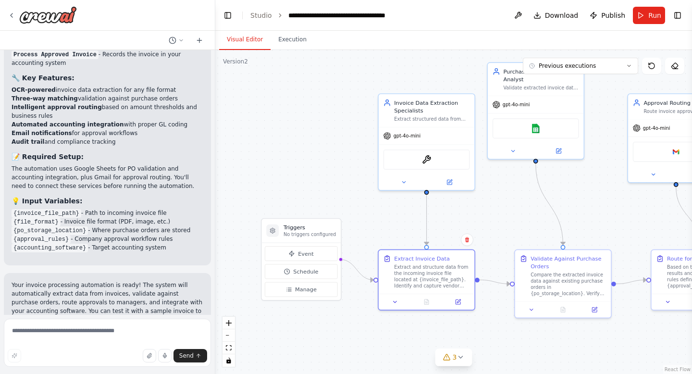
click at [248, 39] on button "Visual Editor" at bounding box center [244, 40] width 51 height 20
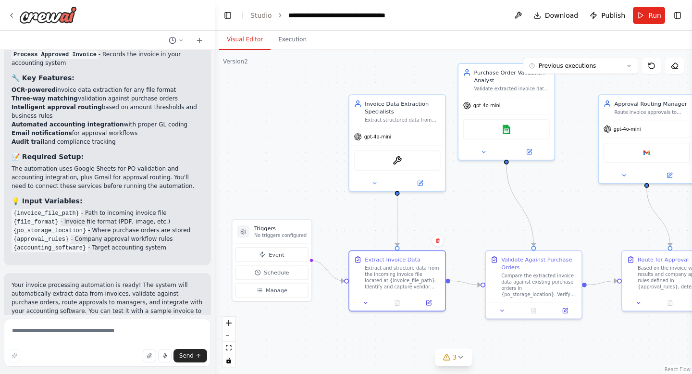
drag, startPoint x: 328, startPoint y: 183, endPoint x: 299, endPoint y: 185, distance: 28.9
click at [299, 185] on div ".deletable-edge-delete-btn { width: 20px; height: 20px; border: 0px solid #ffff…" at bounding box center [453, 212] width 476 height 324
click at [584, 72] on button "Previous executions" at bounding box center [580, 66] width 115 height 16
click at [264, 18] on link "Studio" at bounding box center [261, 16] width 22 height 8
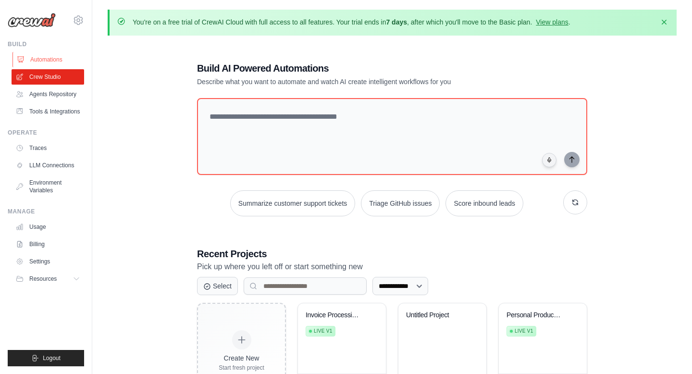
click at [56, 61] on link "Automations" at bounding box center [48, 59] width 73 height 15
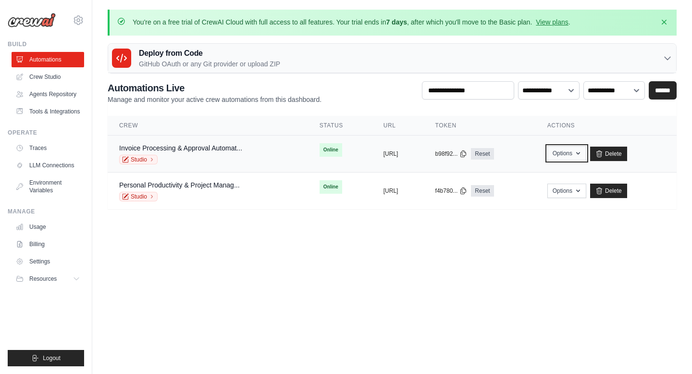
click at [580, 157] on button "Options" at bounding box center [566, 153] width 39 height 14
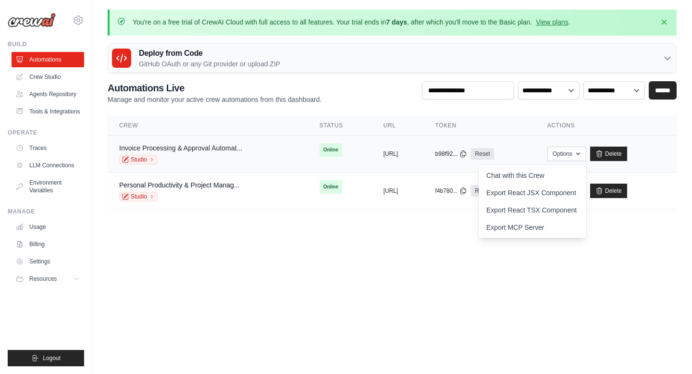
click at [226, 148] on link "Invoice Processing & Approval Automat..." at bounding box center [180, 148] width 123 height 8
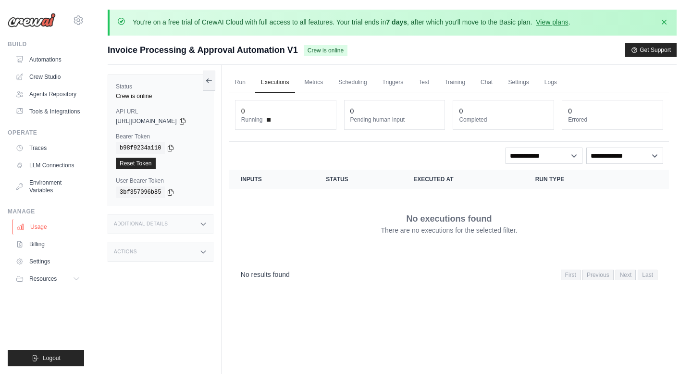
click at [40, 234] on link "Usage" at bounding box center [48, 226] width 73 height 15
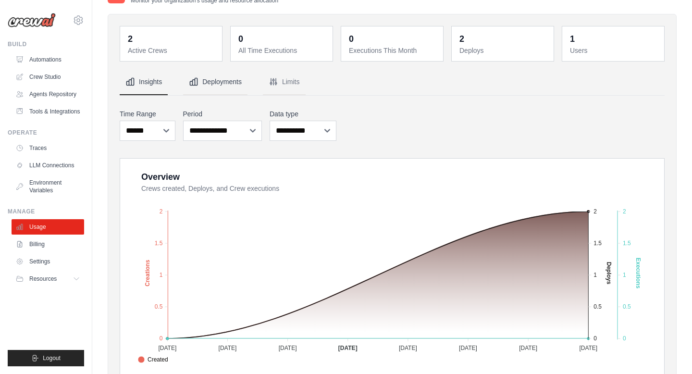
scroll to position [59, 0]
click at [236, 128] on select "**********" at bounding box center [222, 130] width 79 height 20
click at [183, 120] on select "**********" at bounding box center [222, 130] width 79 height 20
click at [323, 133] on select "**********" at bounding box center [302, 130] width 67 height 20
click at [269, 120] on select "**********" at bounding box center [302, 130] width 67 height 20
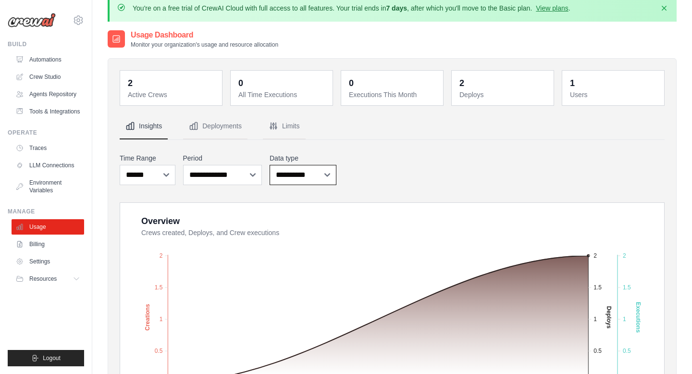
scroll to position [7, 0]
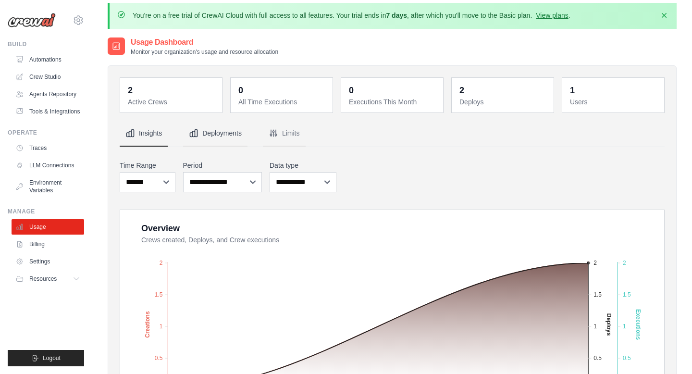
click at [219, 139] on button "Deployments" at bounding box center [215, 134] width 64 height 26
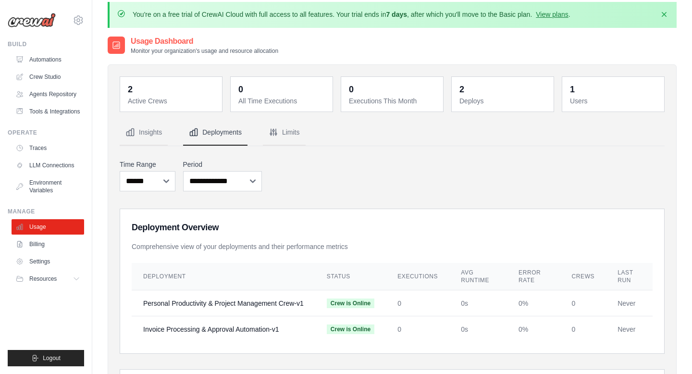
scroll to position [0, 0]
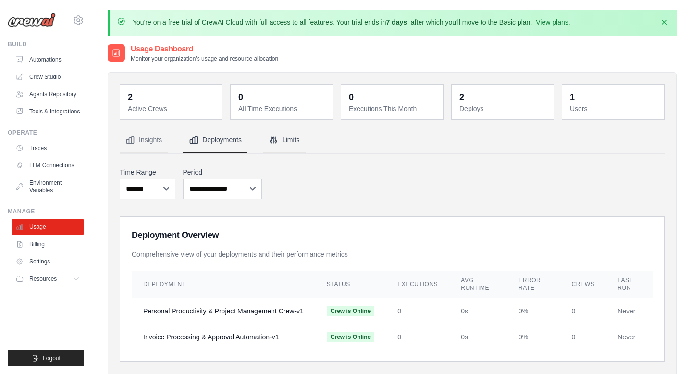
click at [296, 139] on button "Limits" at bounding box center [284, 140] width 43 height 26
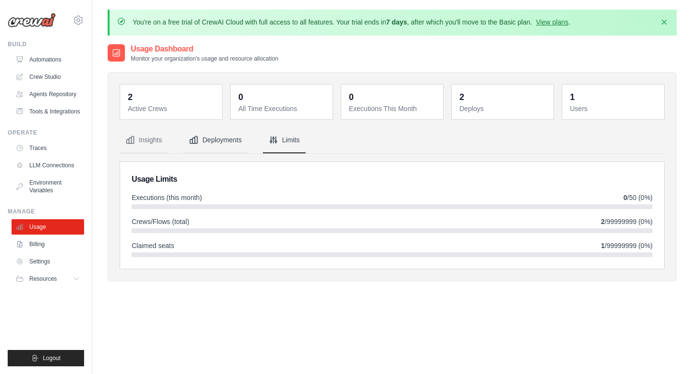
click at [235, 140] on button "Deployments" at bounding box center [215, 140] width 64 height 26
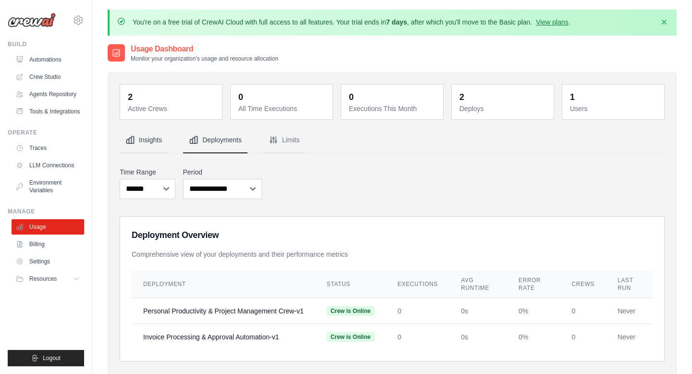
click at [153, 140] on button "Insights" at bounding box center [144, 140] width 48 height 26
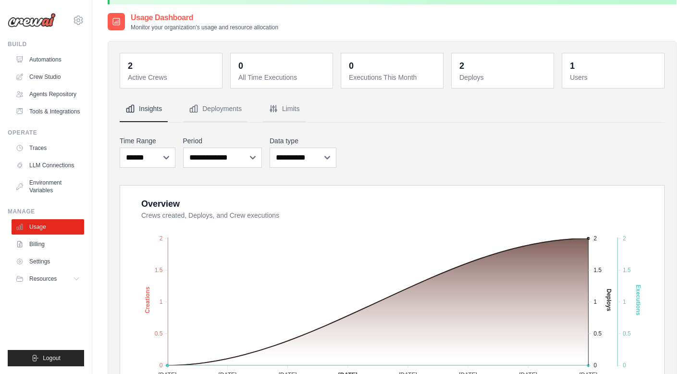
scroll to position [31, 0]
click at [208, 158] on select "**********" at bounding box center [222, 158] width 79 height 20
click at [183, 148] on select "**********" at bounding box center [222, 158] width 79 height 20
click at [155, 155] on select "***** ****** *******" at bounding box center [148, 158] width 56 height 20
click at [120, 148] on select "***** ****** *******" at bounding box center [148, 158] width 56 height 20
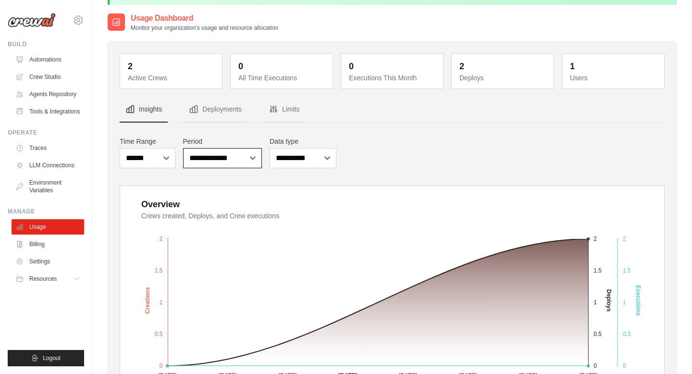
click at [223, 157] on select "**********" at bounding box center [222, 158] width 79 height 20
click at [183, 148] on select "**********" at bounding box center [222, 158] width 79 height 20
click at [345, 156] on div "**********" at bounding box center [392, 152] width 545 height 36
click at [313, 156] on select "**********" at bounding box center [302, 158] width 67 height 20
click at [269, 148] on select "**********" at bounding box center [302, 158] width 67 height 20
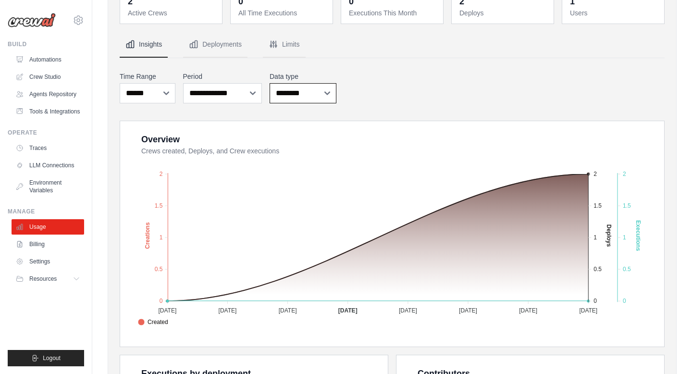
scroll to position [143, 0]
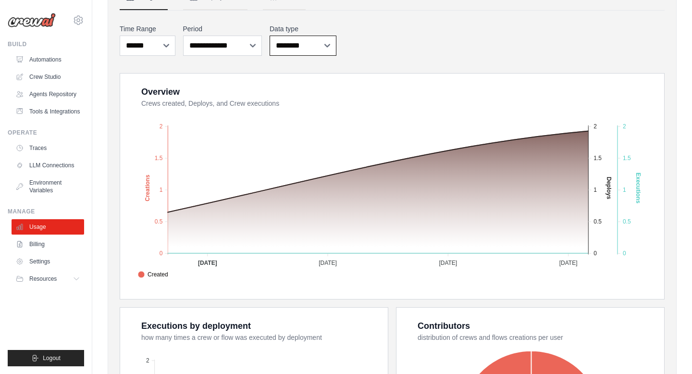
click at [312, 43] on select "**********" at bounding box center [302, 46] width 67 height 20
select select "**********"
click at [269, 36] on select "**********" at bounding box center [302, 46] width 67 height 20
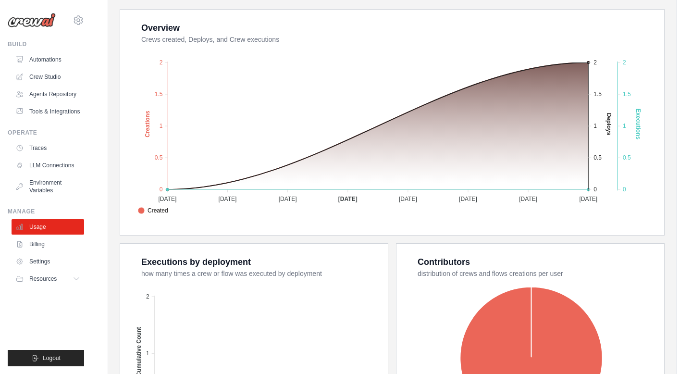
scroll to position [0, 0]
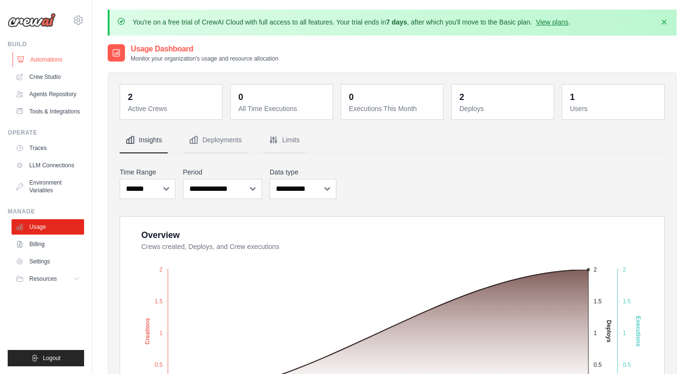
click at [37, 57] on link "Automations" at bounding box center [48, 59] width 73 height 15
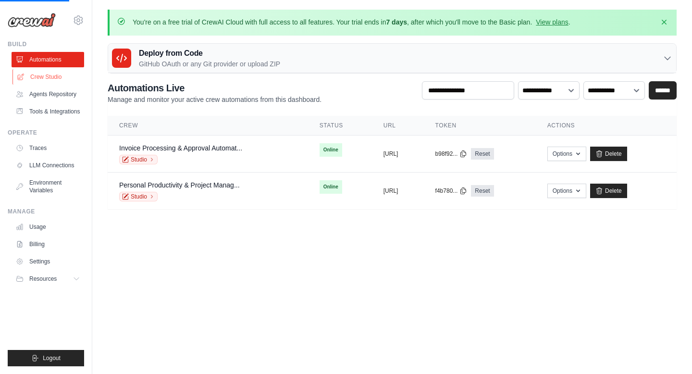
click at [39, 75] on link "Crew Studio" at bounding box center [48, 76] width 73 height 15
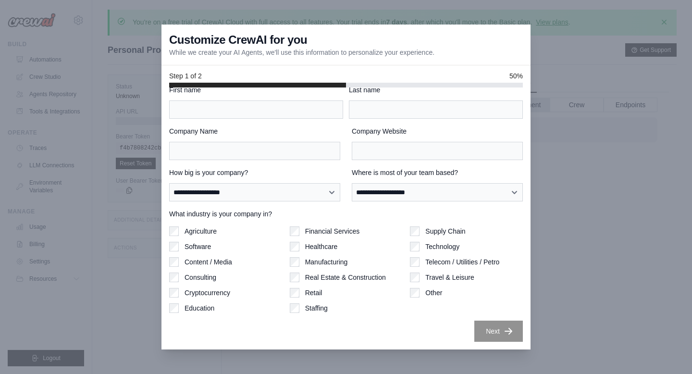
click at [579, 129] on div at bounding box center [346, 187] width 692 height 374
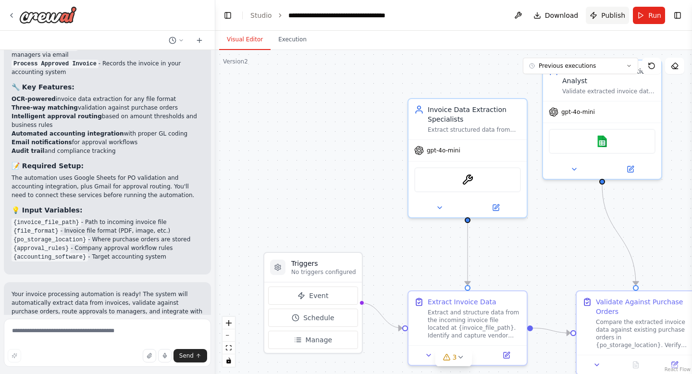
scroll to position [952, 0]
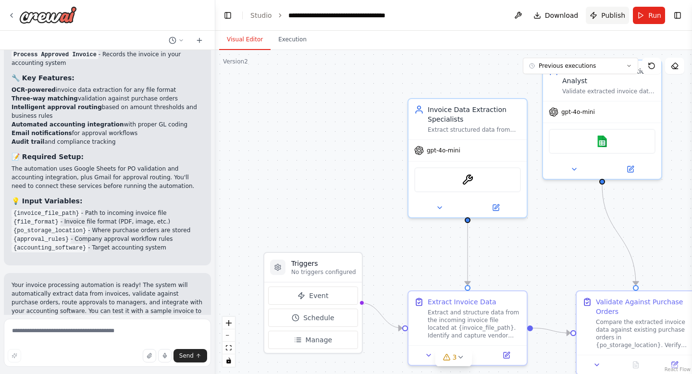
click at [610, 18] on span "Publish" at bounding box center [613, 16] width 24 height 10
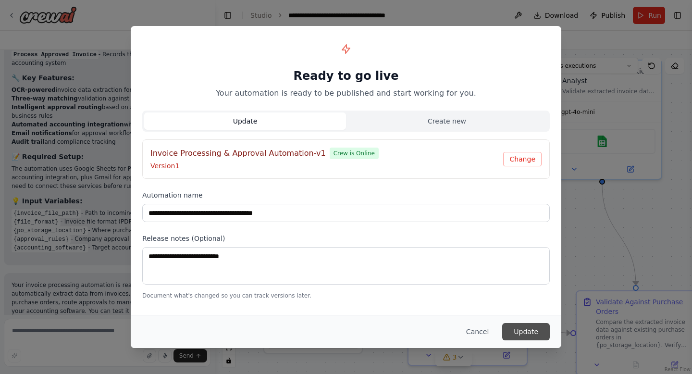
click at [528, 330] on button "Update" at bounding box center [526, 331] width 48 height 17
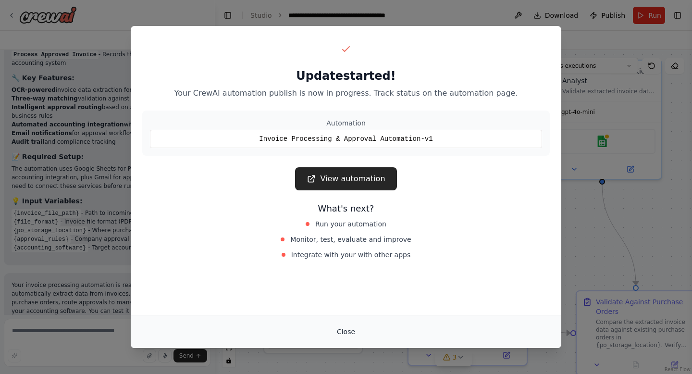
click at [348, 331] on button "Close" at bounding box center [346, 331] width 34 height 17
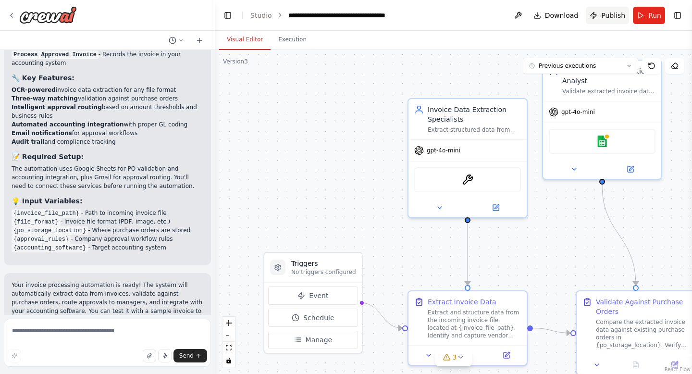
click at [614, 17] on span "Publish" at bounding box center [613, 16] width 24 height 10
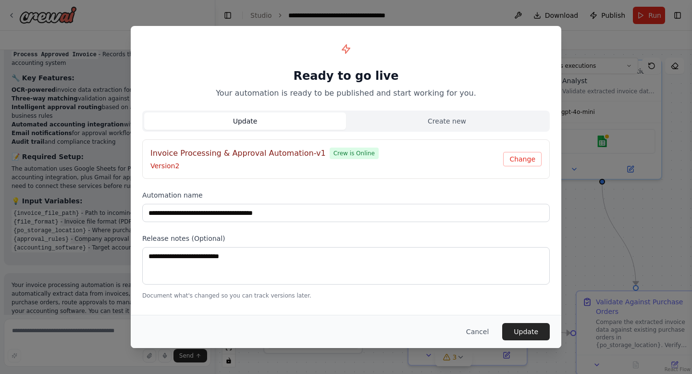
click at [483, 22] on div "**********" at bounding box center [346, 187] width 692 height 374
click at [517, 330] on button "Update" at bounding box center [526, 331] width 48 height 17
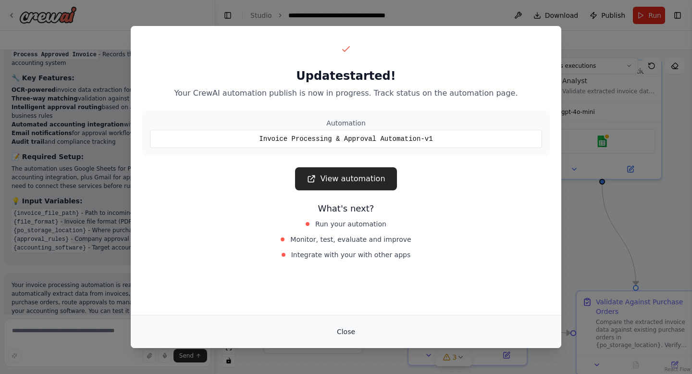
click at [343, 329] on button "Close" at bounding box center [346, 331] width 34 height 17
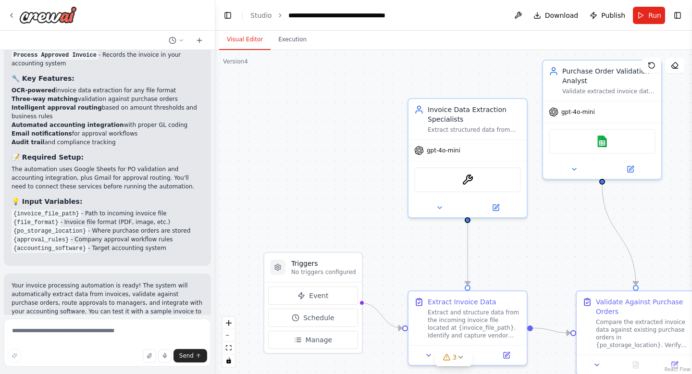
scroll to position [952, 0]
click at [677, 11] on button "Toggle Right Sidebar" at bounding box center [677, 15] width 13 height 13
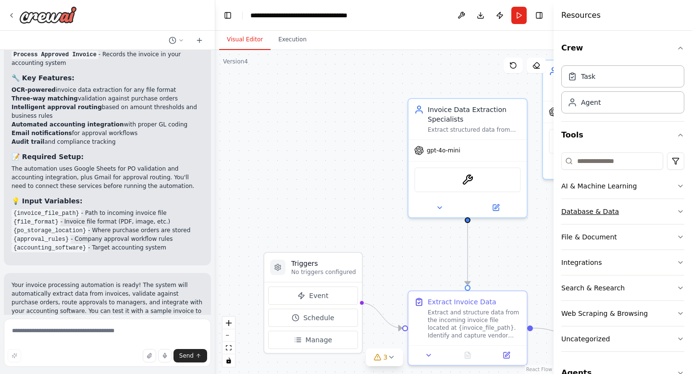
click at [617, 215] on button "Database & Data" at bounding box center [622, 211] width 123 height 25
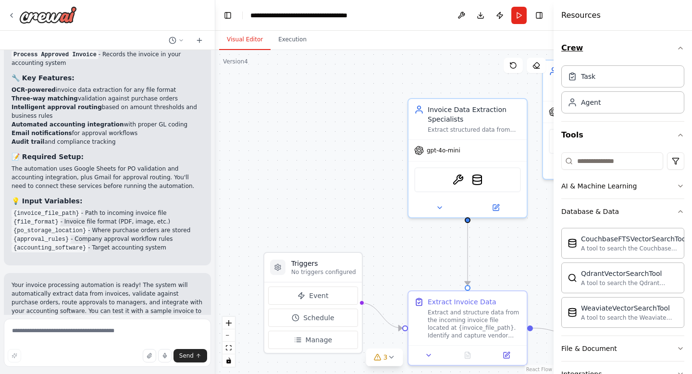
click at [679, 46] on icon "button" at bounding box center [680, 48] width 8 height 8
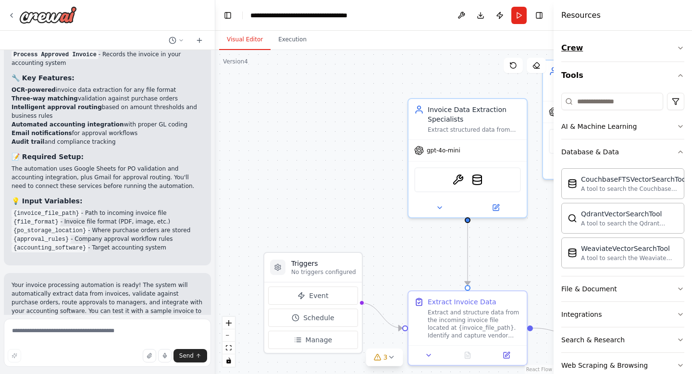
click at [679, 46] on icon "button" at bounding box center [680, 48] width 8 height 8
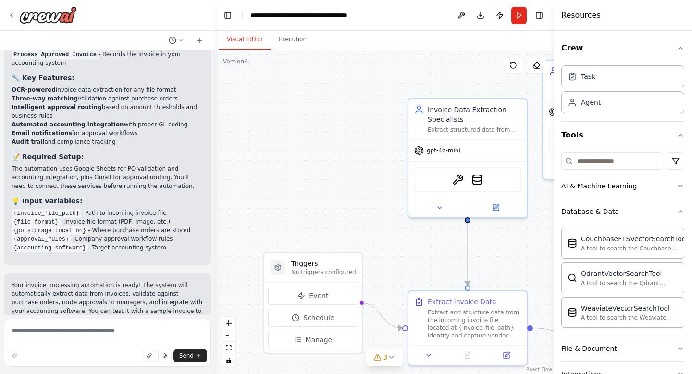
click at [679, 46] on icon "button" at bounding box center [680, 48] width 8 height 8
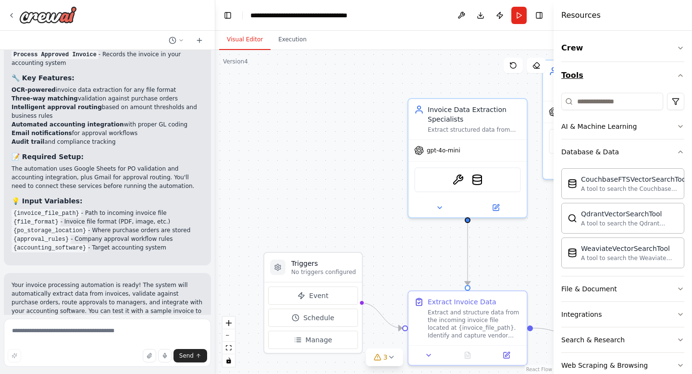
click at [673, 75] on button "Tools" at bounding box center [622, 75] width 123 height 27
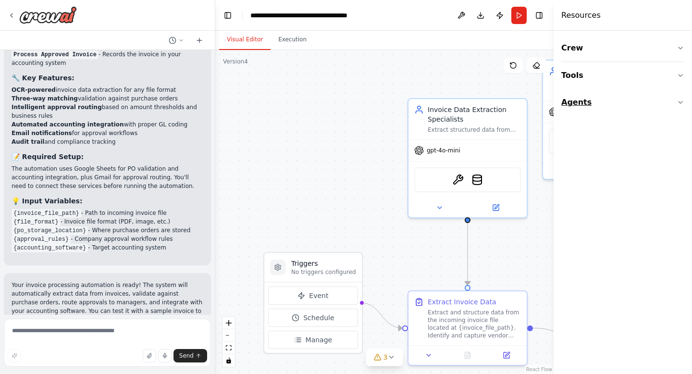
click at [680, 101] on icon "button" at bounding box center [680, 102] width 8 height 8
click at [680, 101] on icon "button" at bounding box center [680, 102] width 4 height 2
click at [680, 101] on icon "button" at bounding box center [680, 102] width 8 height 8
click at [677, 75] on icon "button" at bounding box center [680, 76] width 8 height 8
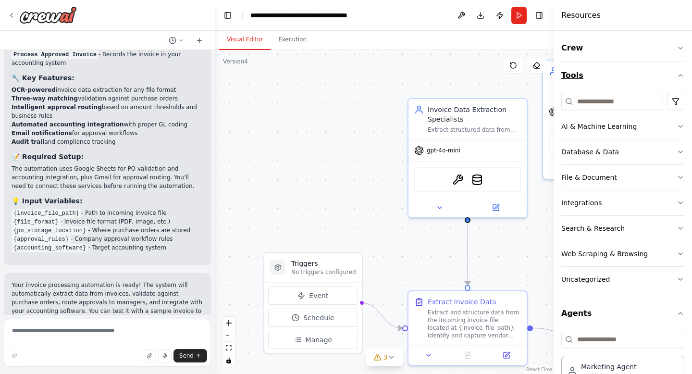
click at [677, 75] on icon "button" at bounding box center [680, 76] width 8 height 8
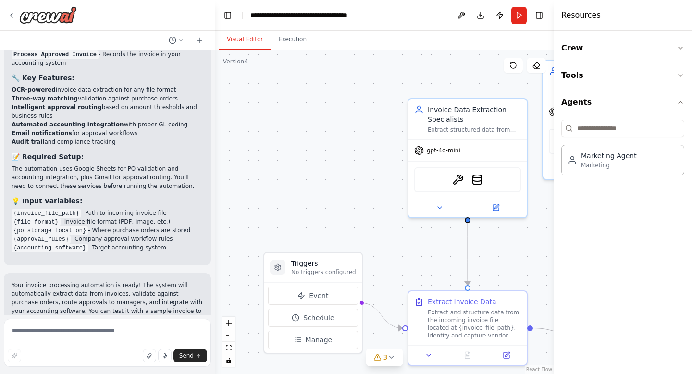
click at [679, 48] on icon "button" at bounding box center [680, 48] width 8 height 8
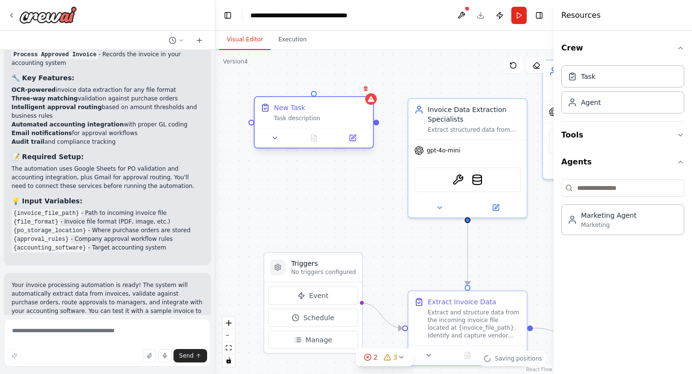
drag, startPoint x: 375, startPoint y: 185, endPoint x: 314, endPoint y: 106, distance: 100.4
click at [314, 106] on div "New Task" at bounding box center [320, 108] width 93 height 10
click at [354, 138] on icon at bounding box center [353, 138] width 6 height 6
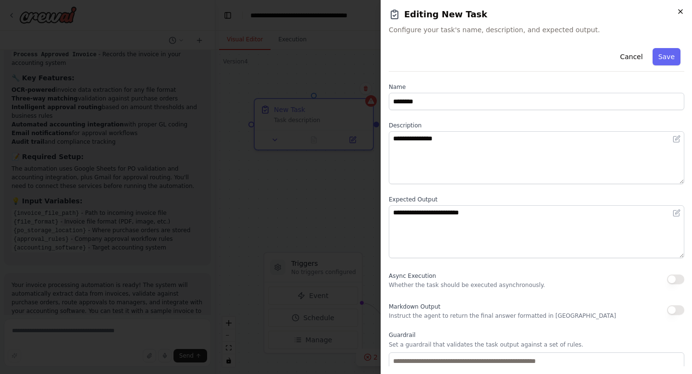
click at [681, 10] on icon "button" at bounding box center [680, 12] width 8 height 8
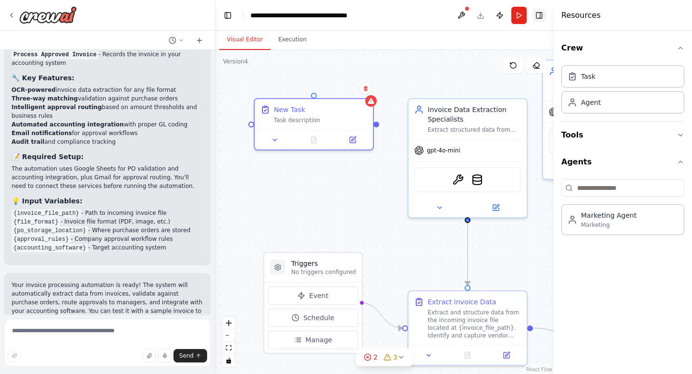
click at [541, 16] on button "Toggle Right Sidebar" at bounding box center [538, 15] width 13 height 13
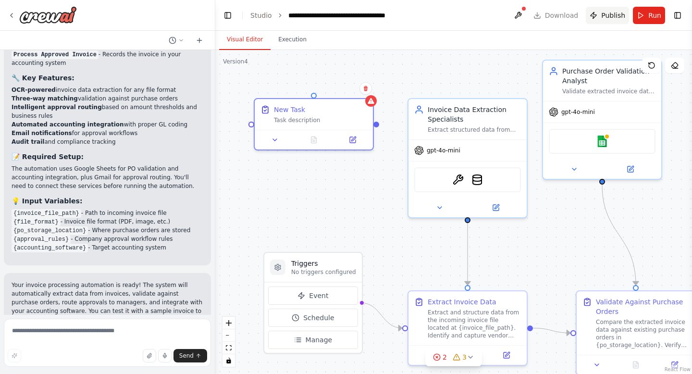
click at [616, 12] on span "Publish" at bounding box center [613, 16] width 24 height 10
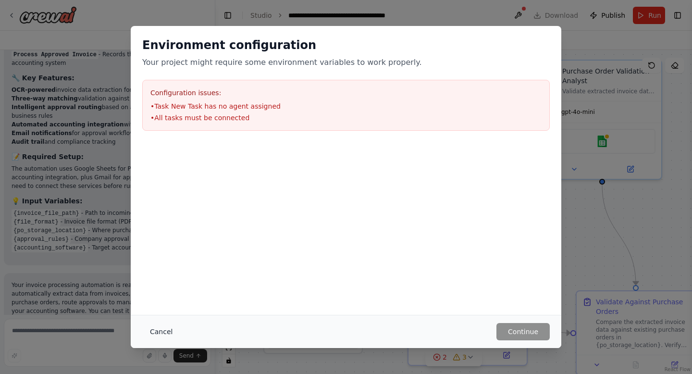
click at [160, 331] on button "Cancel" at bounding box center [161, 331] width 38 height 17
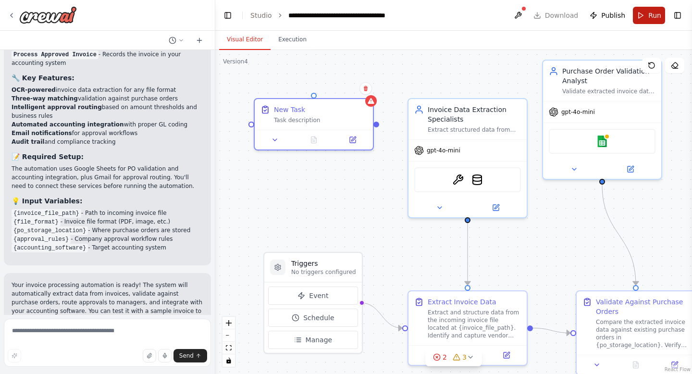
click at [649, 17] on span "Run" at bounding box center [654, 16] width 13 height 10
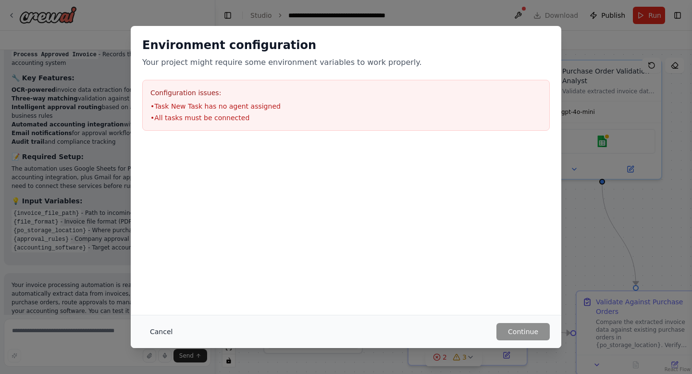
click at [155, 332] on button "Cancel" at bounding box center [161, 331] width 38 height 17
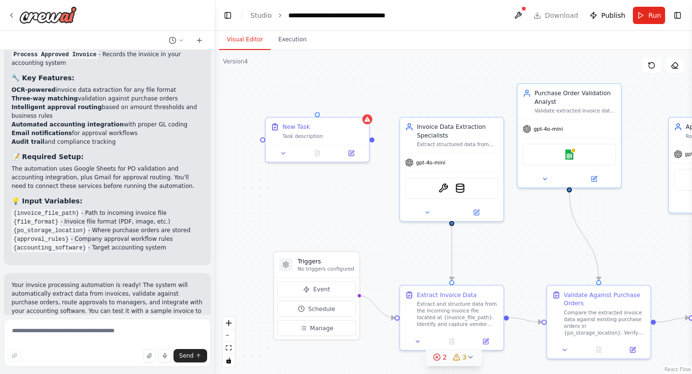
click at [472, 357] on icon at bounding box center [470, 357] width 8 height 8
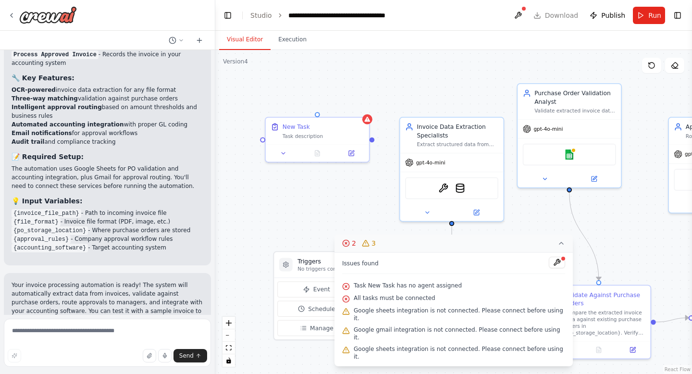
click at [403, 233] on div ".deletable-edge-delete-btn { width: 20px; height: 20px; border: 0px solid #ffff…" at bounding box center [453, 212] width 476 height 324
click at [558, 247] on icon at bounding box center [561, 243] width 8 height 8
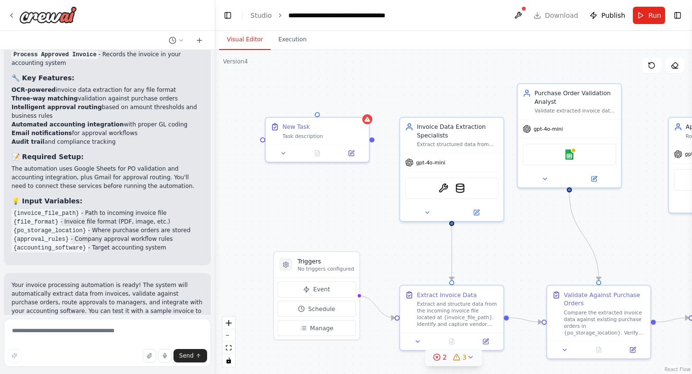
click at [468, 357] on icon at bounding box center [470, 357] width 8 height 8
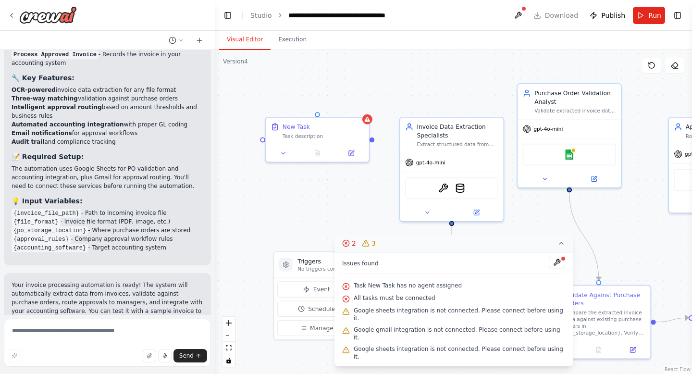
click at [558, 247] on icon at bounding box center [561, 243] width 8 height 8
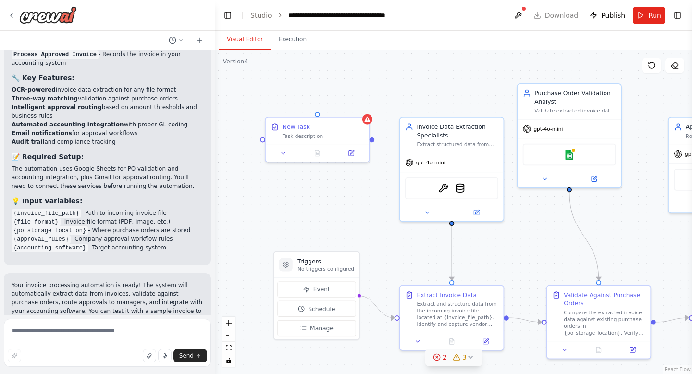
click at [468, 354] on icon at bounding box center [470, 357] width 8 height 8
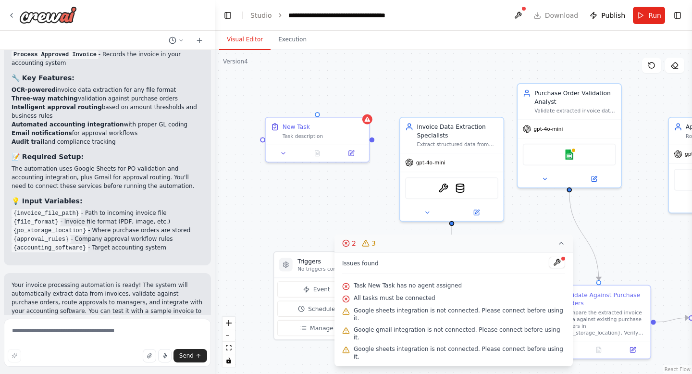
click at [537, 252] on button "2 3" at bounding box center [453, 243] width 238 height 18
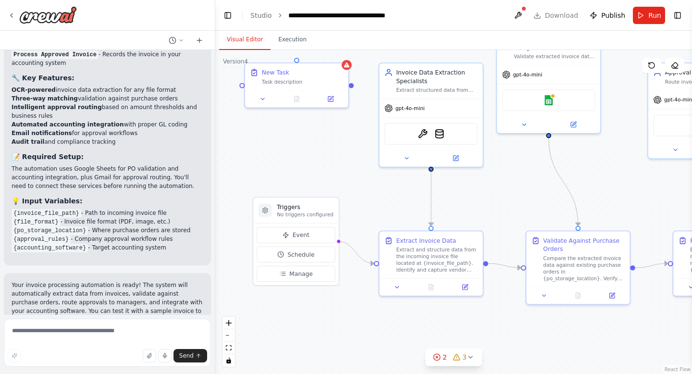
drag, startPoint x: 273, startPoint y: 177, endPoint x: 253, endPoint y: 123, distance: 58.1
click at [253, 123] on div ".deletable-edge-delete-btn { width: 20px; height: 20px; border: 0px solid #ffff…" at bounding box center [453, 212] width 476 height 324
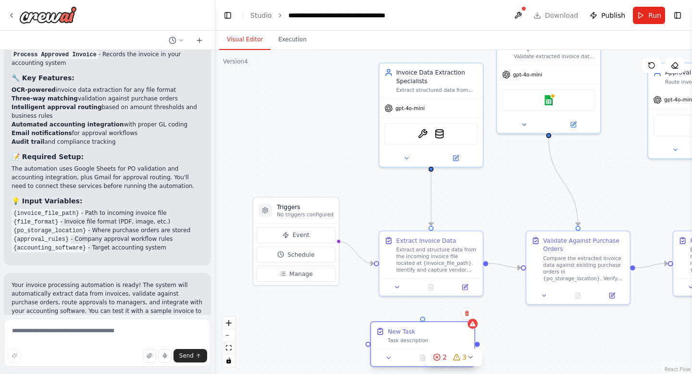
drag, startPoint x: 287, startPoint y: 84, endPoint x: 415, endPoint y: 341, distance: 287.2
click at [415, 341] on div "New Task Task description" at bounding box center [422, 335] width 103 height 27
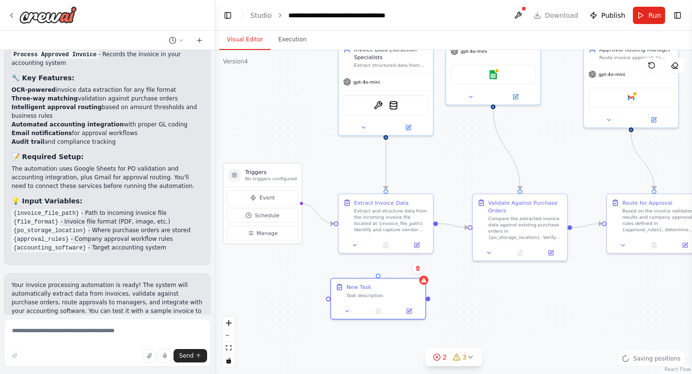
drag, startPoint x: 537, startPoint y: 321, endPoint x: 445, endPoint y: 212, distance: 142.5
click at [445, 212] on div ".deletable-edge-delete-btn { width: 20px; height: 20px; border: 0px solid #ffff…" at bounding box center [453, 212] width 476 height 324
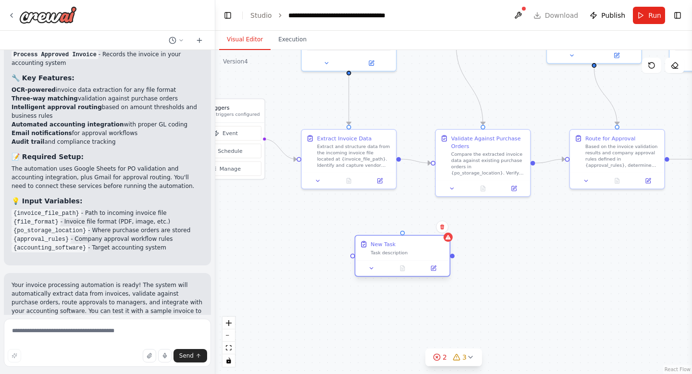
drag, startPoint x: 341, startPoint y: 234, endPoint x: 400, endPoint y: 259, distance: 64.1
click at [400, 259] on div "New Task Task description" at bounding box center [402, 247] width 94 height 24
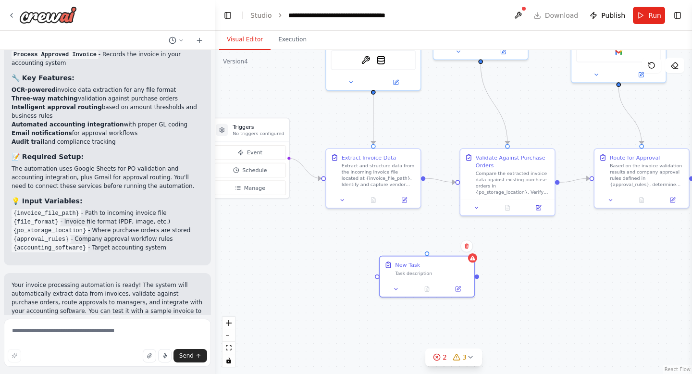
drag, startPoint x: 399, startPoint y: 161, endPoint x: 423, endPoint y: 181, distance: 30.4
click at [423, 181] on div ".deletable-edge-delete-btn { width: 20px; height: 20px; border: 0px solid #ffff…" at bounding box center [453, 212] width 476 height 324
drag, startPoint x: 424, startPoint y: 178, endPoint x: 427, endPoint y: 255, distance: 76.4
click at [427, 215] on div "Triggers No triggers configured Event Schedule Manage Invoice Data Extraction S…" at bounding box center [361, 86] width 380 height 258
drag, startPoint x: 423, startPoint y: 178, endPoint x: 426, endPoint y: 252, distance: 74.0
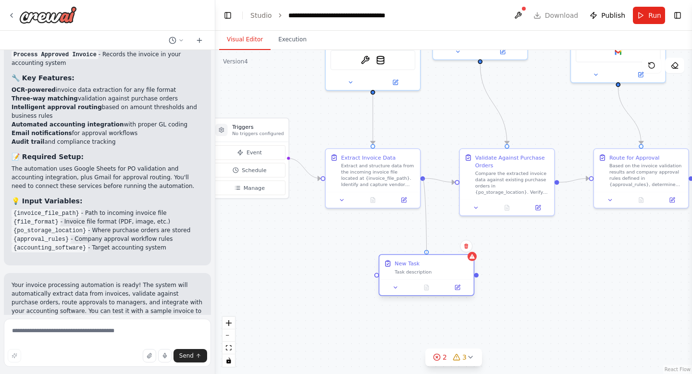
click at [426, 215] on div "Triggers No triggers configured Event Schedule Manage Invoice Data Extraction S…" at bounding box center [361, 86] width 380 height 258
drag, startPoint x: 375, startPoint y: 91, endPoint x: 429, endPoint y: 255, distance: 172.5
click at [429, 255] on div ".deletable-edge-delete-btn { width: 20px; height: 20px; border: 0px solid #ffff…" at bounding box center [453, 212] width 476 height 324
drag, startPoint x: 437, startPoint y: 278, endPoint x: 448, endPoint y: 287, distance: 14.7
click at [448, 287] on div "New Task Task description" at bounding box center [434, 283] width 96 height 42
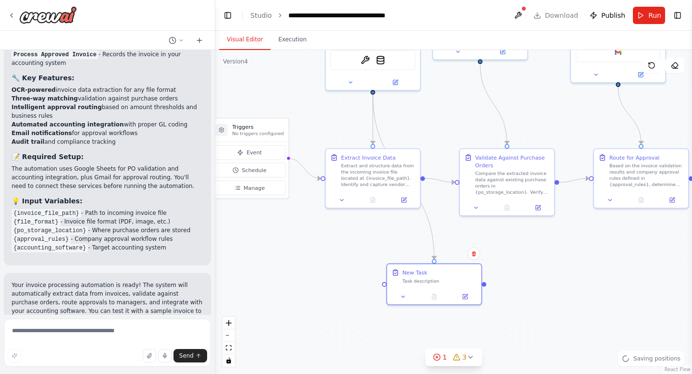
click at [332, 240] on div ".deletable-edge-delete-btn { width: 20px; height: 20px; border: 0px solid #ffff…" at bounding box center [453, 212] width 476 height 324
drag, startPoint x: 444, startPoint y: 274, endPoint x: 484, endPoint y: 302, distance: 49.0
click at [484, 302] on div "New Task" at bounding box center [477, 302] width 74 height 8
drag, startPoint x: 522, startPoint y: 315, endPoint x: 462, endPoint y: 186, distance: 142.0
click at [462, 186] on div "Triggers No triggers configured Event Schedule Manage Invoice Data Extraction S…" at bounding box center [361, 86] width 380 height 258
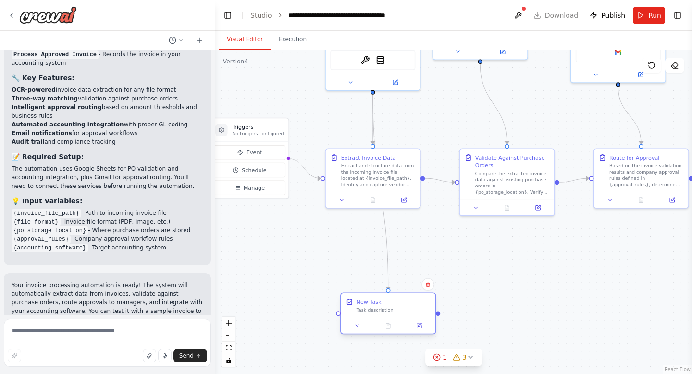
drag, startPoint x: 465, startPoint y: 301, endPoint x: 384, endPoint y: 301, distance: 81.2
click at [384, 301] on div "New Task" at bounding box center [393, 302] width 74 height 8
drag, startPoint x: 438, startPoint y: 312, endPoint x: 592, endPoint y: 182, distance: 201.5
click at [592, 182] on div ".deletable-edge-delete-btn { width: 20px; height: 20px; border: 0px solid #ffff…" at bounding box center [453, 212] width 476 height 324
click at [647, 15] on button "Run" at bounding box center [649, 15] width 32 height 17
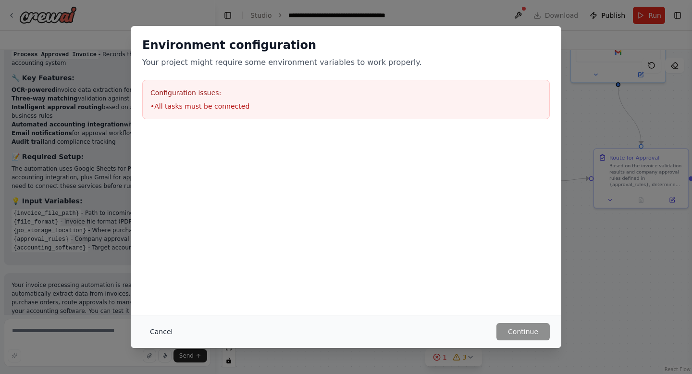
click at [151, 332] on button "Cancel" at bounding box center [161, 331] width 38 height 17
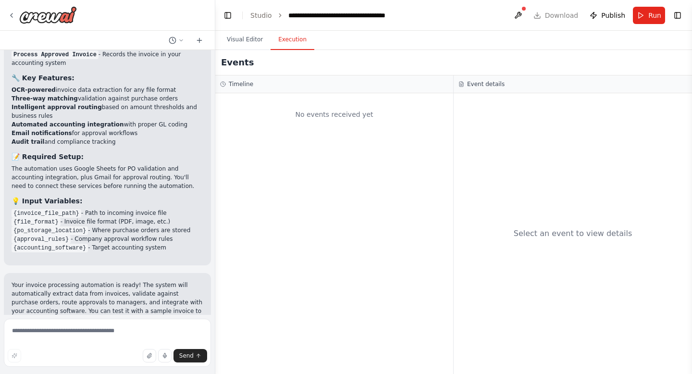
click at [287, 45] on button "Execution" at bounding box center [292, 40] width 44 height 20
click at [250, 40] on button "Visual Editor" at bounding box center [244, 40] width 51 height 20
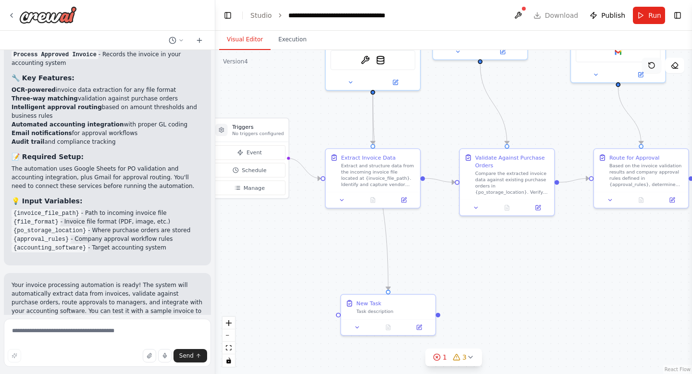
click at [652, 65] on icon at bounding box center [651, 65] width 8 height 8
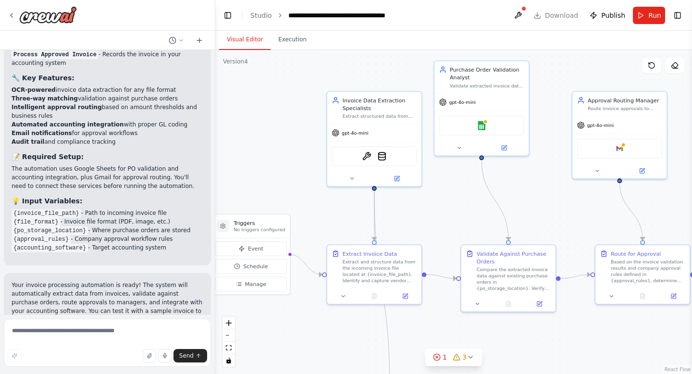
drag, startPoint x: 533, startPoint y: 102, endPoint x: 534, endPoint y: 220, distance: 118.2
click at [534, 220] on div ".deletable-edge-delete-btn { width: 20px; height: 20px; border: 0px solid #ffff…" at bounding box center [453, 212] width 476 height 324
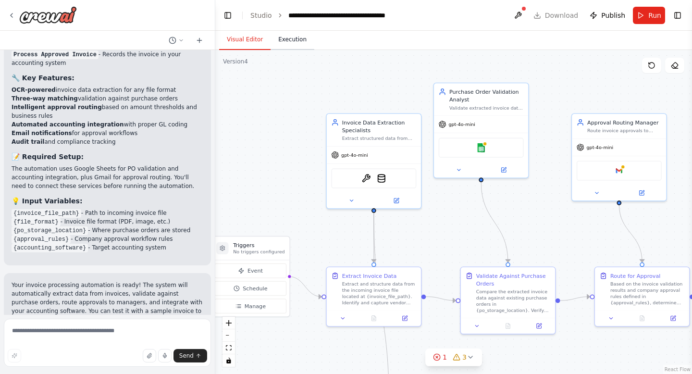
click at [284, 42] on button "Execution" at bounding box center [292, 40] width 44 height 20
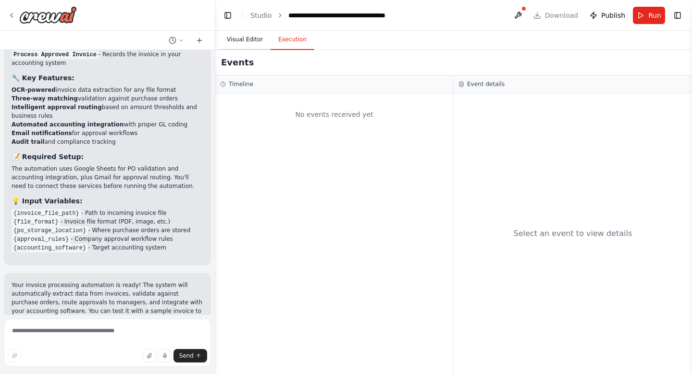
click at [246, 40] on button "Visual Editor" at bounding box center [244, 40] width 51 height 20
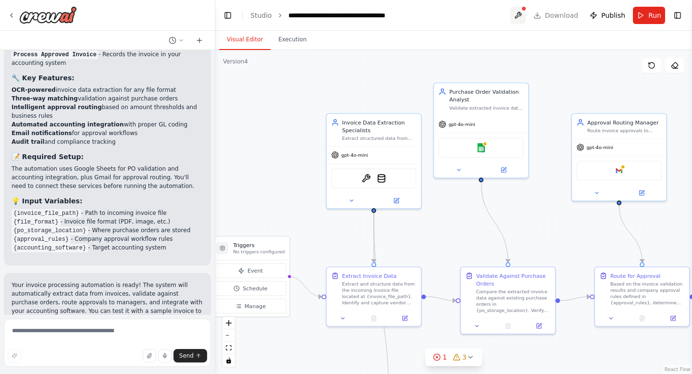
click at [524, 15] on button at bounding box center [517, 15] width 15 height 17
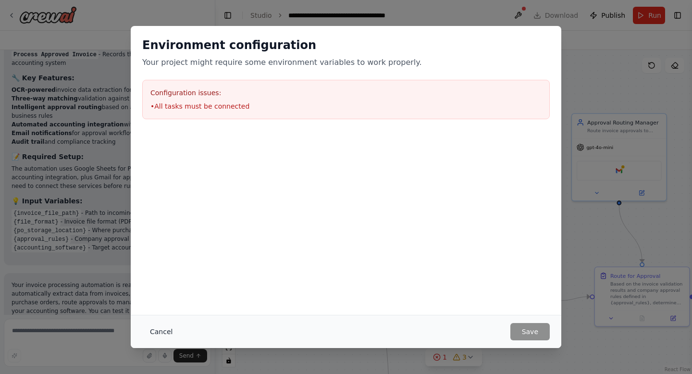
click at [154, 331] on button "Cancel" at bounding box center [161, 331] width 38 height 17
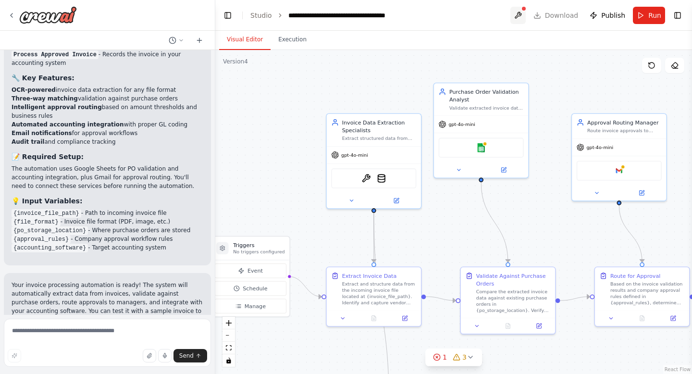
click at [522, 14] on button at bounding box center [517, 15] width 15 height 17
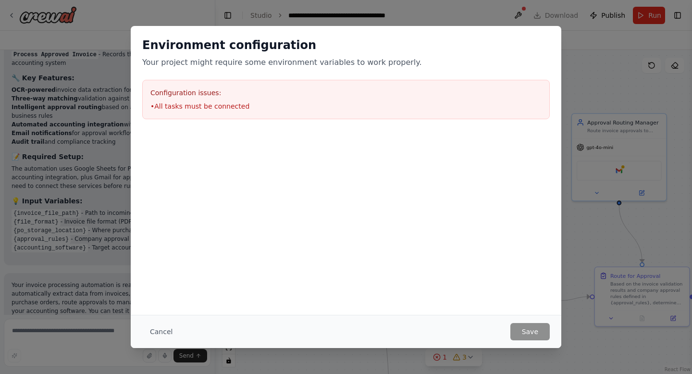
click at [476, 11] on div "Environment configuration Your project might require some environment variables…" at bounding box center [346, 187] width 692 height 374
click at [167, 333] on button "Cancel" at bounding box center [161, 331] width 38 height 17
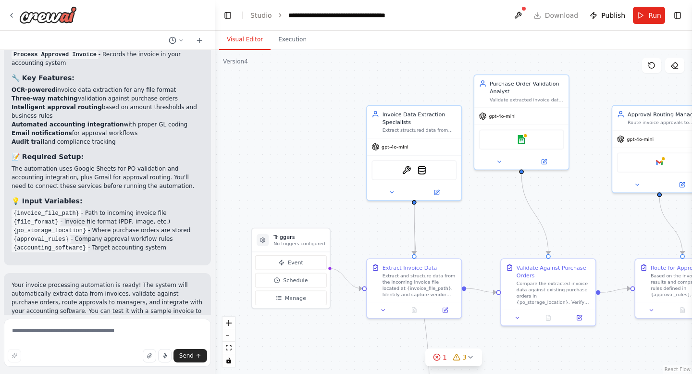
drag, startPoint x: 275, startPoint y: 158, endPoint x: 315, endPoint y: 150, distance: 41.2
click at [315, 150] on div ".deletable-edge-delete-btn { width: 20px; height: 20px; border: 0px solid #ffff…" at bounding box center [453, 212] width 476 height 324
click at [238, 64] on div "Version 4" at bounding box center [235, 62] width 25 height 8
click at [442, 359] on div "1" at bounding box center [440, 357] width 14 height 10
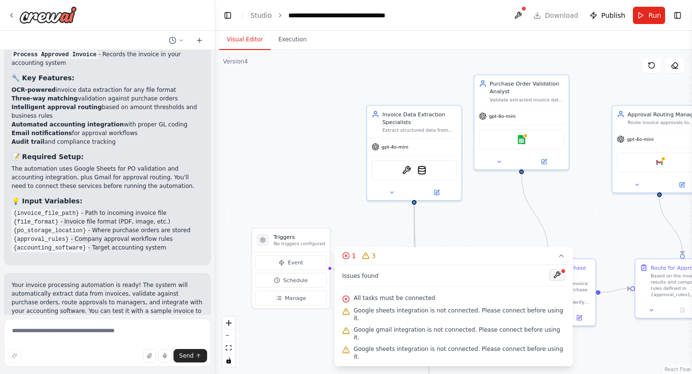
click at [552, 281] on button at bounding box center [557, 275] width 16 height 12
click at [553, 282] on div at bounding box center [557, 275] width 16 height 13
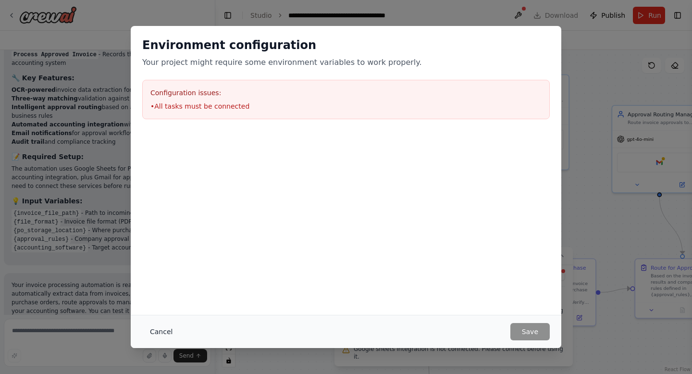
click at [163, 328] on button "Cancel" at bounding box center [161, 331] width 38 height 17
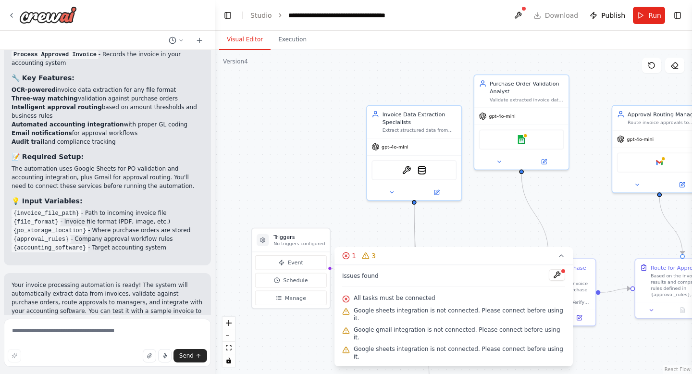
click at [553, 18] on header "**********" at bounding box center [453, 15] width 476 height 31
click at [287, 247] on div "Triggers No triggers configured" at bounding box center [291, 240] width 78 height 24
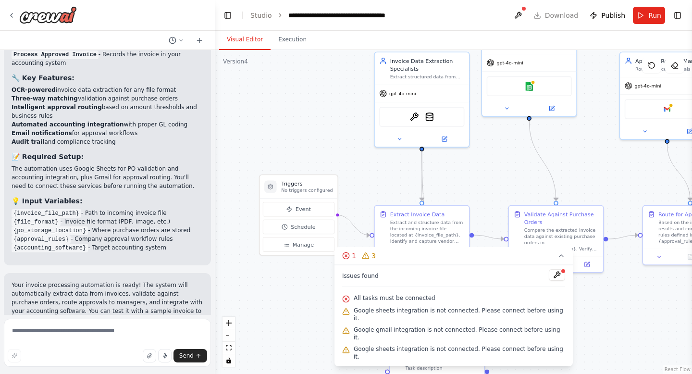
drag, startPoint x: 311, startPoint y: 201, endPoint x: 318, endPoint y: 148, distance: 53.9
click at [318, 148] on div ".deletable-edge-delete-btn { width: 20px; height: 20px; border: 0px solid #ffff…" at bounding box center [453, 212] width 476 height 324
click at [683, 16] on button "Toggle Right Sidebar" at bounding box center [677, 15] width 13 height 13
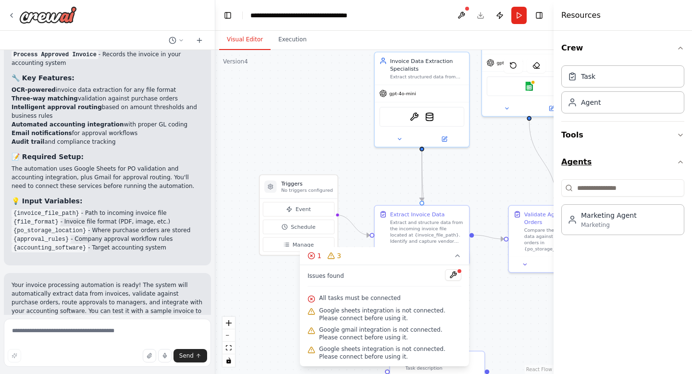
click at [603, 165] on button "Agents" at bounding box center [622, 161] width 123 height 27
click at [609, 124] on button "Tools" at bounding box center [622, 135] width 123 height 27
click at [681, 49] on icon "button" at bounding box center [680, 48] width 8 height 8
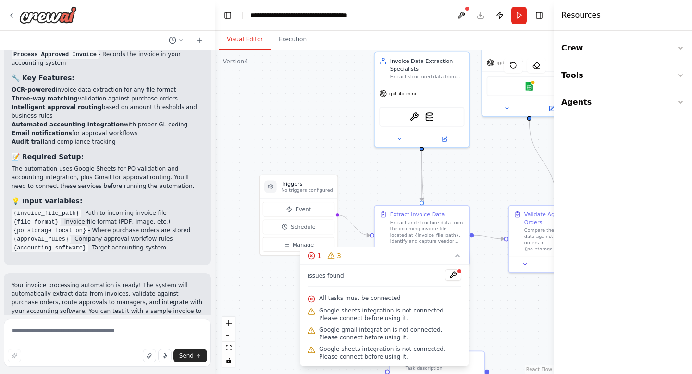
click at [677, 44] on button "Crew" at bounding box center [622, 48] width 123 height 27
click at [680, 48] on icon "button" at bounding box center [680, 48] width 8 height 8
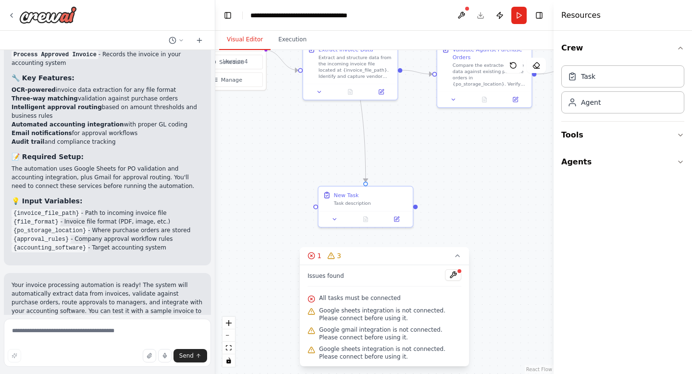
drag, startPoint x: 345, startPoint y: 157, endPoint x: 274, endPoint y: -9, distance: 180.5
click at [274, 0] on html "Build a crew that extracts data from incoming invoices, validates information a…" at bounding box center [346, 193] width 692 height 386
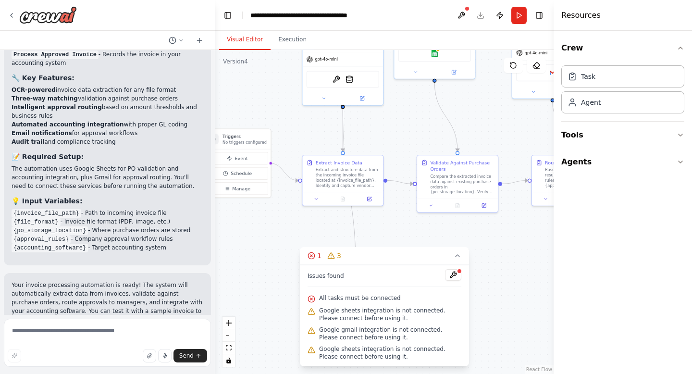
drag, startPoint x: 391, startPoint y: 112, endPoint x: 383, endPoint y: 216, distance: 104.6
click at [383, 216] on div ".deletable-edge-delete-btn { width: 20px; height: 20px; border: 0px solid #ffff…" at bounding box center [384, 212] width 338 height 324
click at [351, 81] on img at bounding box center [349, 78] width 8 height 8
click at [410, 185] on circle "Edge from 1cb97de5-7068-4998-b89c-bcdf52bf0d3b to a5c910d4-53f5-46e3-b760-0252e…" at bounding box center [409, 184] width 7 height 7
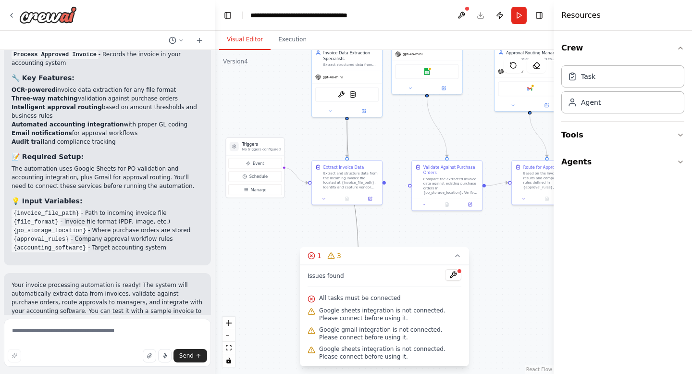
click at [355, 222] on icon "Edge from d7bccae7-b511-42c8-9865-764f4f546713 to d99b85aa-430e-40da-b017-be40a…" at bounding box center [353, 193] width 12 height 146
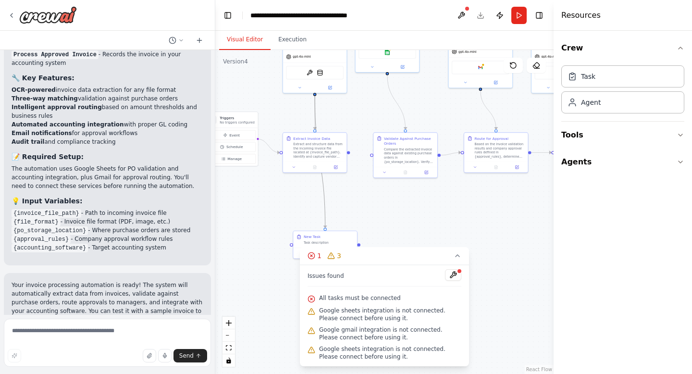
drag, startPoint x: 365, startPoint y: 225, endPoint x: 332, endPoint y: 191, distance: 47.2
click at [332, 191] on div ".deletable-edge-delete-btn { width: 20px; height: 20px; border: 0px solid #ffff…" at bounding box center [384, 212] width 338 height 324
click at [324, 194] on icon "Edge from d7bccae7-b511-42c8-9865-764f4f546713 to d99b85aa-430e-40da-b017-be40a…" at bounding box center [320, 162] width 11 height 132
click at [324, 201] on icon "Edge from d7bccae7-b511-42c8-9865-764f4f546713 to d99b85aa-430e-40da-b017-be40a…" at bounding box center [320, 162] width 11 height 132
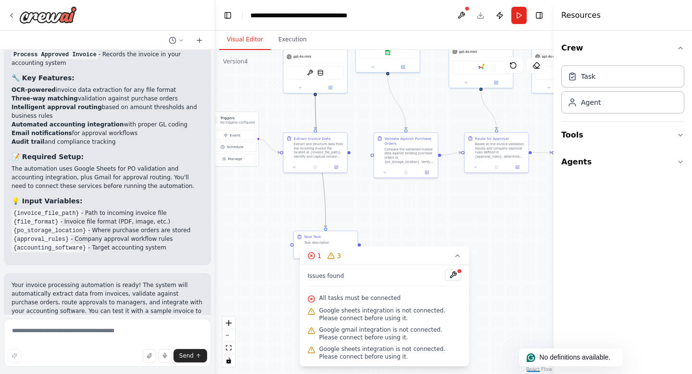
click at [325, 215] on icon "Edge from d7bccae7-b511-42c8-9865-764f4f546713 to d99b85aa-430e-40da-b017-be40a…" at bounding box center [320, 162] width 11 height 132
drag, startPoint x: 323, startPoint y: 155, endPoint x: 277, endPoint y: 176, distance: 50.7
click at [277, 176] on div "Extract and structure data from the incoming invoice file located at {invoice_f…" at bounding box center [272, 169] width 50 height 16
click at [320, 188] on div ".deletable-edge-delete-btn { width: 20px; height: 20px; border: 0px solid #ffff…" at bounding box center [384, 212] width 338 height 324
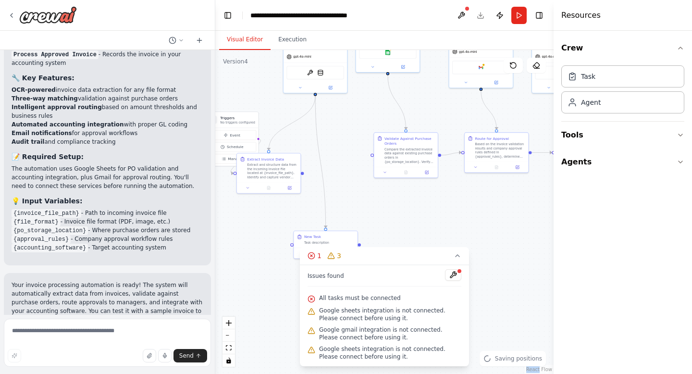
click at [320, 188] on div ".deletable-edge-delete-btn { width: 20px; height: 20px; border: 0px solid #ffff…" at bounding box center [384, 212] width 338 height 324
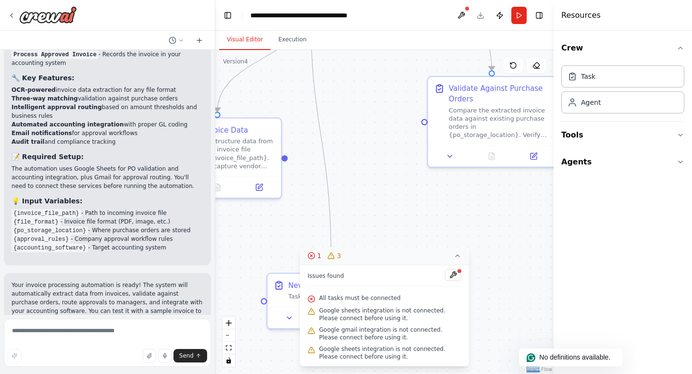
click at [459, 254] on icon at bounding box center [457, 256] width 8 height 8
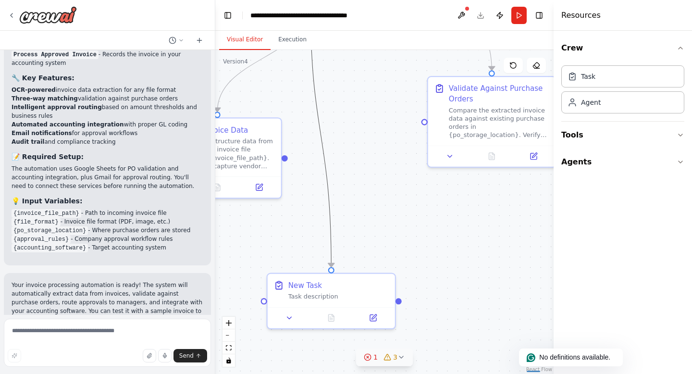
click at [330, 193] on icon "Edge from d7bccae7-b511-42c8-9865-764f4f546713 to d99b85aa-430e-40da-b017-be40a…" at bounding box center [320, 134] width 21 height 263
click at [321, 134] on icon at bounding box center [321, 135] width 4 height 4
drag, startPoint x: 286, startPoint y: 157, endPoint x: 330, endPoint y: 268, distance: 119.5
drag, startPoint x: 292, startPoint y: 159, endPoint x: 335, endPoint y: 271, distance: 119.5
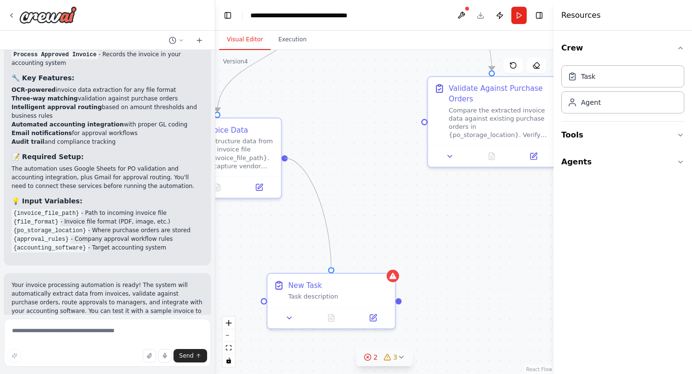
click at [335, 271] on div ".deletable-edge-delete-btn { width: 20px; height: 20px; border: 0px solid #ffff…" at bounding box center [384, 212] width 338 height 324
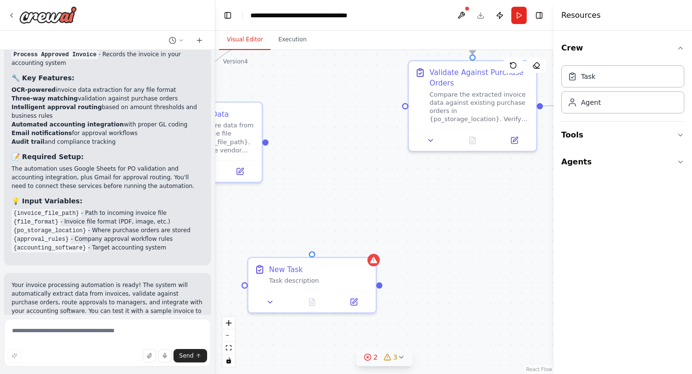
drag, startPoint x: 331, startPoint y: 117, endPoint x: 326, endPoint y: 117, distance: 4.8
click at [326, 116] on div ".deletable-edge-delete-btn { width: 20px; height: 20px; border: 0px solid #ffff…" at bounding box center [384, 212] width 338 height 324
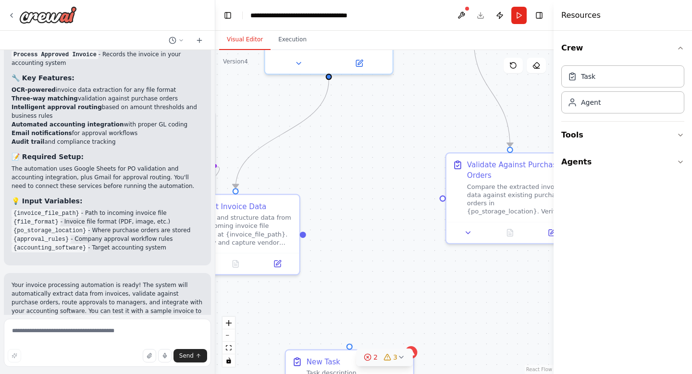
drag, startPoint x: 367, startPoint y: 77, endPoint x: 391, endPoint y: 155, distance: 80.8
click at [391, 155] on div ".deletable-edge-delete-btn { width: 20px; height: 20px; border: 0px solid #ffff…" at bounding box center [384, 212] width 338 height 324
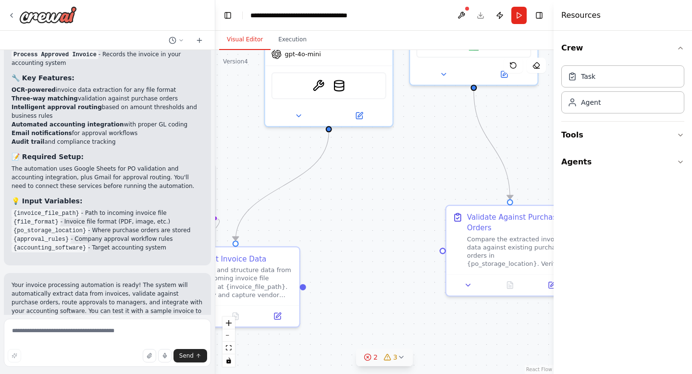
drag, startPoint x: 330, startPoint y: 78, endPoint x: 330, endPoint y: 130, distance: 52.4
click at [330, 130] on div ".deletable-edge-delete-btn { width: 20px; height: 20px; border: 0px solid #ffff…" at bounding box center [384, 212] width 338 height 324
drag, startPoint x: 330, startPoint y: 128, endPoint x: 354, endPoint y: 207, distance: 82.7
click at [354, 207] on div ".deletable-edge-delete-btn { width: 20px; height: 20px; border: 0px solid #ffff…" at bounding box center [384, 212] width 338 height 324
click at [299, 111] on icon at bounding box center [298, 114] width 8 height 8
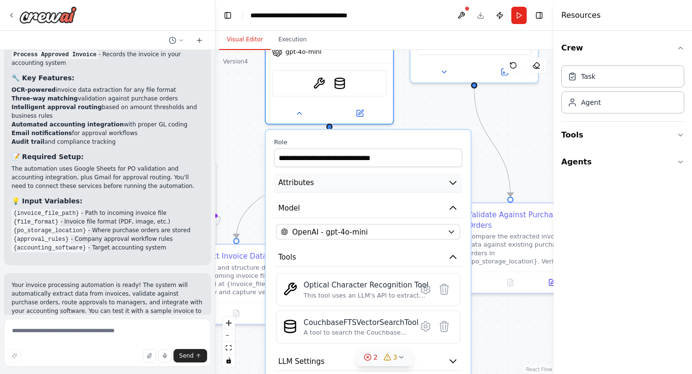
click at [334, 187] on button "Attributes" at bounding box center [368, 182] width 188 height 19
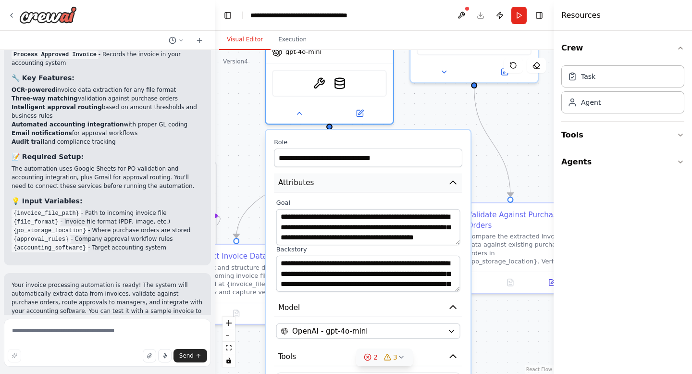
click at [334, 187] on button "Attributes" at bounding box center [368, 182] width 188 height 19
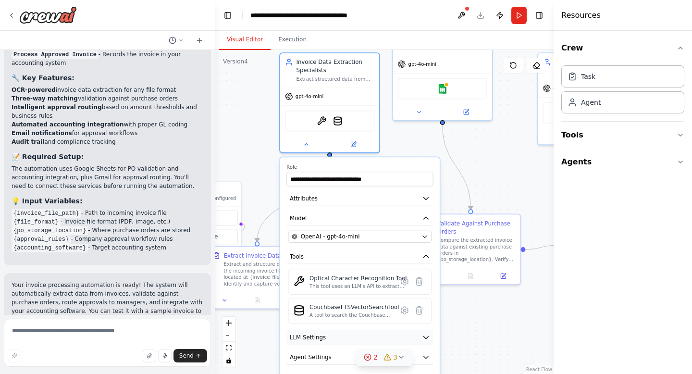
click at [334, 337] on button "LLM Settings" at bounding box center [359, 337] width 146 height 15
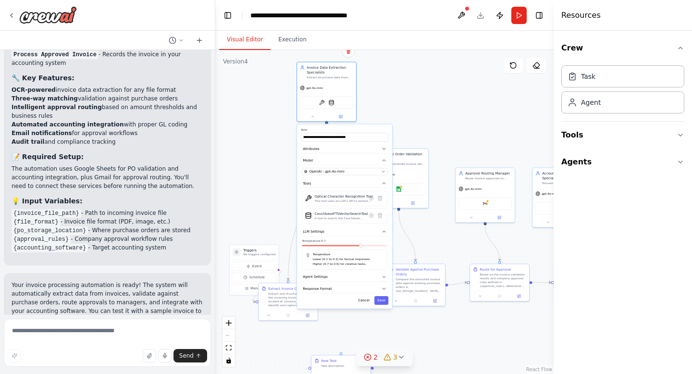
drag, startPoint x: 341, startPoint y: 293, endPoint x: 334, endPoint y: 188, distance: 104.9
click at [334, 188] on div "**********" at bounding box center [344, 216] width 95 height 184
click at [337, 275] on button "Agent Settings" at bounding box center [344, 276] width 87 height 9
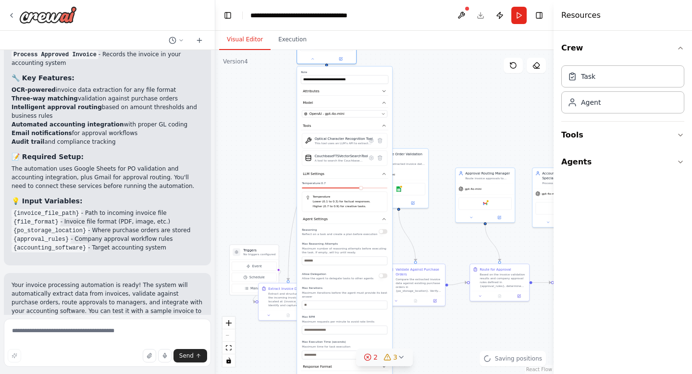
drag, startPoint x: 331, startPoint y: 243, endPoint x: 332, endPoint y: 184, distance: 58.6
click at [332, 184] on div "Temperature: 0.7 Temperature Lower (0.1 to 0.3) for factual responses. Higher (…" at bounding box center [344, 196] width 85 height 31
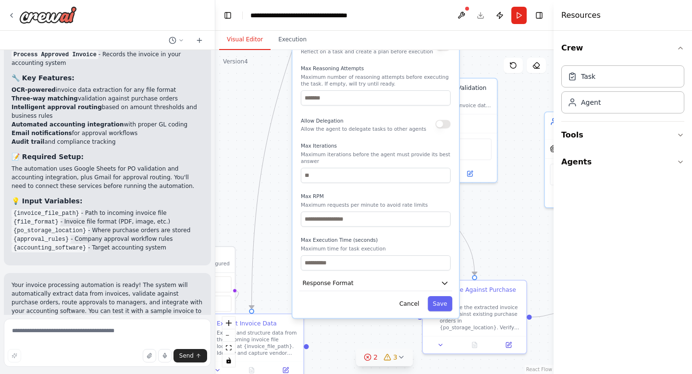
drag, startPoint x: 320, startPoint y: 289, endPoint x: 345, endPoint y: 111, distance: 179.4
click at [345, 111] on div "Reasoning Reflect on a task and create a plan before execution Max Reasoning At…" at bounding box center [376, 154] width 150 height 232
click at [359, 284] on button "Response Format" at bounding box center [375, 282] width 153 height 15
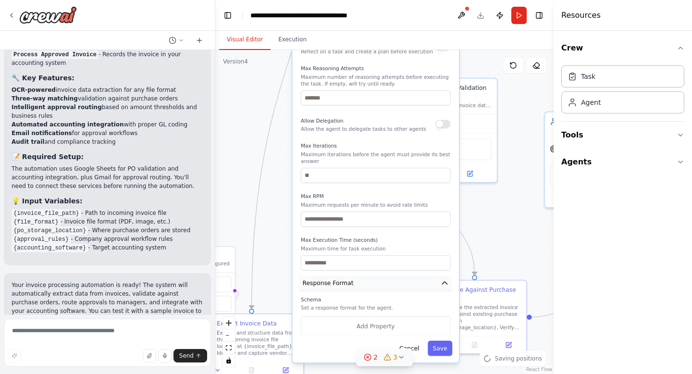
click at [359, 284] on button "Response Format" at bounding box center [375, 282] width 153 height 15
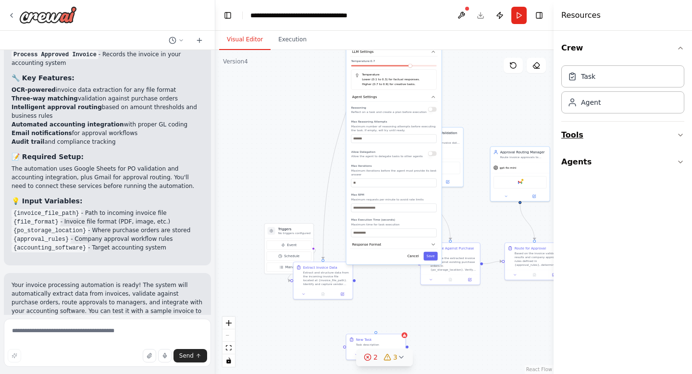
click at [584, 139] on button "Tools" at bounding box center [622, 135] width 123 height 27
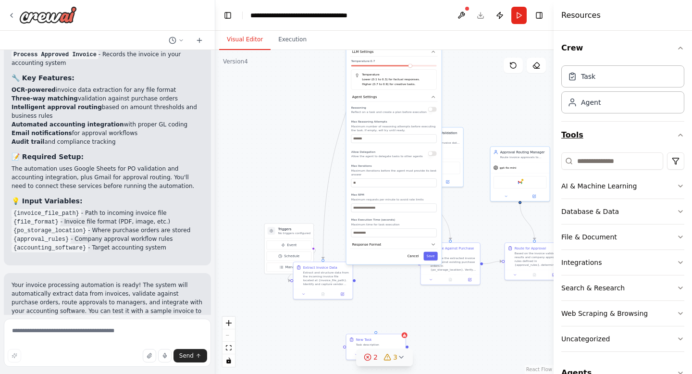
click at [602, 138] on button "Tools" at bounding box center [622, 135] width 123 height 27
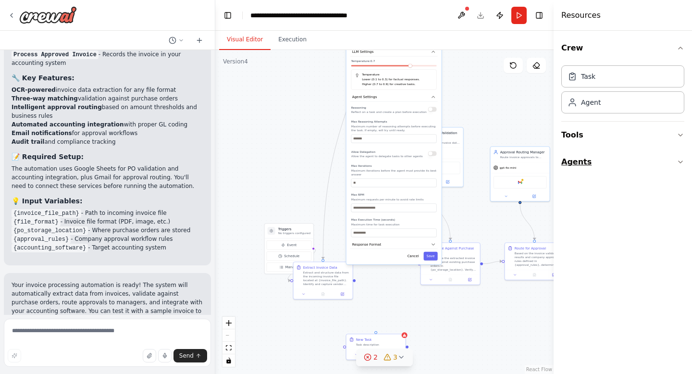
click at [607, 168] on button "Agents" at bounding box center [622, 161] width 123 height 27
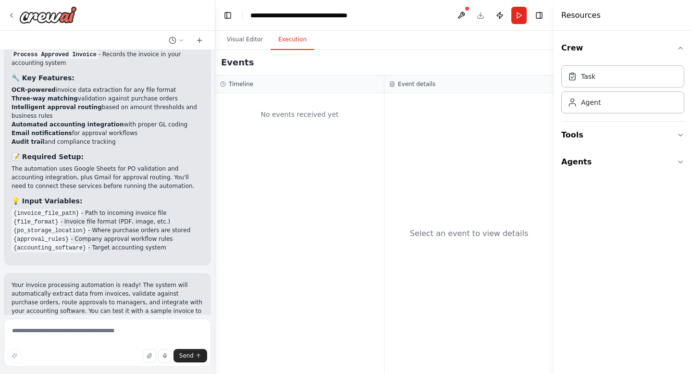
click at [284, 37] on button "Execution" at bounding box center [292, 40] width 44 height 20
click at [541, 16] on button "Toggle Right Sidebar" at bounding box center [538, 15] width 13 height 13
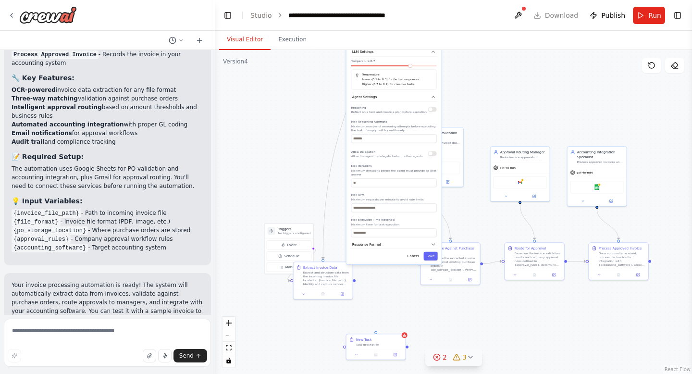
click at [240, 38] on button "Visual Editor" at bounding box center [244, 40] width 51 height 20
